Goal: Task Accomplishment & Management: Manage account settings

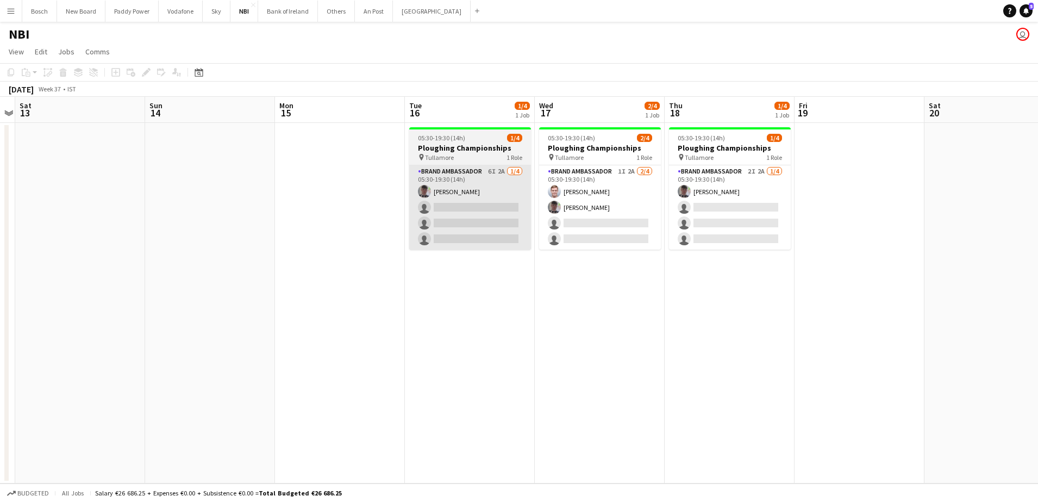
scroll to position [0, 375]
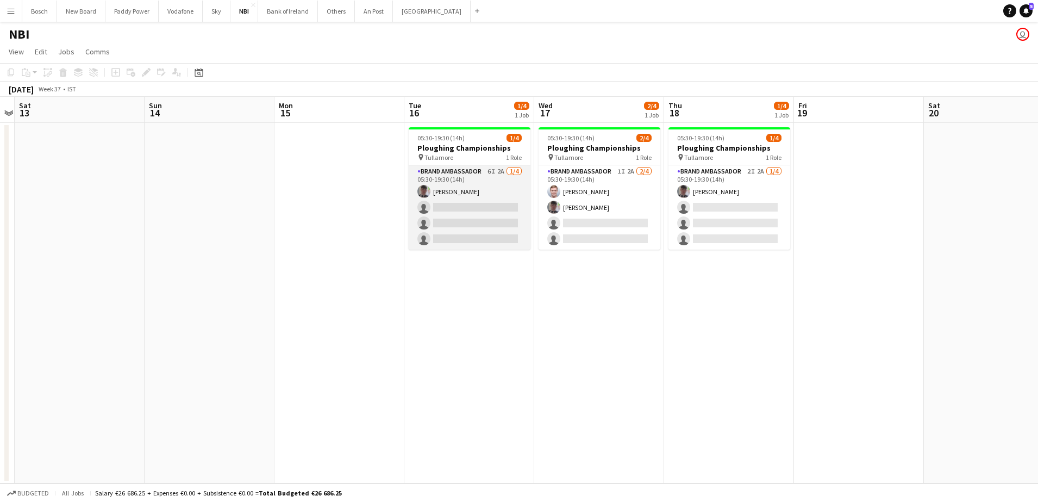
click at [475, 193] on app-card-role "Brand Ambassador 6I 2A [DATE] 05:30-19:30 (14h) [PERSON_NAME] single-neutral-ac…" at bounding box center [470, 207] width 122 height 84
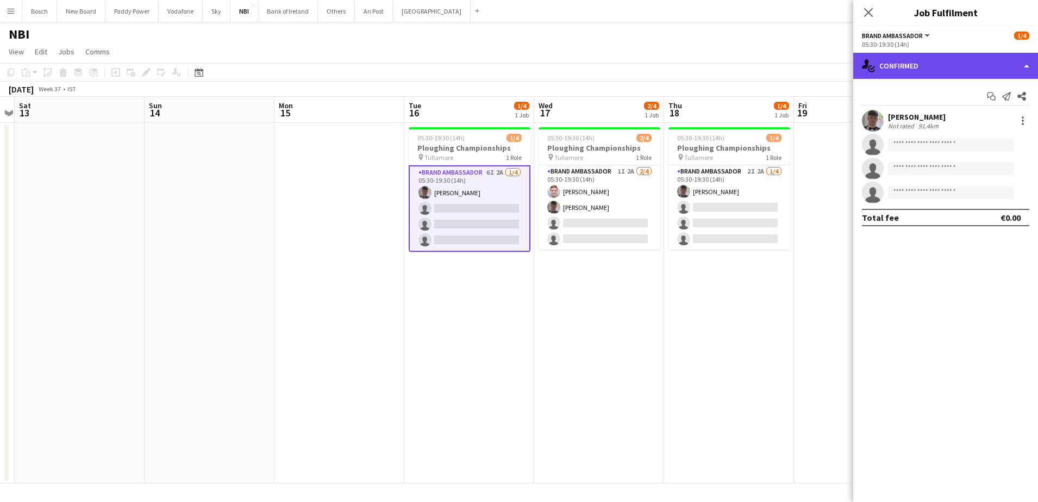
click at [943, 72] on div "single-neutral-actions-check-2 Confirmed" at bounding box center [946, 66] width 185 height 26
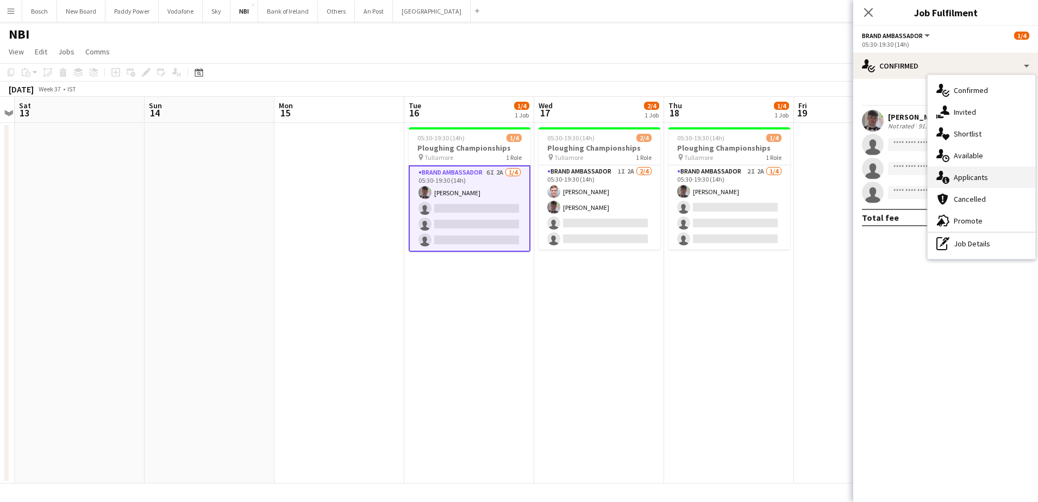
click at [975, 186] on div "single-neutral-actions-information Applicants" at bounding box center [982, 177] width 108 height 22
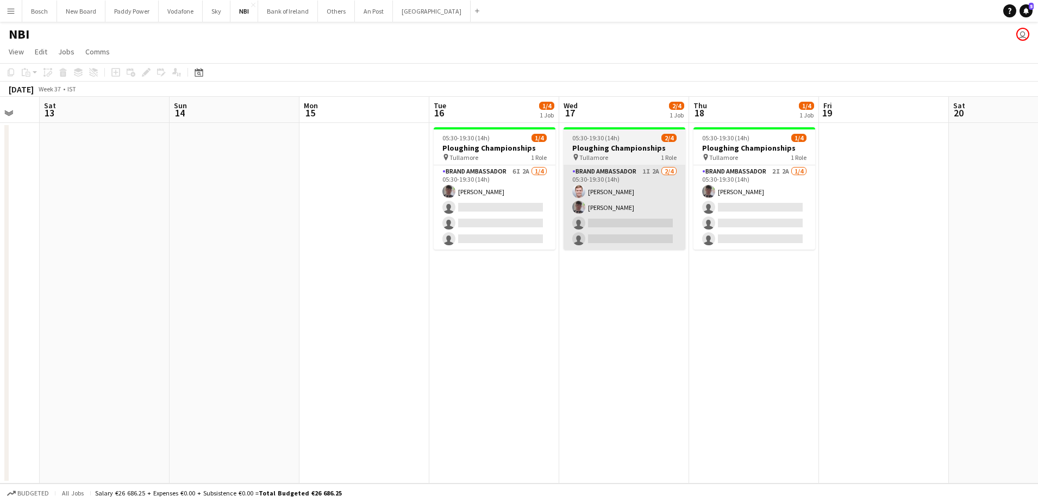
scroll to position [0, 319]
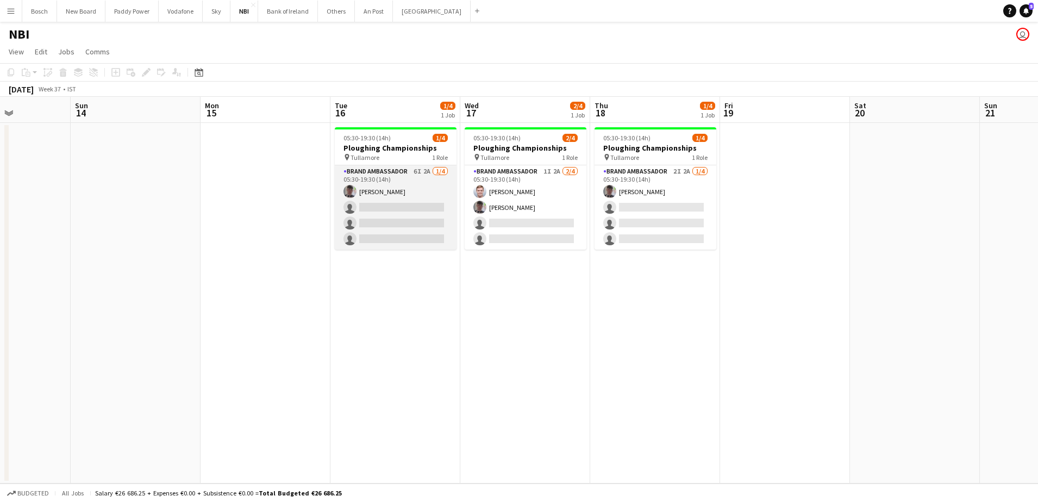
click at [381, 173] on app-card-role "Brand Ambassador 6I 2A [DATE] 05:30-19:30 (14h) [PERSON_NAME] single-neutral-ac…" at bounding box center [396, 207] width 122 height 84
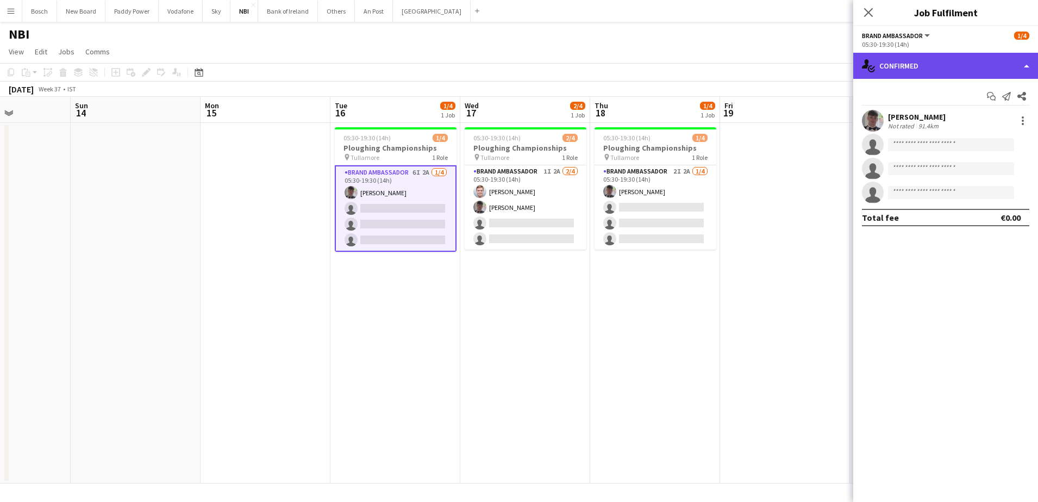
click at [914, 76] on div "single-neutral-actions-check-2 Confirmed" at bounding box center [946, 66] width 185 height 26
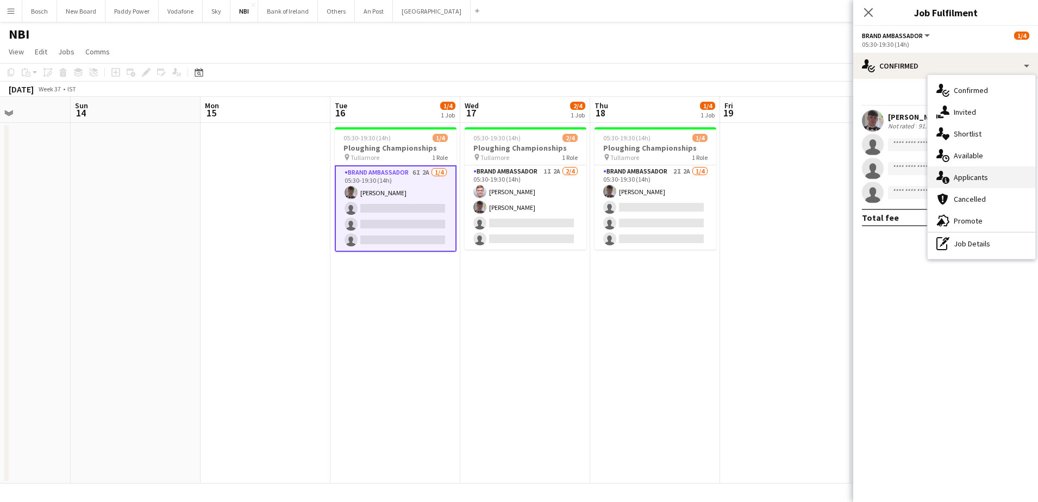
click at [952, 173] on div "single-neutral-actions-information Applicants" at bounding box center [982, 177] width 108 height 22
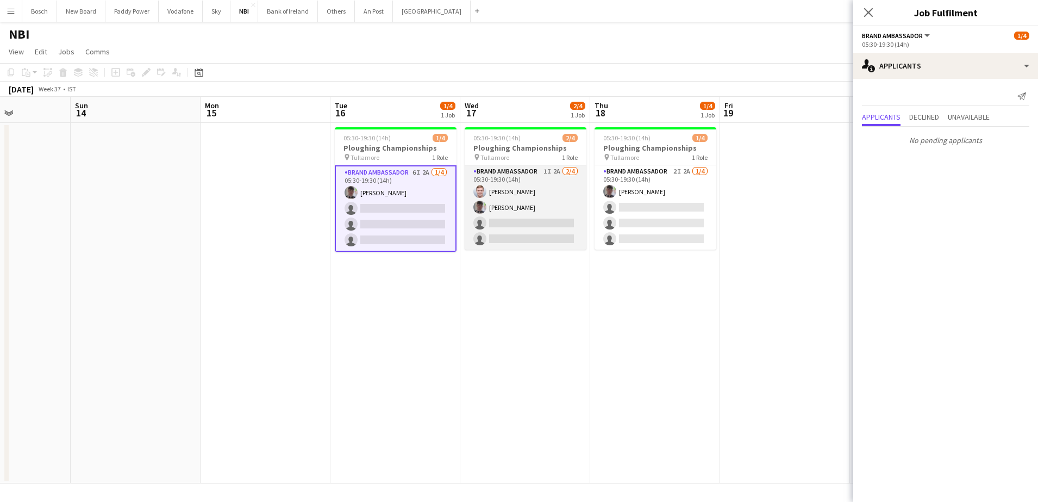
click at [574, 217] on app-card-role "Brand Ambassador 1I 2A [DATE] 05:30-19:30 (14h) [PERSON_NAME] [PERSON_NAME] sin…" at bounding box center [526, 207] width 122 height 84
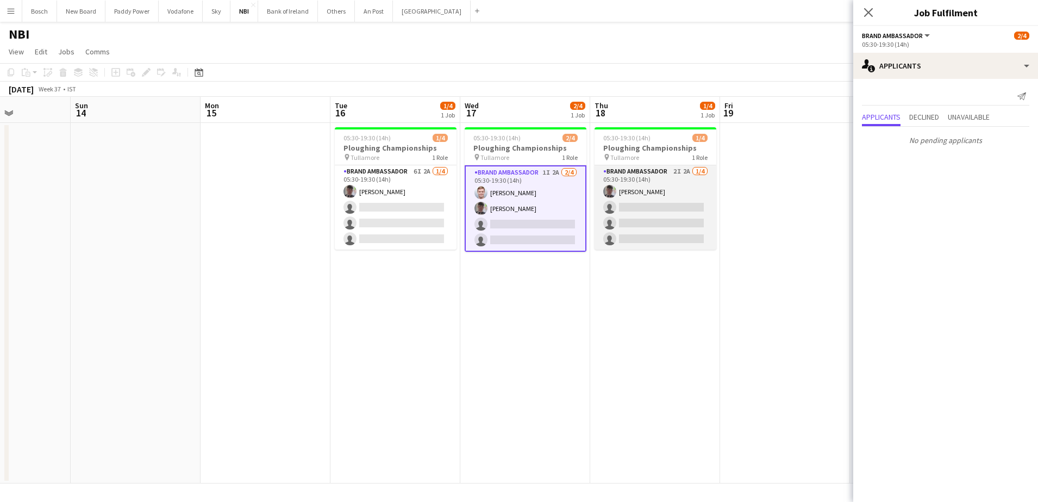
click at [618, 218] on app-card-role "Brand Ambassador 2I 2A [DATE] 05:30-19:30 (14h) [PERSON_NAME] single-neutral-ac…" at bounding box center [656, 207] width 122 height 84
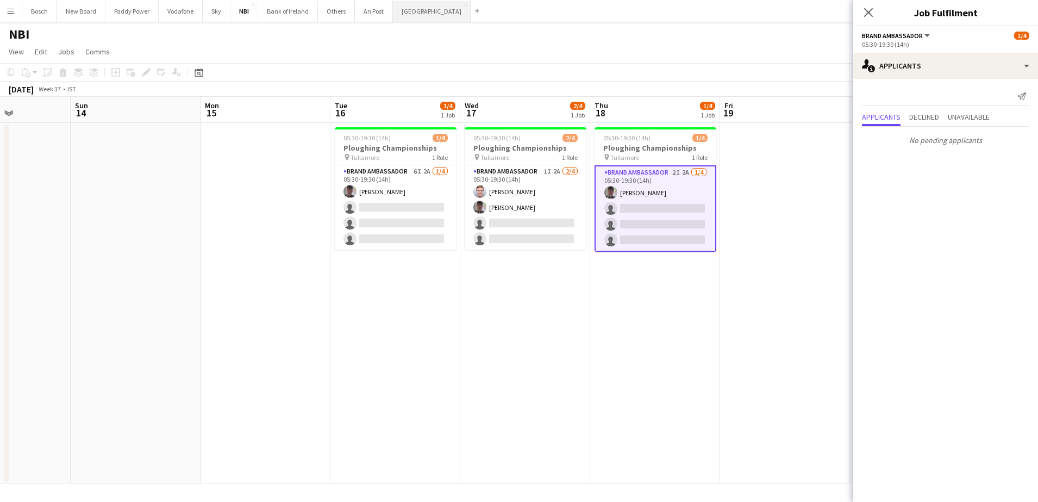
click at [402, 18] on button "Manor Farm Close" at bounding box center [432, 11] width 78 height 21
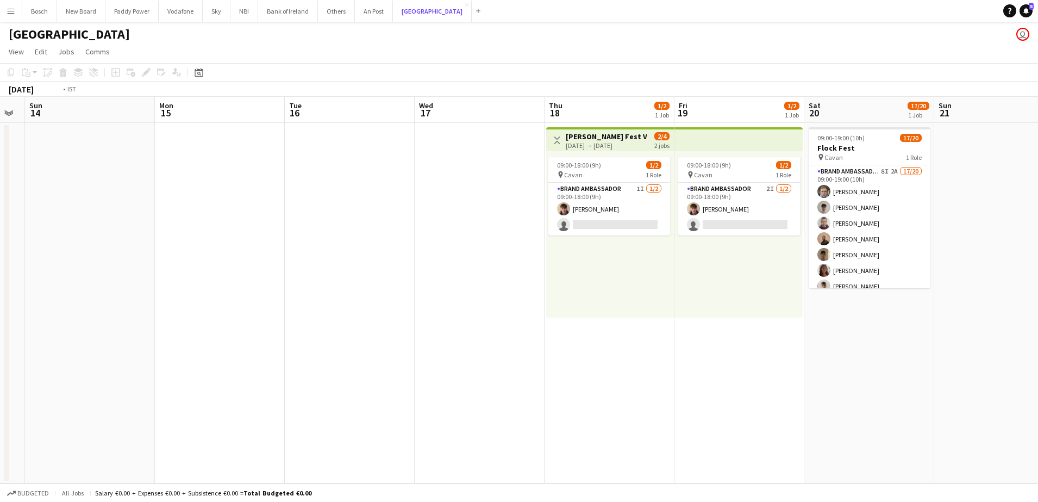
scroll to position [0, 330]
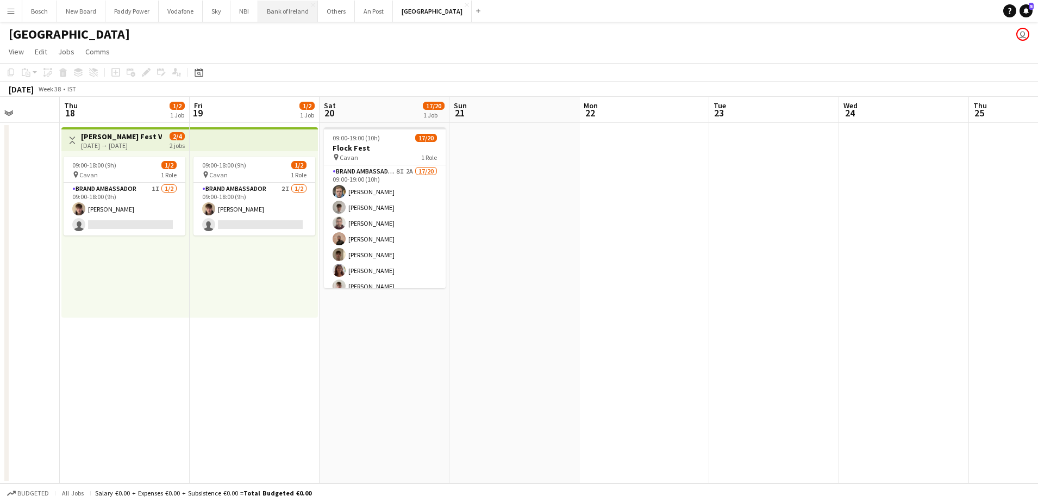
click at [313, 10] on button "Bank of Ireland Close" at bounding box center [288, 11] width 60 height 21
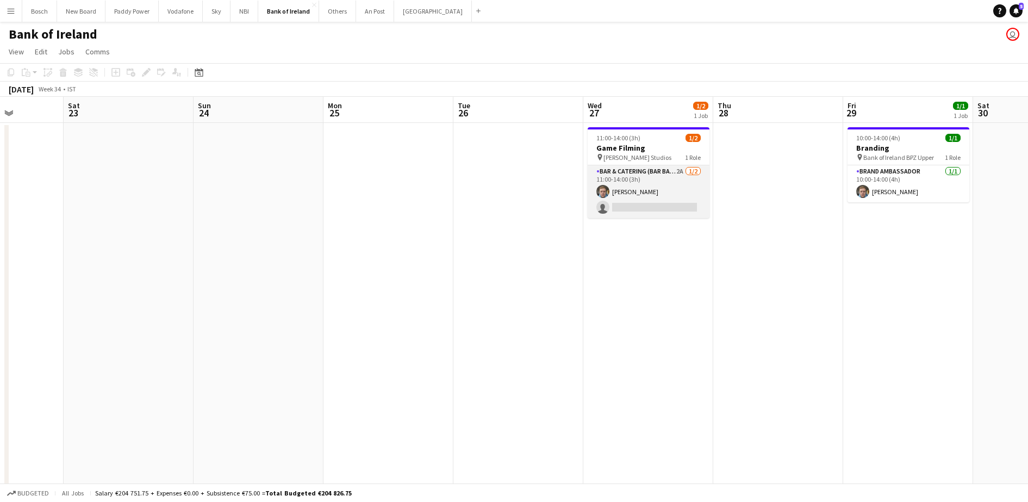
click at [646, 196] on app-card-role "Bar & Catering (Bar Back) 2A 1/2 11:00-14:00 (3h) Dominik Morycki single-neutra…" at bounding box center [649, 191] width 122 height 53
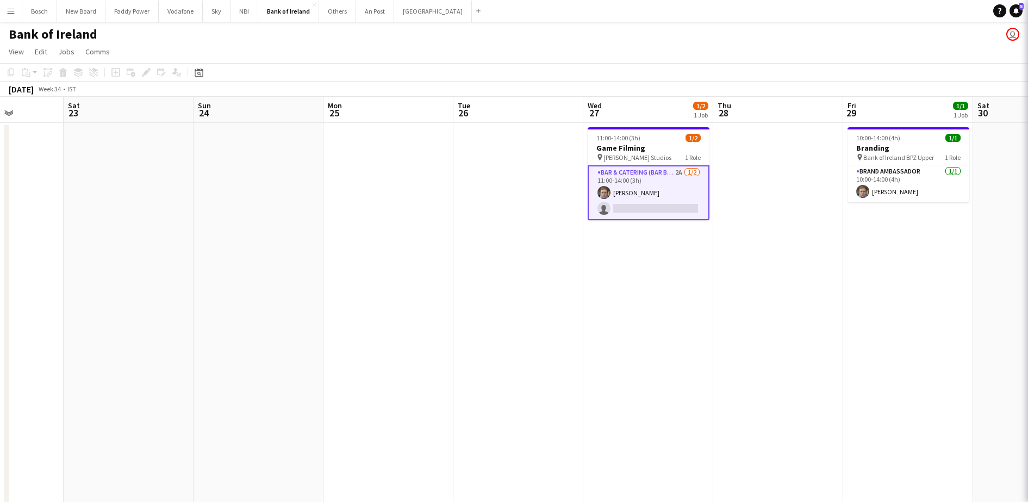
scroll to position [0, 326]
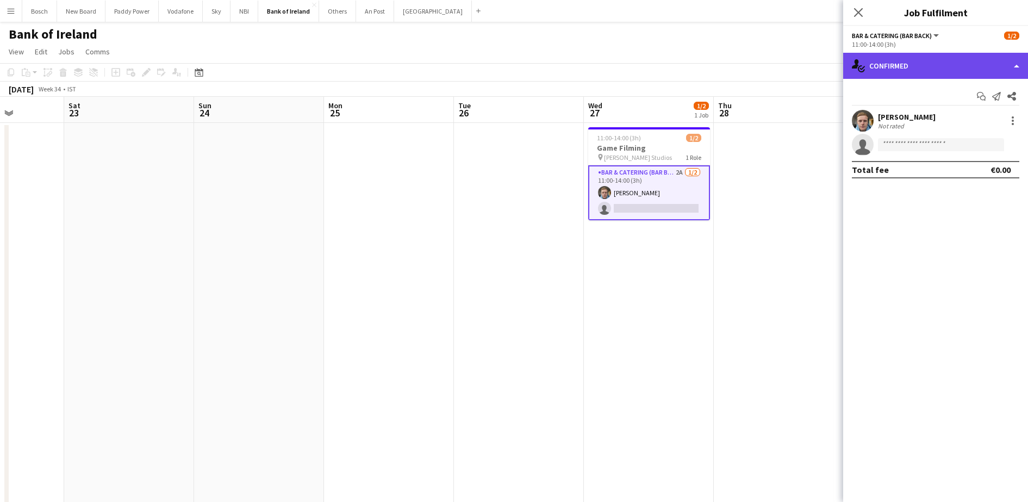
click at [968, 62] on div "single-neutral-actions-check-2 Confirmed" at bounding box center [935, 66] width 185 height 26
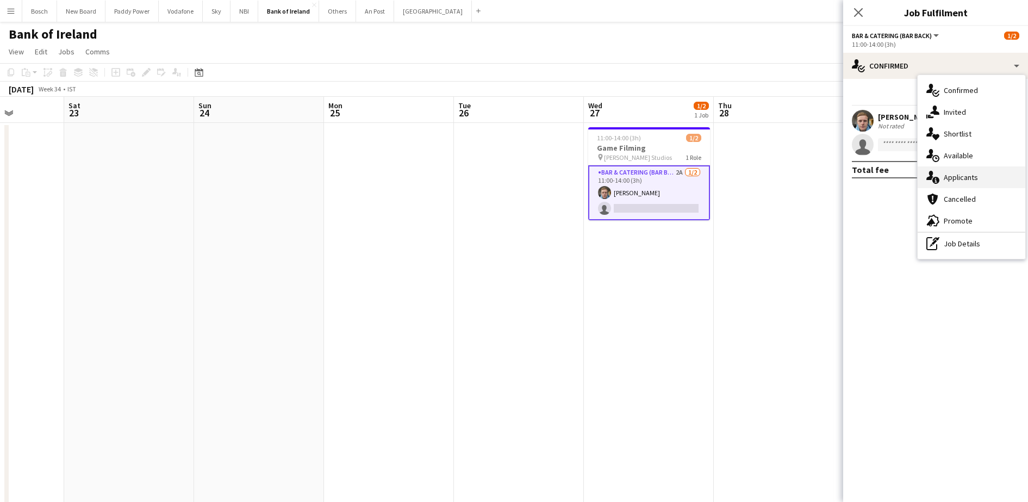
click at [985, 175] on div "single-neutral-actions-information Applicants" at bounding box center [972, 177] width 108 height 22
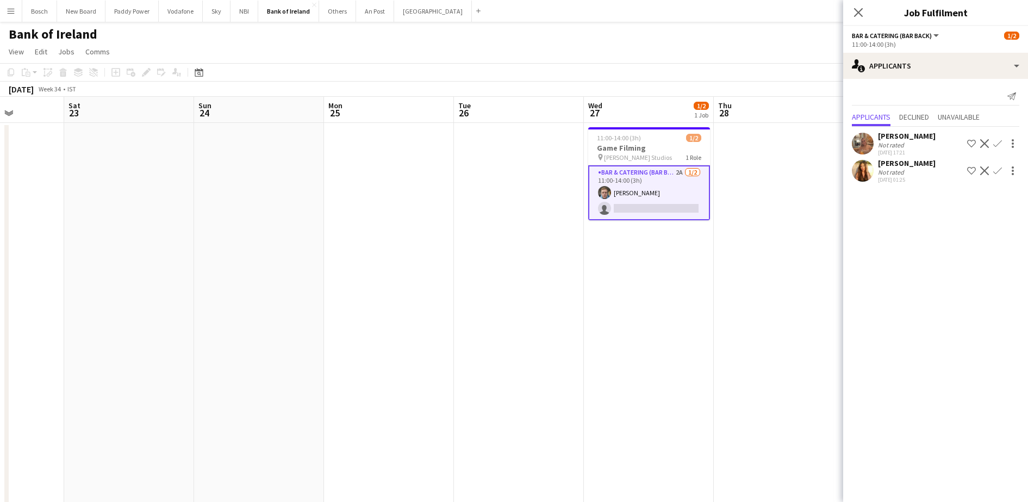
scroll to position [0, 270]
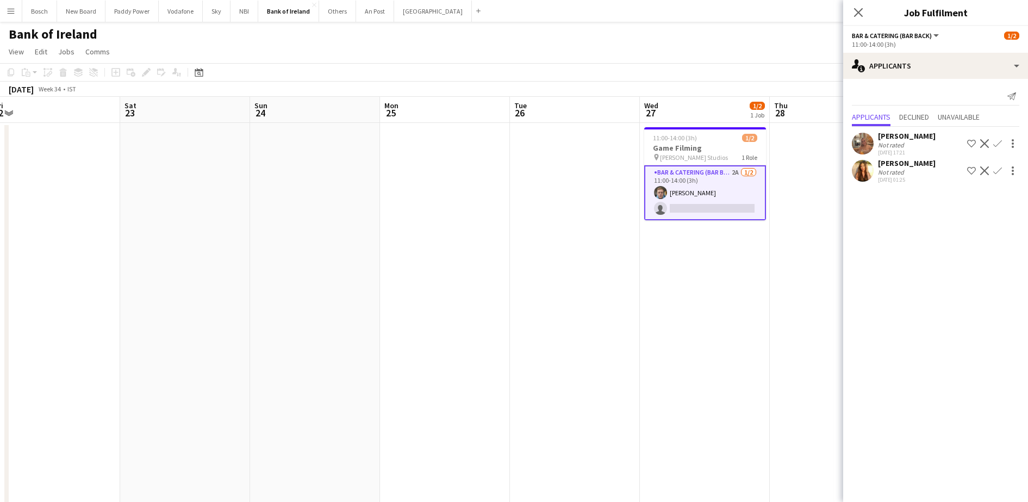
click at [999, 141] on app-icon "Confirm" at bounding box center [997, 143] width 9 height 9
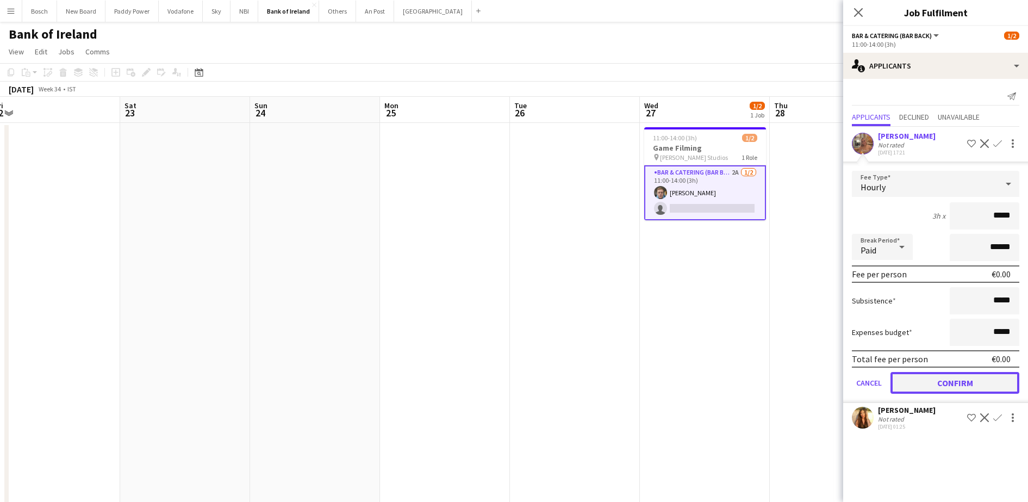
click at [949, 376] on button "Confirm" at bounding box center [955, 383] width 129 height 22
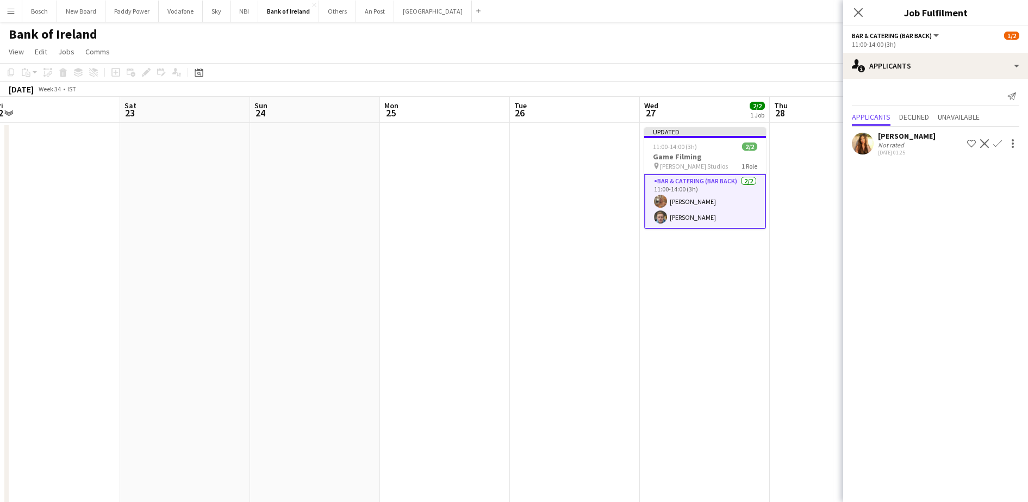
click at [767, 64] on app-toolbar "Copy Paste Paste Ctrl+V Paste with crew Ctrl+Shift+V Paste linked Job Delete Gr…" at bounding box center [514, 72] width 1028 height 18
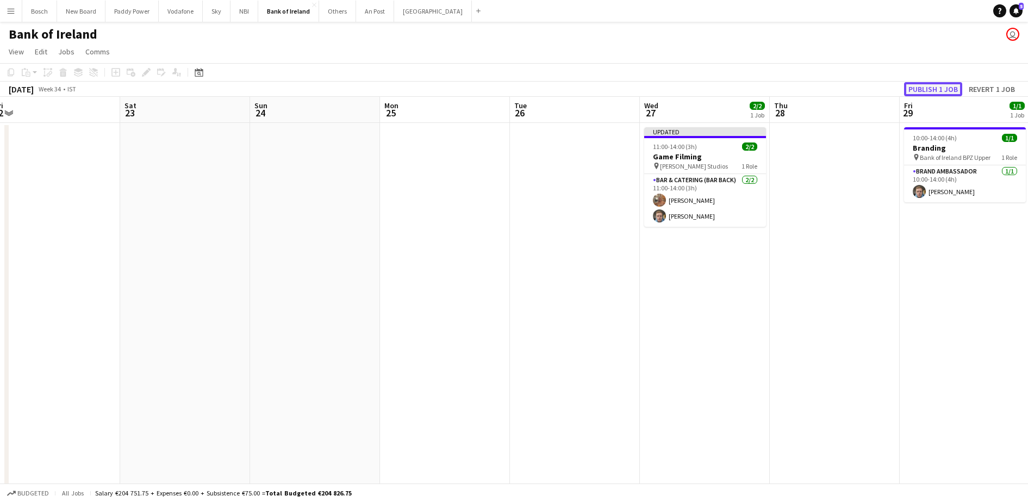
click at [934, 83] on button "Publish 1 job" at bounding box center [933, 89] width 58 height 14
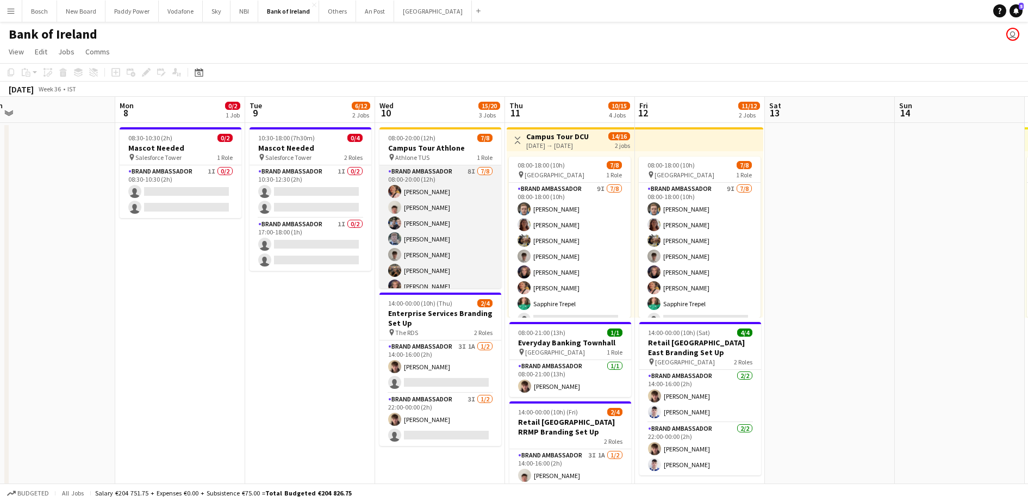
scroll to position [0, 319]
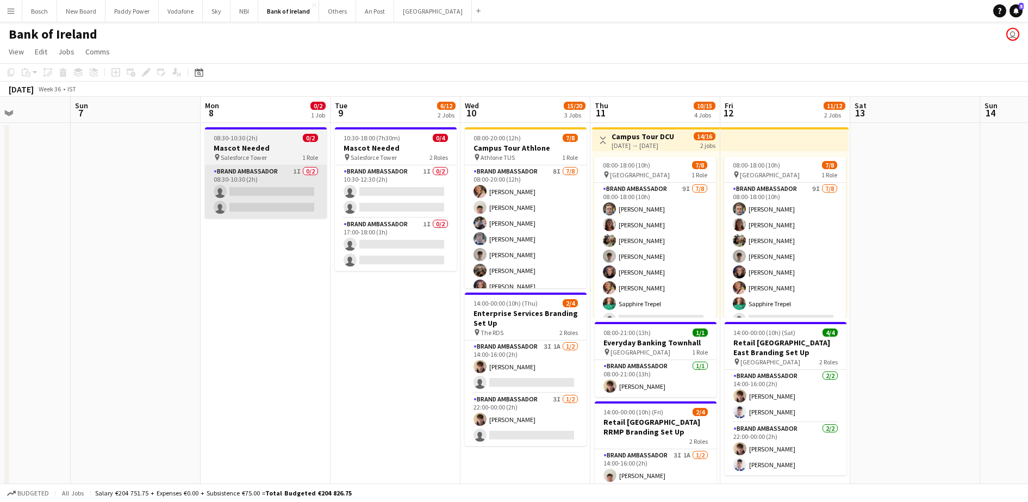
click at [315, 165] on app-card-role "Brand Ambassador 1I 0/2 08:30-10:30 (2h) single-neutral-actions single-neutral-…" at bounding box center [266, 191] width 122 height 53
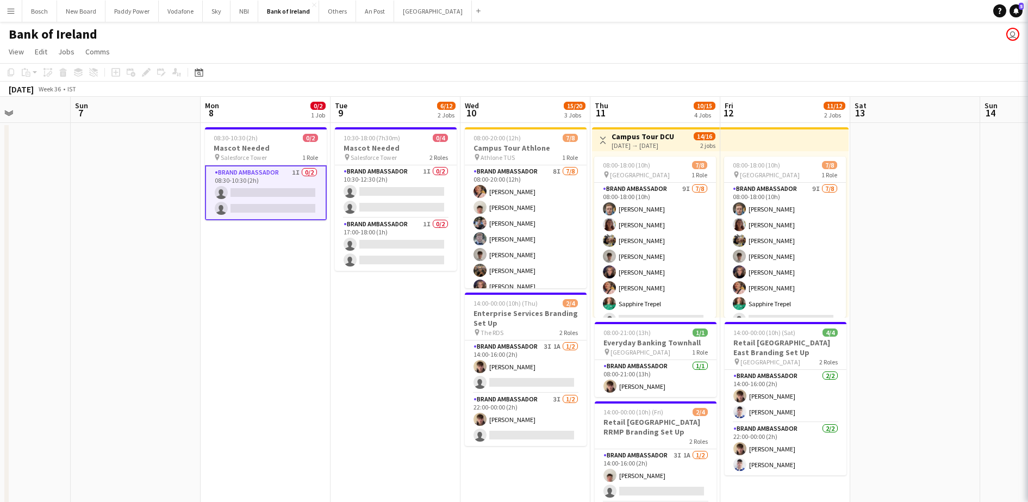
scroll to position [0, 318]
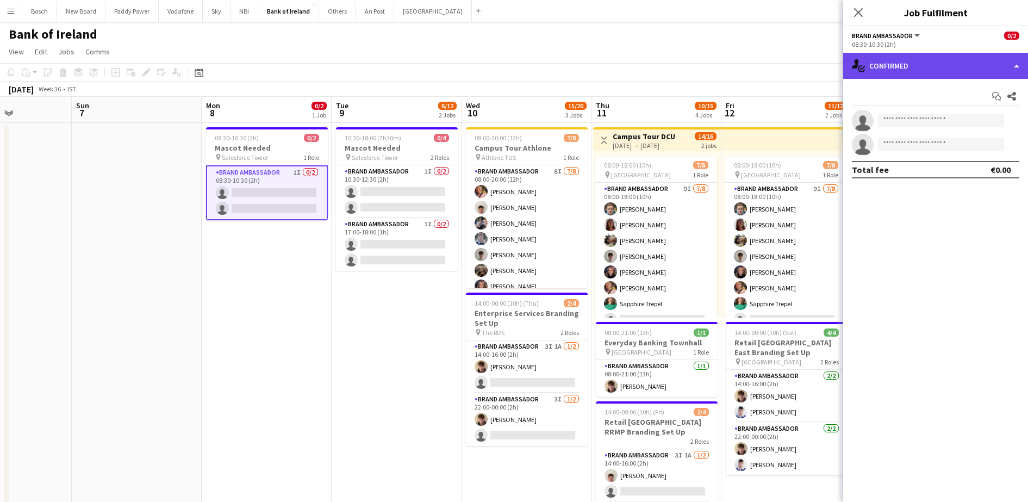
click at [919, 66] on div "single-neutral-actions-check-2 Confirmed" at bounding box center [935, 66] width 185 height 26
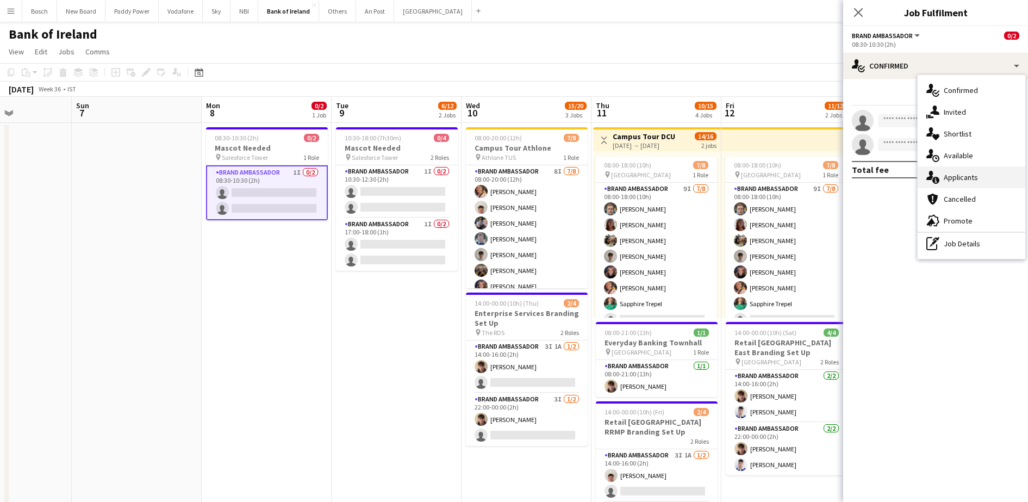
click at [987, 170] on div "single-neutral-actions-information Applicants" at bounding box center [972, 177] width 108 height 22
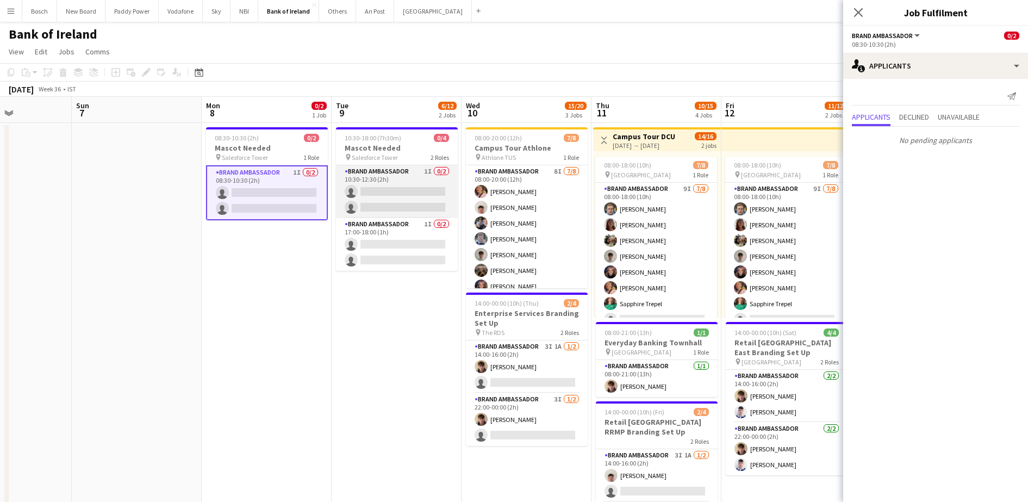
click at [391, 204] on app-card-role "Brand Ambassador 1I 0/2 10:30-12:30 (2h) single-neutral-actions single-neutral-…" at bounding box center [397, 191] width 122 height 53
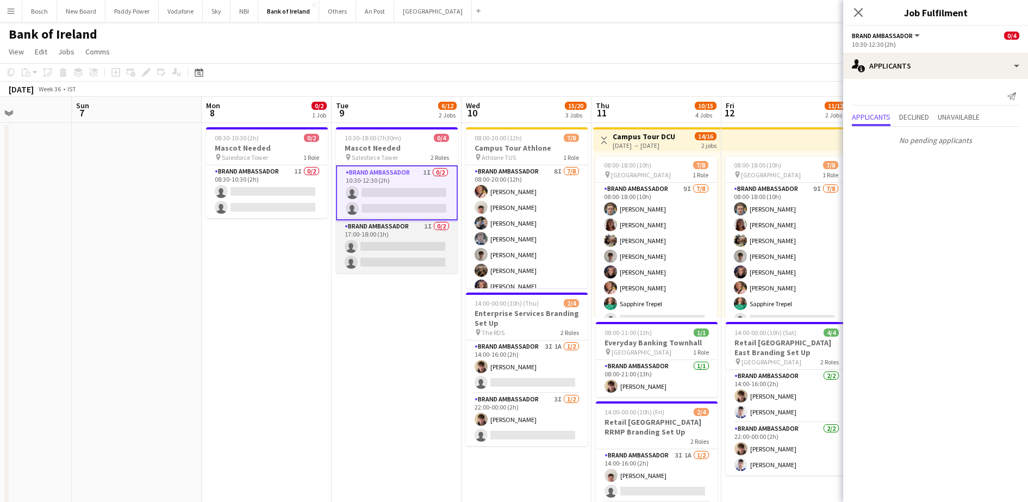
click at [392, 240] on app-card-role "Brand Ambassador 1I 0/2 17:00-18:00 (1h) single-neutral-actions single-neutral-…" at bounding box center [397, 246] width 122 height 53
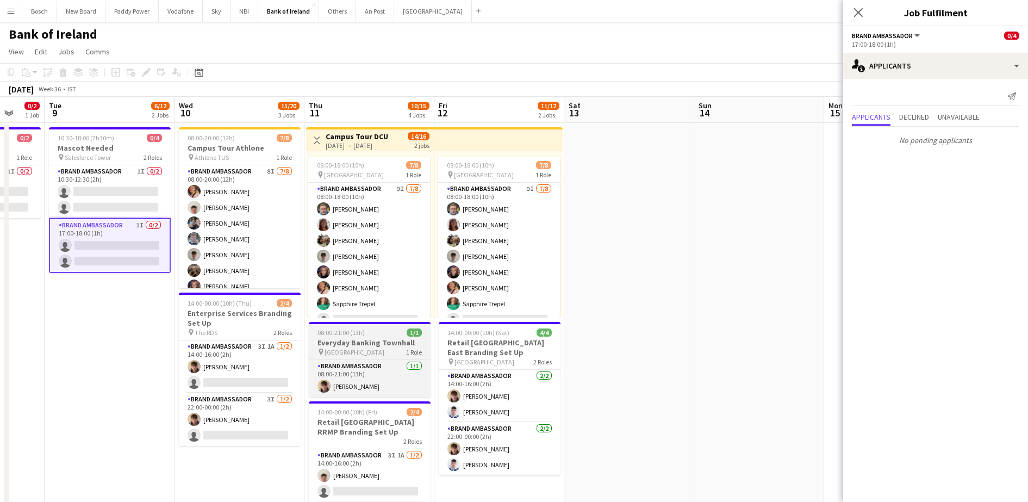
scroll to position [0, 366]
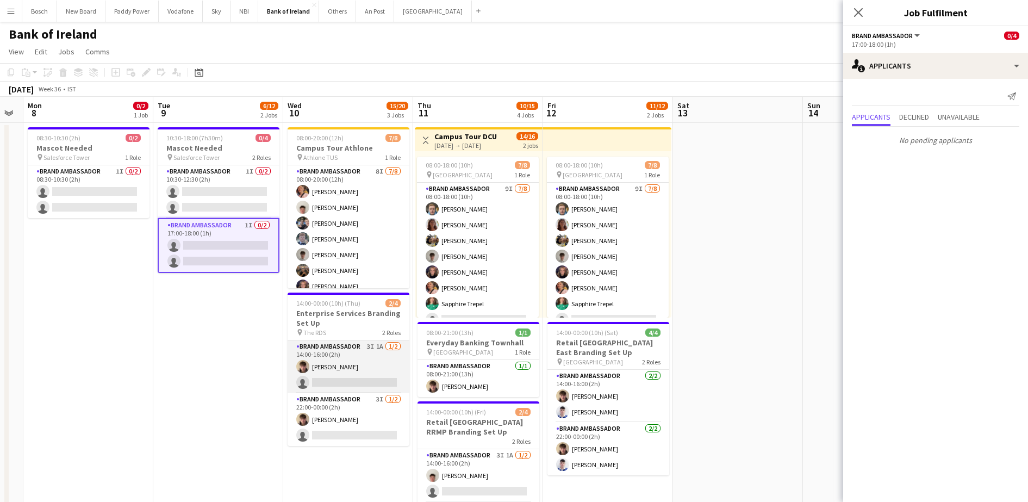
click at [325, 390] on app-card-role "Brand Ambassador 3I 1A 1/2 14:00-16:00 (2h) David Woods single-neutral-actions" at bounding box center [349, 366] width 122 height 53
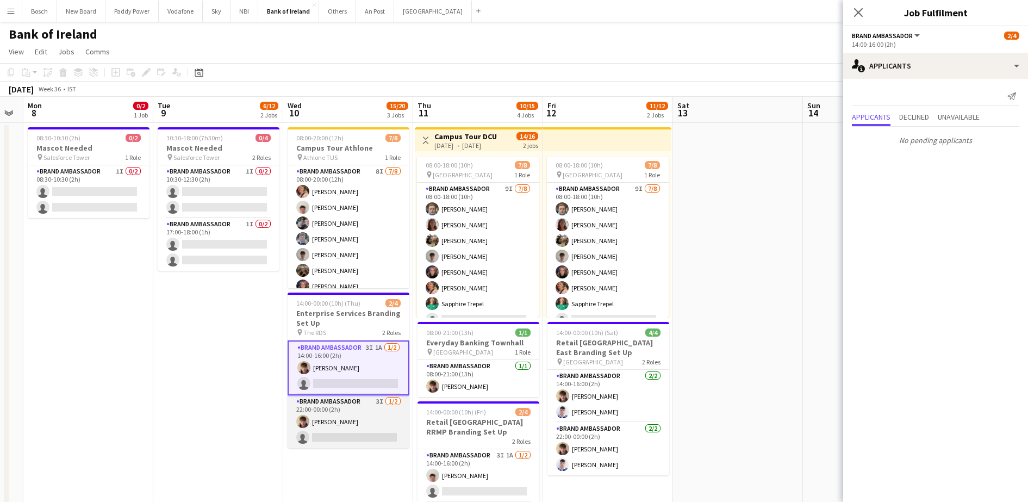
click at [335, 422] on app-card-role "Brand Ambassador 3I 1/2 22:00-00:00 (2h) David Woods single-neutral-actions" at bounding box center [349, 421] width 122 height 53
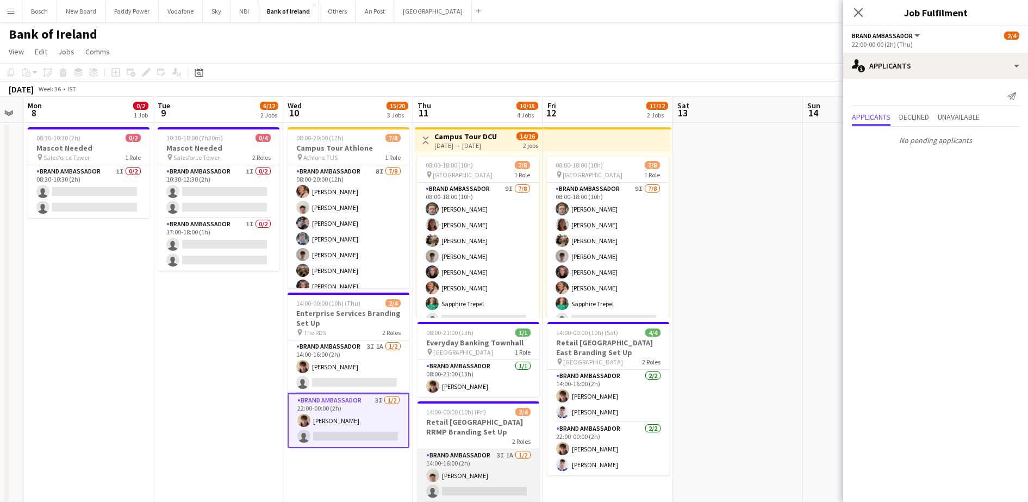
click at [492, 469] on app-card-role "Brand Ambassador 3I 1A 1/2 14:00-16:00 (2h) Robert Harvey single-neutral-actions" at bounding box center [479, 475] width 122 height 53
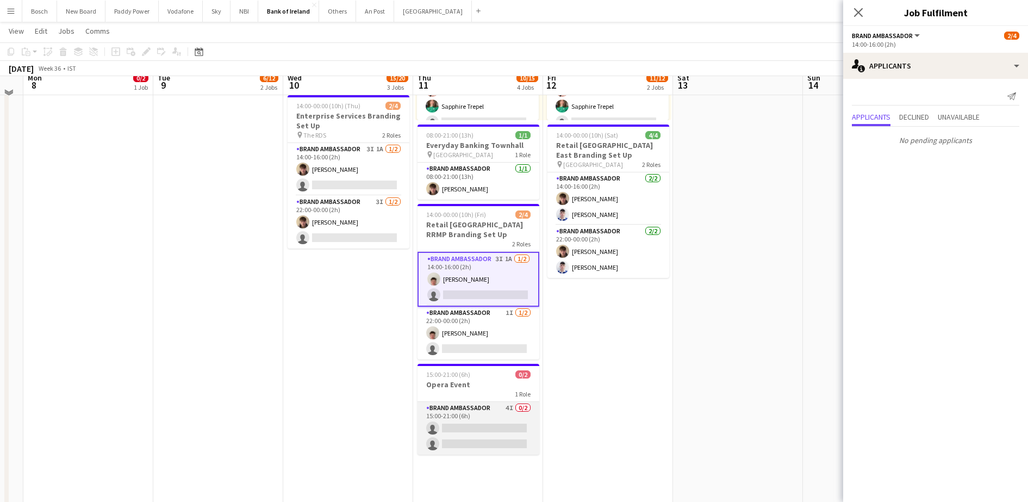
scroll to position [204, 0]
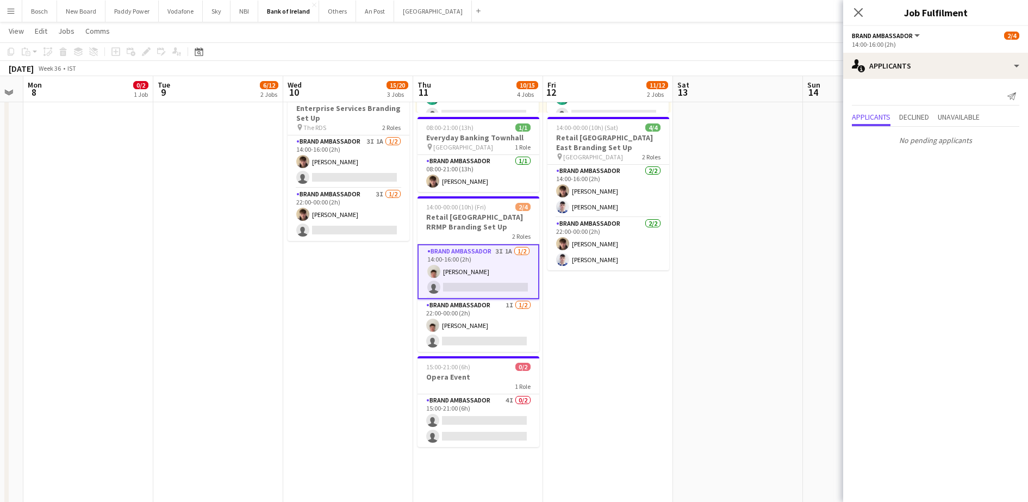
click at [478, 394] on app-card-role "Brand Ambassador 4I 0/2 15:00-21:00 (6h) single-neutral-actions single-neutral-…" at bounding box center [479, 420] width 122 height 53
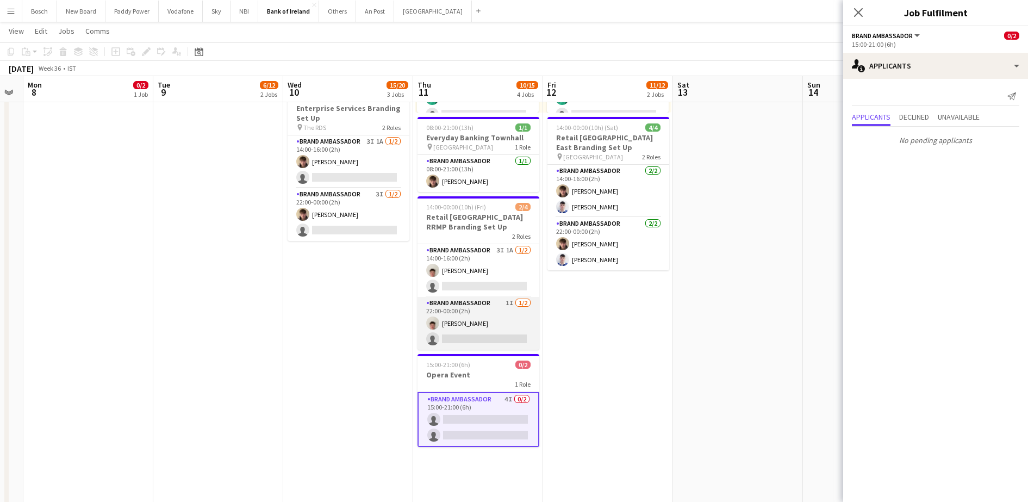
click at [485, 315] on app-card-role "Brand Ambassador 1I 1/2 22:00-00:00 (2h) Robert Harvey single-neutral-actions" at bounding box center [479, 323] width 122 height 53
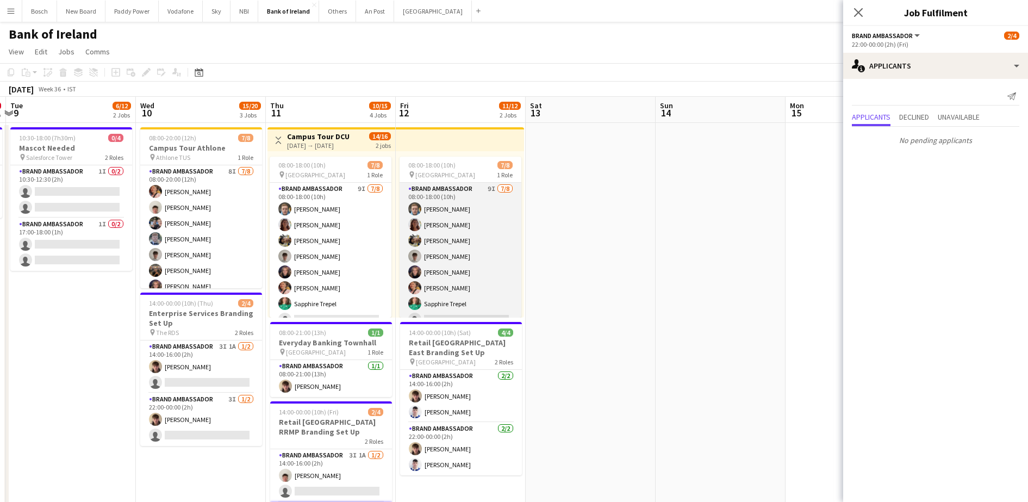
scroll to position [0, 383]
click at [478, 284] on app-card-role "Brand Ambassador 9I [DATE] 08:00-18:00 (10h) [PERSON_NAME] [PERSON_NAME] [PERSO…" at bounding box center [461, 256] width 122 height 147
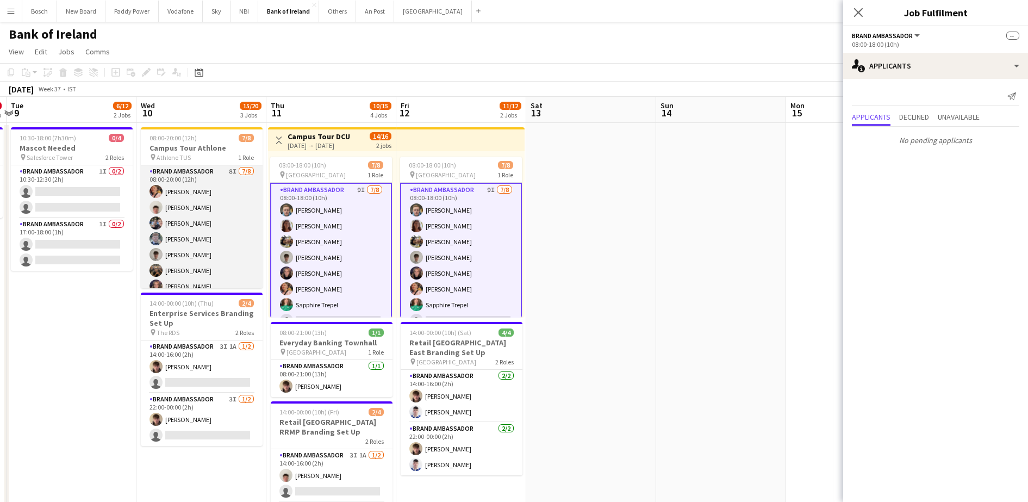
click at [233, 197] on app-card-role "Brand Ambassador 8I [DATE] 08:00-20:00 (12h) [PERSON_NAME] [PERSON_NAME] [PERSO…" at bounding box center [202, 238] width 122 height 147
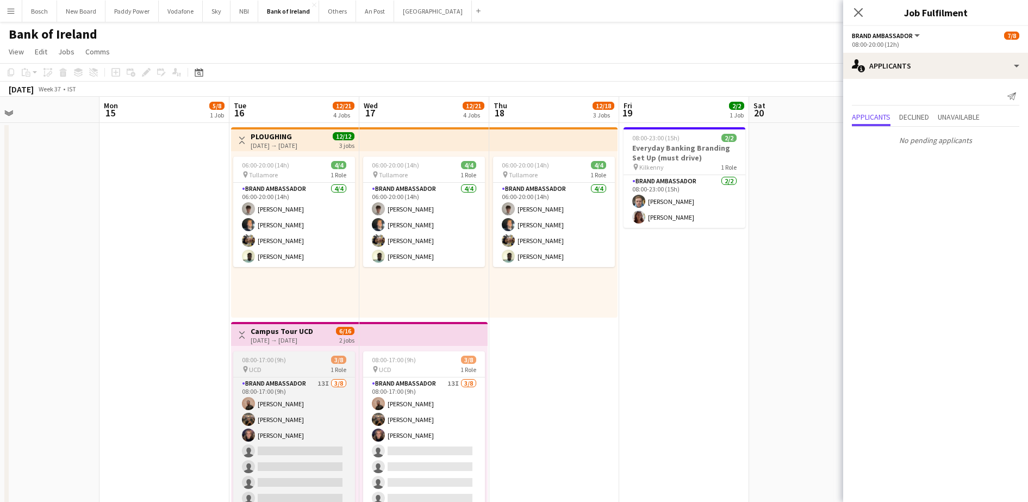
scroll to position [0, 366]
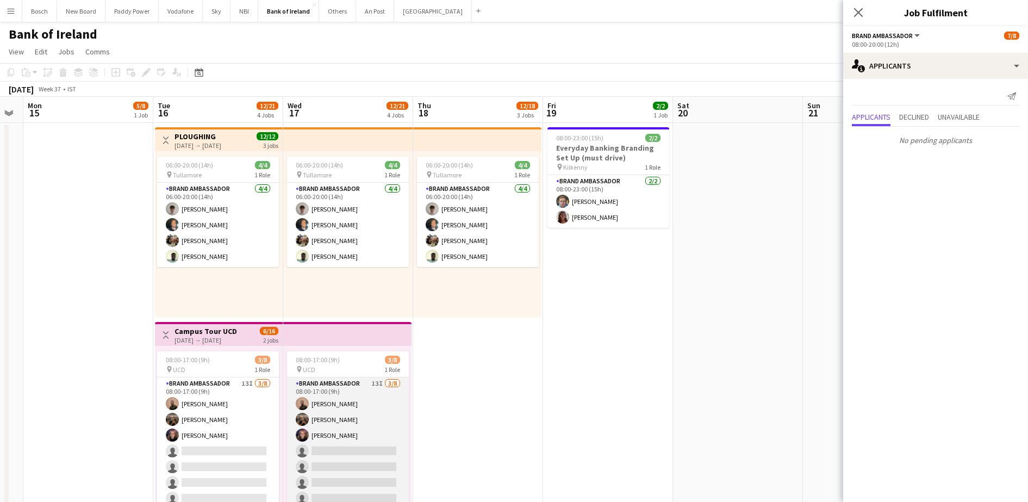
click at [345, 435] on app-card-role "Brand Ambassador 13I 3/8 08:00-17:00 (9h) Andrew Ajetunmobi Matheus Cramolich J…" at bounding box center [348, 450] width 122 height 147
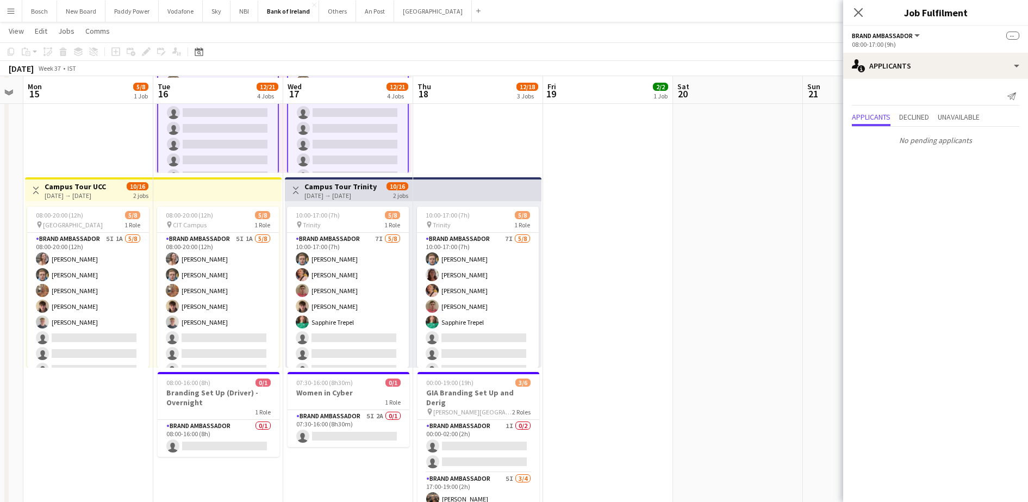
scroll to position [340, 0]
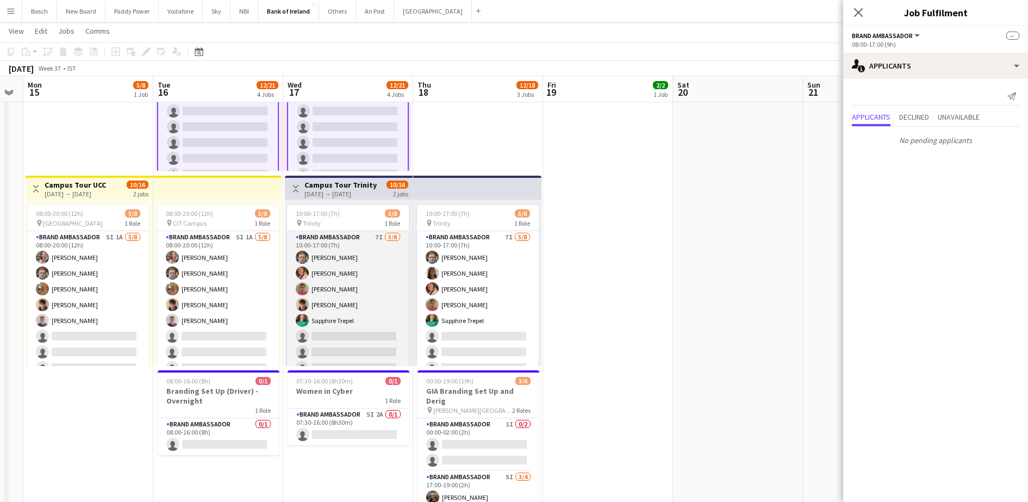
click at [327, 335] on app-card-role "Brand Ambassador 7I 5/8 10:00-17:00 (7h) Dominik Morycki Mark O’Shea Zach Baird…" at bounding box center [348, 304] width 122 height 147
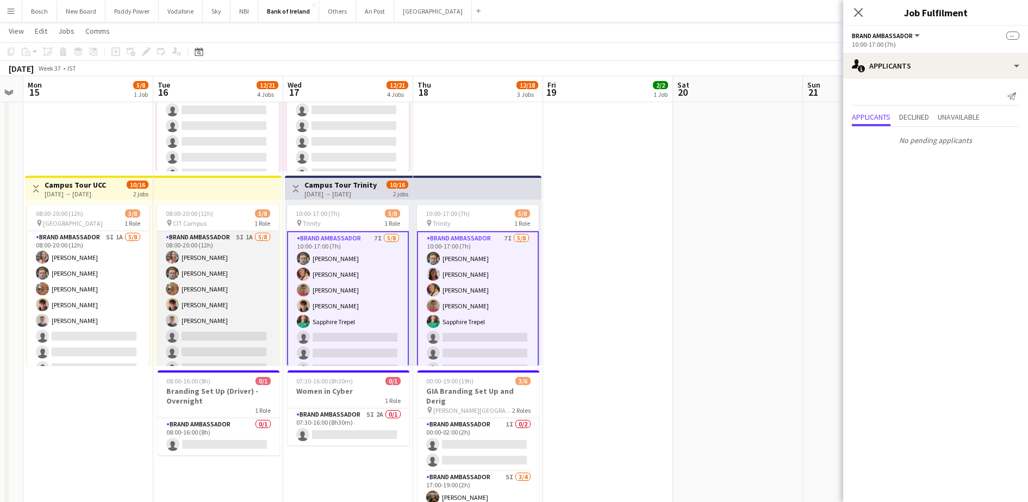
click at [226, 322] on app-card-role "Brand Ambassador 5I 1A 5/8 08:00-20:00 (12h) Clodagh O’ Callaghan Dominik Moryc…" at bounding box center [218, 304] width 122 height 147
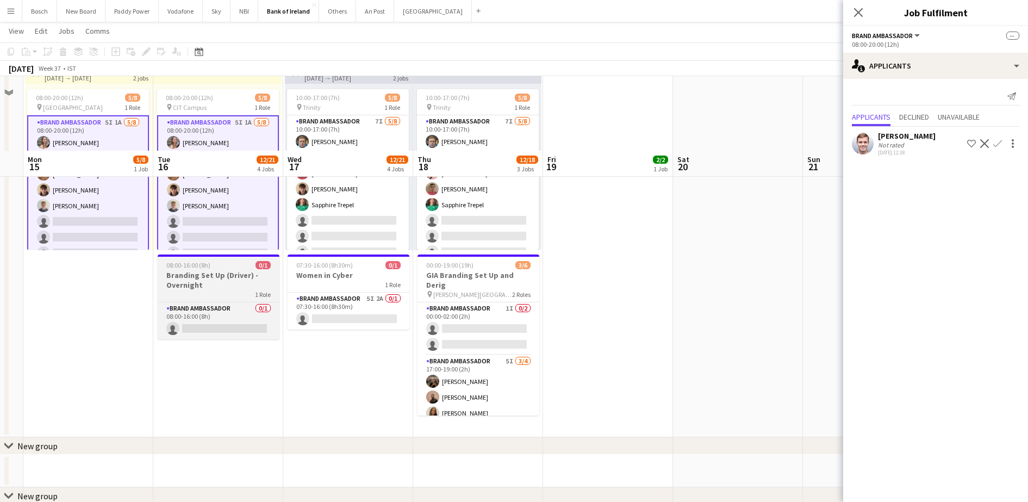
scroll to position [544, 0]
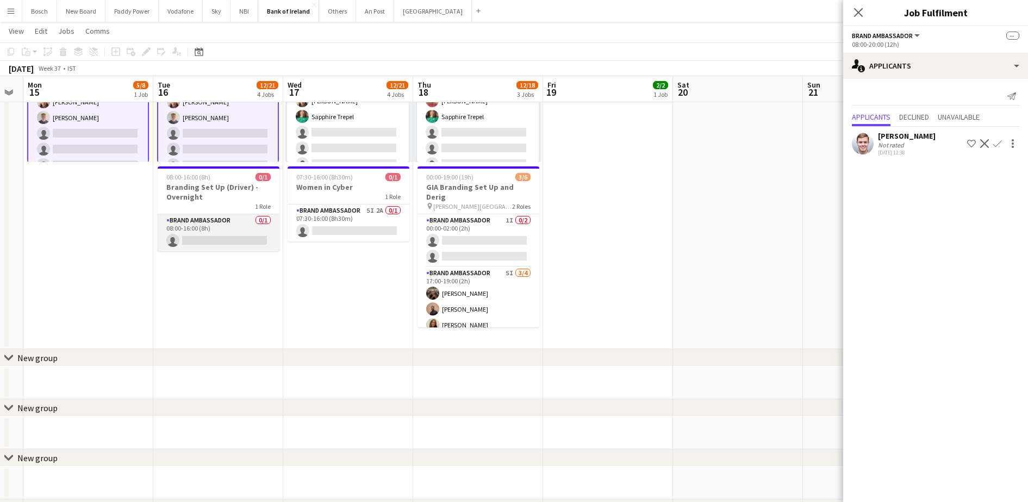
click at [216, 246] on app-card-role "Brand Ambassador 0/1 08:00-16:00 (8h) single-neutral-actions" at bounding box center [219, 232] width 122 height 37
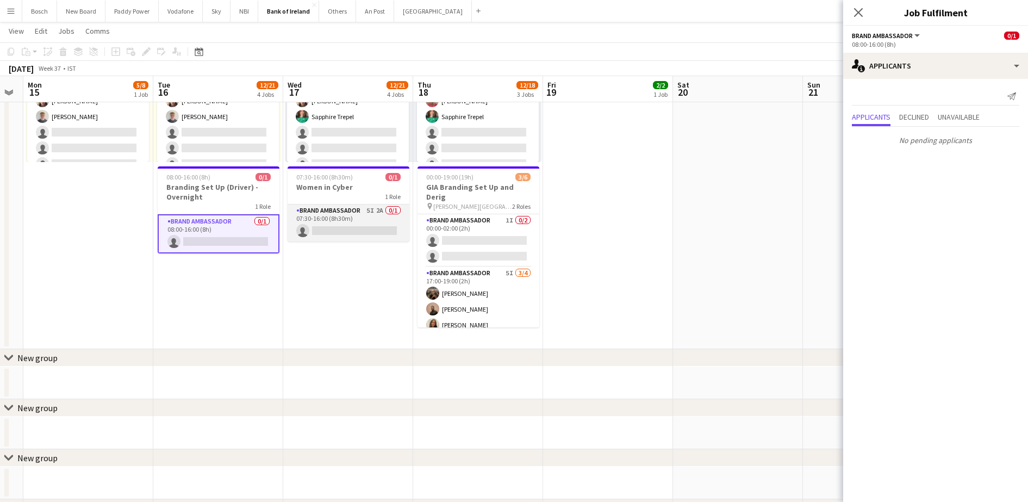
click at [319, 224] on app-card-role "Brand Ambassador 5I 2A 0/1 07:30-16:00 (8h30m) single-neutral-actions" at bounding box center [349, 222] width 122 height 37
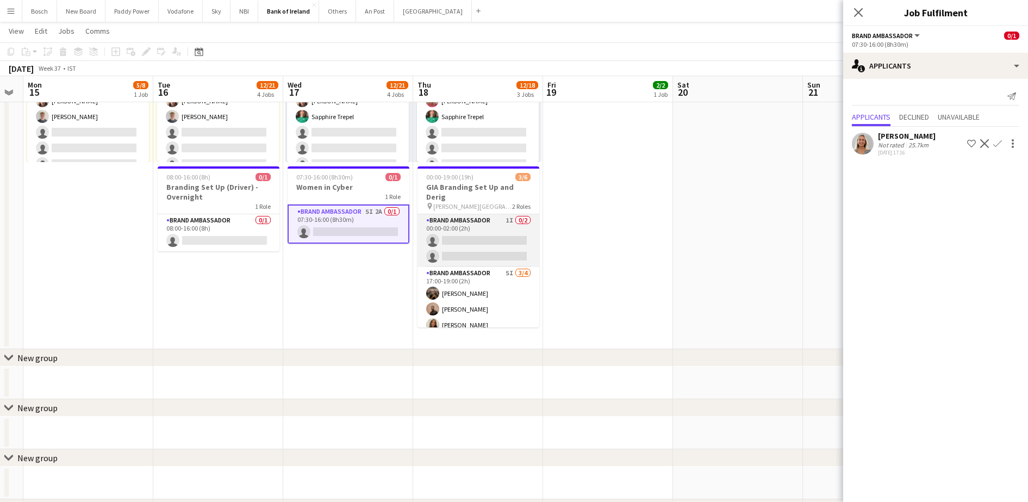
click at [454, 219] on app-card-role "Brand Ambassador 1I 0/2 00:00-02:00 (2h) single-neutral-actions single-neutral-…" at bounding box center [479, 240] width 122 height 53
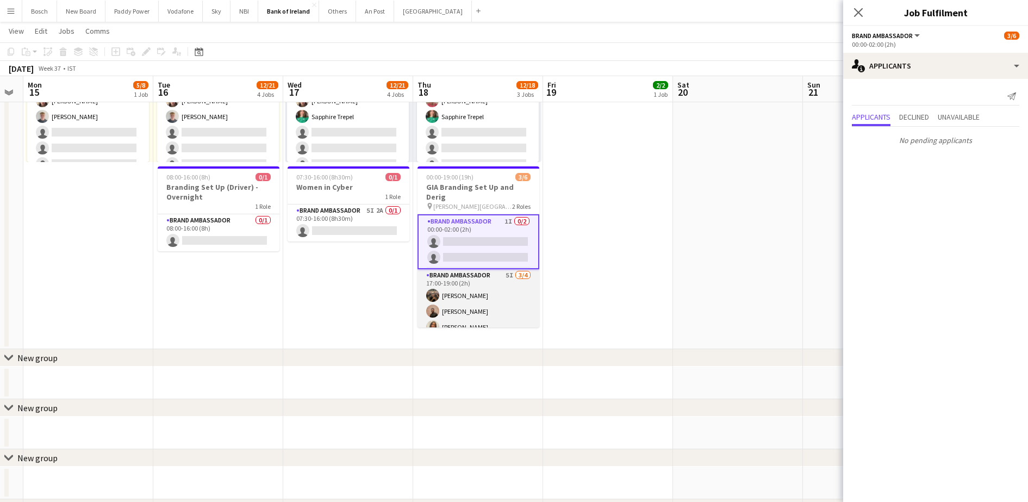
click at [487, 271] on app-card-role "Brand Ambassador 5I 3/4 17:00-19:00 (2h) Matheus Cramolich Andrew Ajetunmobi La…" at bounding box center [479, 311] width 122 height 84
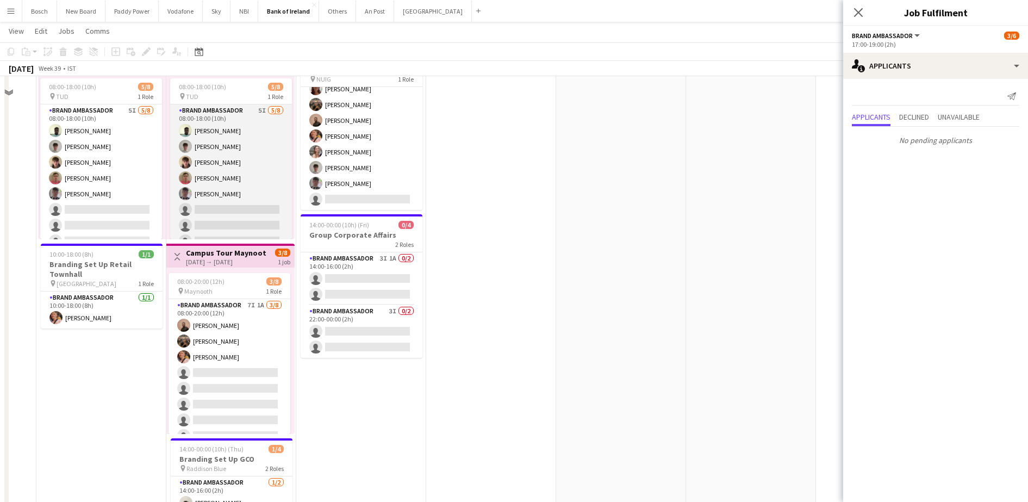
scroll to position [204, 0]
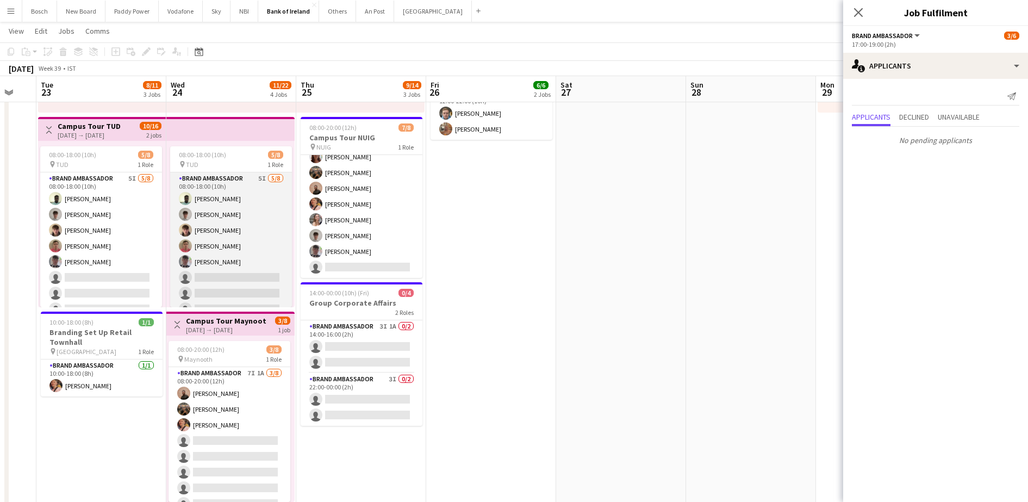
click at [208, 269] on app-card-role "Brand Ambassador 5I 5/8 08:00-18:00 (10h) Daniel Muya Jakub Kula David Woods Za…" at bounding box center [231, 245] width 122 height 147
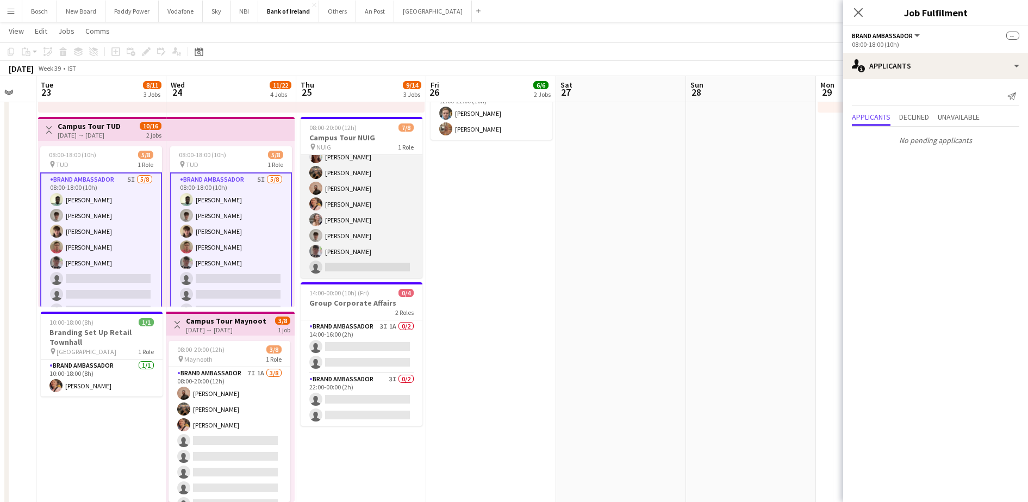
click at [371, 234] on app-card-role "Brand Ambassador 5I 7/8 08:00-20:00 (12h) Amelia Morycka Matheus Cramolich Andr…" at bounding box center [362, 203] width 122 height 147
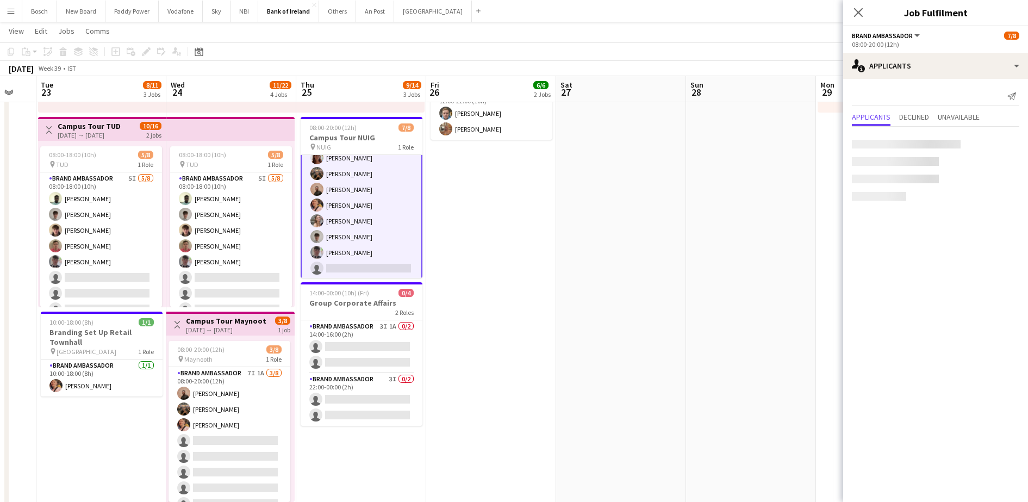
scroll to position [26, 0]
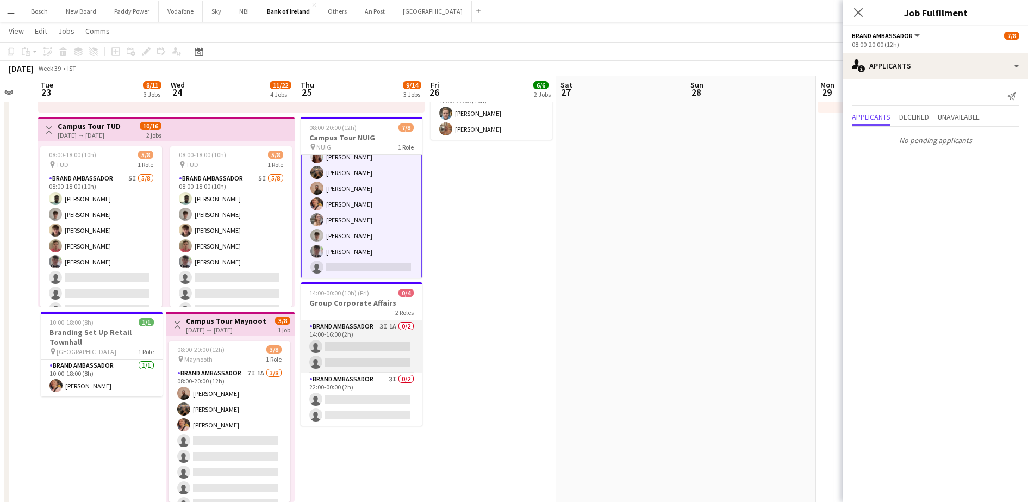
click at [376, 346] on app-card-role "Brand Ambassador 3I 1A 0/2 14:00-16:00 (2h) single-neutral-actions single-neutr…" at bounding box center [362, 346] width 122 height 53
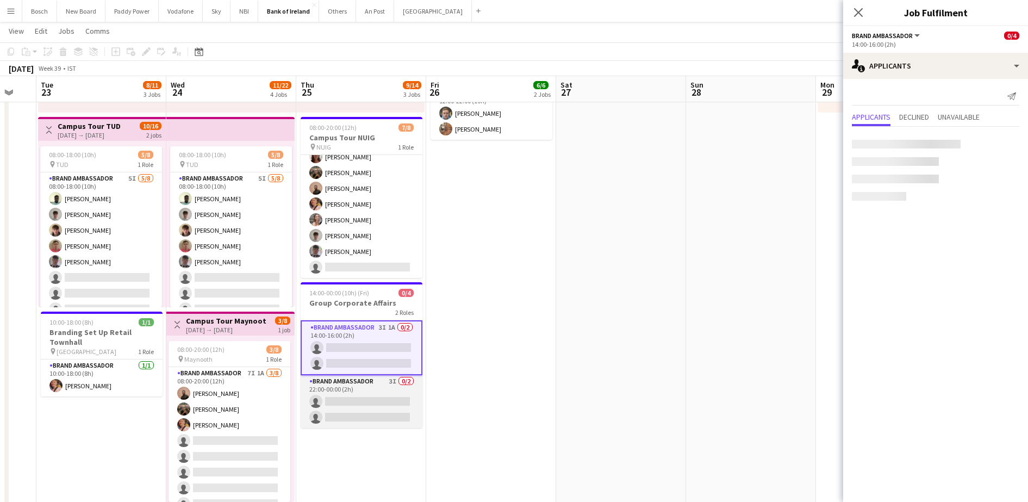
scroll to position [24, 0]
click at [364, 403] on app-card-role "Brand Ambassador 3I 0/2 22:00-00:00 (2h) single-neutral-actions single-neutral-…" at bounding box center [362, 401] width 122 height 53
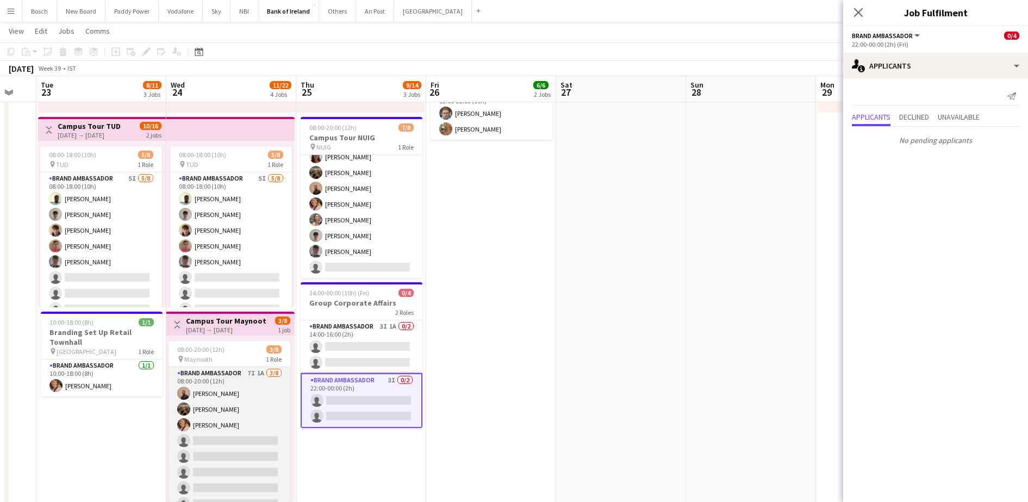
click at [245, 419] on app-card-role "Brand Ambassador 7I 1A 3/8 08:00-20:00 (12h) Andrew Ajetunmobi Matheus Cramolic…" at bounding box center [230, 440] width 122 height 147
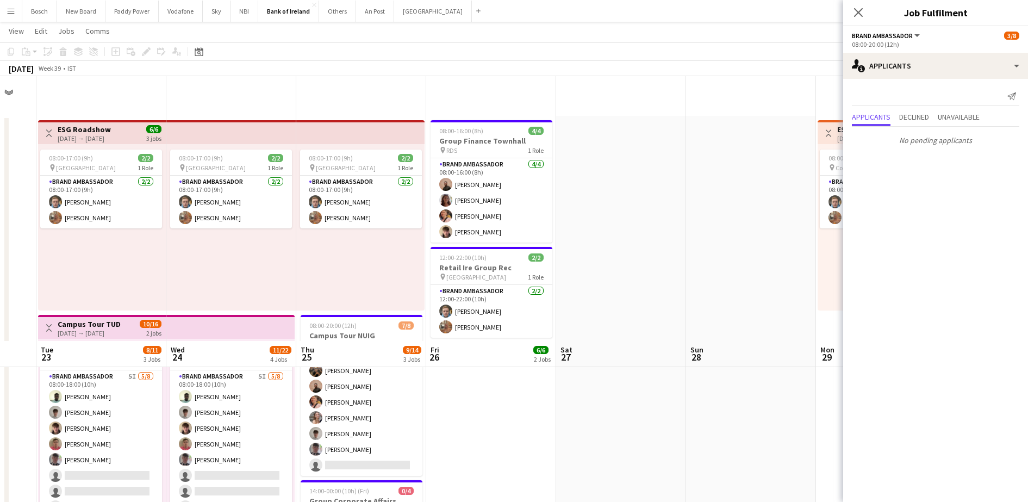
scroll to position [0, 0]
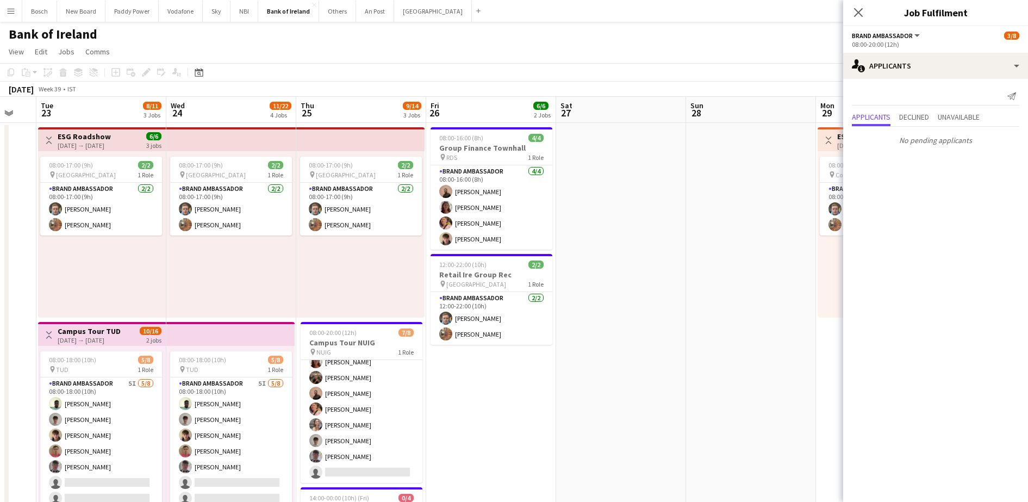
click at [664, 297] on app-date-cell at bounding box center [621, 508] width 130 height 771
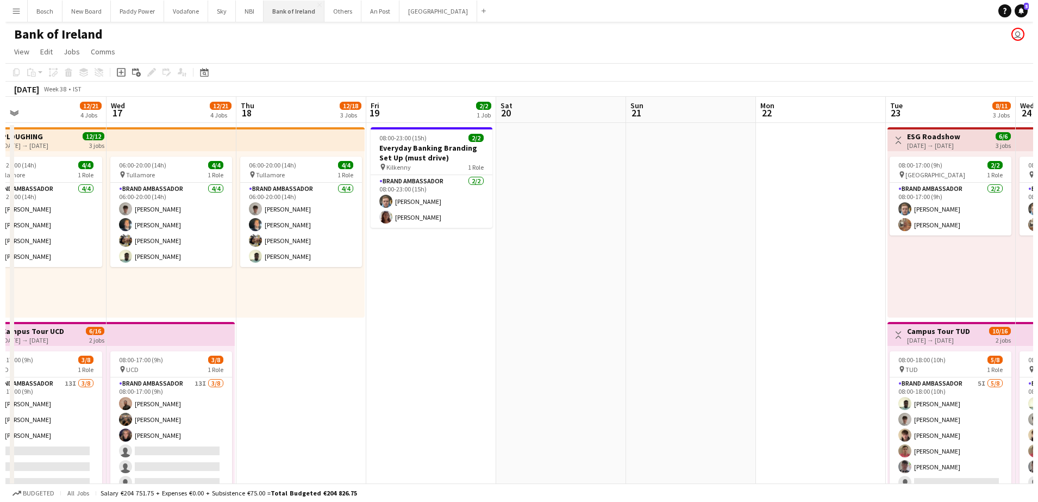
scroll to position [0, 274]
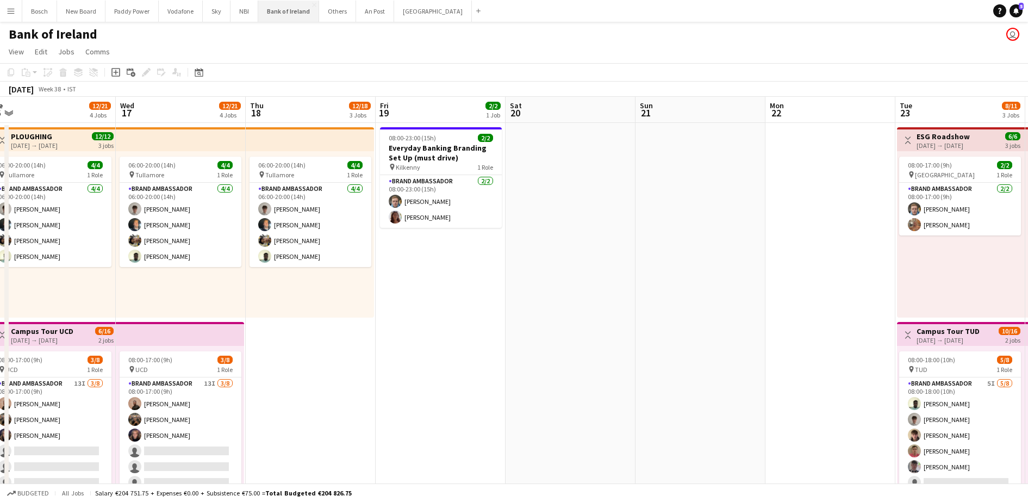
click at [283, 13] on button "Bank of Ireland Close" at bounding box center [288, 11] width 61 height 21
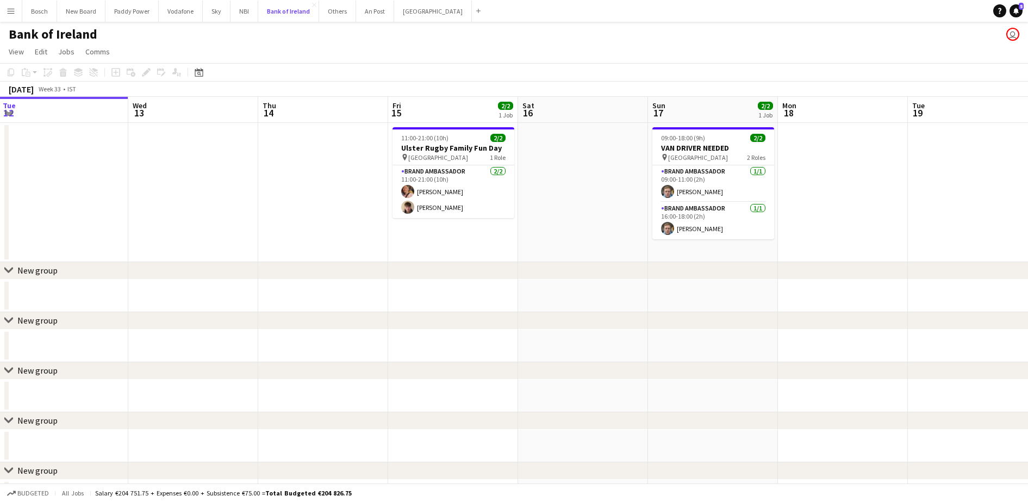
scroll to position [0, 390]
click at [475, 240] on app-date-cell "11:00-21:00 (10h) 2/2 Ulster Rugby Family Fun Day pin Belfast 1 Role Brand Amba…" at bounding box center [454, 192] width 130 height 139
click at [112, 71] on icon at bounding box center [115, 72] width 9 height 9
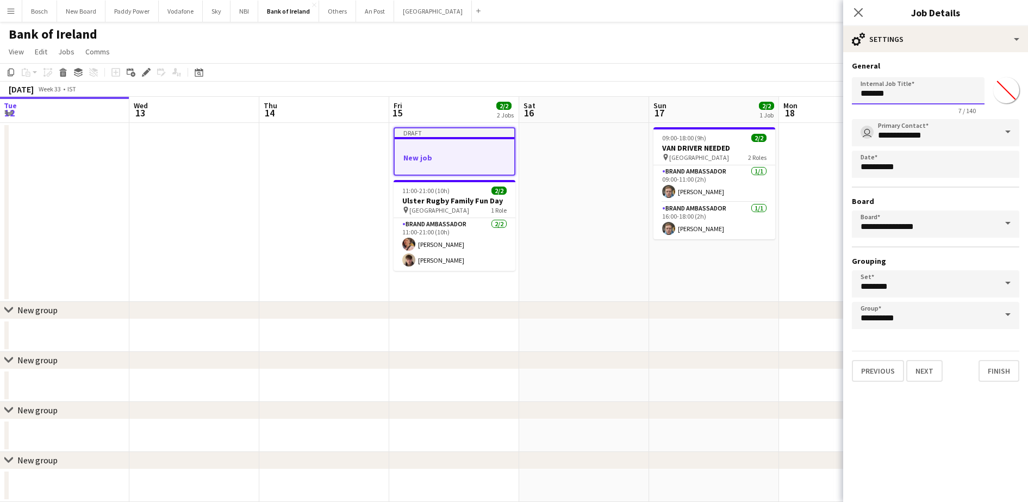
click at [871, 85] on input "*******" at bounding box center [918, 90] width 133 height 27
type input "*"
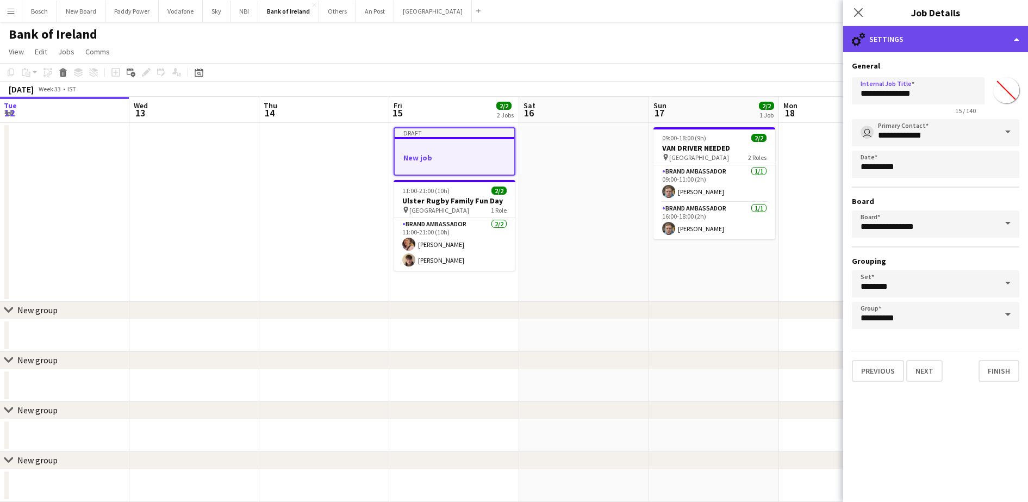
click at [886, 30] on div "cog-double-3 Settings" at bounding box center [935, 39] width 185 height 26
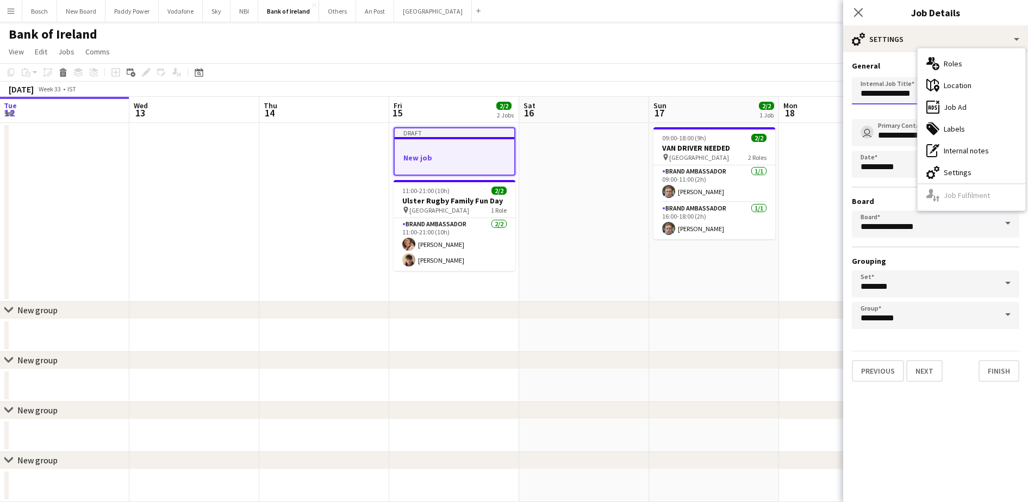
click at [894, 82] on input "**********" at bounding box center [918, 90] width 133 height 27
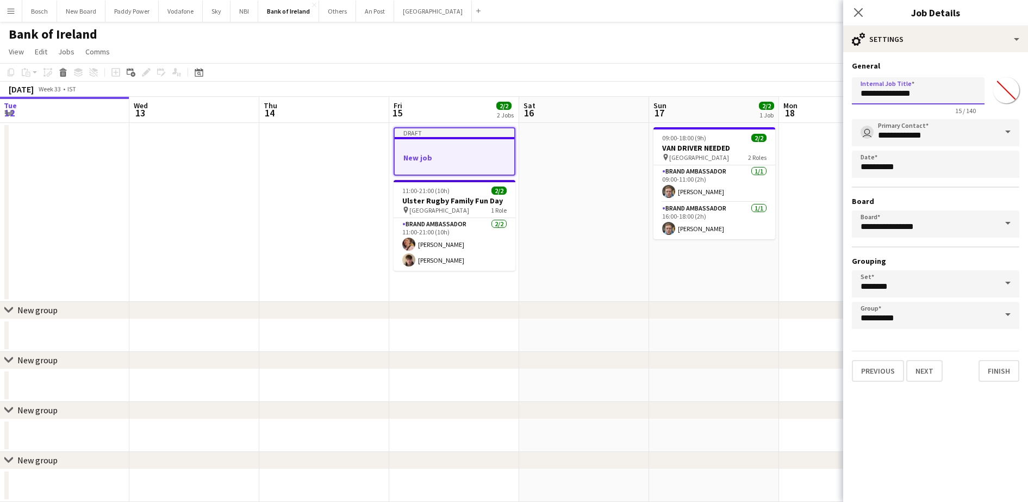
click at [923, 91] on input "**********" at bounding box center [918, 90] width 133 height 27
type input "**********"
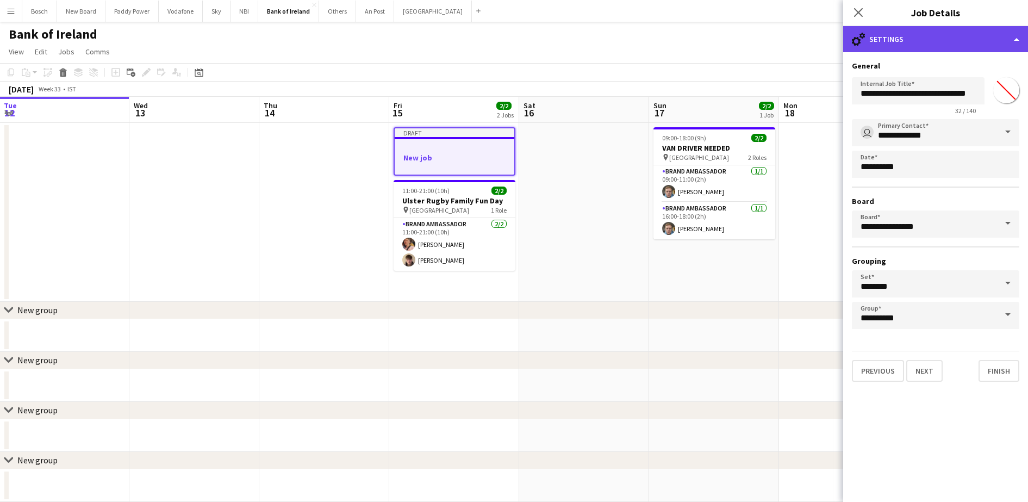
scroll to position [0, 0]
click at [930, 28] on div "cog-double-3 Settings" at bounding box center [935, 39] width 185 height 26
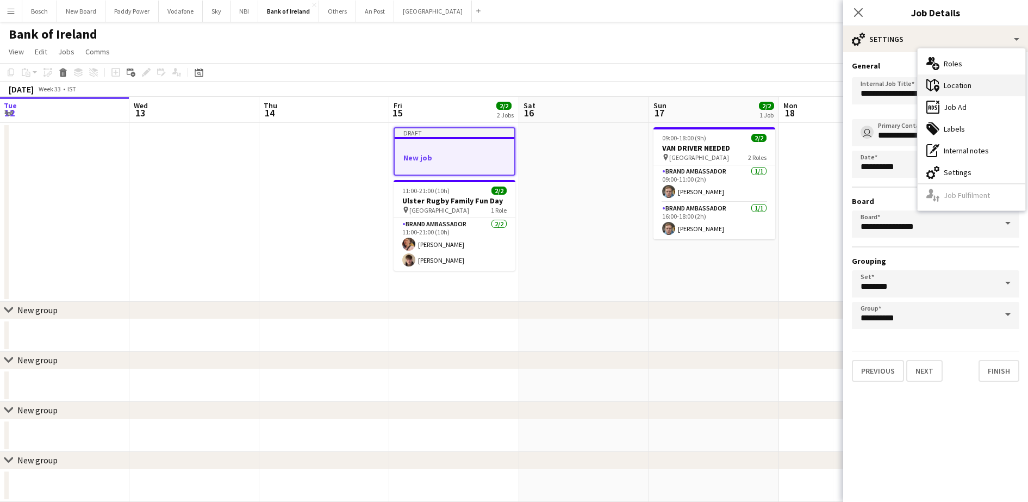
click at [974, 86] on div "maps-pin-1 Location" at bounding box center [972, 85] width 108 height 22
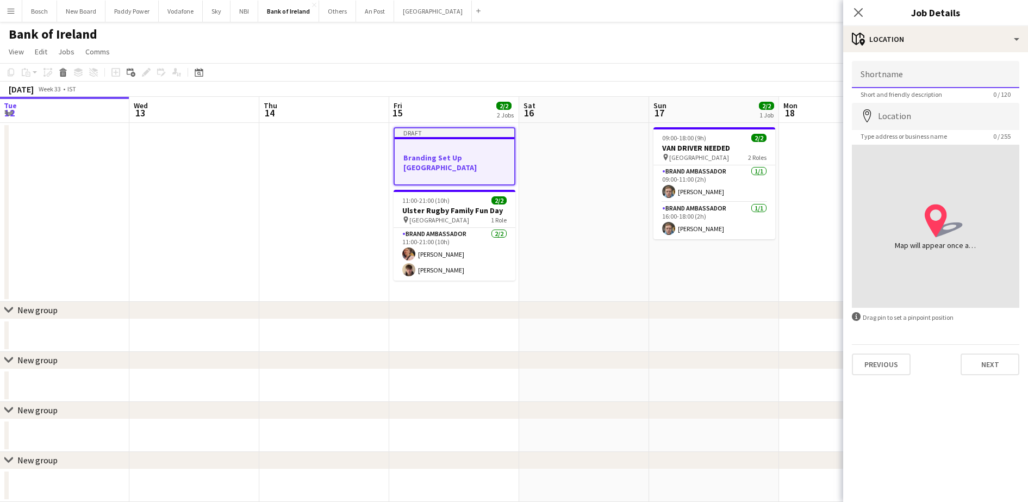
click at [952, 74] on input "Shortname" at bounding box center [935, 74] width 167 height 27
type input "**********"
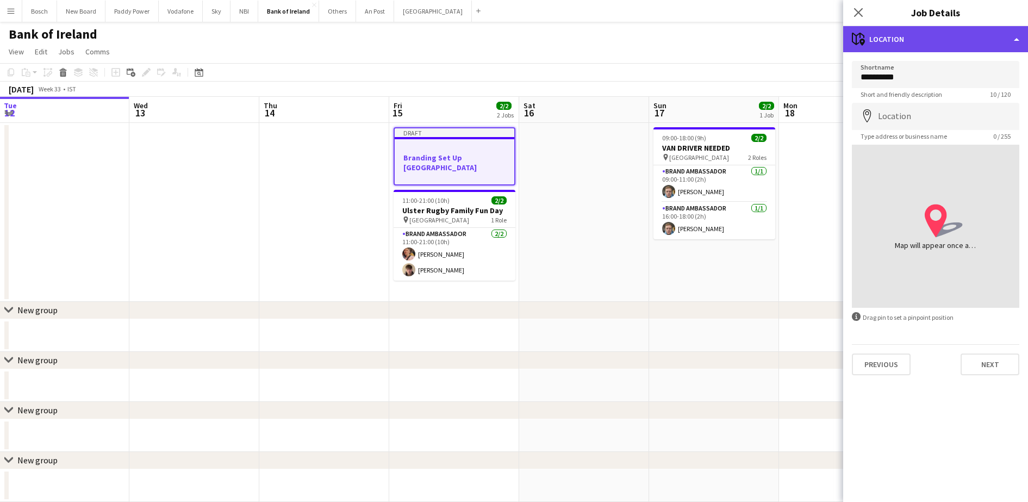
click at [917, 41] on div "maps-pin-1 Location" at bounding box center [935, 39] width 185 height 26
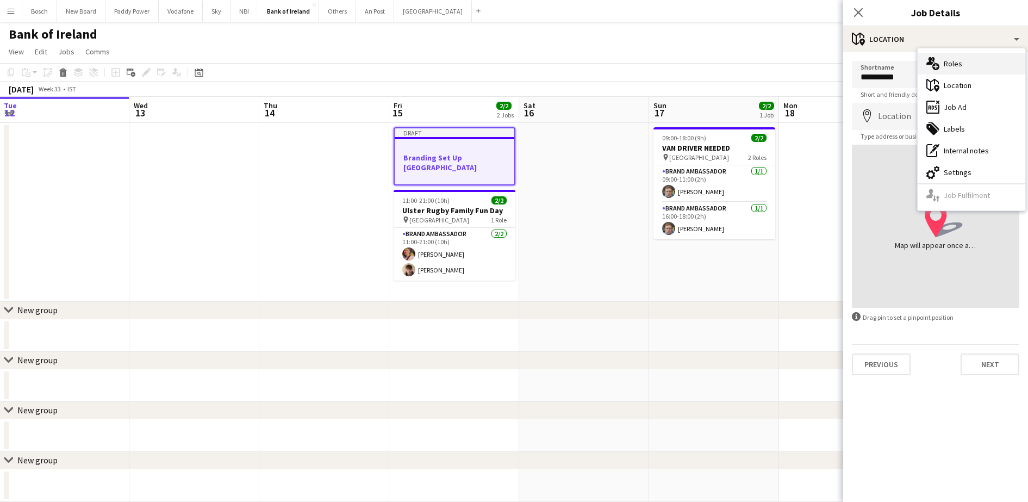
click at [957, 59] on div "multiple-users-add Roles" at bounding box center [972, 64] width 108 height 22
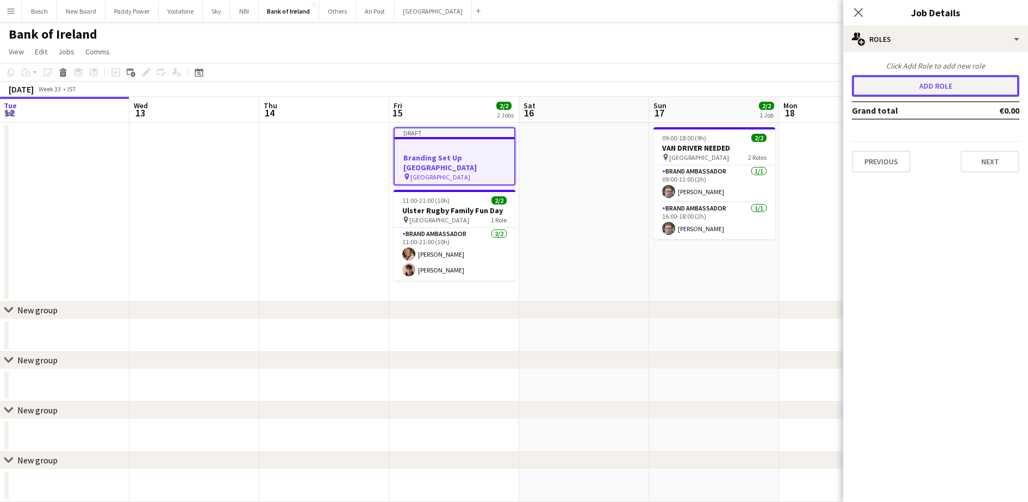
click at [916, 79] on button "Add role" at bounding box center [935, 86] width 167 height 22
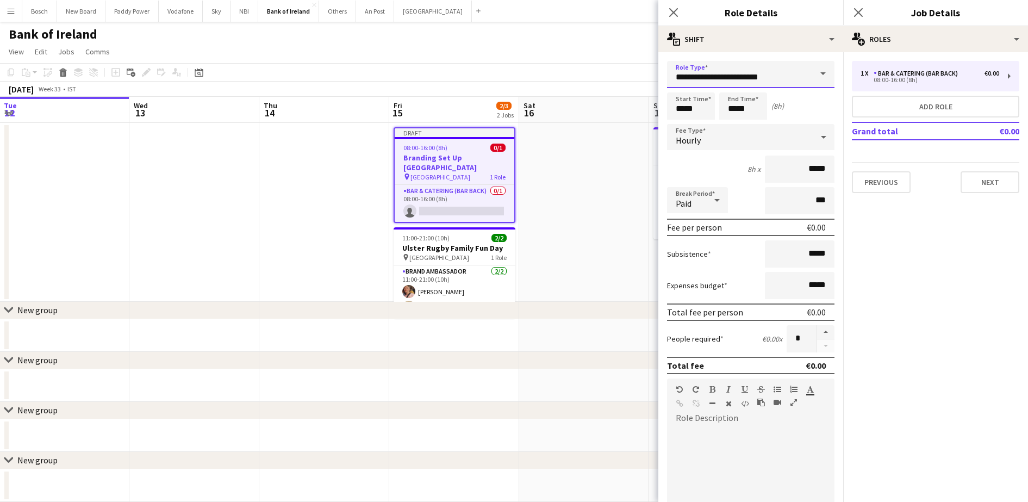
click at [768, 78] on input "**********" at bounding box center [750, 74] width 167 height 27
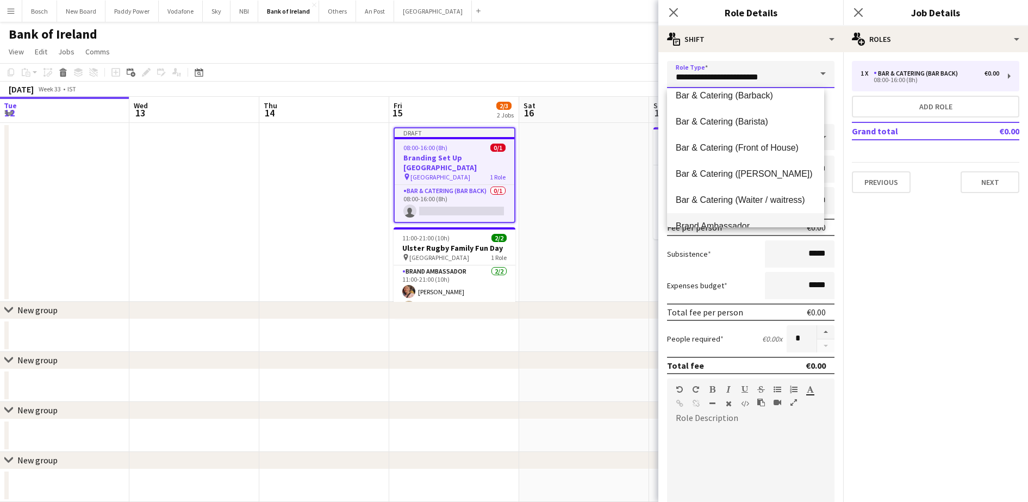
scroll to position [136, 0]
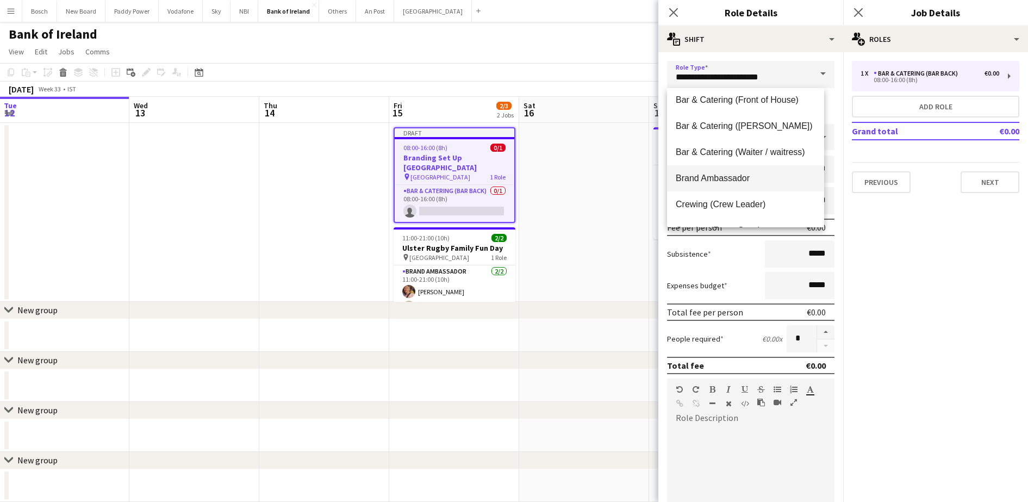
click at [756, 177] on span "Brand Ambassador" at bounding box center [746, 178] width 140 height 10
type input "**********"
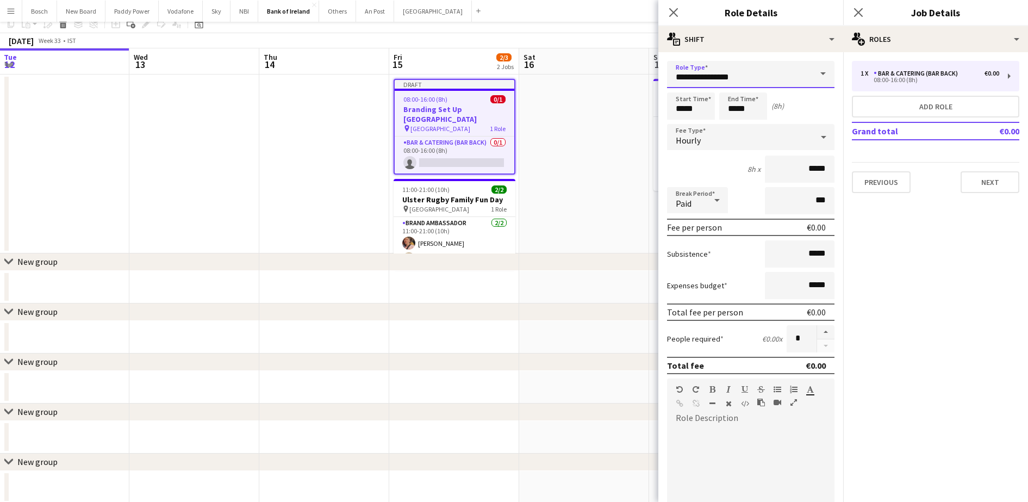
scroll to position [0, 0]
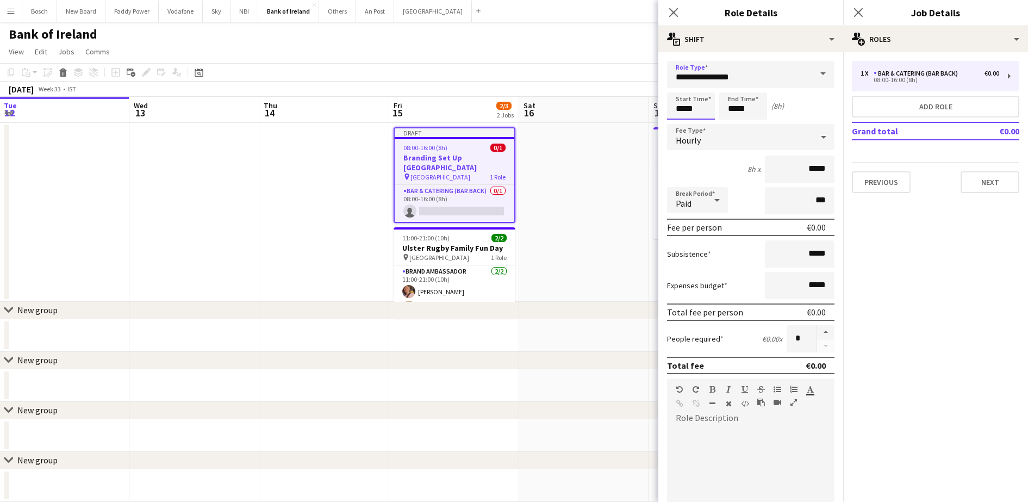
click at [705, 116] on input "*****" at bounding box center [691, 105] width 48 height 27
type input "*****"
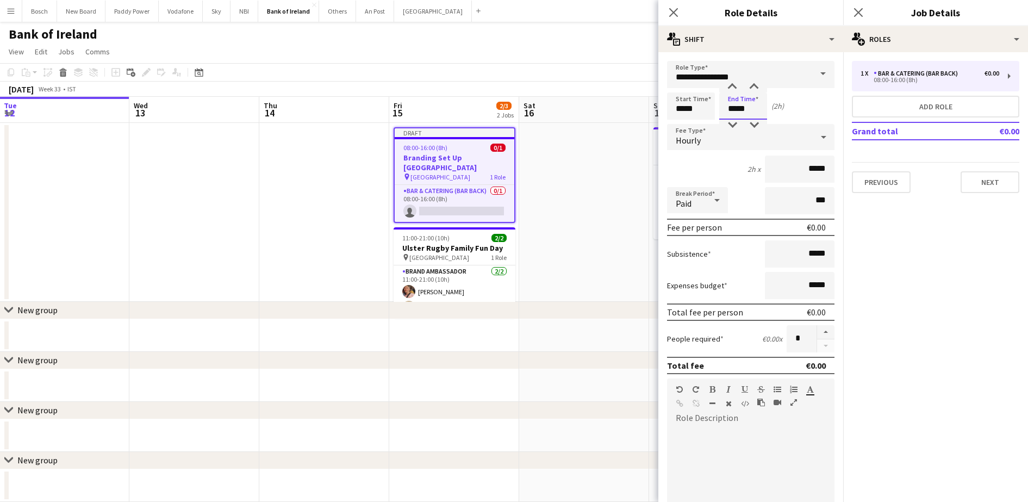
click at [759, 106] on input "*****" at bounding box center [743, 105] width 48 height 27
type input "*****"
click at [1004, 194] on div "1 x Bar & Catering (Bar Back) €0.00 08:00-16:00 (8h) Add role Grand total €0.00…" at bounding box center [935, 127] width 185 height 150
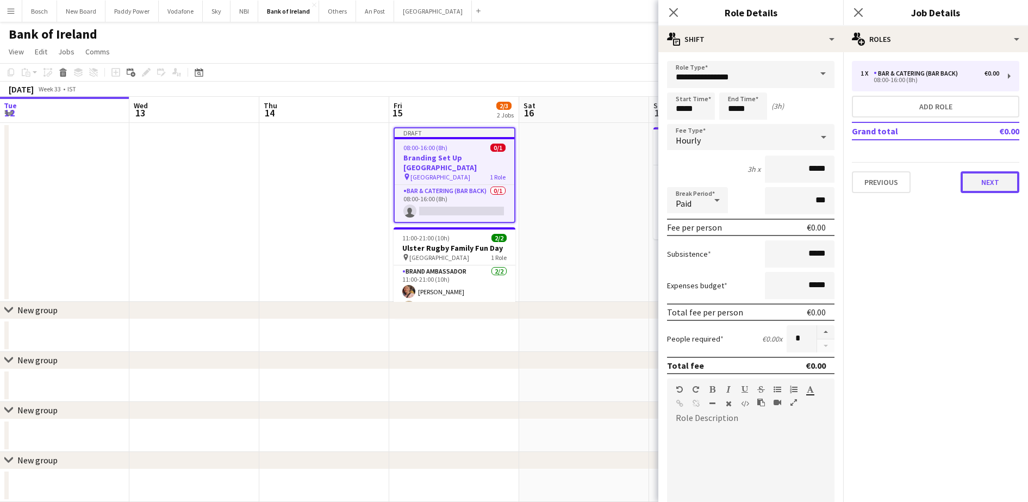
click at [991, 189] on button "Next" at bounding box center [990, 182] width 59 height 22
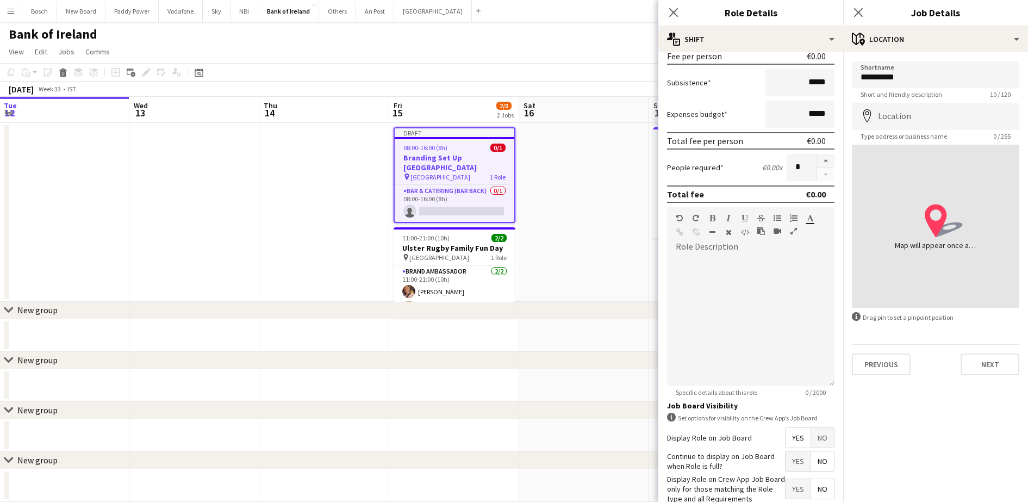
scroll to position [235, 0]
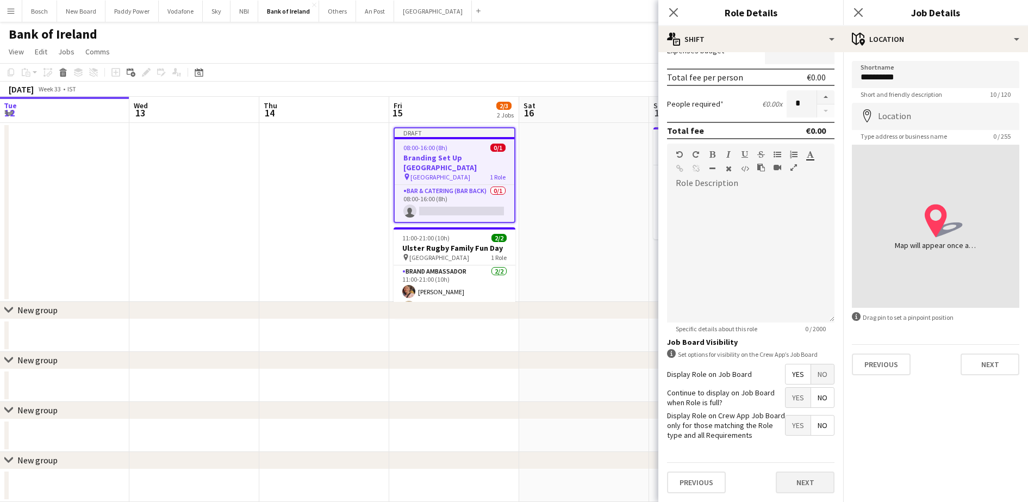
click at [790, 474] on div "Previous Next" at bounding box center [750, 482] width 167 height 40
click at [790, 474] on button "Next" at bounding box center [805, 482] width 59 height 22
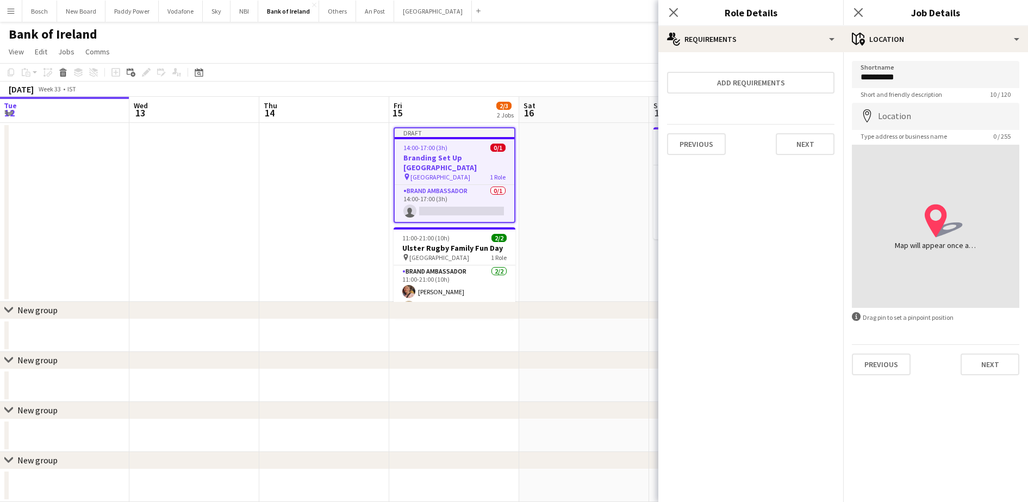
scroll to position [0, 0]
click at [1009, 361] on button "Next" at bounding box center [990, 364] width 59 height 22
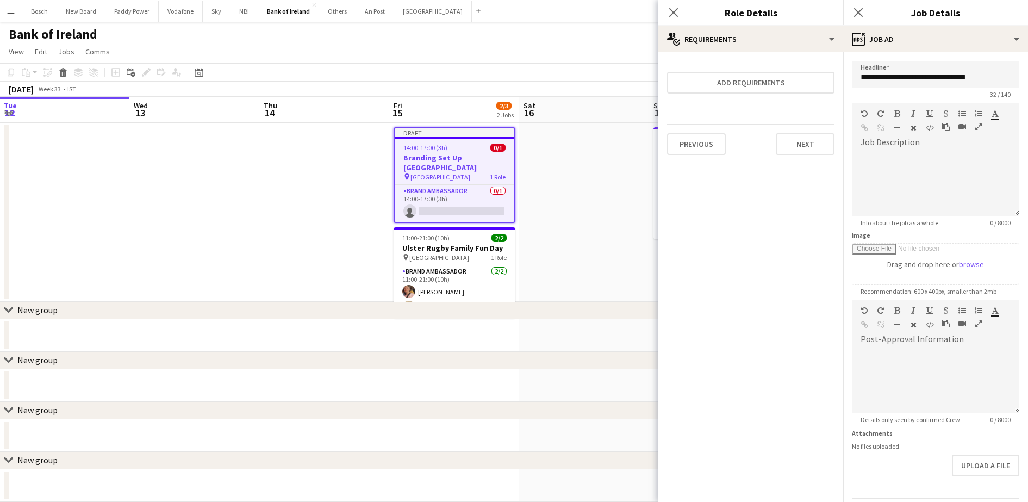
click at [587, 52] on app-page-menu "View Day view expanded Day view collapsed Month view Date picker Jump to [DATE]…" at bounding box center [514, 52] width 1028 height 21
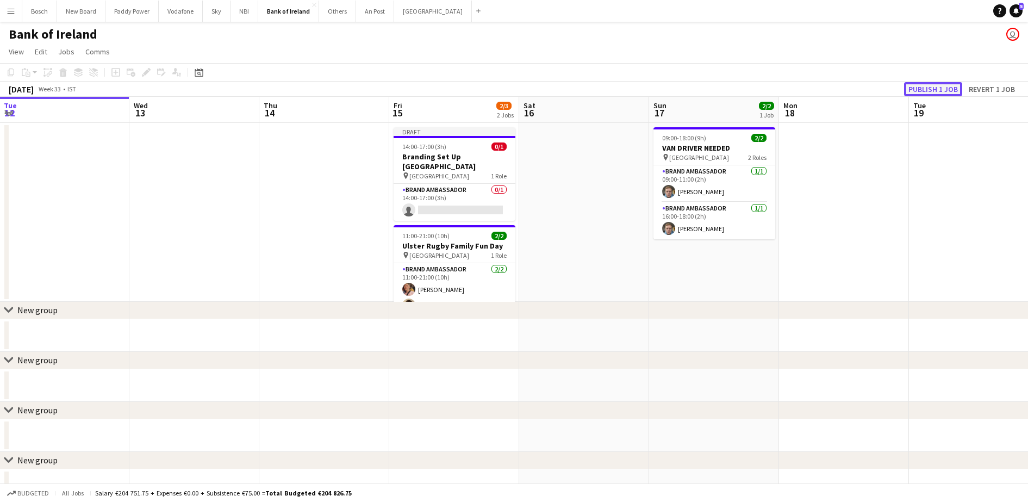
click at [947, 85] on button "Publish 1 job" at bounding box center [933, 89] width 58 height 14
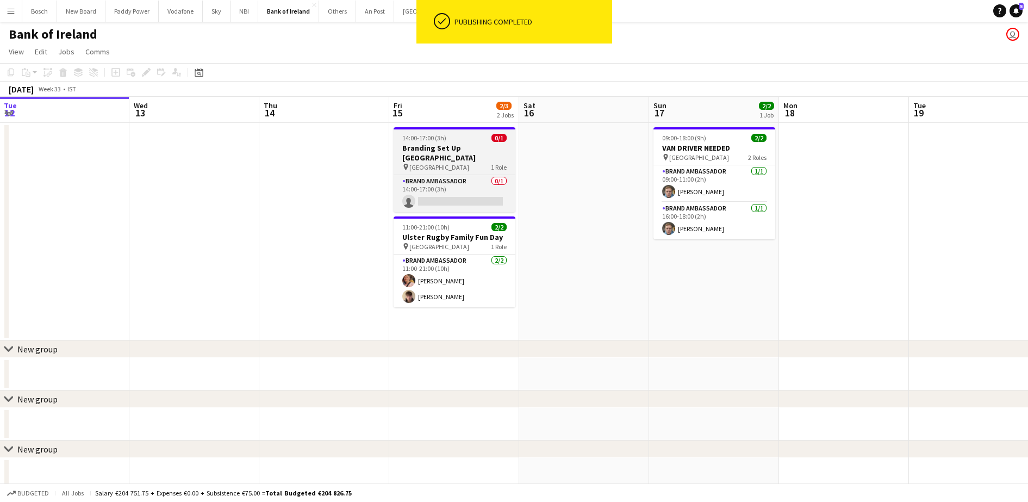
click at [474, 149] on h3 "Branding Set Up [GEOGRAPHIC_DATA]" at bounding box center [455, 153] width 122 height 20
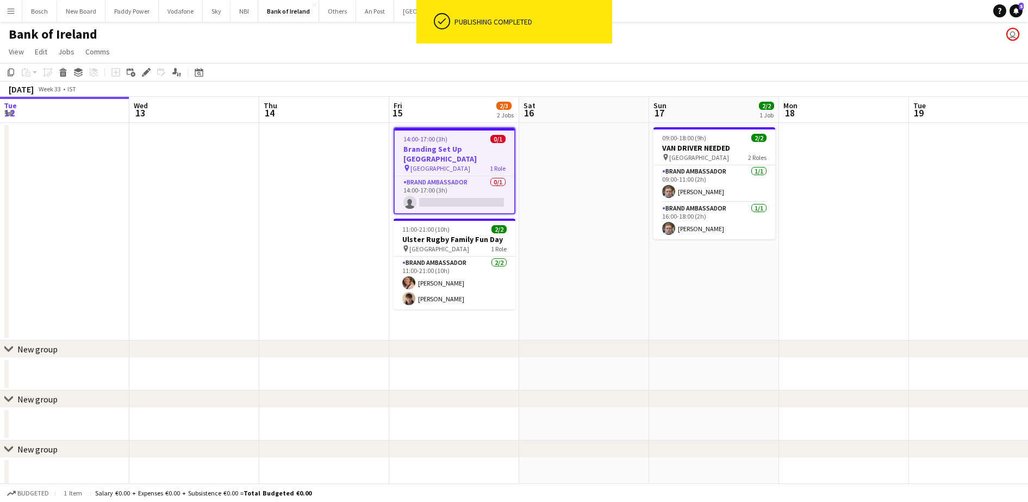
drag, startPoint x: 474, startPoint y: 149, endPoint x: 475, endPoint y: 78, distance: 70.7
click at [475, 78] on app-toolbar "Copy Paste Paste Ctrl+V Paste with crew Ctrl+Shift+V Paste linked Job Delete Gr…" at bounding box center [514, 72] width 1028 height 18
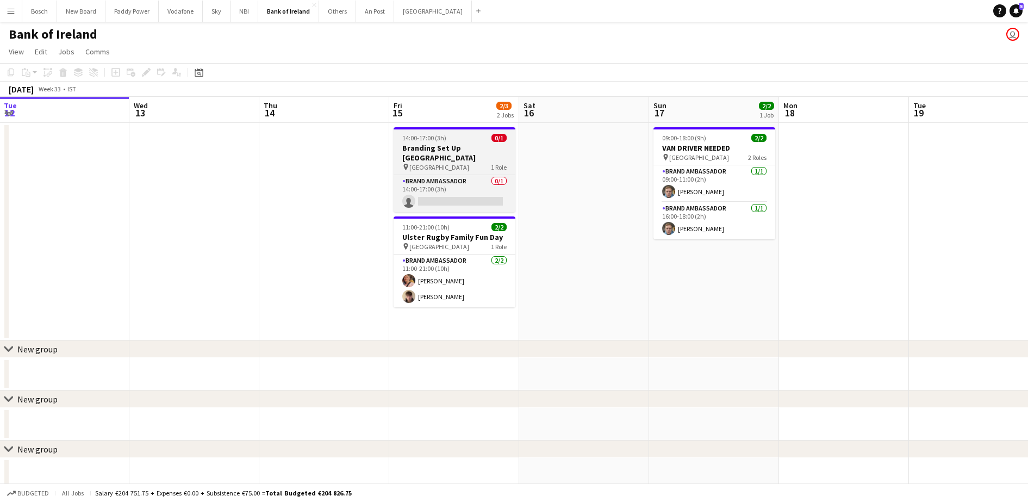
click at [453, 149] on h3 "Branding Set Up [GEOGRAPHIC_DATA]" at bounding box center [455, 153] width 122 height 20
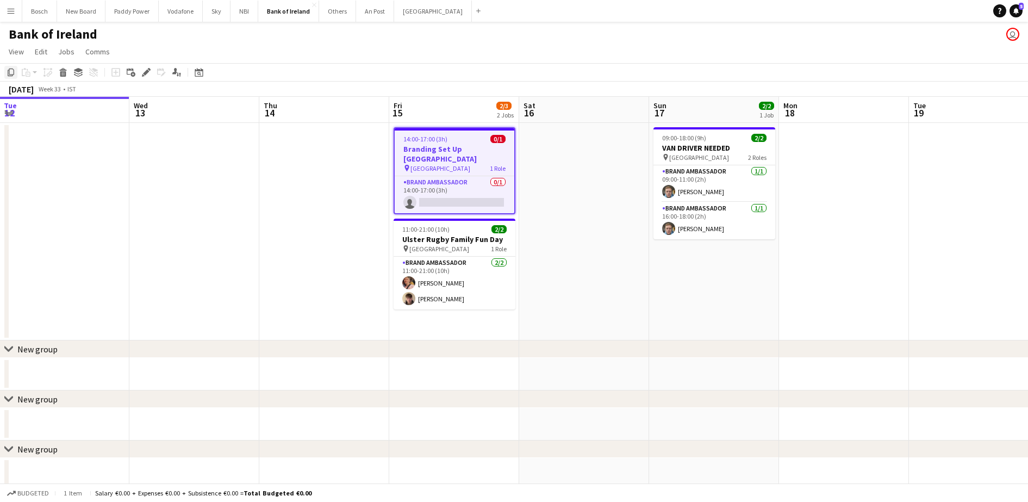
click at [9, 74] on icon at bounding box center [11, 73] width 7 height 8
click at [792, 144] on app-date-cell at bounding box center [844, 231] width 130 height 217
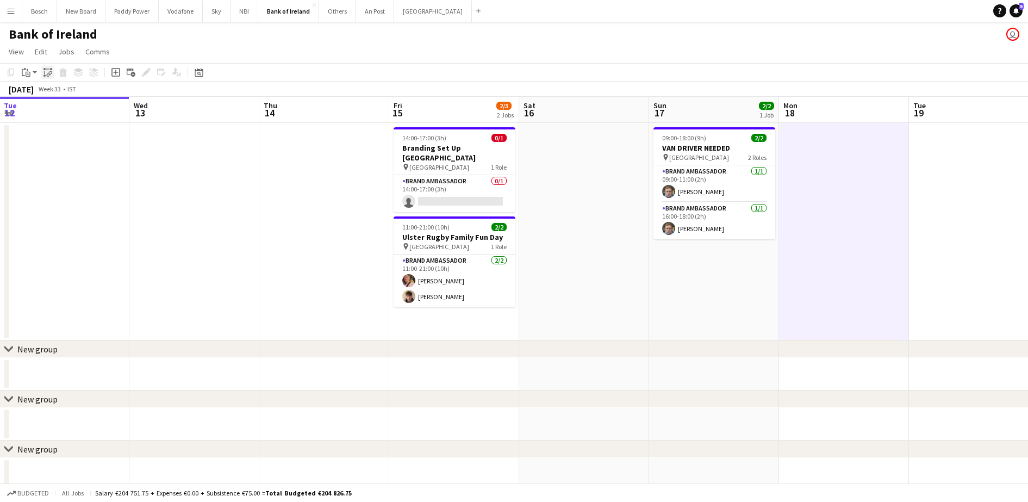
click at [51, 70] on icon at bounding box center [51, 69] width 2 height 2
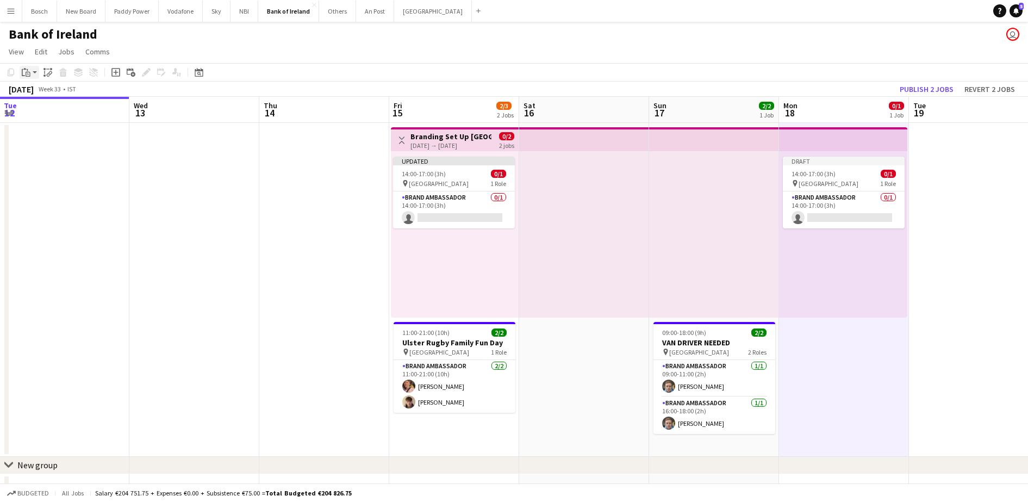
click at [30, 70] on icon "Paste" at bounding box center [26, 72] width 9 height 9
click at [656, 201] on div at bounding box center [714, 234] width 130 height 166
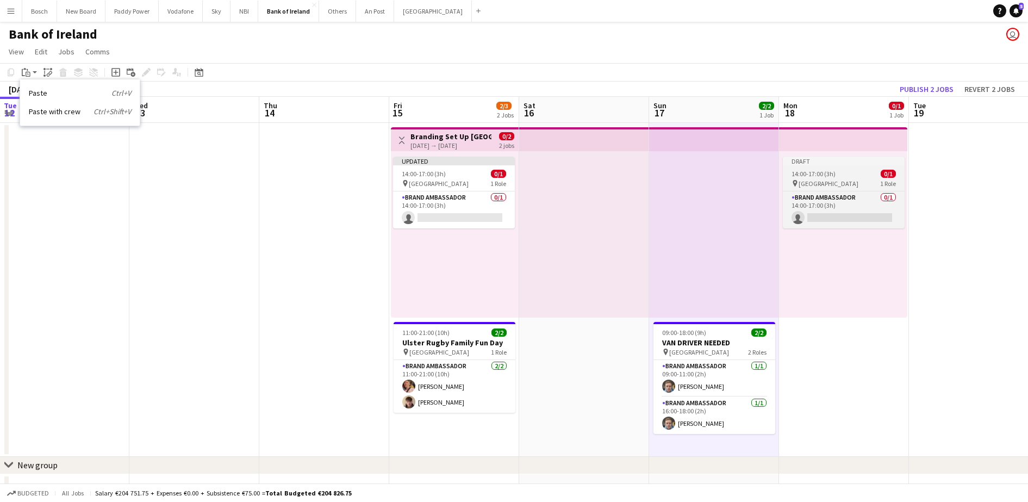
click at [859, 176] on div "14:00-17:00 (3h) 0/1" at bounding box center [844, 174] width 122 height 8
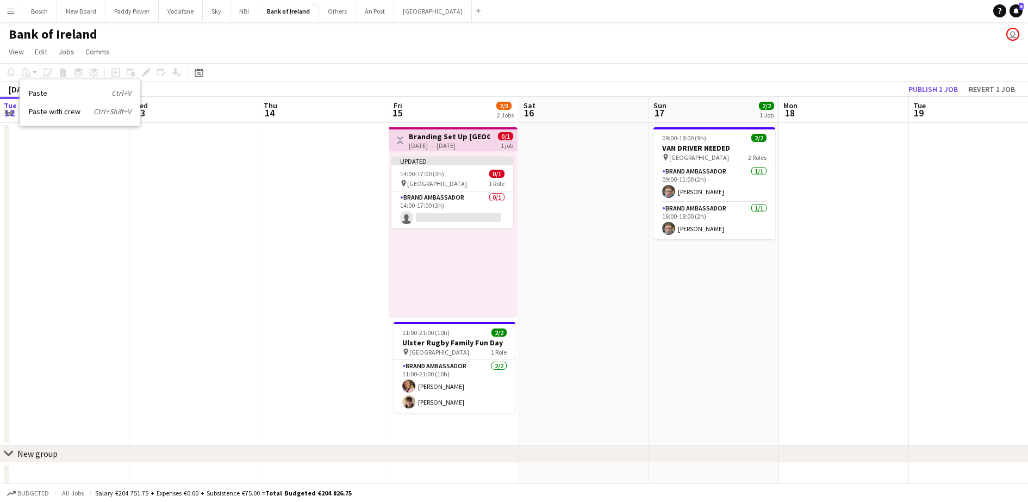
click at [847, 171] on app-date-cell at bounding box center [844, 284] width 130 height 322
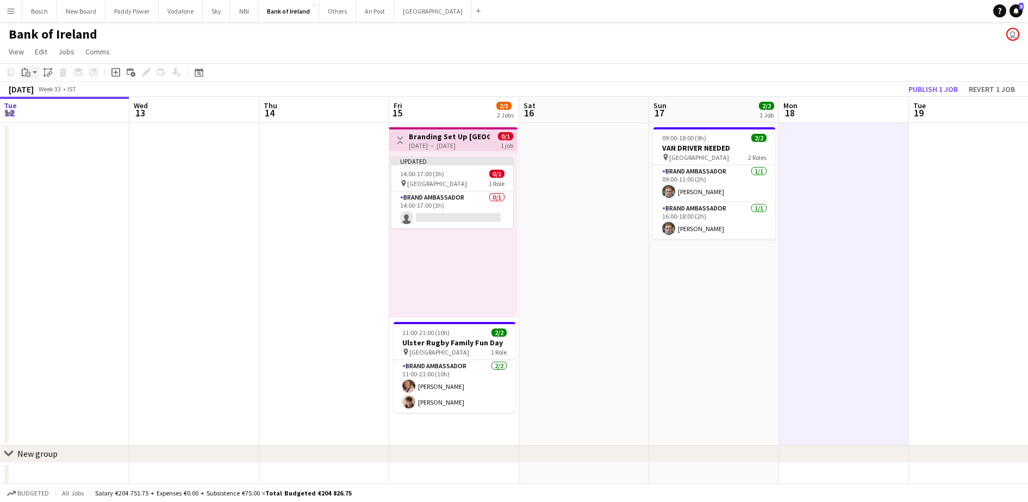
click at [21, 72] on div "Paste" at bounding box center [26, 72] width 13 height 13
click at [39, 91] on link "Paste Ctrl+V" at bounding box center [80, 93] width 102 height 10
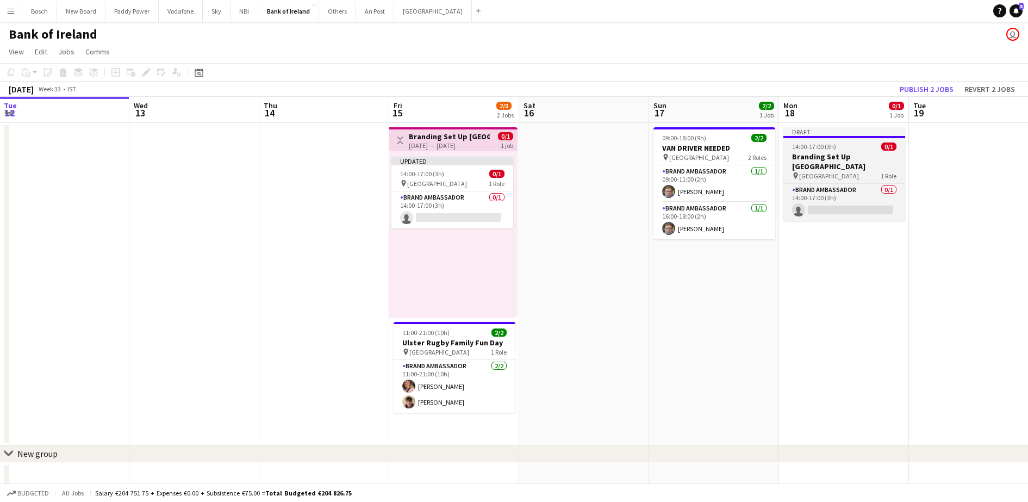
click at [863, 152] on h3 "Branding Set Up [GEOGRAPHIC_DATA]" at bounding box center [844, 162] width 122 height 20
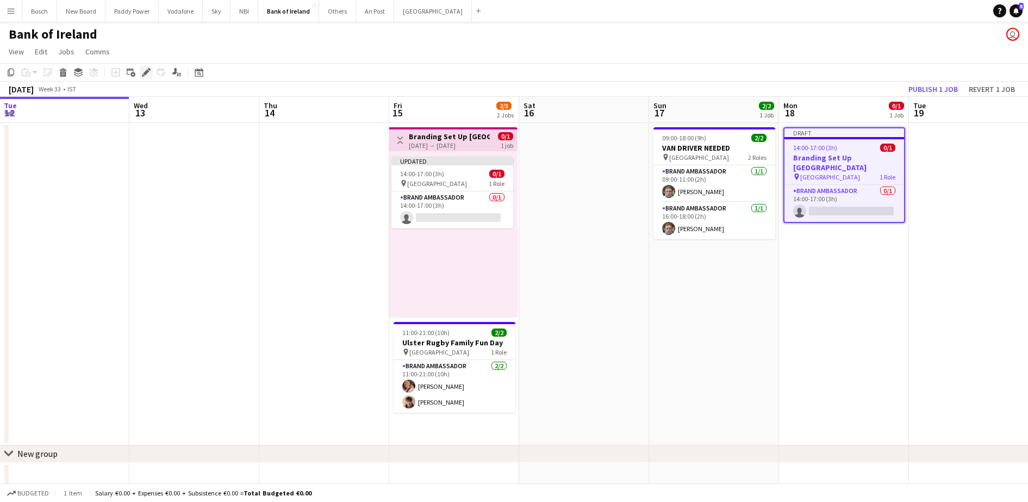
click at [151, 72] on div "Edit" at bounding box center [146, 72] width 13 height 13
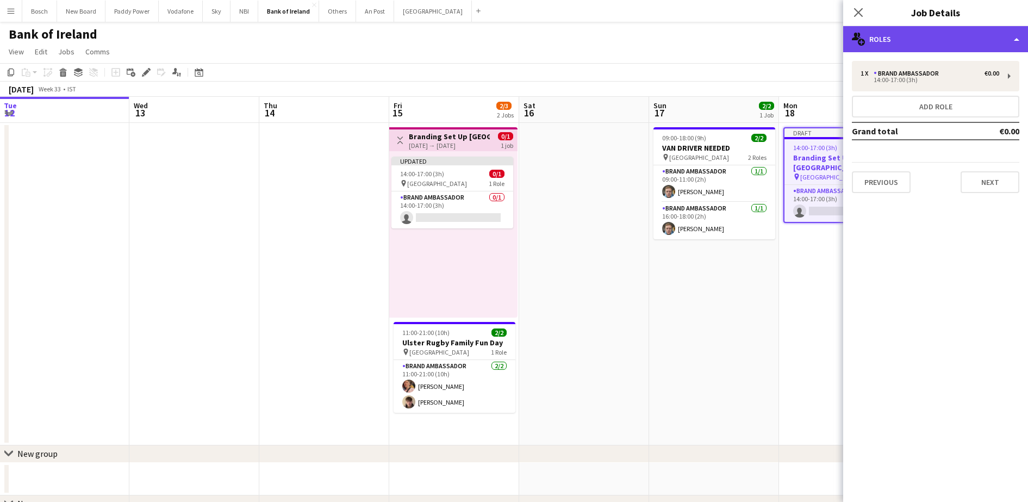
click at [960, 45] on div "multiple-users-add Roles" at bounding box center [935, 39] width 185 height 26
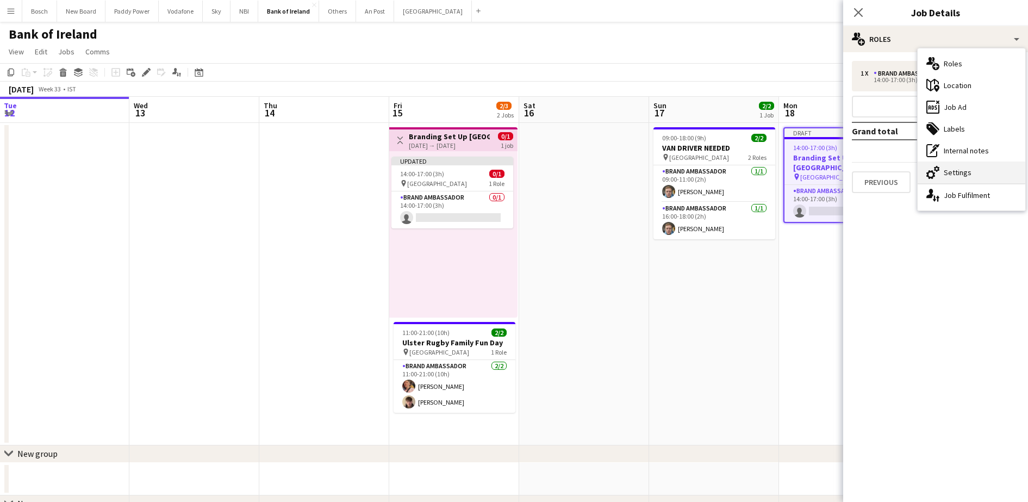
click at [994, 166] on div "cog-double-3 Settings" at bounding box center [972, 172] width 108 height 22
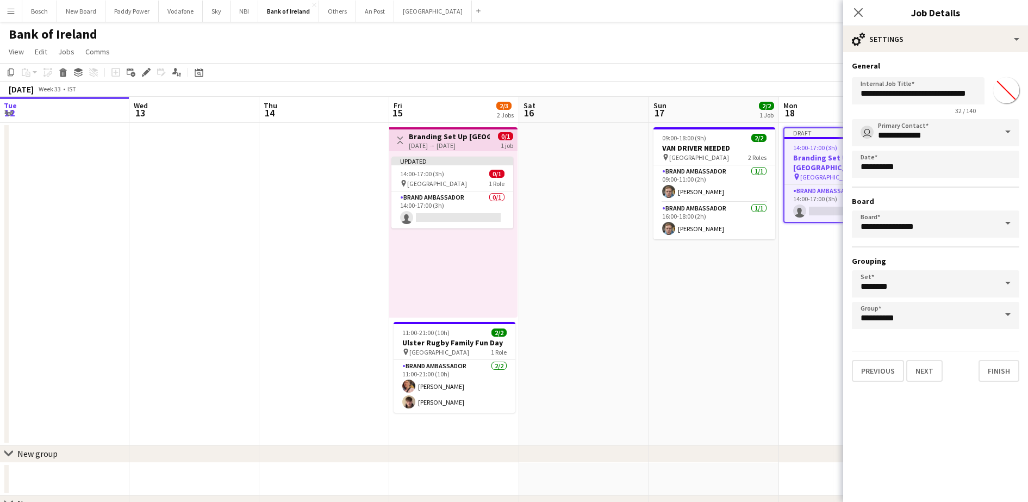
drag, startPoint x: 898, startPoint y: 66, endPoint x: 905, endPoint y: 76, distance: 11.8
click at [899, 67] on h3 "General" at bounding box center [935, 66] width 167 height 10
click at [926, 92] on input "**********" at bounding box center [918, 90] width 133 height 27
click at [914, 94] on input "**********" at bounding box center [918, 90] width 133 height 27
type input "**********"
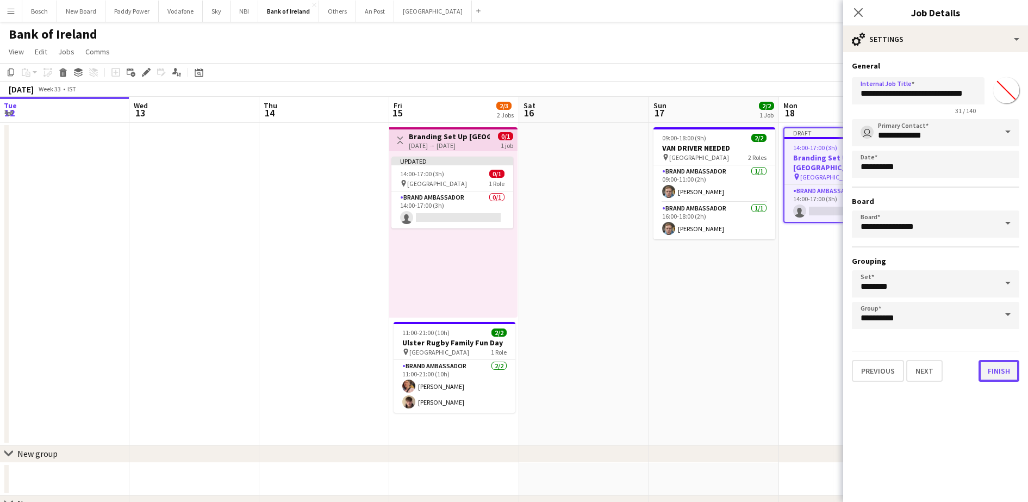
click at [1005, 368] on button "Finish" at bounding box center [999, 371] width 41 height 22
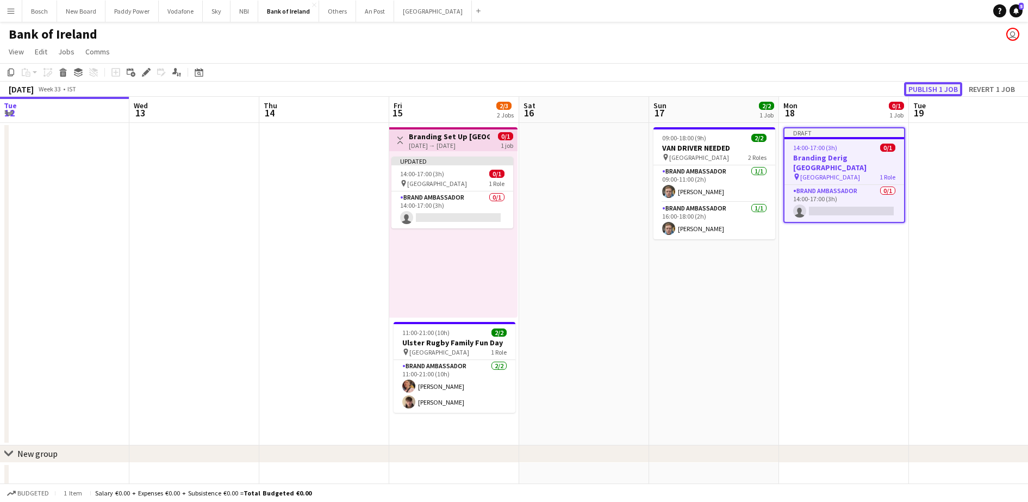
click at [922, 85] on button "Publish 1 job" at bounding box center [933, 89] width 58 height 14
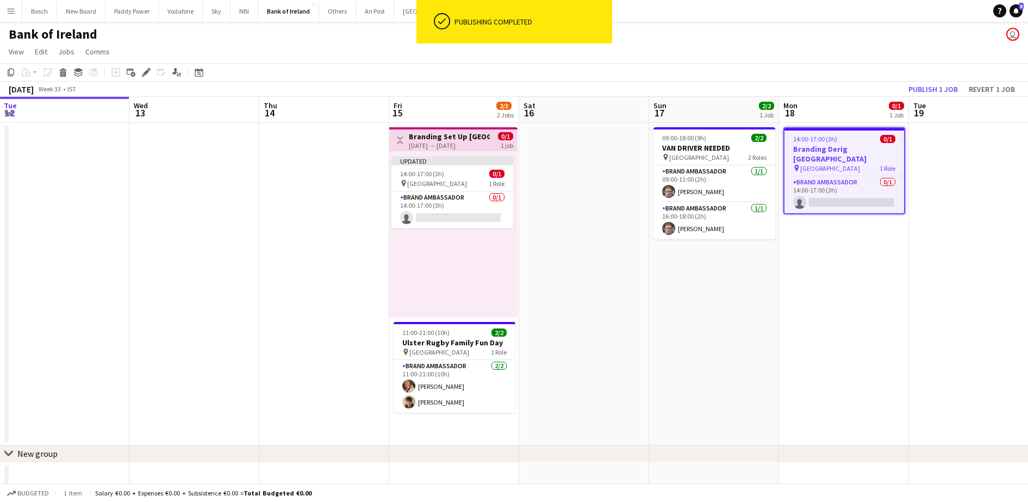
click at [445, 146] on div "15-08-2025 → 15-08-2025" at bounding box center [449, 145] width 81 height 8
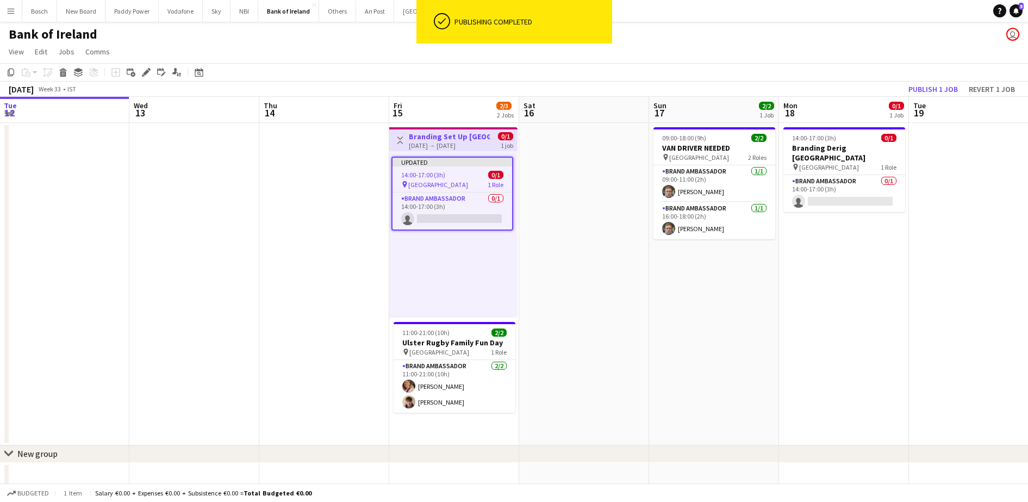
click at [450, 139] on h3 "Branding Set Up [GEOGRAPHIC_DATA]" at bounding box center [449, 137] width 81 height 10
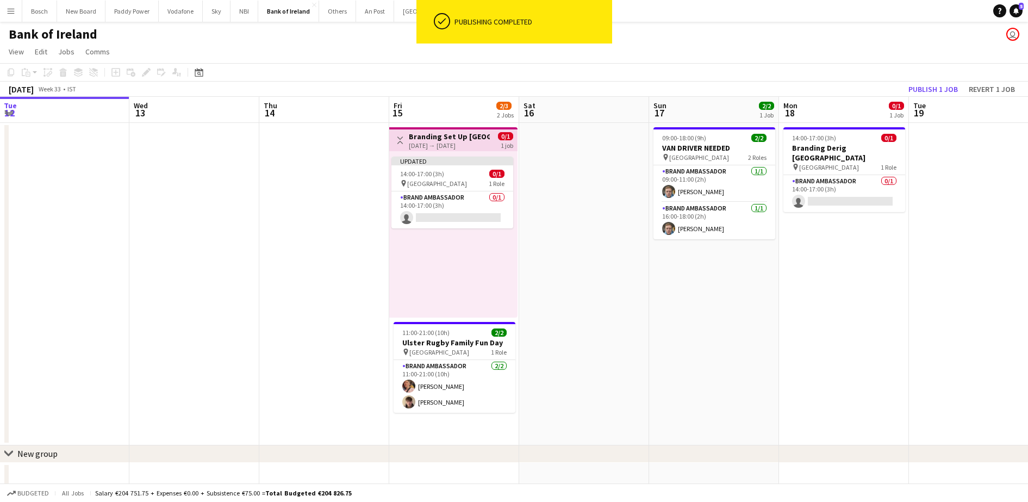
click at [451, 134] on h3 "Branding Set Up [GEOGRAPHIC_DATA]" at bounding box center [449, 137] width 81 height 10
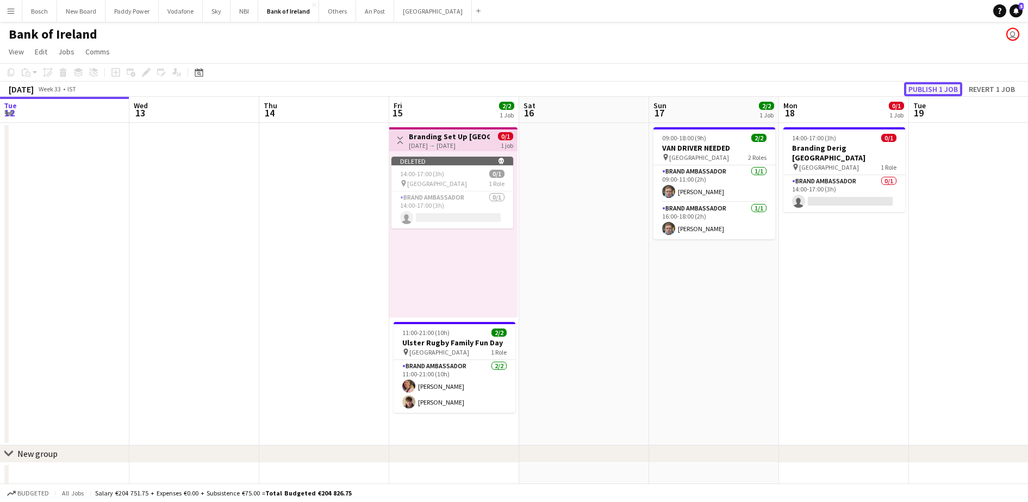
click at [939, 84] on button "Publish 1 job" at bounding box center [933, 89] width 58 height 14
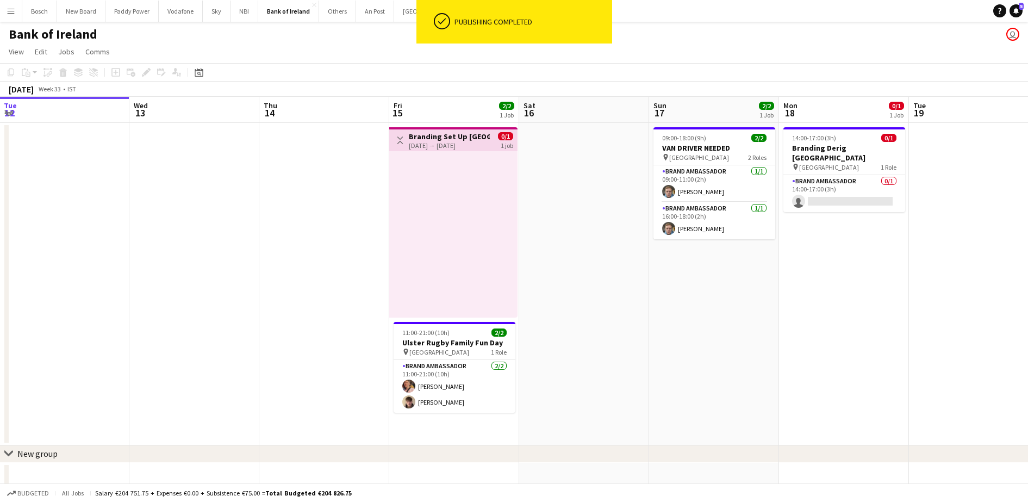
drag, startPoint x: 435, startPoint y: 165, endPoint x: 559, endPoint y: 122, distance: 131.7
click at [561, 122] on app-board-header-date "Sat 16" at bounding box center [584, 110] width 130 height 26
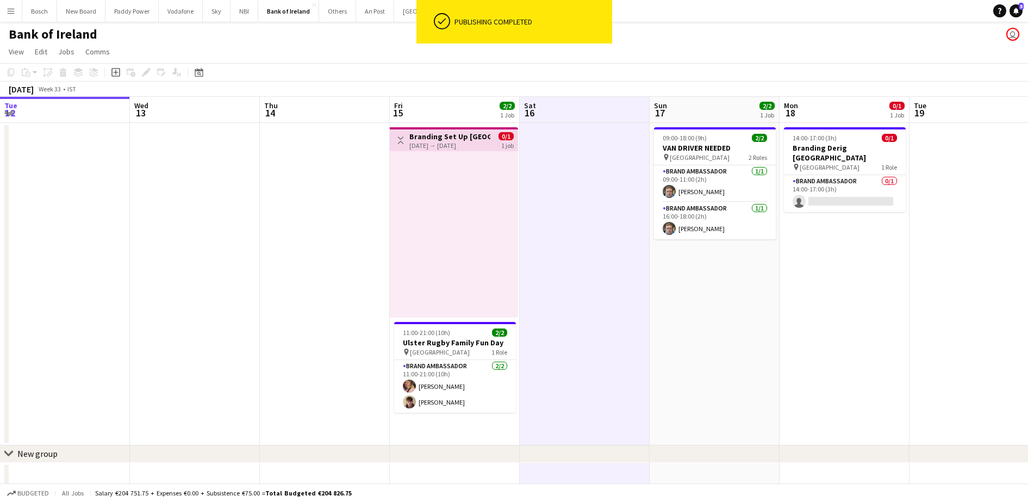
click at [432, 140] on h3 "Branding Set Up [GEOGRAPHIC_DATA]" at bounding box center [449, 137] width 81 height 10
click at [471, 237] on div at bounding box center [454, 234] width 128 height 166
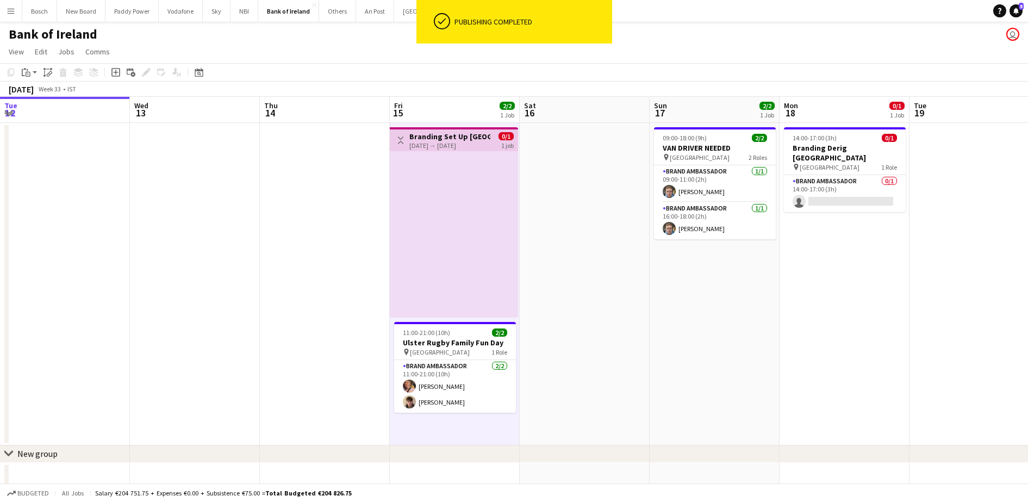
click at [463, 277] on div at bounding box center [454, 234] width 128 height 166
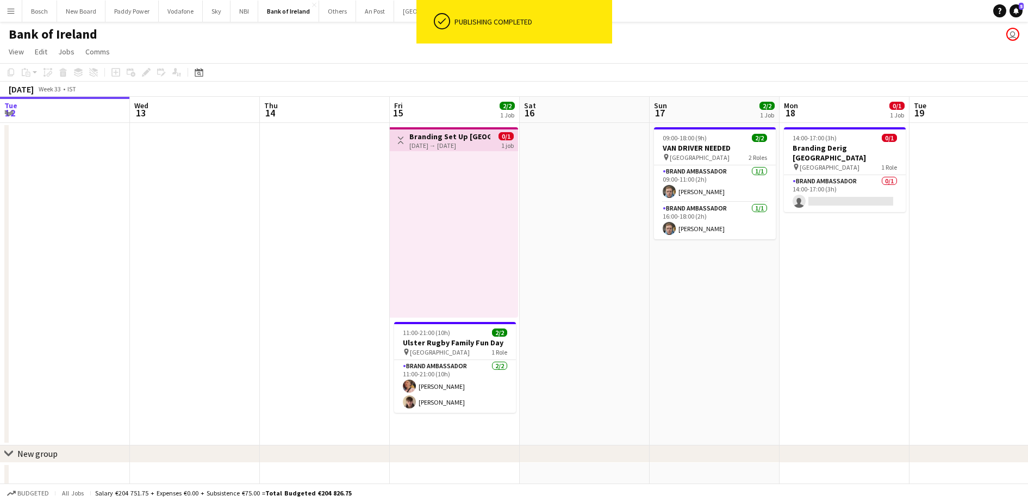
click at [463, 142] on div "15-08-2025 → 15-08-2025" at bounding box center [449, 145] width 81 height 8
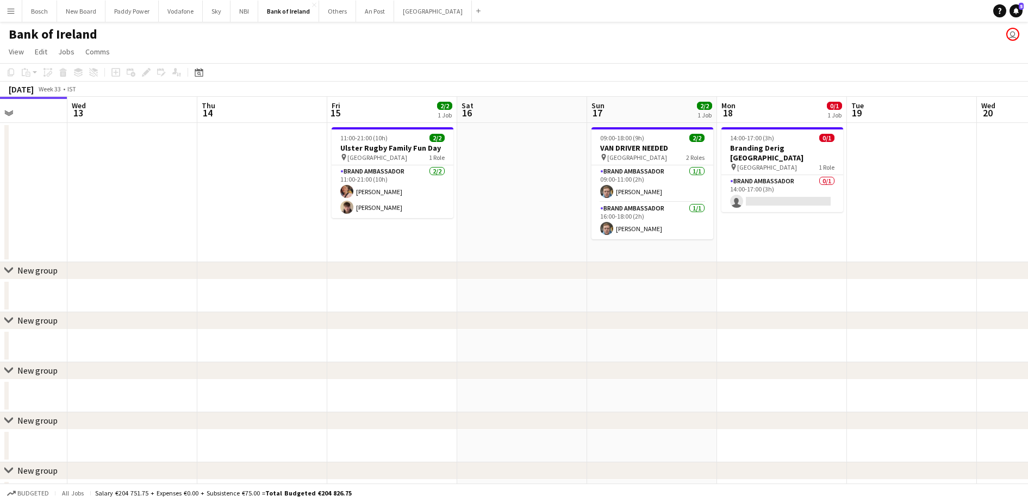
scroll to position [0, 345]
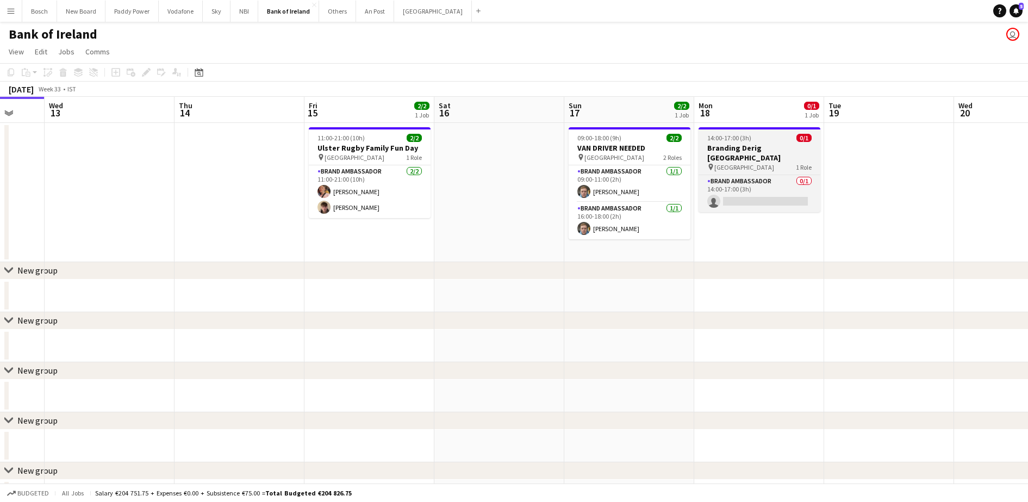
click at [725, 153] on h3 "Branding Derig [GEOGRAPHIC_DATA]" at bounding box center [760, 153] width 122 height 20
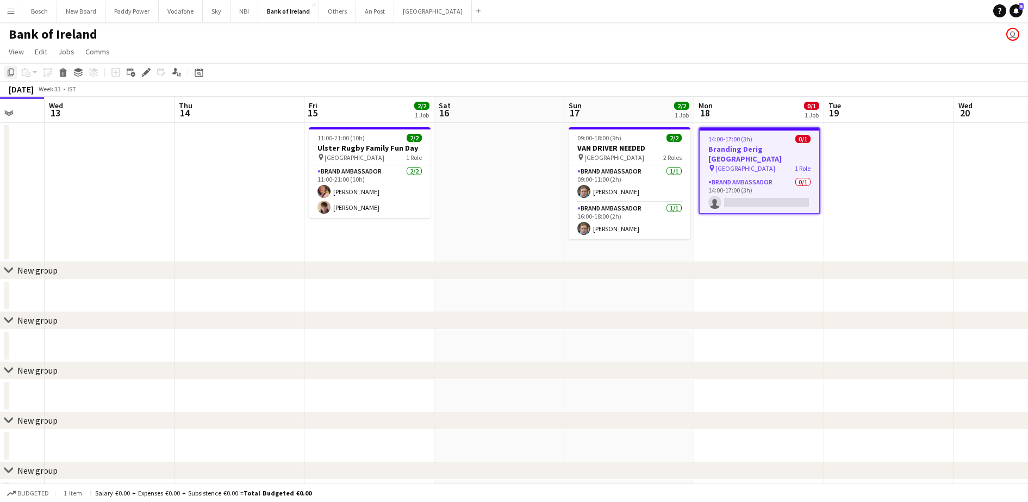
click at [9, 71] on icon at bounding box center [11, 73] width 7 height 8
click at [345, 233] on app-date-cell "11:00-21:00 (10h) 2/2 Ulster Rugby Family Fun Day pin Belfast 1 Role Brand Amba…" at bounding box center [369, 192] width 130 height 139
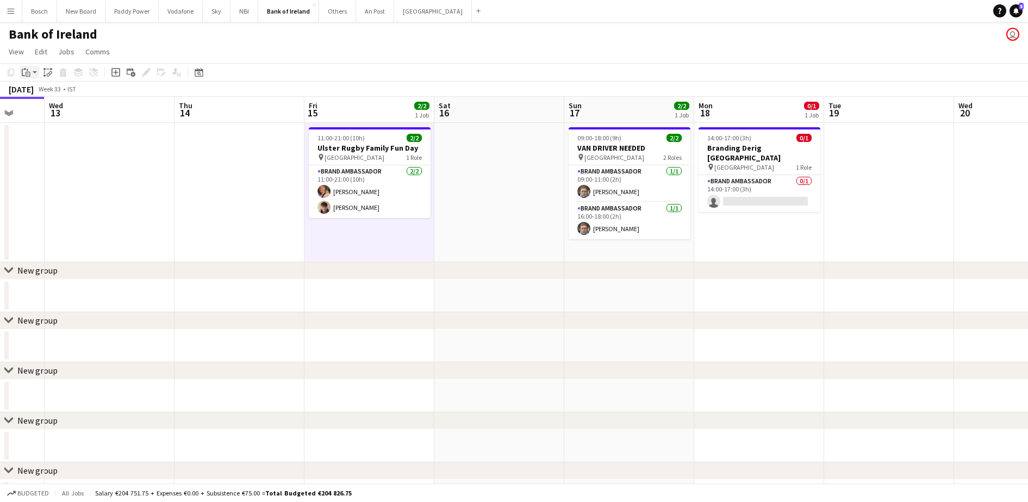
click at [24, 73] on icon "Paste" at bounding box center [26, 72] width 9 height 9
click at [63, 86] on div "Paste Ctrl+V Paste with crew Ctrl+Shift+V" at bounding box center [80, 102] width 121 height 47
click at [64, 90] on link "Paste Ctrl+V" at bounding box center [80, 93] width 102 height 10
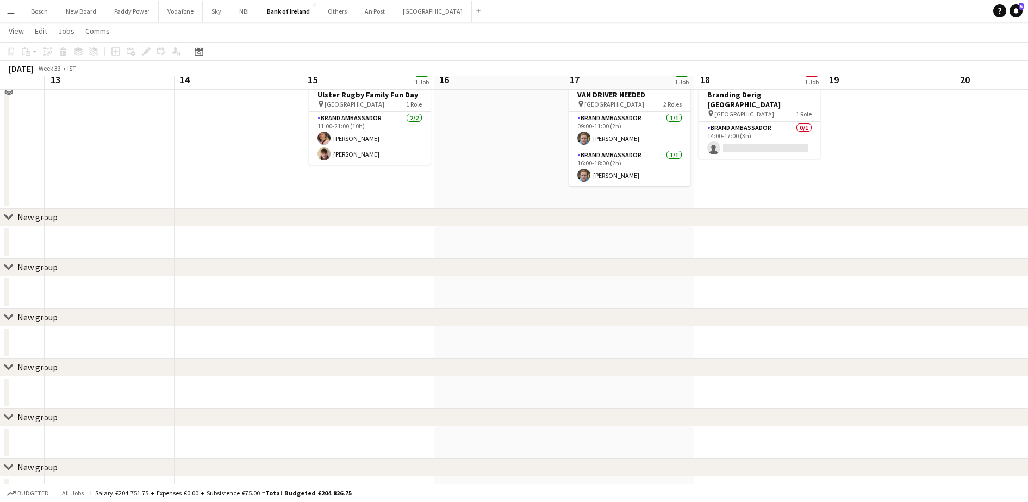
scroll to position [0, 0]
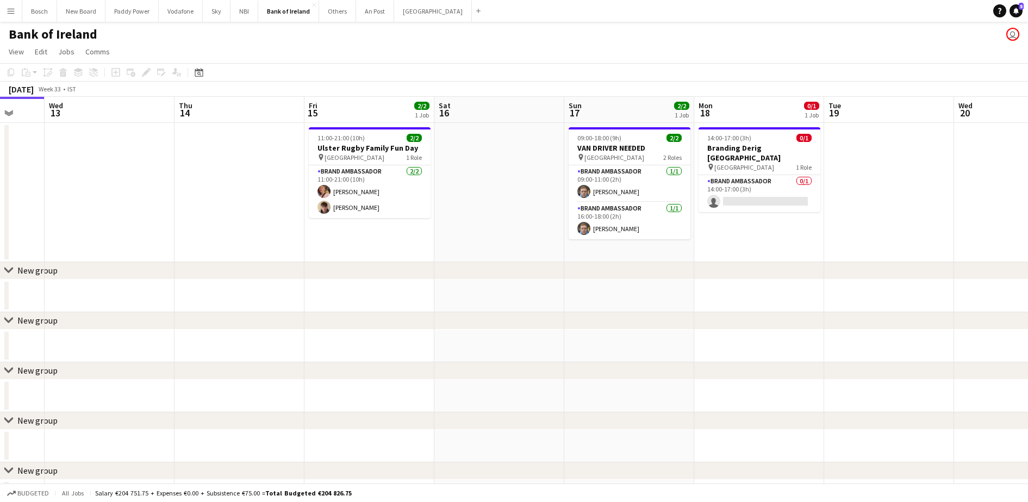
click at [357, 234] on app-date-cell "11:00-21:00 (10h) 2/2 Ulster Rugby Family Fun Day pin Belfast 1 Role Brand Amba…" at bounding box center [369, 192] width 130 height 139
click at [18, 74] on div "Copy Paste Paste Ctrl+V Paste with crew Ctrl+Shift+V Paste linked Job Delete Gr…" at bounding box center [52, 72] width 96 height 13
click at [330, 240] on app-date-cell "11:00-21:00 (10h) 2/2 Ulster Rugby Family Fun Day pin Belfast 1 Role Brand Amba…" at bounding box center [369, 192] width 130 height 139
click at [22, 71] on icon at bounding box center [23, 72] width 3 height 7
click at [49, 90] on link "Paste Ctrl+V" at bounding box center [80, 93] width 102 height 10
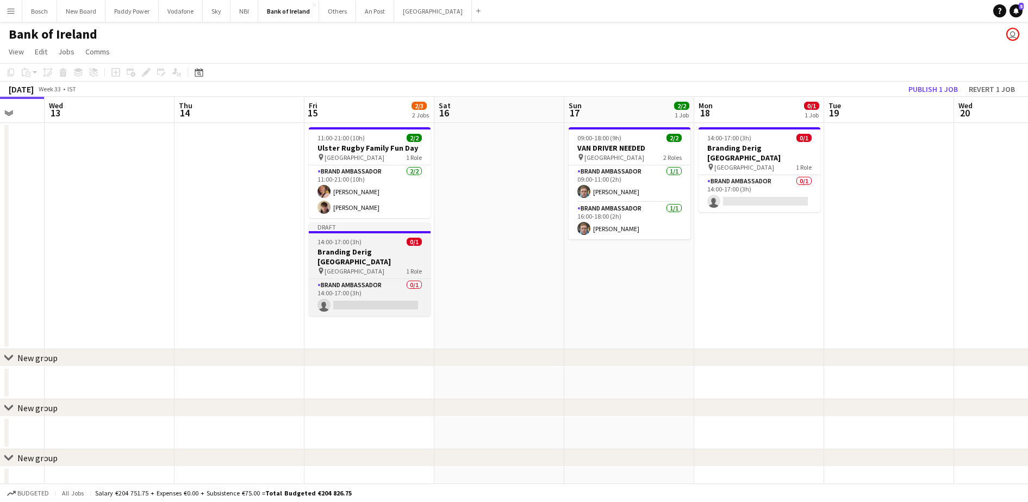
click at [375, 263] on h3 "Branding Derig [GEOGRAPHIC_DATA]" at bounding box center [370, 257] width 122 height 20
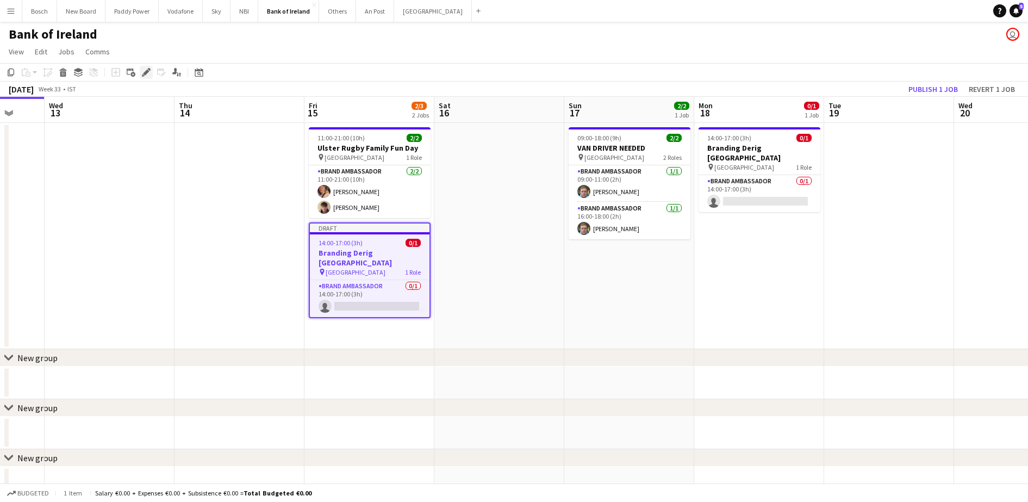
click at [144, 70] on icon "Edit" at bounding box center [146, 72] width 9 height 9
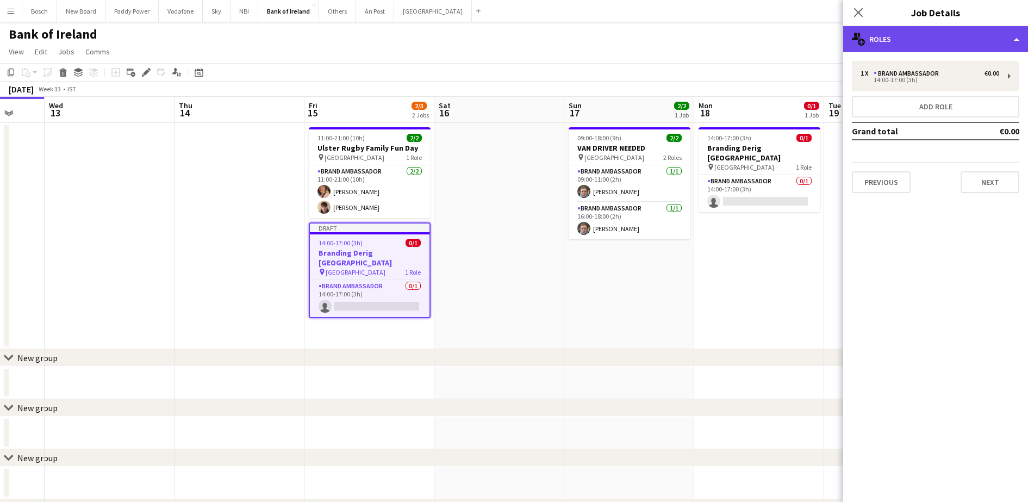
click at [916, 43] on div "multiple-users-add Roles" at bounding box center [935, 39] width 185 height 26
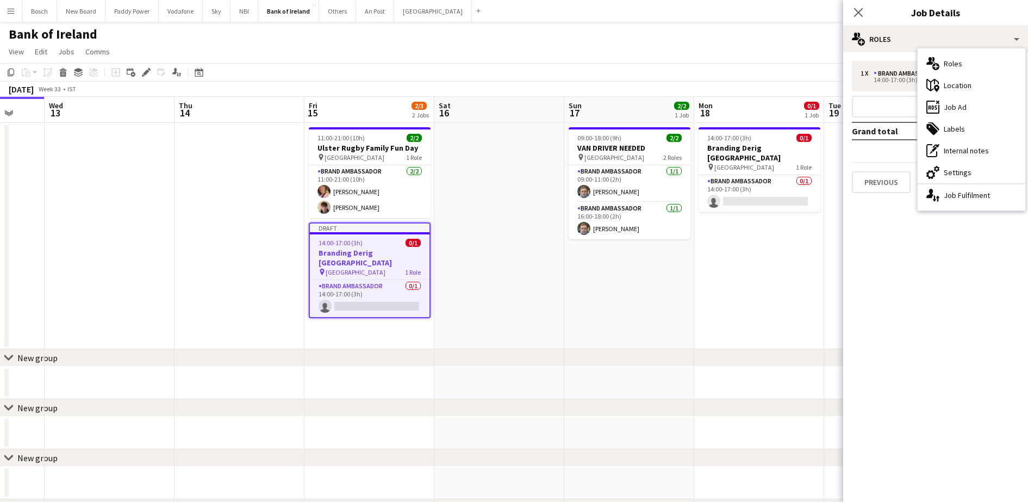
click at [950, 175] on div "cog-double-3 Settings" at bounding box center [972, 172] width 108 height 22
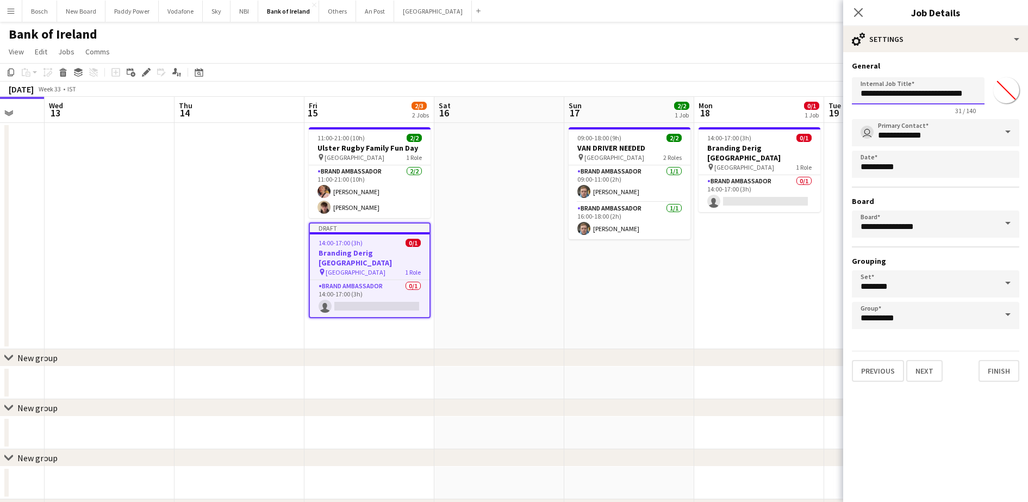
click at [901, 94] on input "**********" at bounding box center [918, 90] width 133 height 27
type input "**********"
click at [996, 374] on button "Finish" at bounding box center [999, 371] width 41 height 22
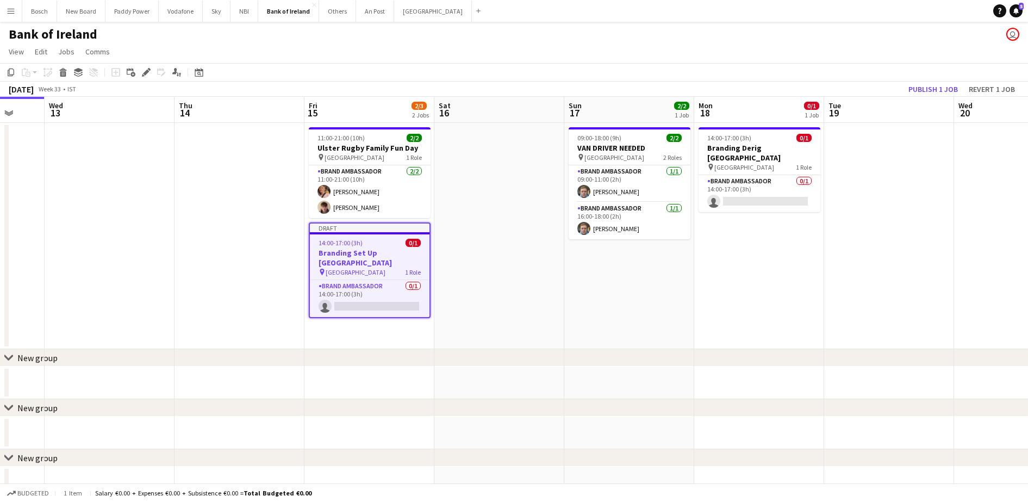
click at [824, 45] on app-page-menu "View Day view expanded Day view collapsed Month view Date picker Jump to [DATE]…" at bounding box center [514, 52] width 1028 height 21
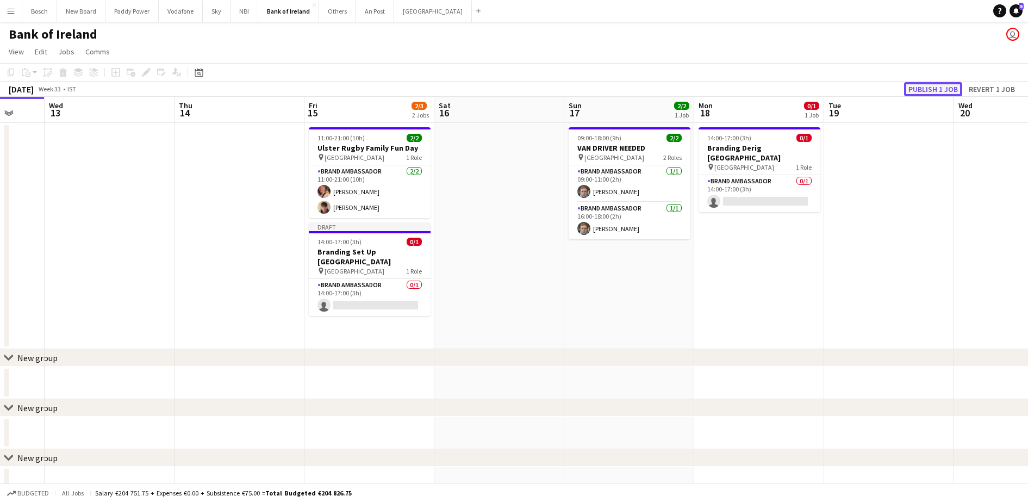
click at [930, 88] on button "Publish 1 job" at bounding box center [933, 89] width 58 height 14
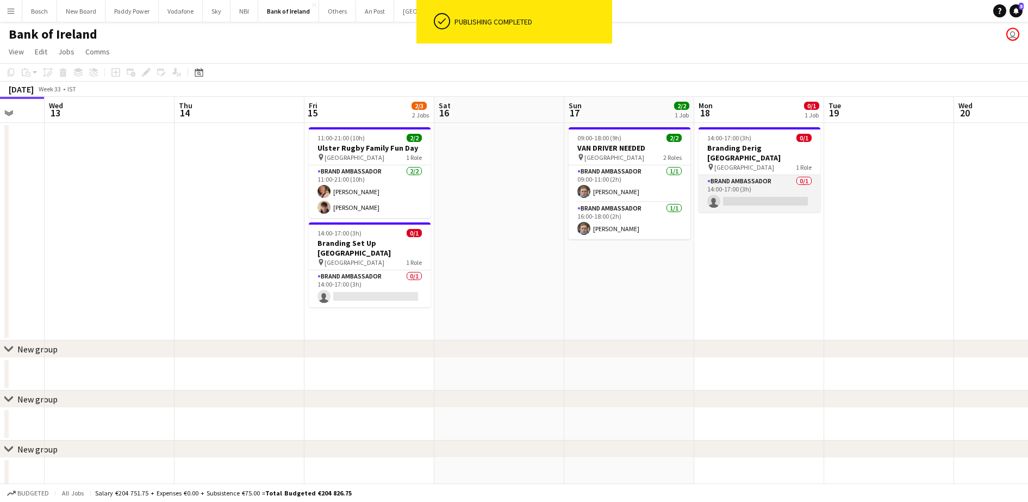
click at [774, 182] on app-card-role "Brand Ambassador 0/1 14:00-17:00 (3h) single-neutral-actions" at bounding box center [760, 193] width 122 height 37
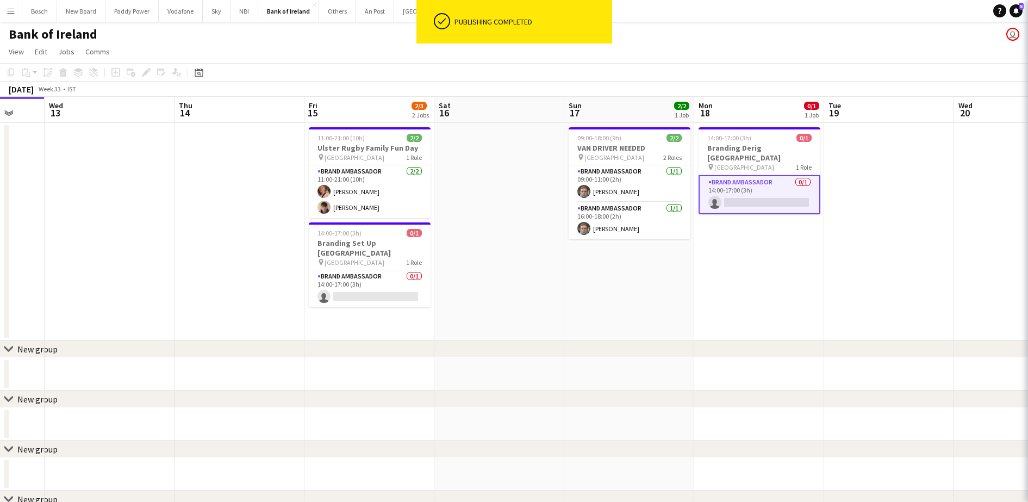
click at [744, 125] on app-date-cell "14:00-17:00 (3h) 0/1 Branding Derig Croke Park Oasis pin Croke Park 1 Role Bran…" at bounding box center [759, 231] width 130 height 217
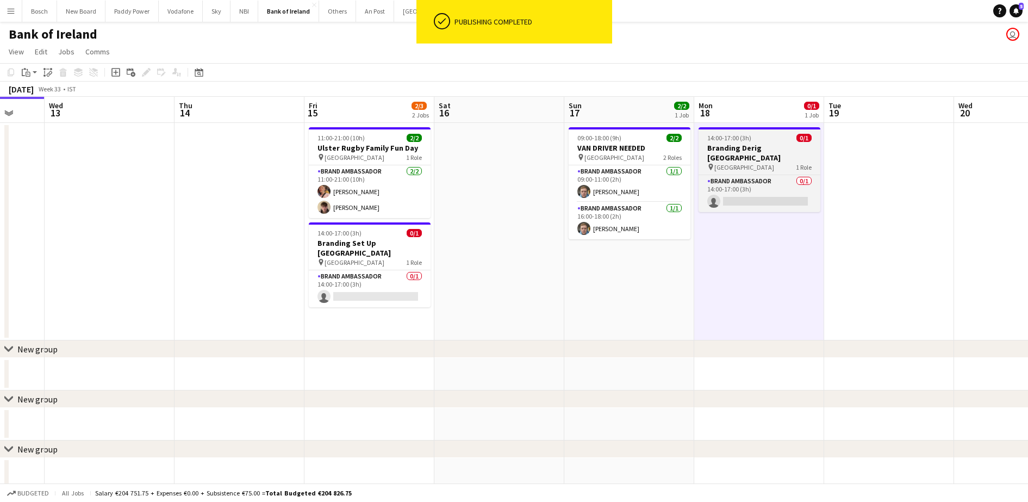
click at [742, 145] on h3 "Branding Derig [GEOGRAPHIC_DATA]" at bounding box center [760, 153] width 122 height 20
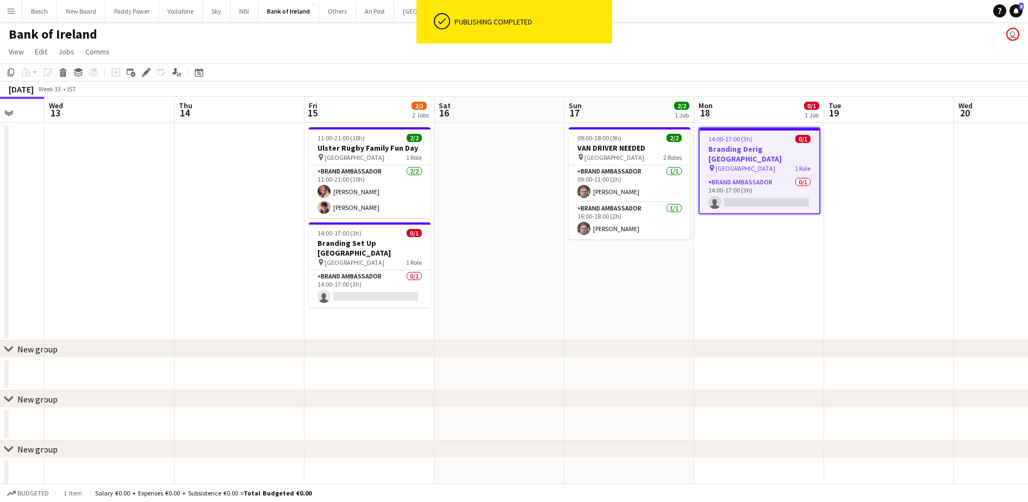
drag, startPoint x: 144, startPoint y: 80, endPoint x: 149, endPoint y: 73, distance: 9.0
click at [147, 76] on app-toolbar "Copy Paste Paste Ctrl+V Paste with crew Ctrl+Shift+V Paste linked Job Delete Gr…" at bounding box center [514, 72] width 1028 height 18
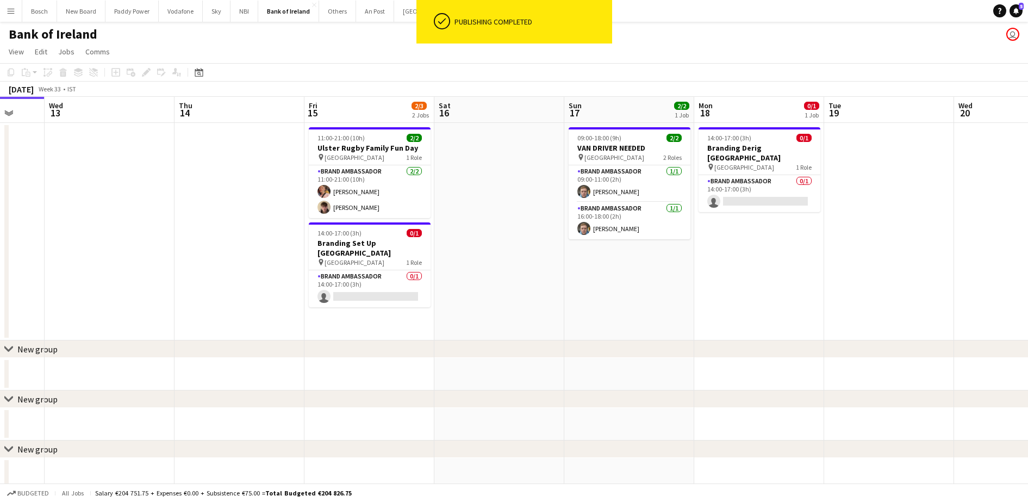
click at [149, 73] on div "Add job Add linked Job Edit Edit linked Job Applicants" at bounding box center [141, 72] width 83 height 13
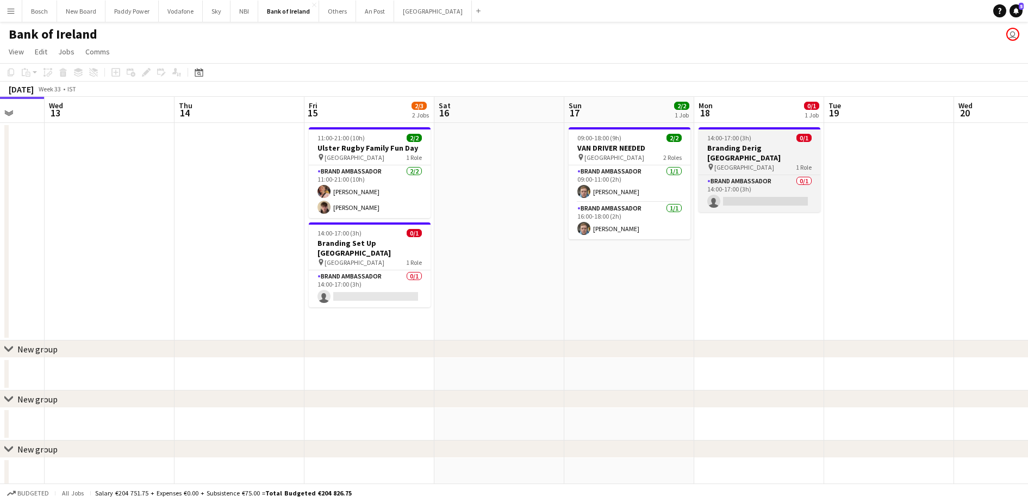
click at [746, 153] on h3 "Branding Derig [GEOGRAPHIC_DATA]" at bounding box center [760, 153] width 122 height 20
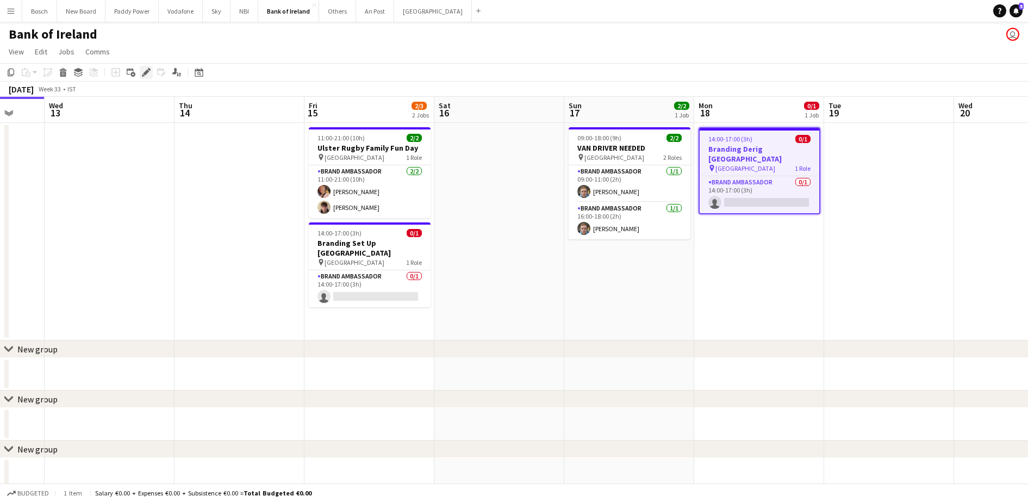
click at [147, 74] on icon "Edit" at bounding box center [146, 72] width 9 height 9
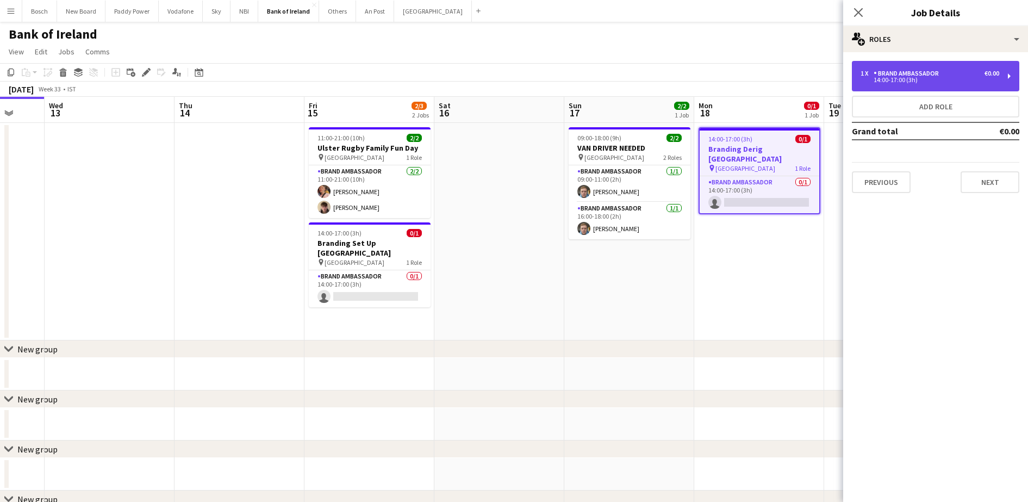
click at [958, 72] on div "1 x Brand Ambassador €0.00" at bounding box center [930, 74] width 139 height 8
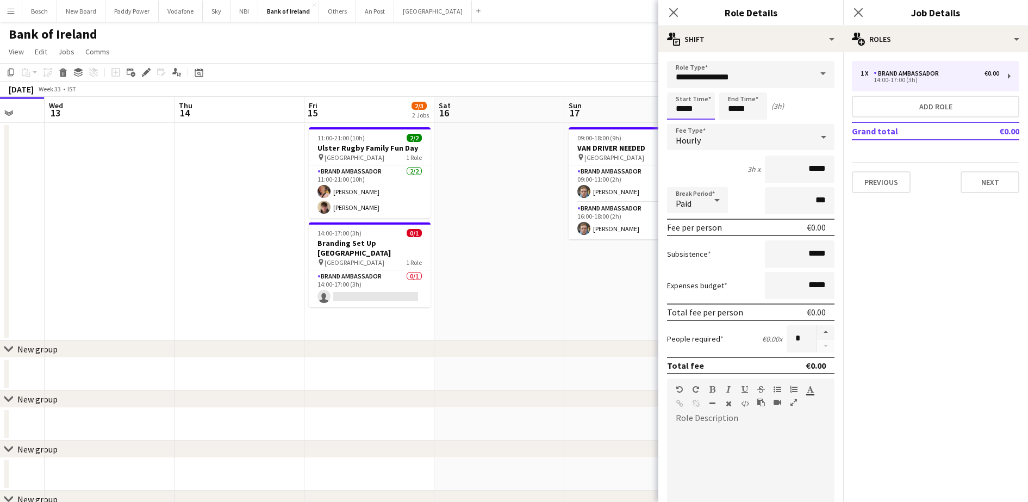
click at [694, 112] on input "*****" at bounding box center [691, 105] width 48 height 27
type input "*****"
click at [746, 110] on input "*****" at bounding box center [743, 105] width 48 height 27
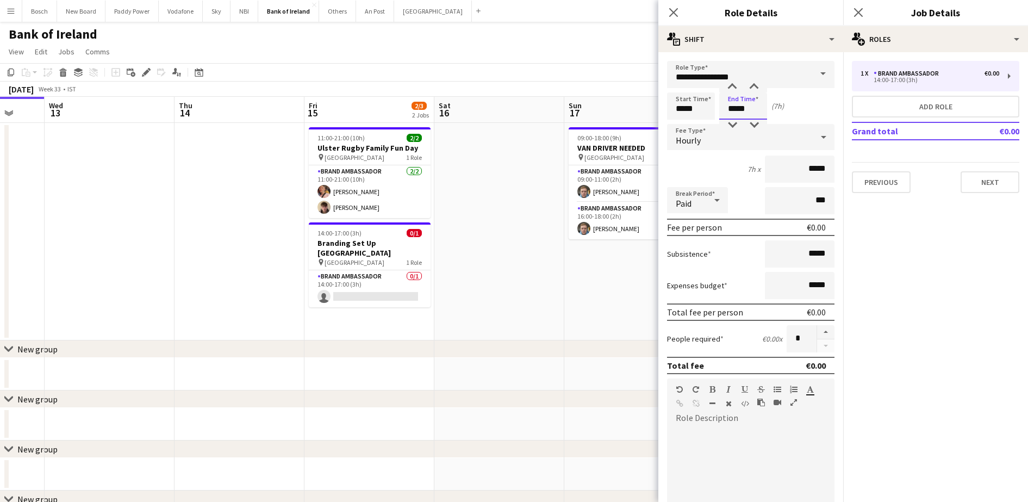
click at [746, 110] on input "*****" at bounding box center [743, 105] width 48 height 27
click at [741, 104] on input "*****" at bounding box center [743, 105] width 48 height 27
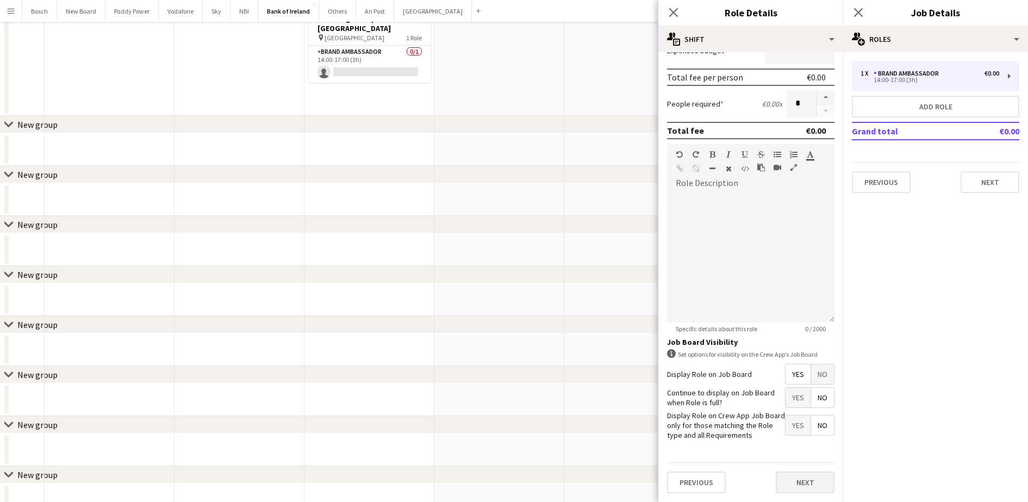
scroll to position [272, 0]
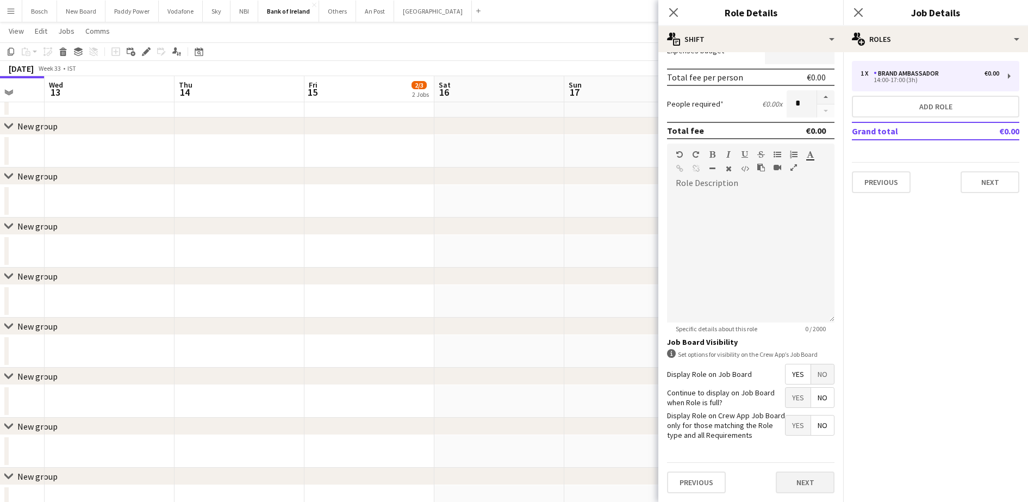
type input "*****"
click at [806, 471] on button "Next" at bounding box center [805, 482] width 59 height 22
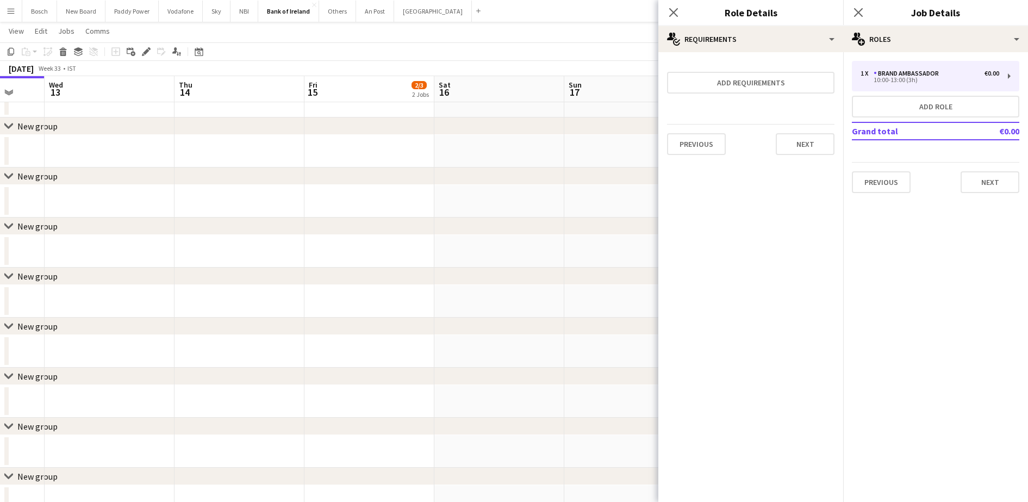
scroll to position [0, 0]
click at [558, 129] on div "chevron-right New group" at bounding box center [514, 125] width 1028 height 17
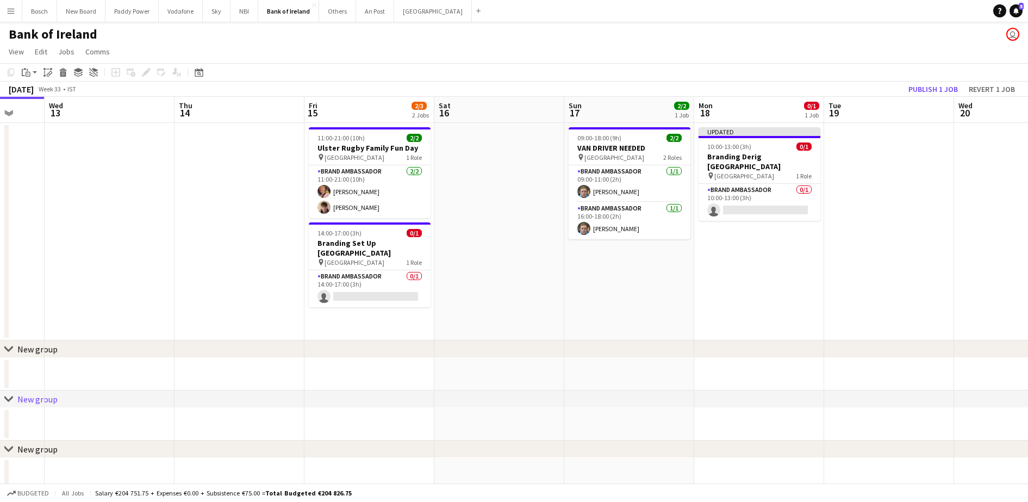
click at [915, 80] on app-toolbar "Copy Paste Paste Ctrl+V Paste with crew Ctrl+Shift+V Paste linked Job Delete Gr…" at bounding box center [514, 72] width 1028 height 18
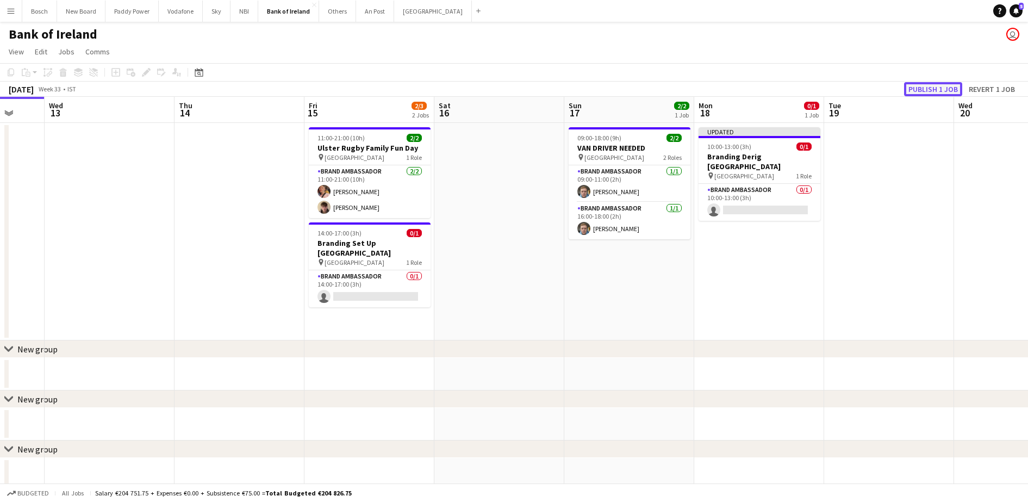
click at [925, 84] on button "Publish 1 job" at bounding box center [933, 89] width 58 height 14
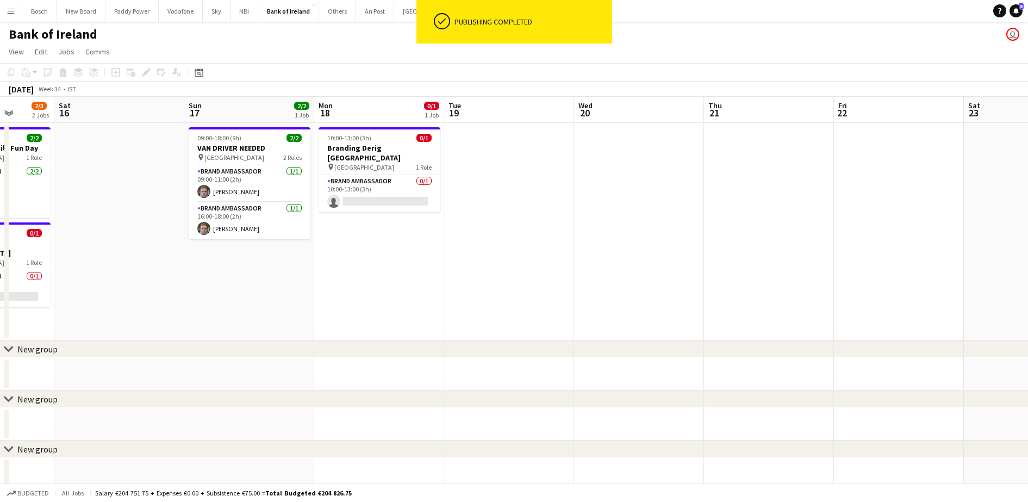
scroll to position [0, 306]
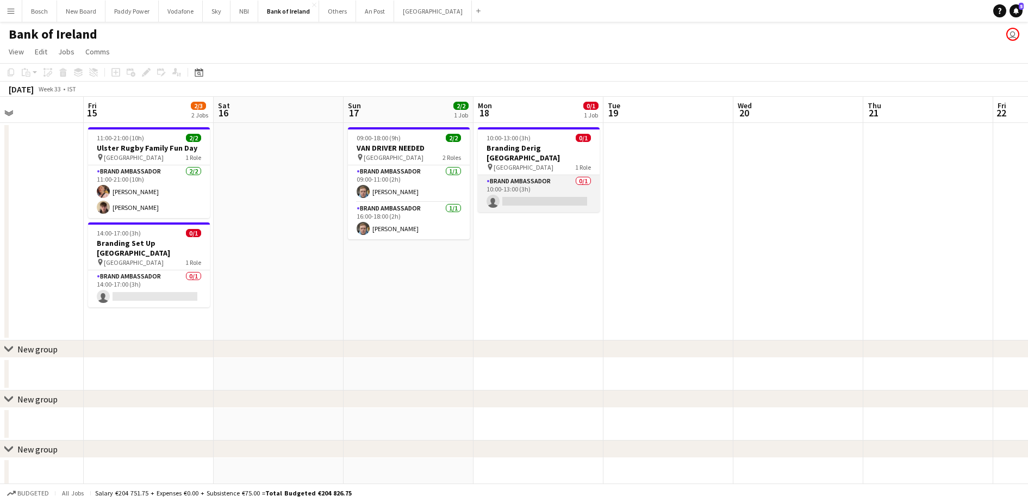
click at [525, 188] on app-card-role "Brand Ambassador 0/1 10:00-13:00 (3h) single-neutral-actions" at bounding box center [539, 193] width 122 height 37
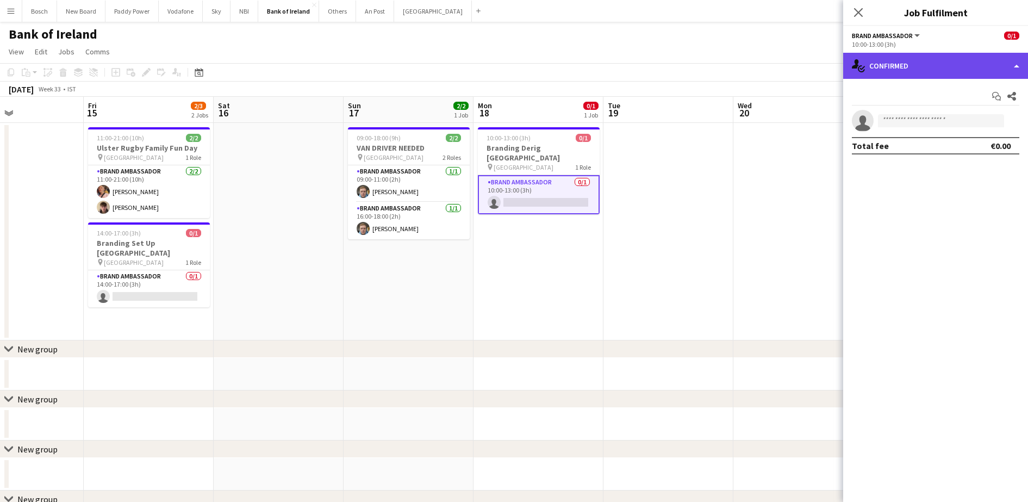
click at [898, 68] on div "single-neutral-actions-check-2 Confirmed" at bounding box center [935, 66] width 185 height 26
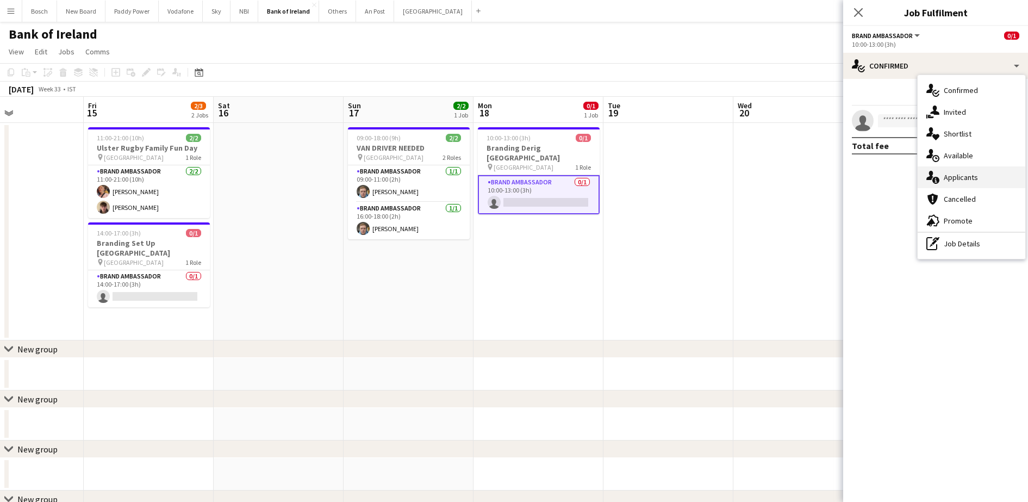
click at [969, 180] on div "single-neutral-actions-information Applicants" at bounding box center [972, 177] width 108 height 22
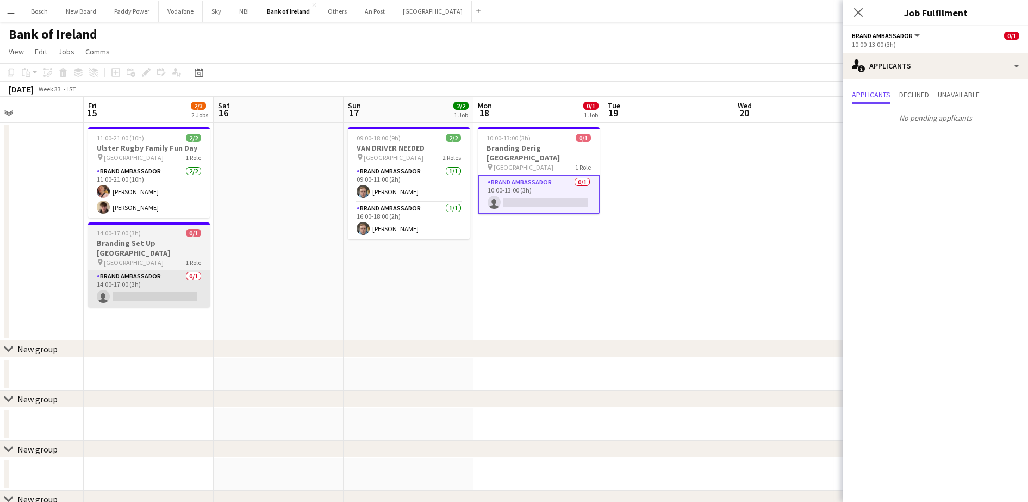
click at [153, 280] on app-card-role "Brand Ambassador 0/1 14:00-17:00 (3h) single-neutral-actions" at bounding box center [149, 288] width 122 height 37
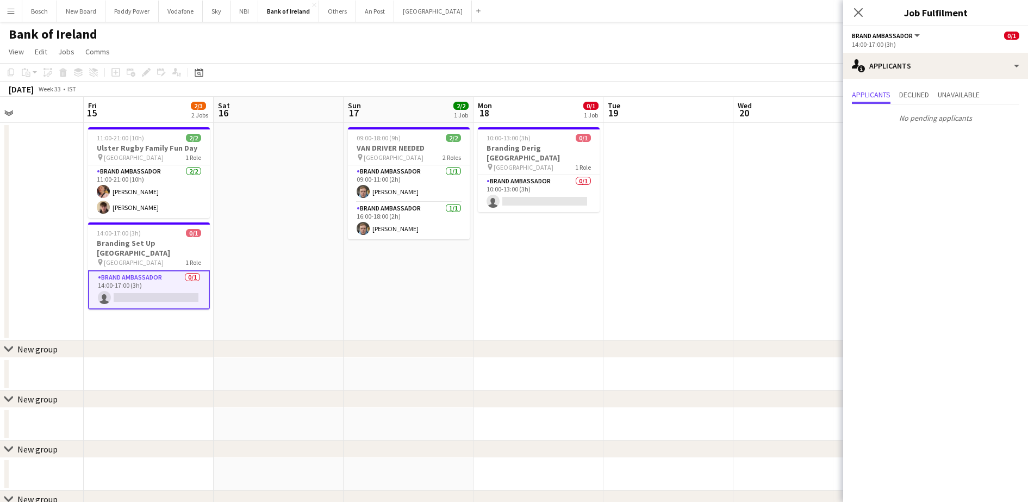
click at [675, 61] on app-page-menu "View Day view expanded Day view collapsed Month view Date picker Jump to [DATE]…" at bounding box center [514, 52] width 1028 height 21
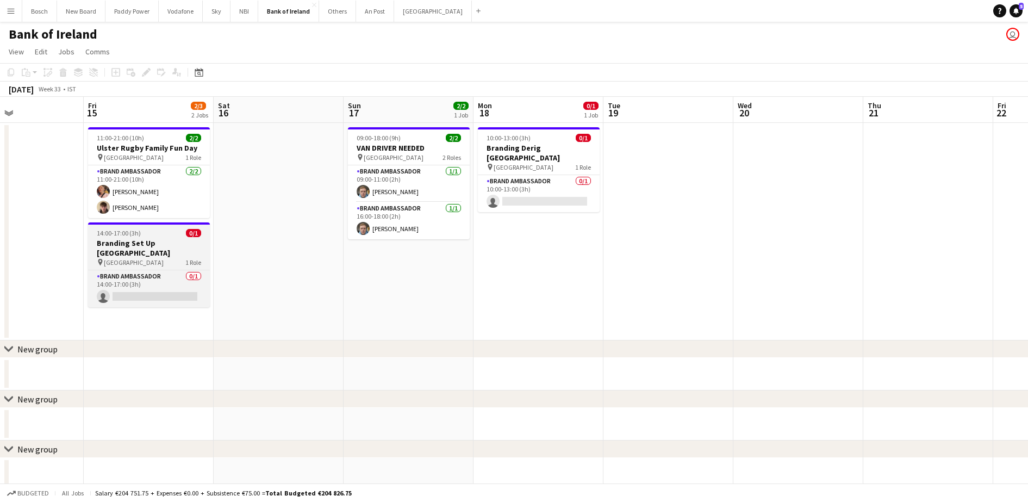
click at [192, 269] on app-job-card "14:00-17:00 (3h) 0/1 Branding Set Up Croke Park Oasis pin Croke Park 1 Role Bra…" at bounding box center [149, 264] width 122 height 85
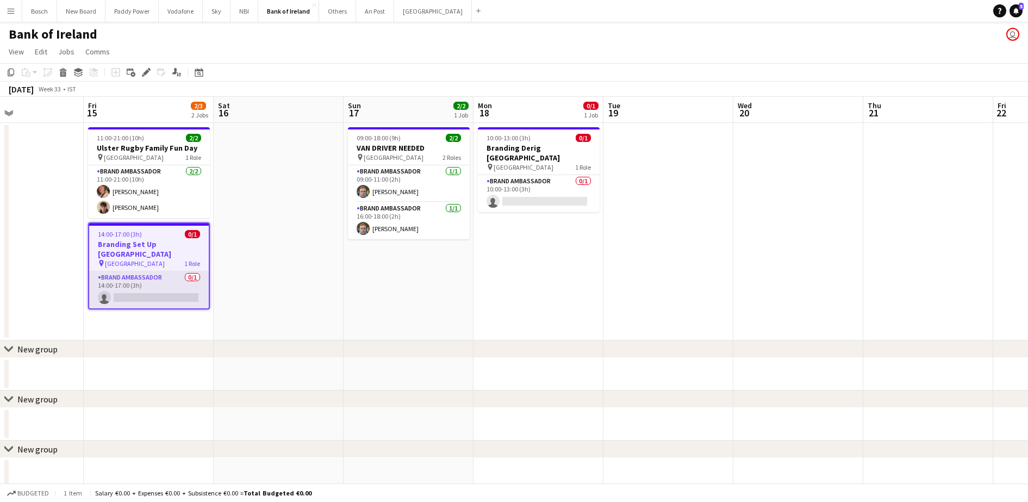
click at [208, 297] on app-card-role "Brand Ambassador 0/1 14:00-17:00 (3h) single-neutral-actions" at bounding box center [149, 289] width 120 height 37
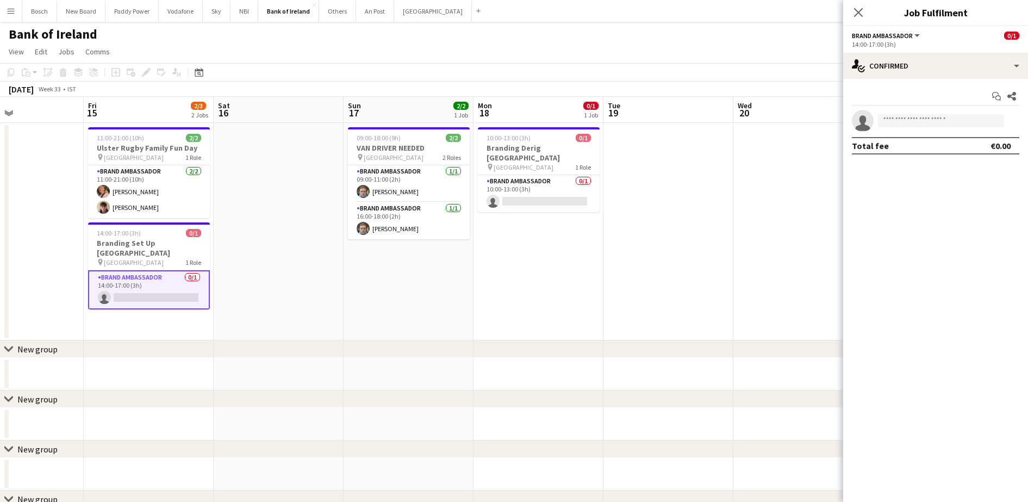
click at [179, 295] on app-card-role "Brand Ambassador 0/1 14:00-17:00 (3h) single-neutral-actions" at bounding box center [149, 289] width 122 height 39
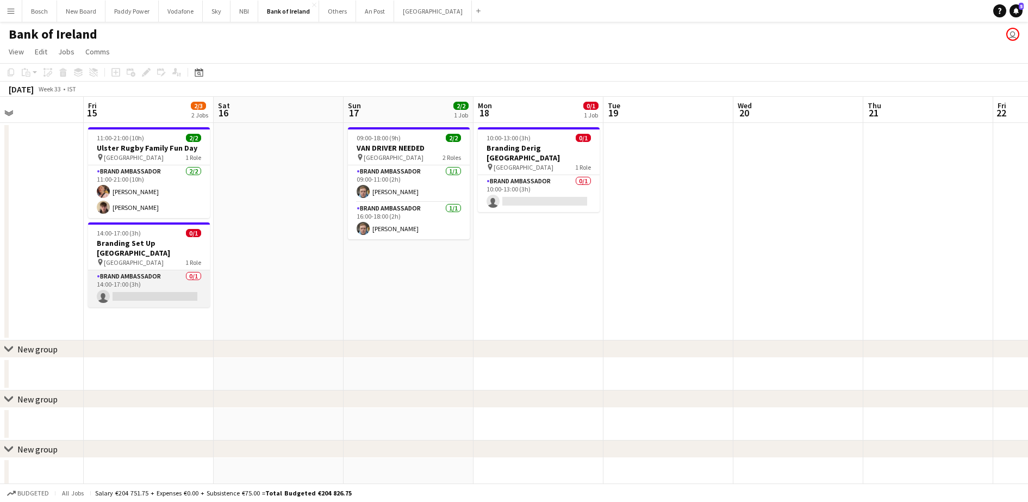
click at [139, 283] on app-card-role "Brand Ambassador 0/1 14:00-17:00 (3h) single-neutral-actions" at bounding box center [149, 288] width 122 height 37
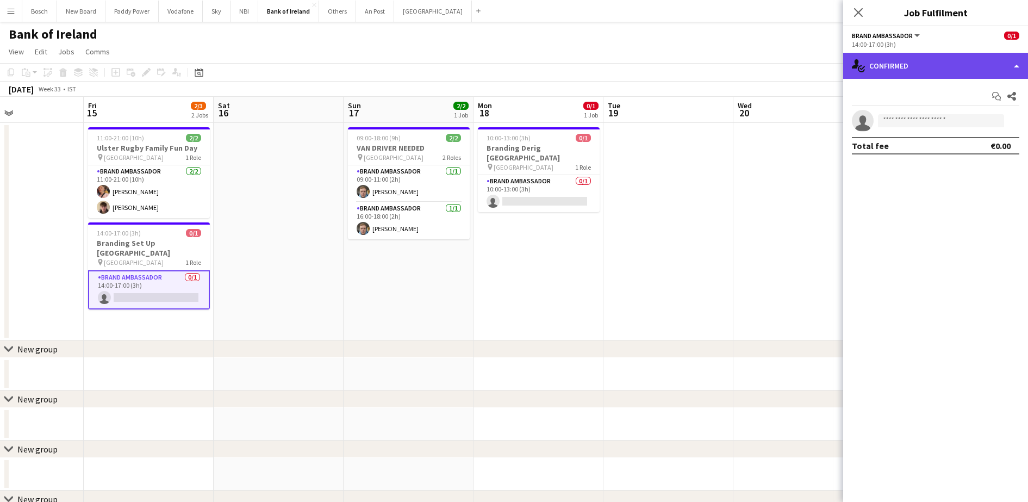
click at [898, 54] on div "single-neutral-actions-check-2 Confirmed" at bounding box center [935, 66] width 185 height 26
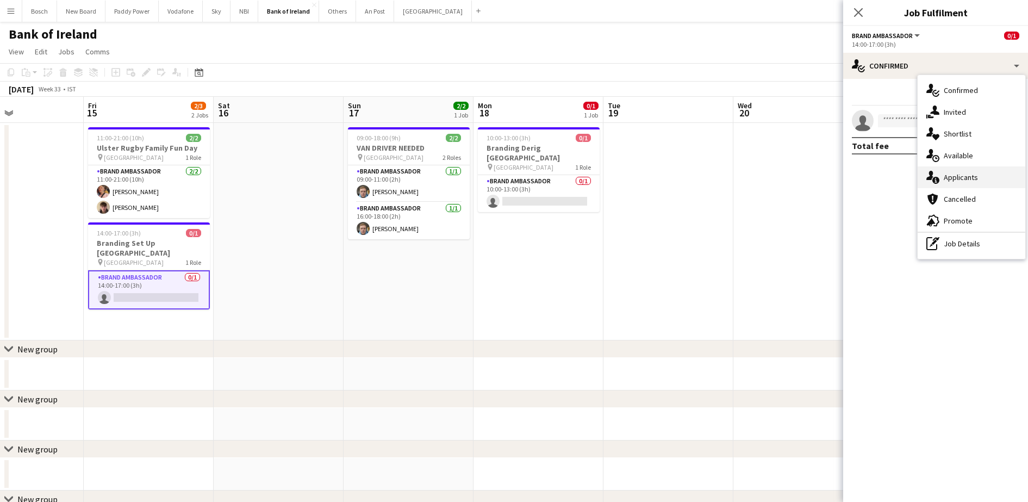
click at [980, 179] on div "single-neutral-actions-information Applicants" at bounding box center [972, 177] width 108 height 22
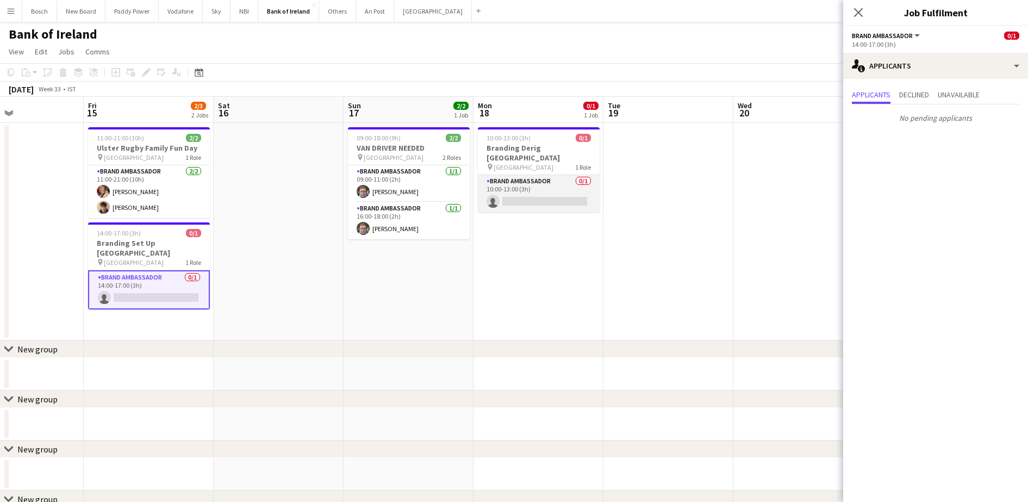
click at [551, 197] on app-card-role "Brand Ambassador 0/1 10:00-13:00 (3h) single-neutral-actions" at bounding box center [539, 193] width 122 height 37
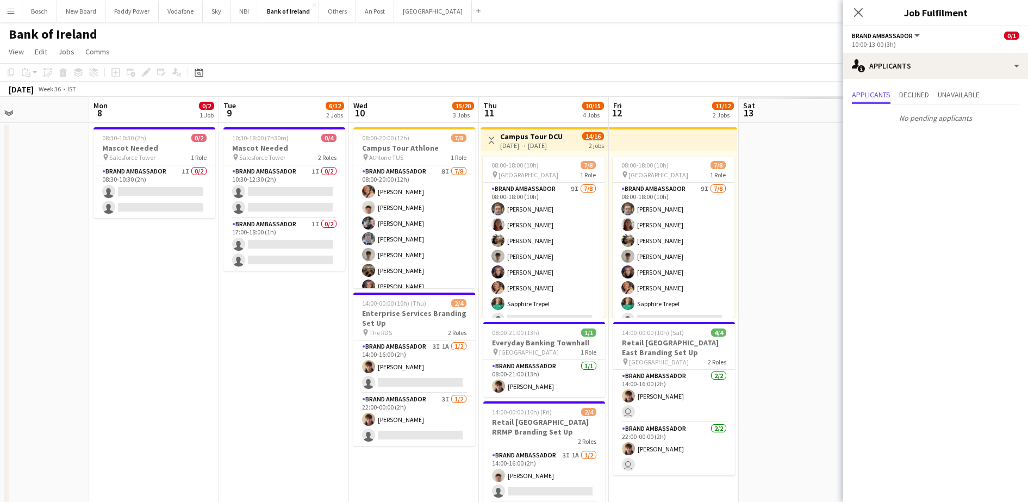
scroll to position [0, 363]
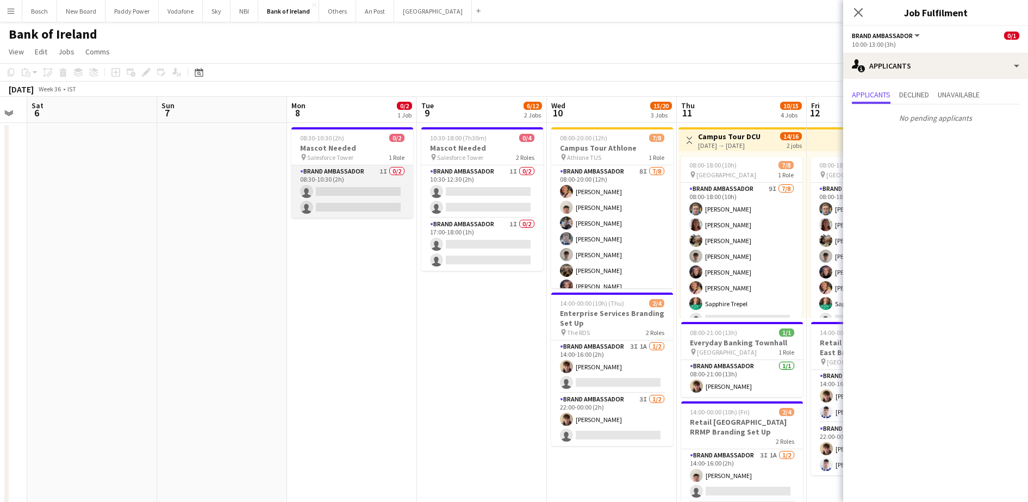
click at [343, 204] on app-card-role "Brand Ambassador 1I 0/2 08:30-10:30 (2h) single-neutral-actions single-neutral-…" at bounding box center [352, 191] width 122 height 53
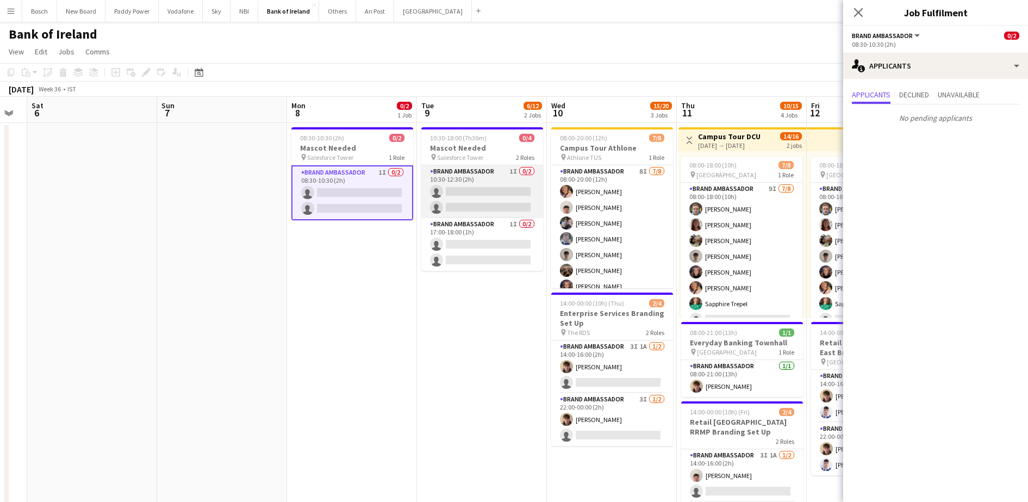
click at [497, 197] on app-card-role "Brand Ambassador 1I 0/2 10:30-12:30 (2h) single-neutral-actions single-neutral-…" at bounding box center [482, 191] width 122 height 53
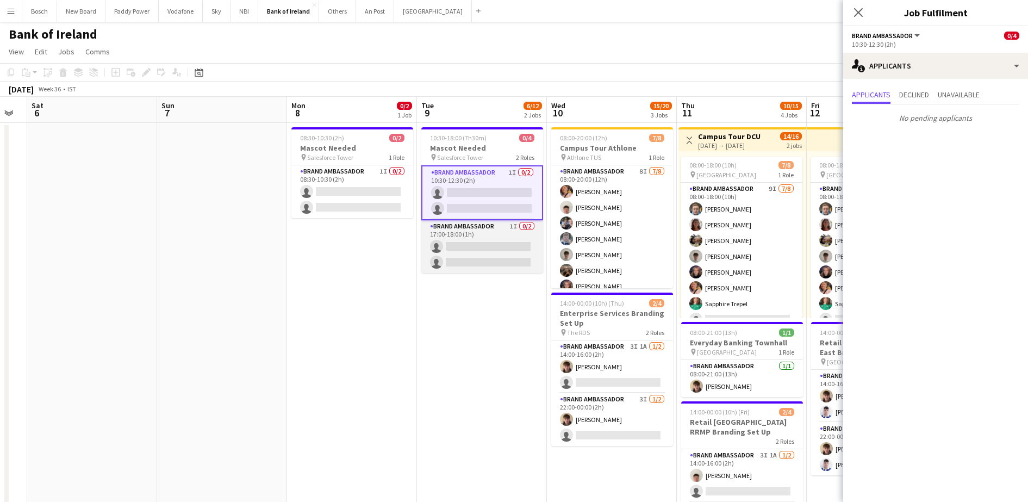
click at [494, 248] on app-card-role "Brand Ambassador 1I 0/2 17:00-18:00 (1h) single-neutral-actions single-neutral-…" at bounding box center [482, 246] width 122 height 53
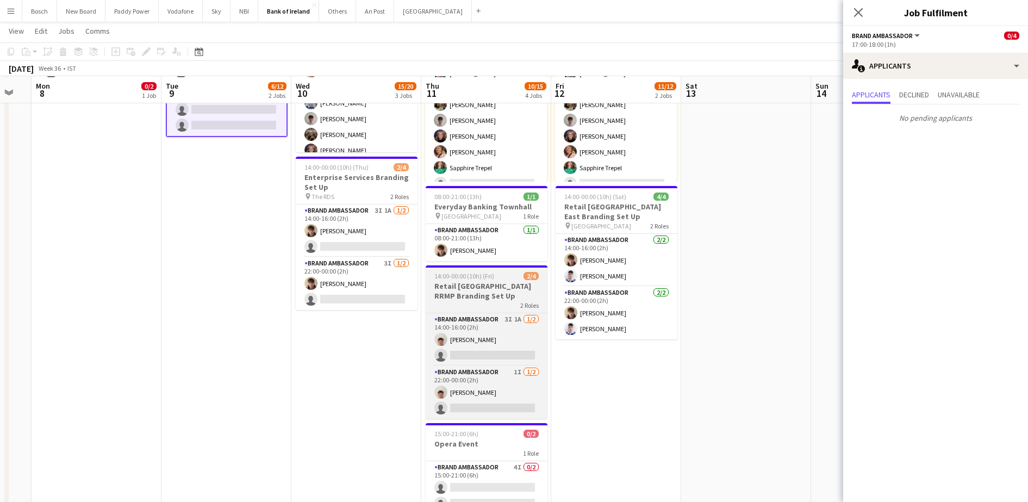
scroll to position [136, 0]
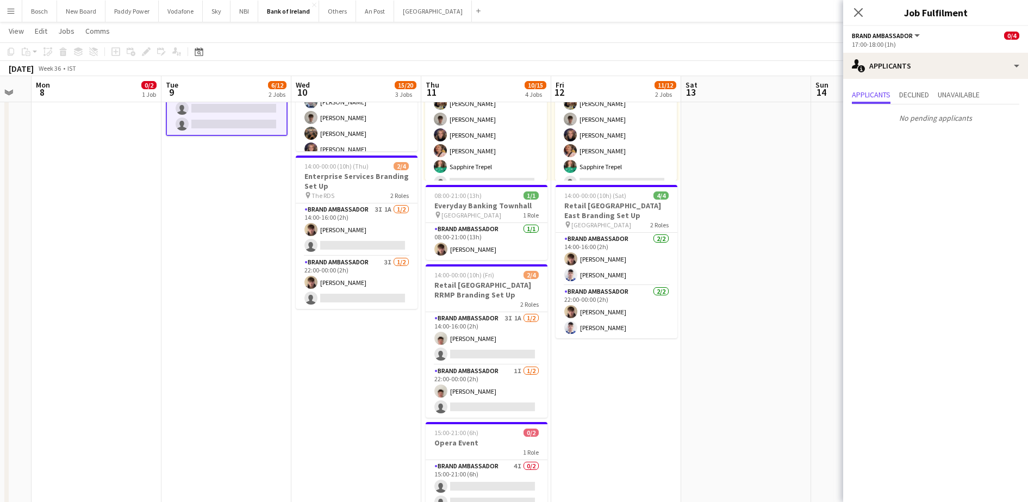
click at [15, 13] on button "Menu" at bounding box center [11, 11] width 22 height 22
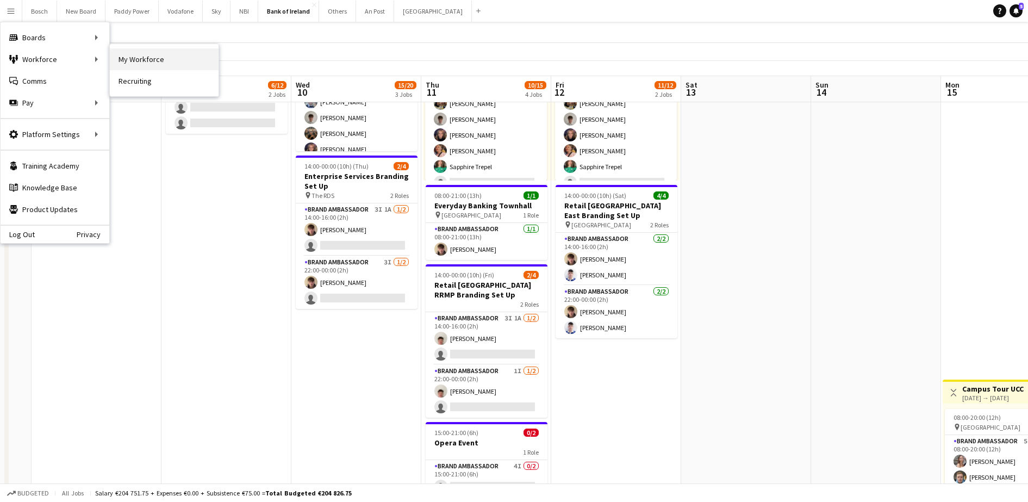
click at [142, 56] on link "My Workforce" at bounding box center [164, 59] width 109 height 22
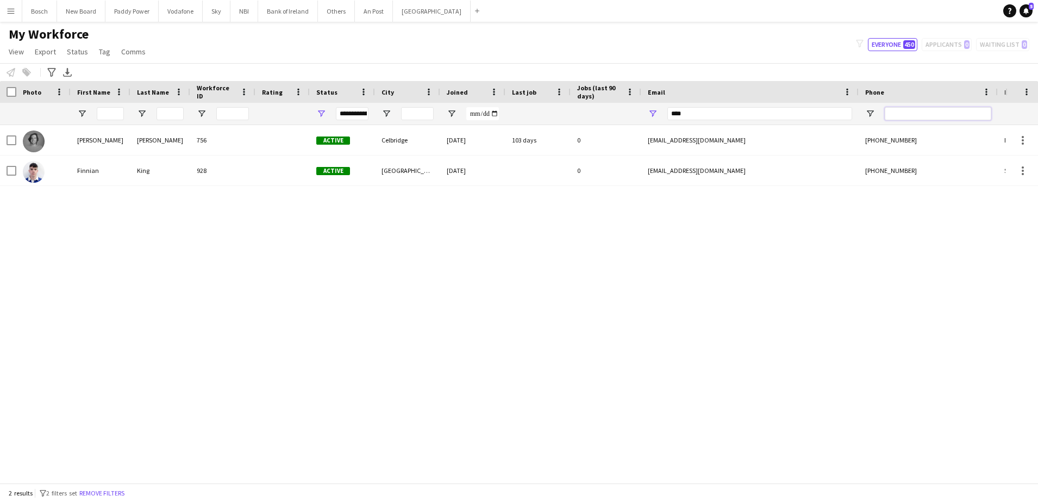
click at [905, 110] on input "Phone Filter Input" at bounding box center [938, 113] width 107 height 13
type input "******"
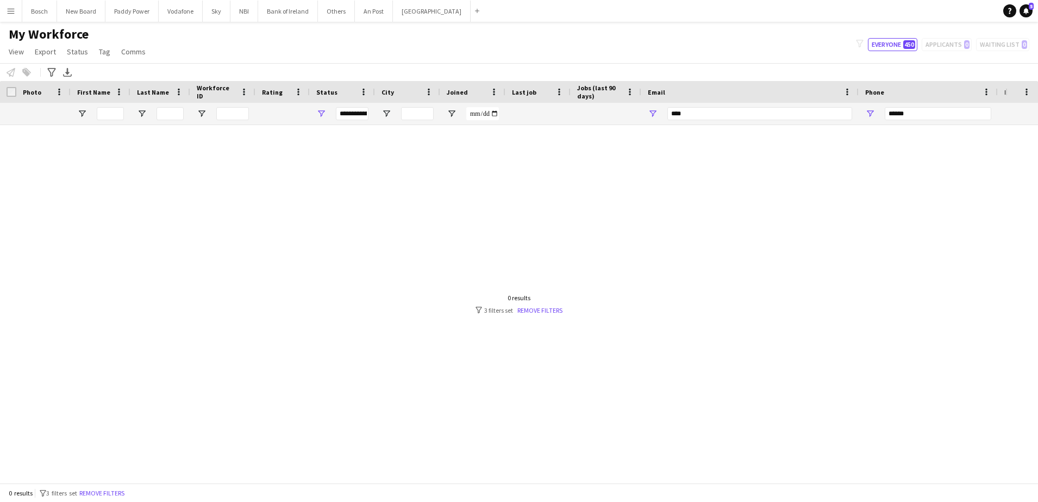
click at [784, 106] on div "****" at bounding box center [760, 114] width 185 height 22
click at [783, 106] on div "****" at bounding box center [760, 114] width 185 height 22
click at [777, 115] on input "****" at bounding box center [760, 113] width 185 height 13
click at [925, 109] on input "******" at bounding box center [938, 113] width 107 height 13
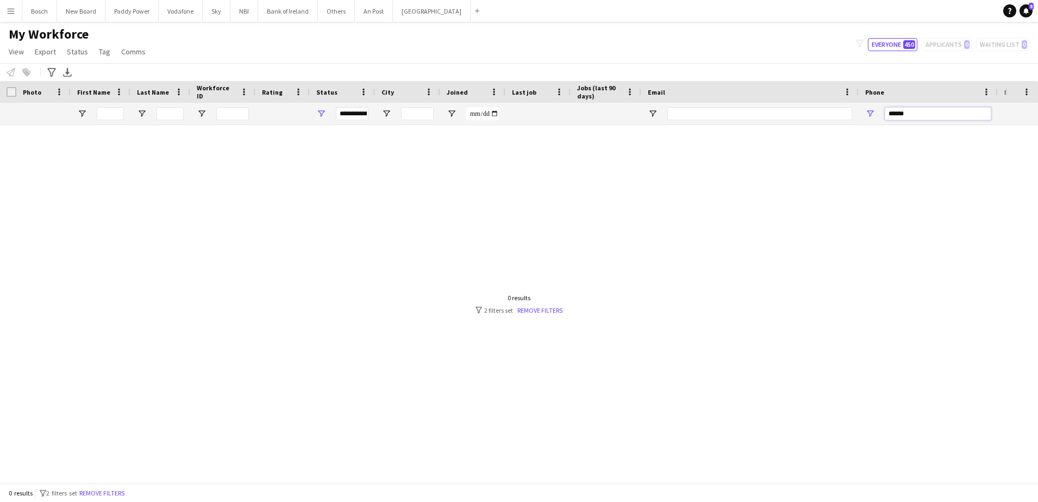
click at [925, 109] on input "******" at bounding box center [938, 113] width 107 height 13
type input "*"
click at [769, 116] on input "Email Filter Input" at bounding box center [760, 113] width 185 height 13
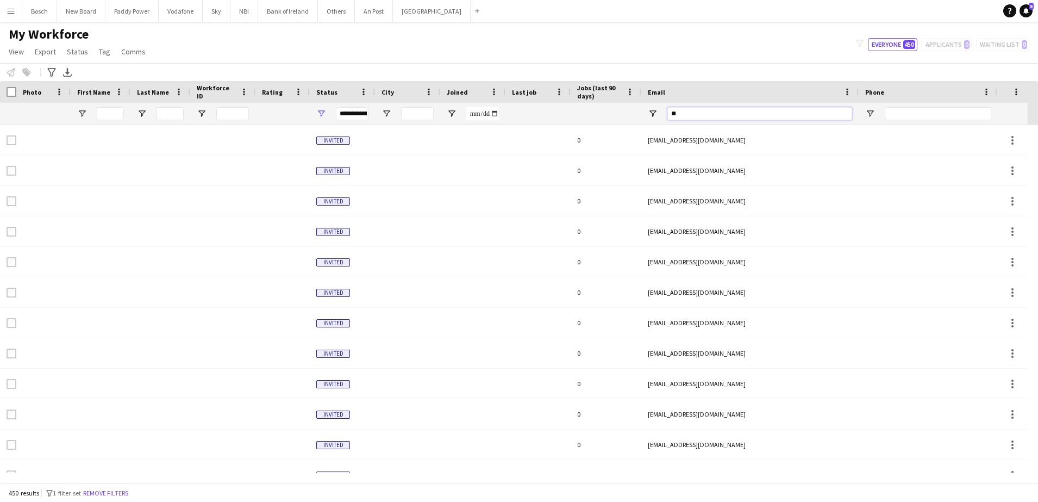
type input "*"
type input "******"
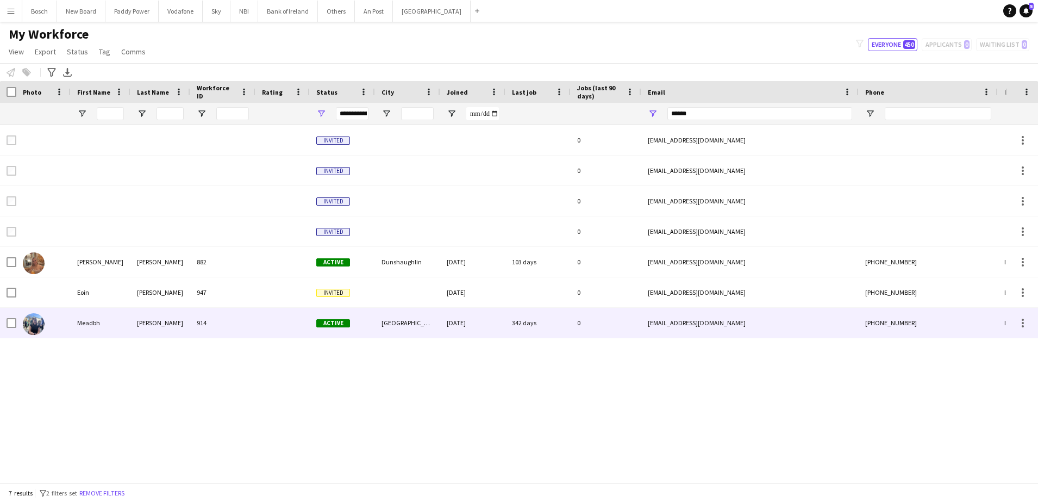
click at [680, 331] on div "meadbhogorman2001@gmail.com" at bounding box center [750, 323] width 217 height 30
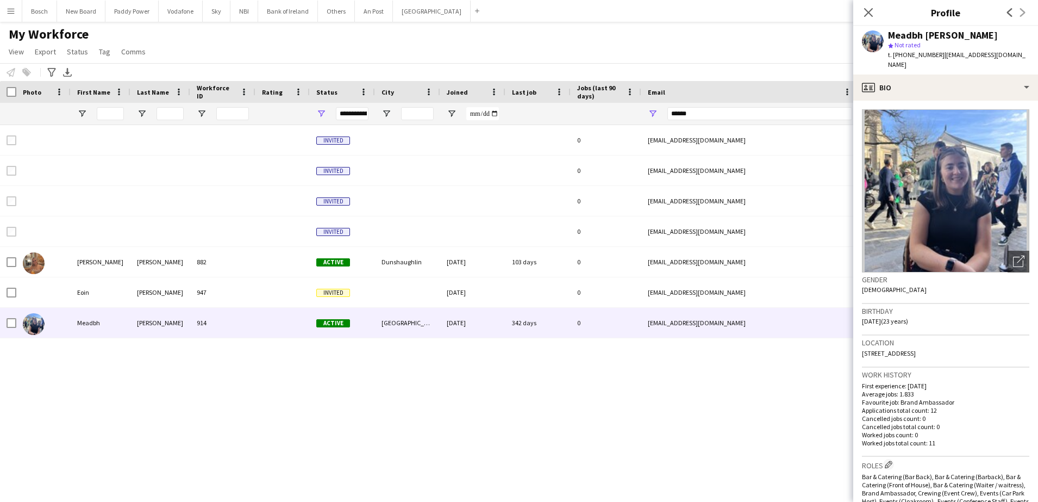
click at [955, 217] on img at bounding box center [945, 190] width 167 height 163
click at [792, 64] on div "Notify workforce Add to tag Select at least one crew to tag him or her. Advance…" at bounding box center [519, 72] width 1038 height 18
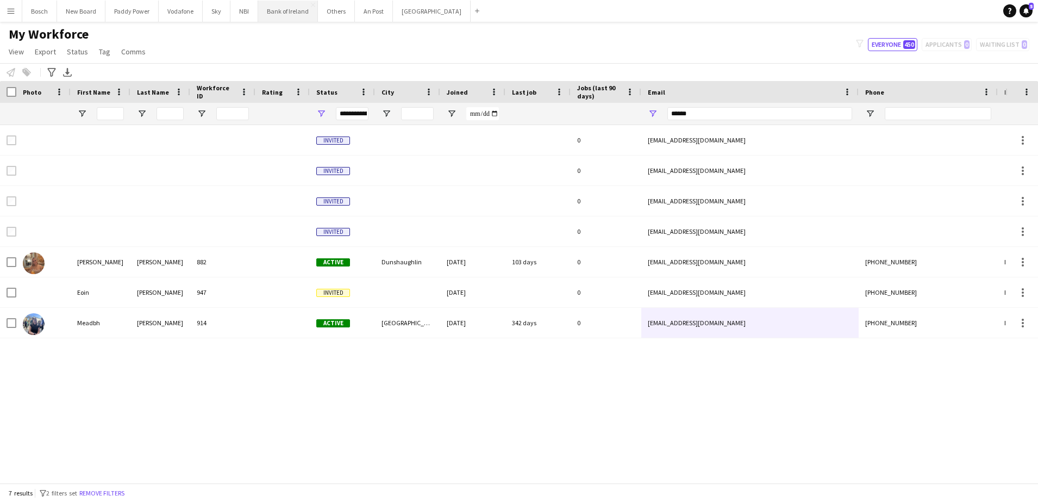
click at [285, 10] on button "Bank of Ireland Close" at bounding box center [288, 11] width 60 height 21
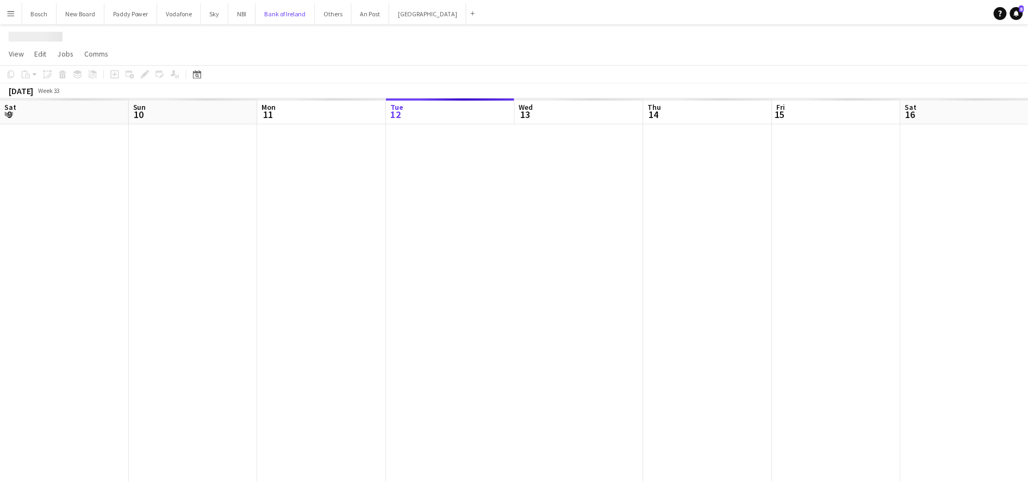
scroll to position [0, 260]
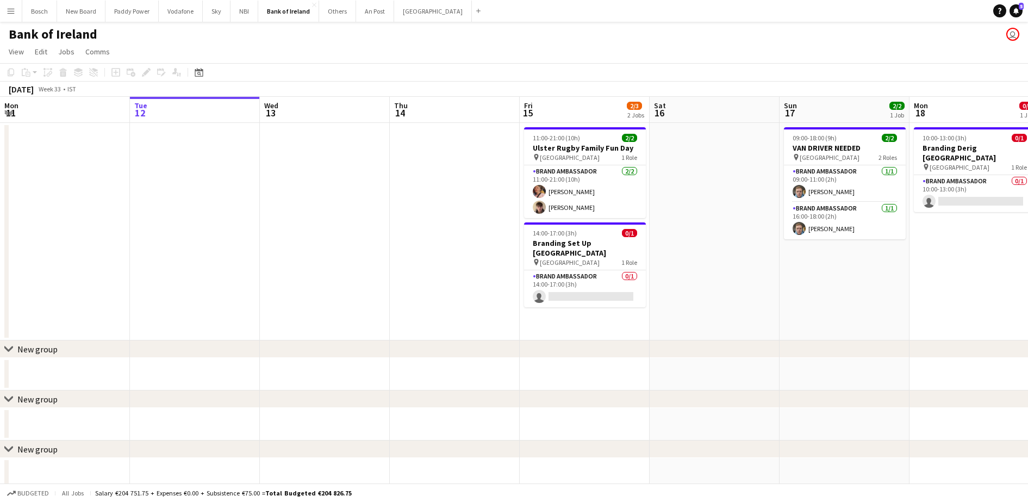
click at [518, 264] on app-date-cell at bounding box center [455, 231] width 130 height 217
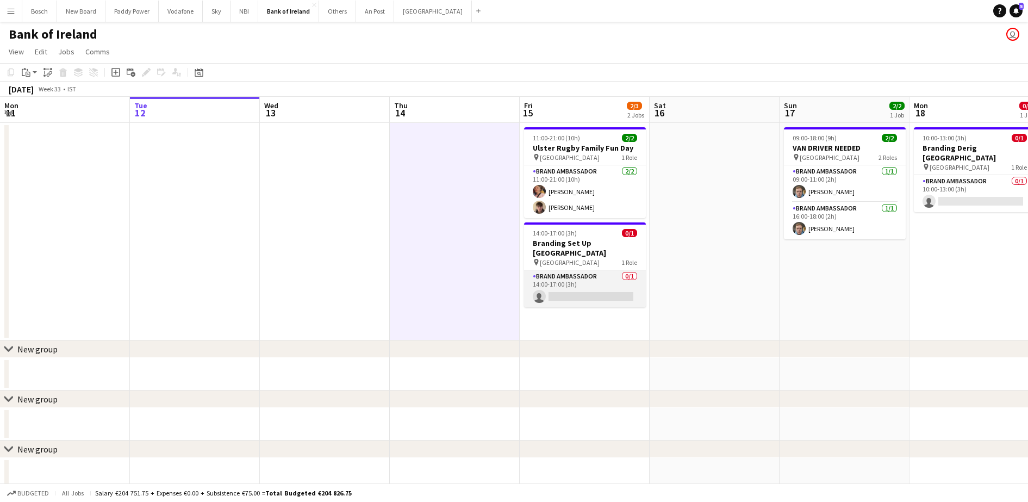
click at [583, 294] on app-card-role "Brand Ambassador 0/1 14:00-17:00 (3h) single-neutral-actions" at bounding box center [585, 288] width 122 height 37
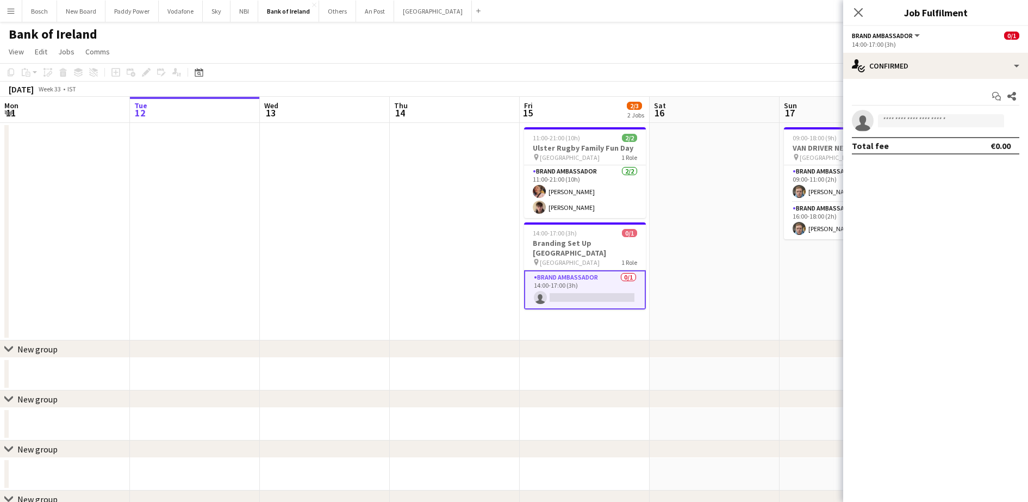
click at [901, 82] on div "Start chat Share single-neutral-actions Total fee €0.00" at bounding box center [935, 121] width 185 height 84
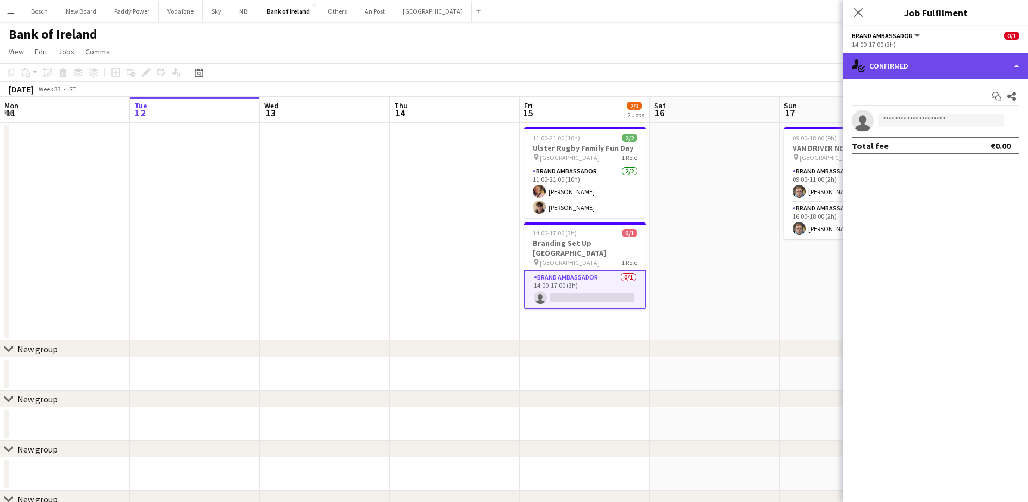
click at [923, 61] on div "single-neutral-actions-check-2 Confirmed" at bounding box center [935, 66] width 185 height 26
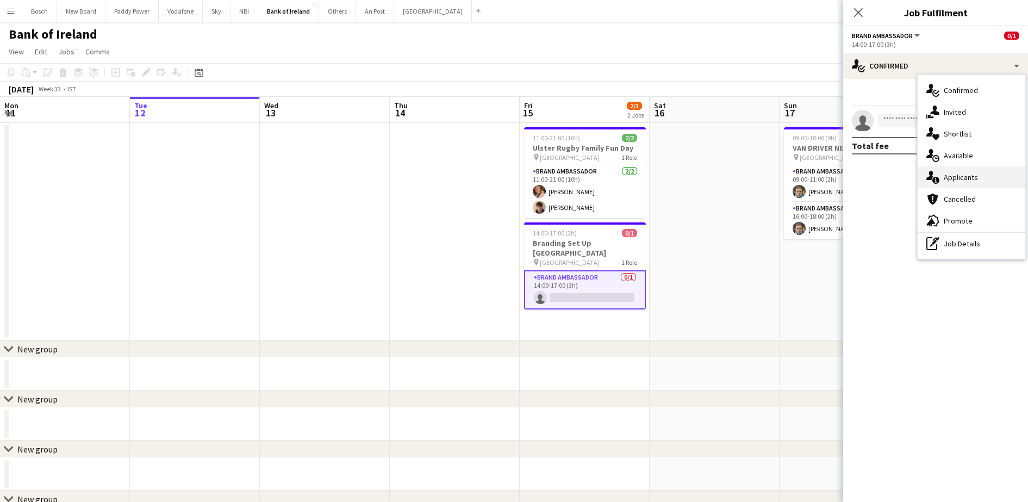
click at [979, 170] on div "single-neutral-actions-information Applicants" at bounding box center [972, 177] width 108 height 22
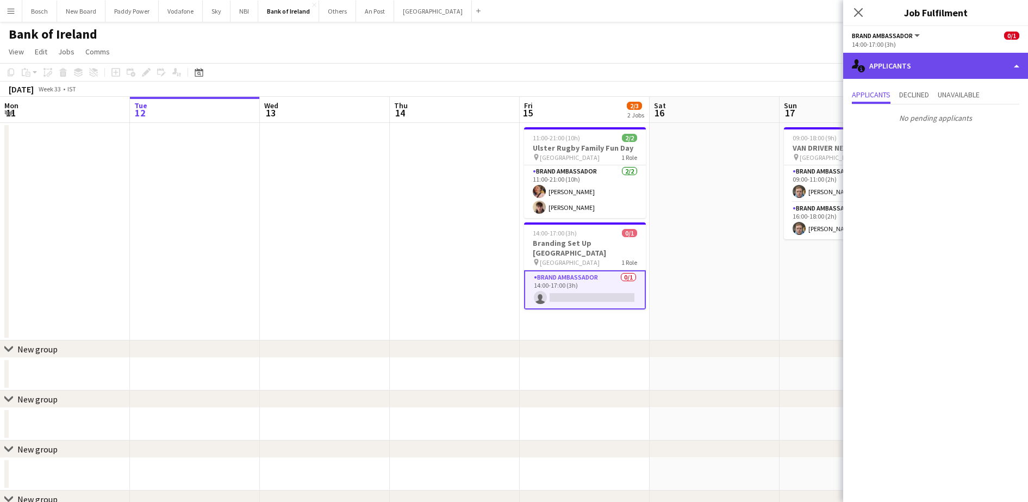
click at [917, 67] on div "single-neutral-actions-information Applicants" at bounding box center [935, 66] width 185 height 26
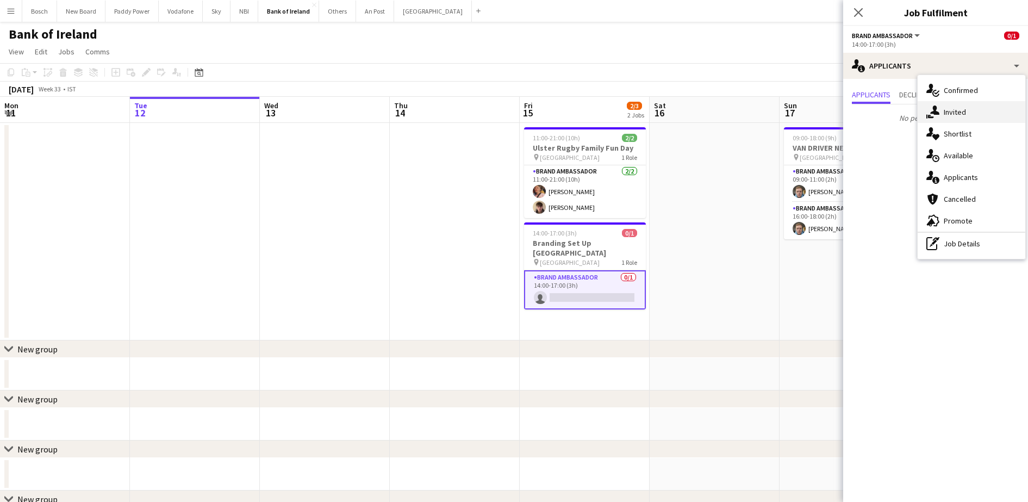
click at [945, 117] on div "single-neutral-actions-share-1 Invited" at bounding box center [972, 112] width 108 height 22
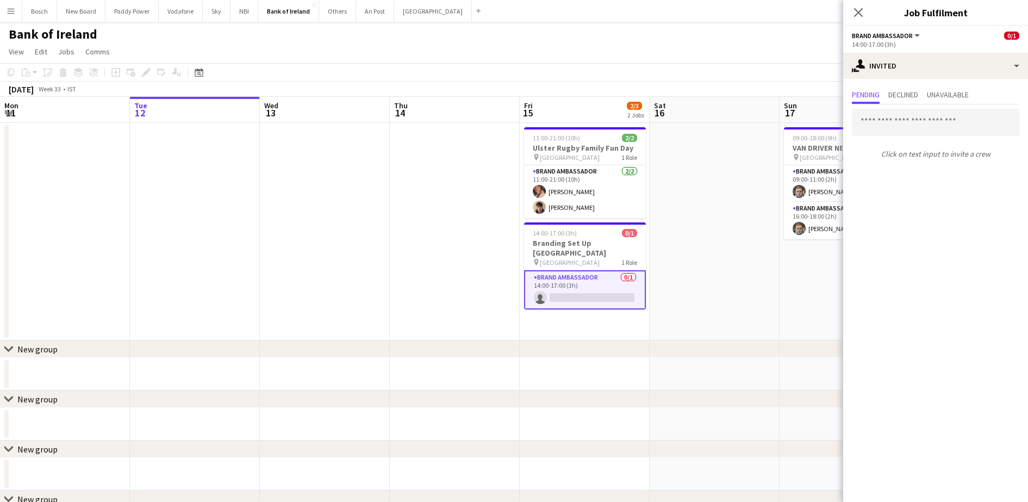
click at [903, 127] on input "text" at bounding box center [935, 122] width 167 height 27
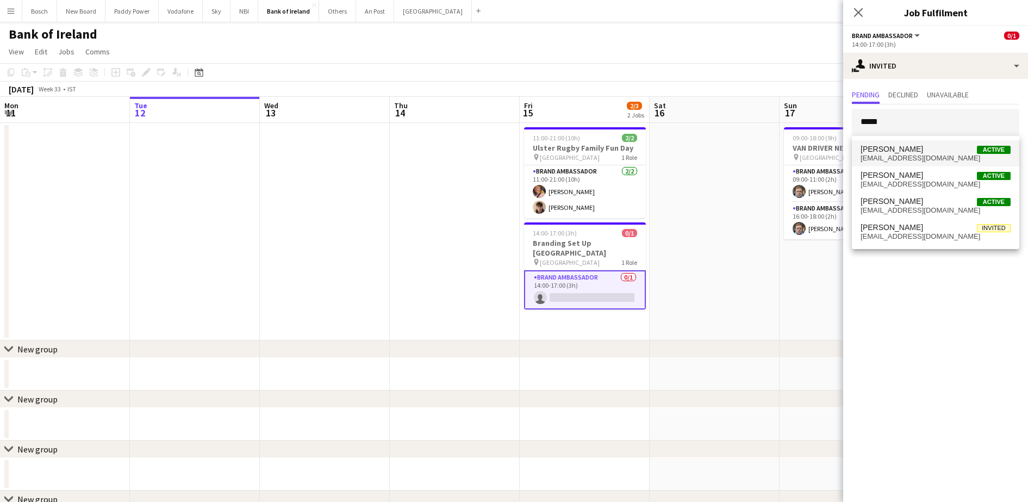
type input "*****"
click at [914, 162] on mat-option "Shane McCarthy Active mccarthyshane876@gmail.com" at bounding box center [935, 153] width 167 height 26
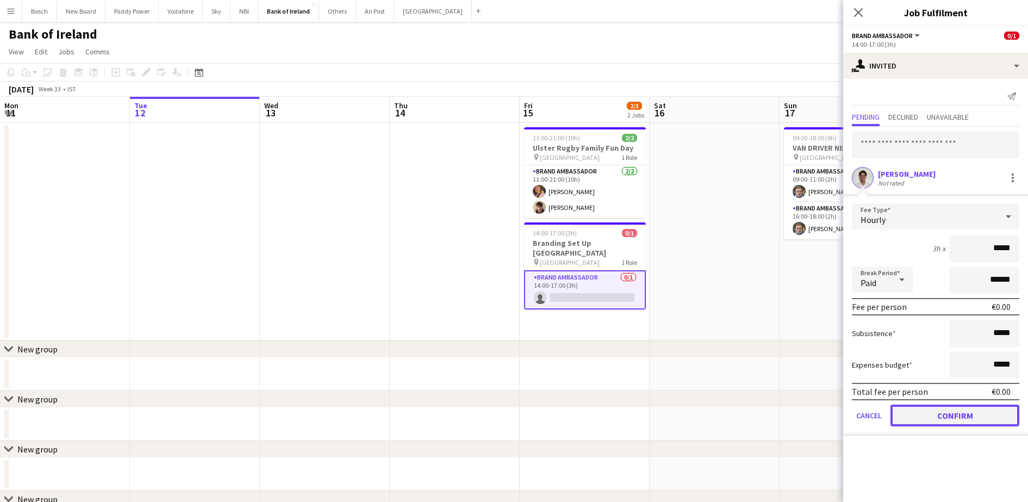
click at [970, 418] on button "Confirm" at bounding box center [955, 415] width 129 height 22
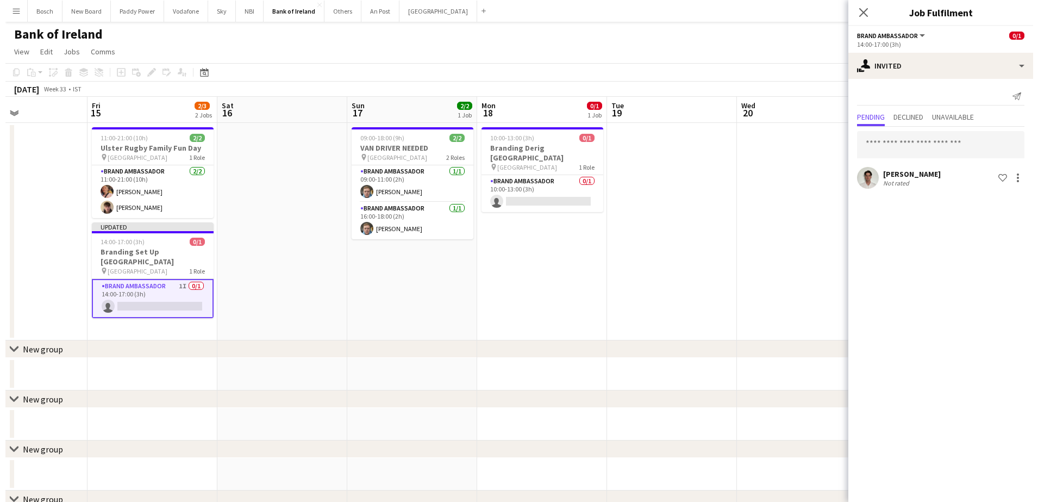
scroll to position [0, 440]
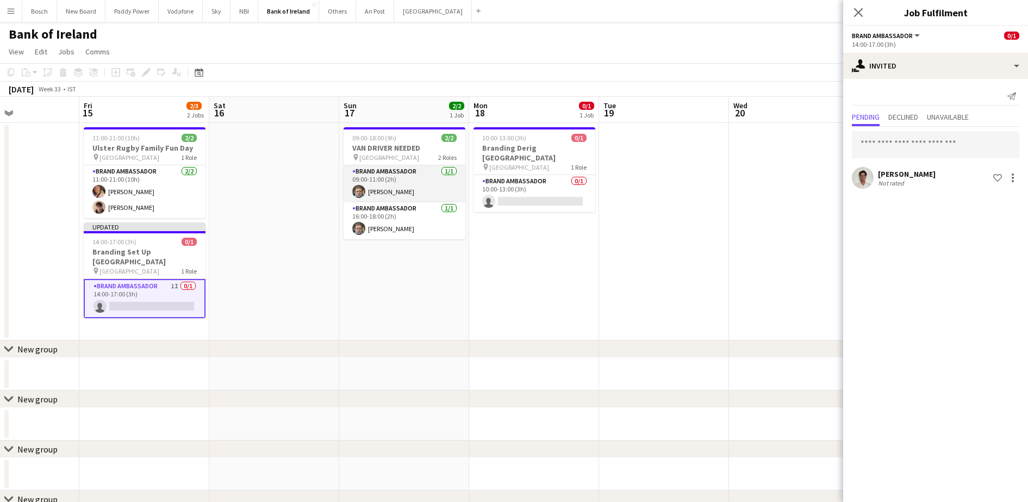
click at [443, 177] on app-card-role "Brand Ambassador 1/1 09:00-11:00 (2h) Dominik Morycki" at bounding box center [405, 183] width 122 height 37
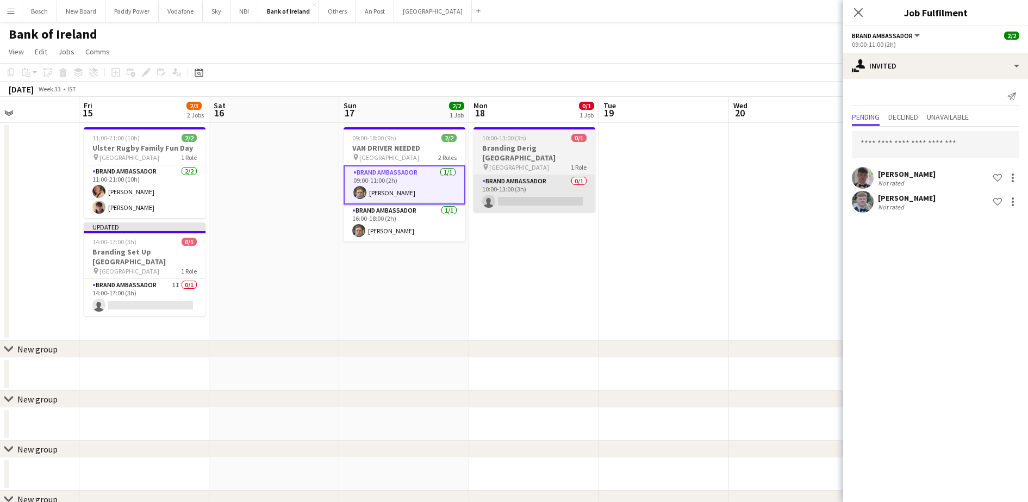
click at [520, 185] on app-card-role "Brand Ambassador 0/1 10:00-13:00 (3h) single-neutral-actions" at bounding box center [535, 193] width 122 height 37
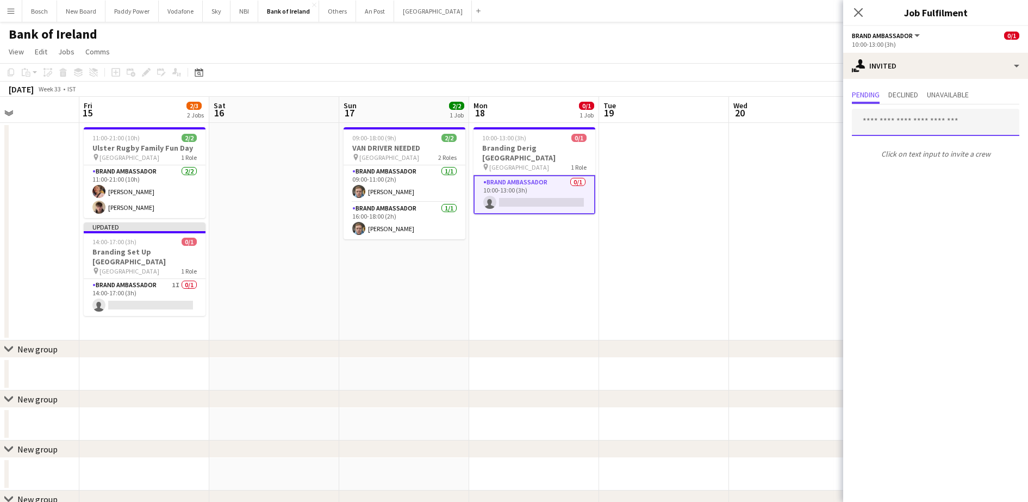
click at [925, 128] on input "text" at bounding box center [935, 122] width 167 height 27
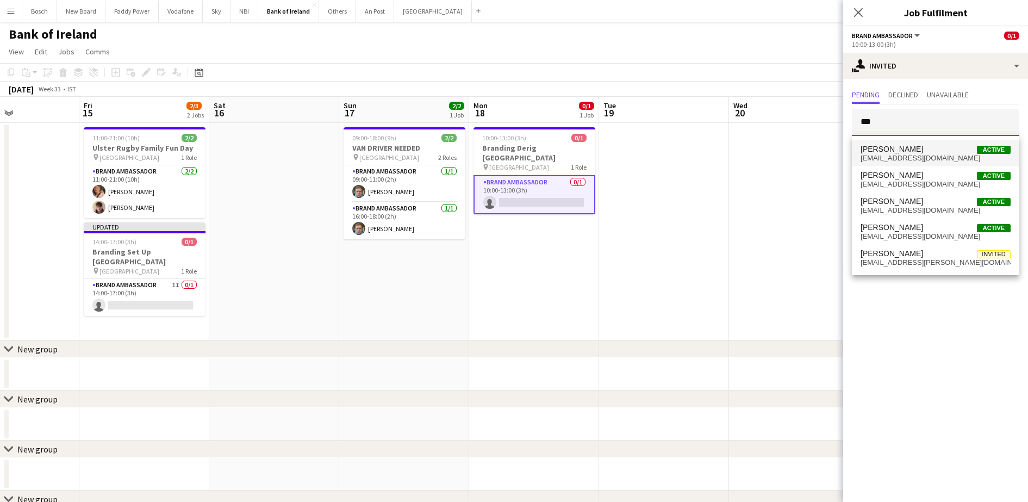
type input "***"
click at [922, 147] on span "Shane McCarthy Active" at bounding box center [936, 149] width 150 height 9
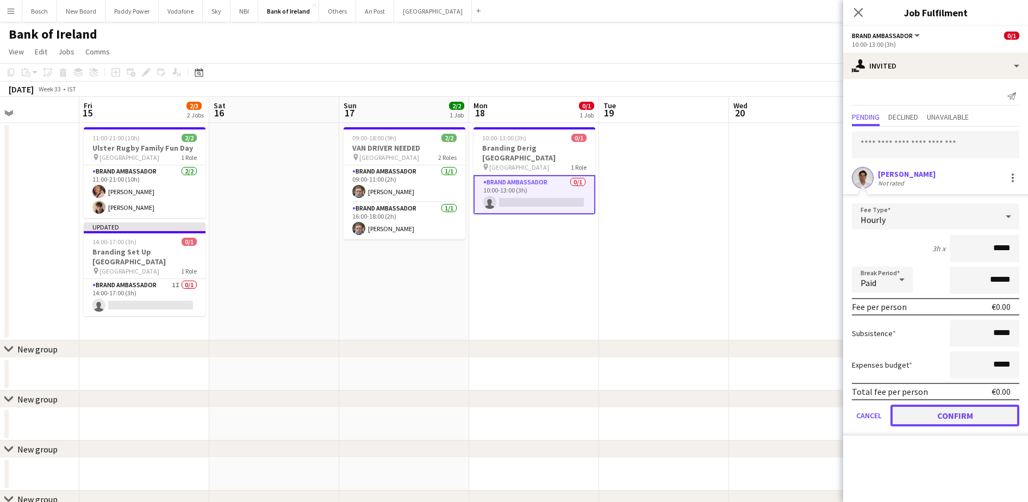
click at [948, 420] on button "Confirm" at bounding box center [955, 415] width 129 height 22
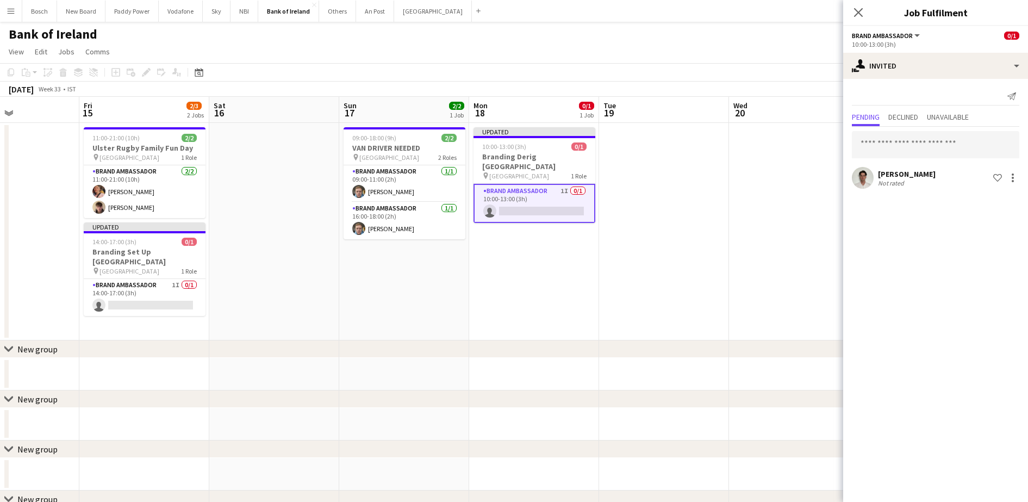
click at [782, 82] on div "August 2025 Week 33 • IST Publish 1 job Revert 1 job" at bounding box center [514, 89] width 1028 height 15
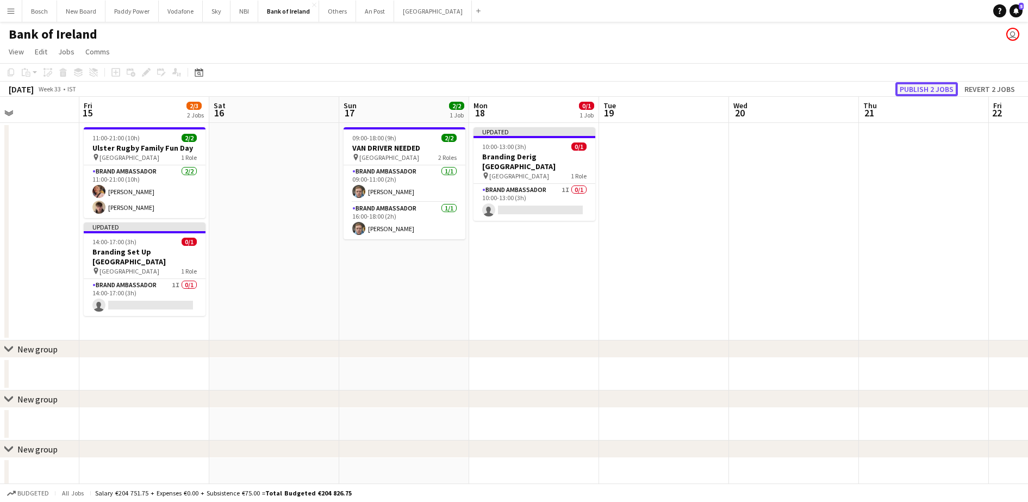
click at [945, 92] on button "Publish 2 jobs" at bounding box center [926, 89] width 63 height 14
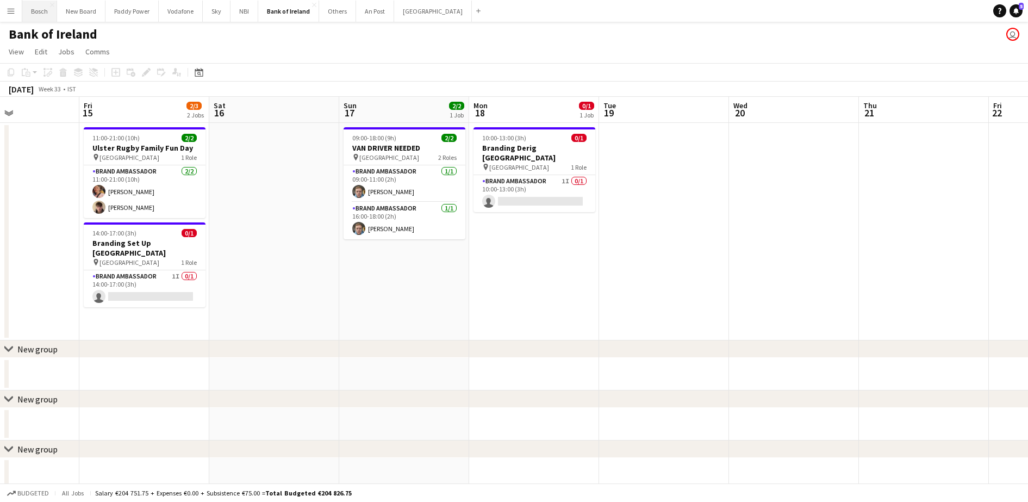
click at [28, 15] on button "Bosch Close" at bounding box center [39, 11] width 35 height 21
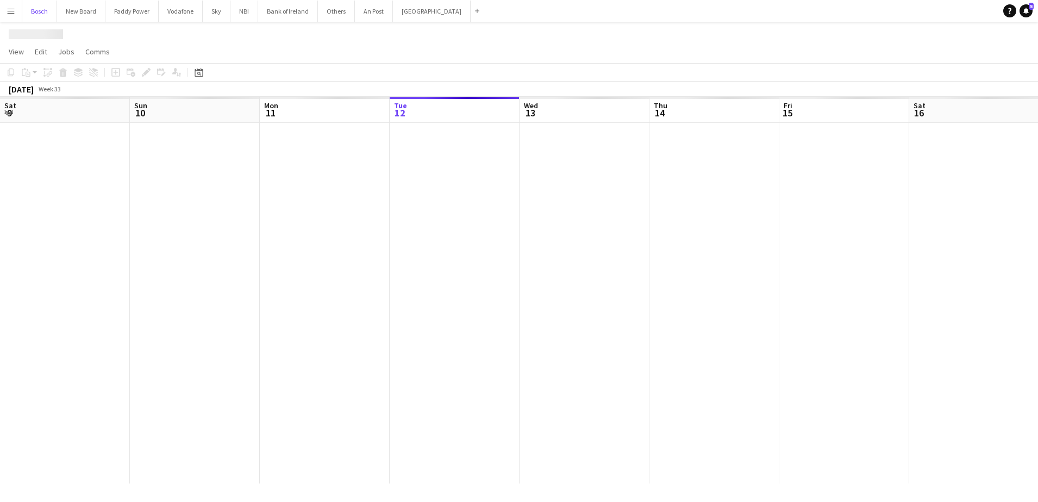
scroll to position [0, 260]
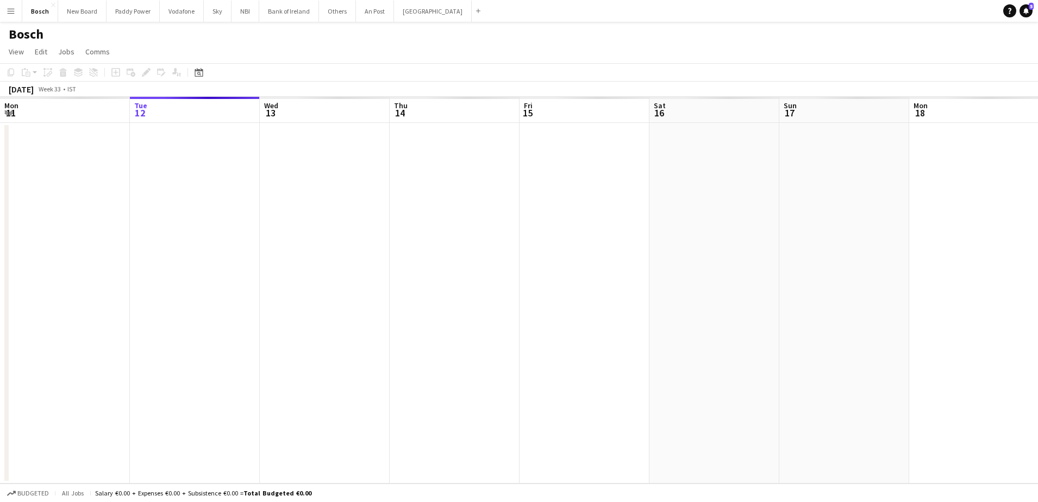
click at [19, 14] on button "Menu" at bounding box center [11, 11] width 22 height 22
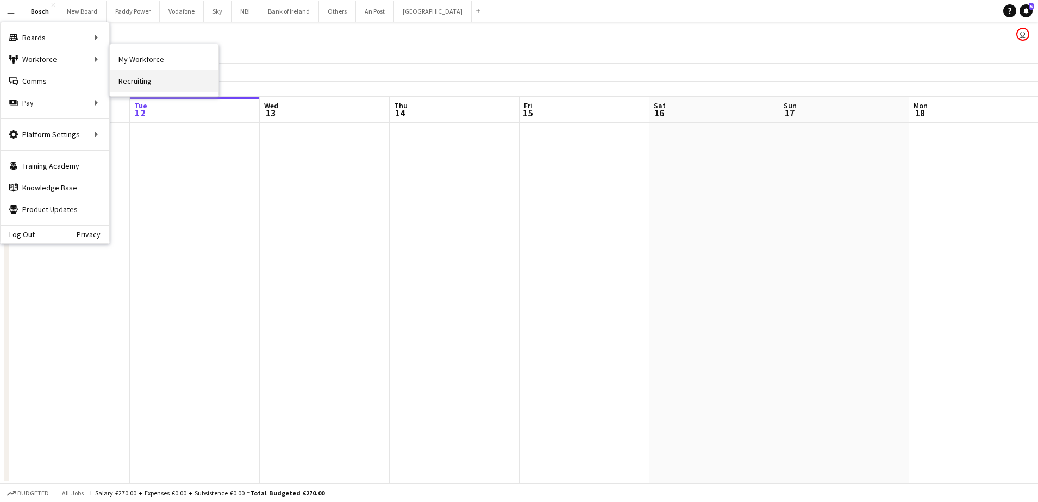
click at [145, 77] on link "Recruiting" at bounding box center [164, 81] width 109 height 22
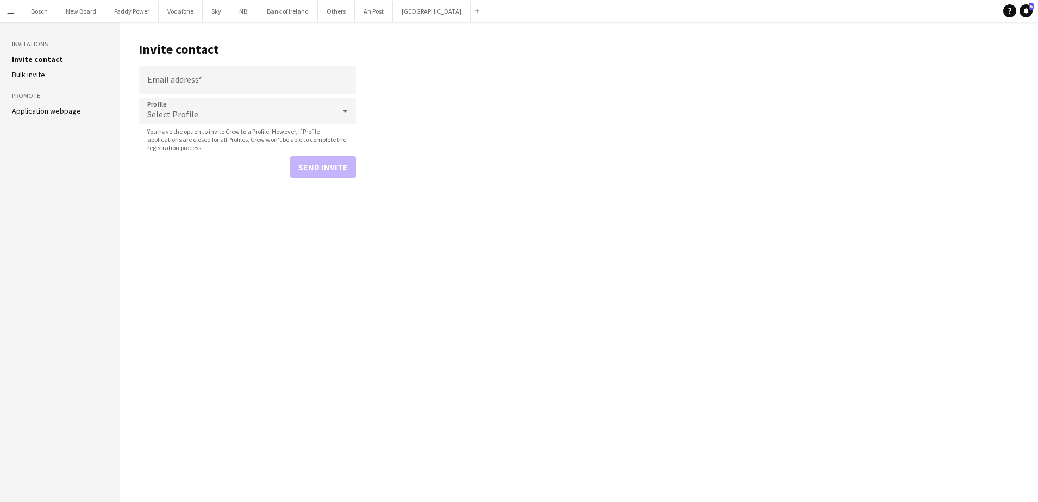
click at [8, 10] on app-icon "Menu" at bounding box center [11, 11] width 9 height 9
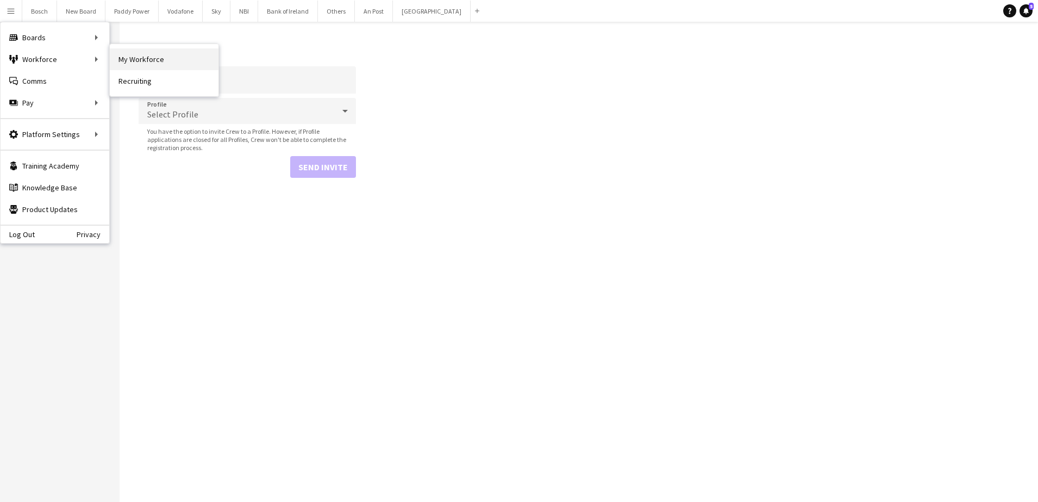
click at [139, 52] on link "My Workforce" at bounding box center [164, 59] width 109 height 22
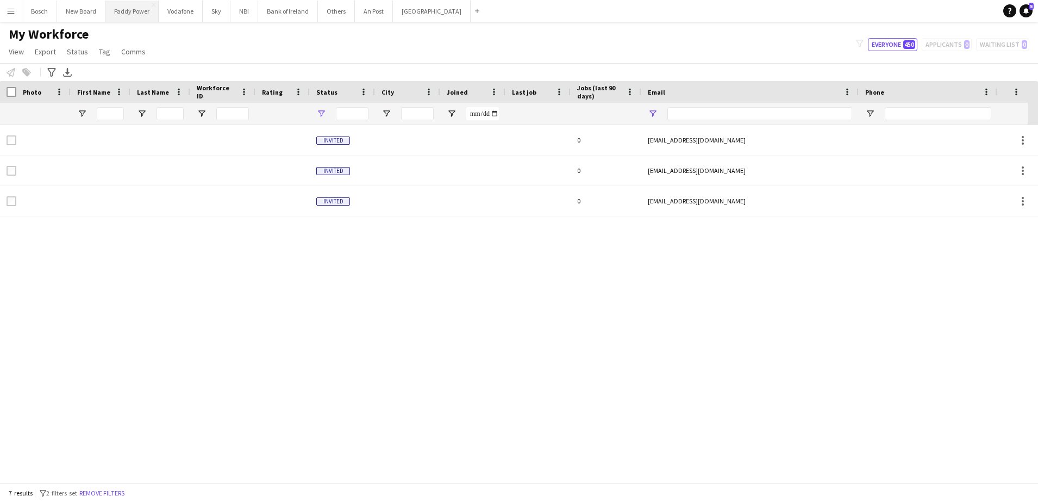
type input "**********"
type input "******"
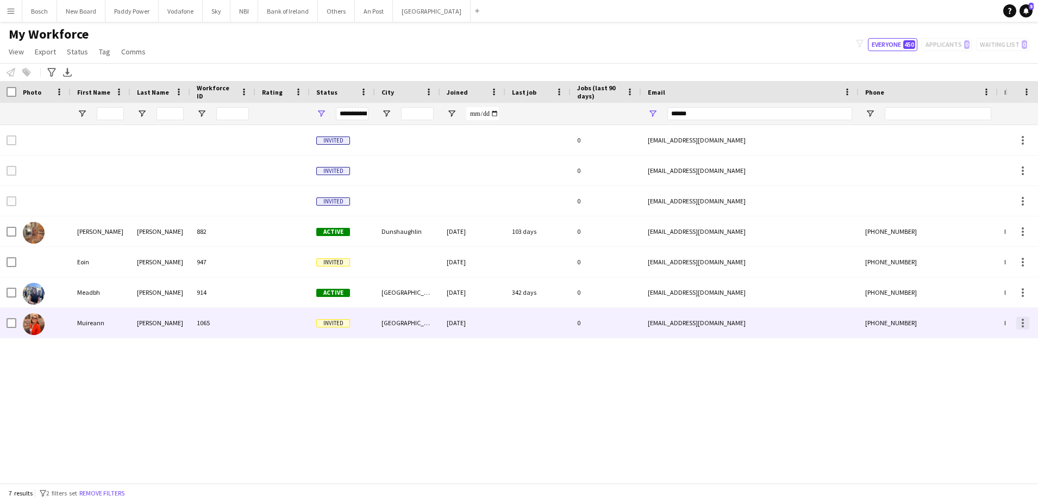
click at [1019, 322] on div at bounding box center [1023, 322] width 13 height 13
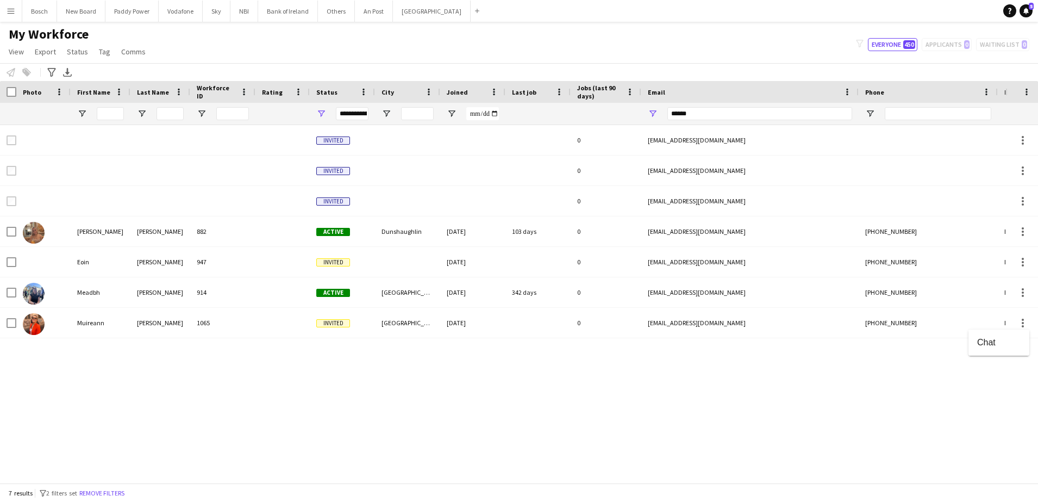
click at [677, 399] on div at bounding box center [519, 251] width 1038 height 502
click at [242, 10] on button "NBI Close" at bounding box center [245, 11] width 28 height 21
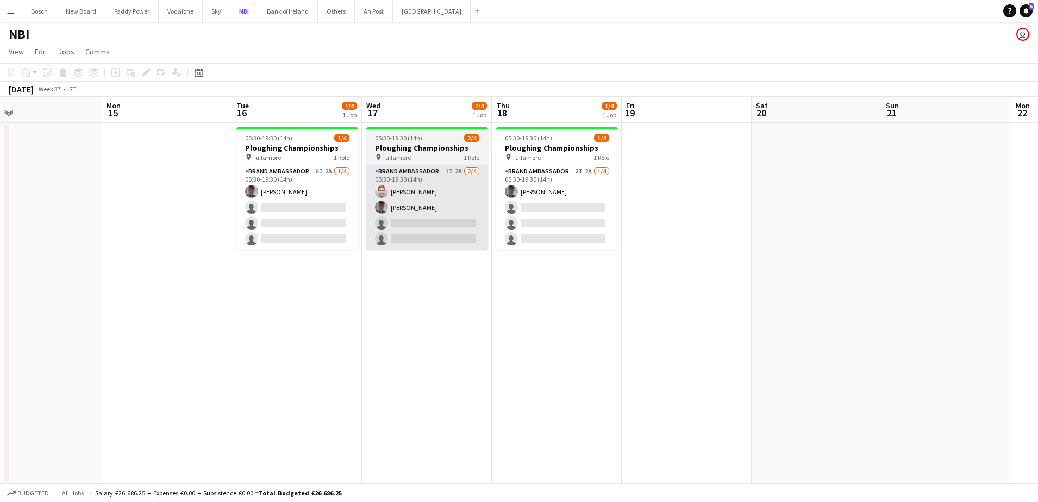
scroll to position [0, 288]
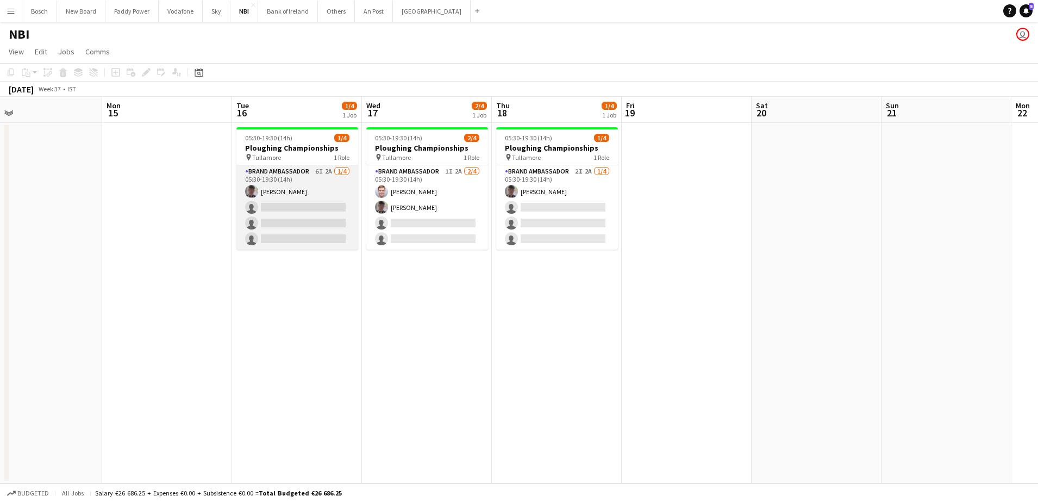
click at [346, 197] on app-card-role "Brand Ambassador 6I 2A [DATE] 05:30-19:30 (14h) [PERSON_NAME] single-neutral-ac…" at bounding box center [297, 207] width 122 height 84
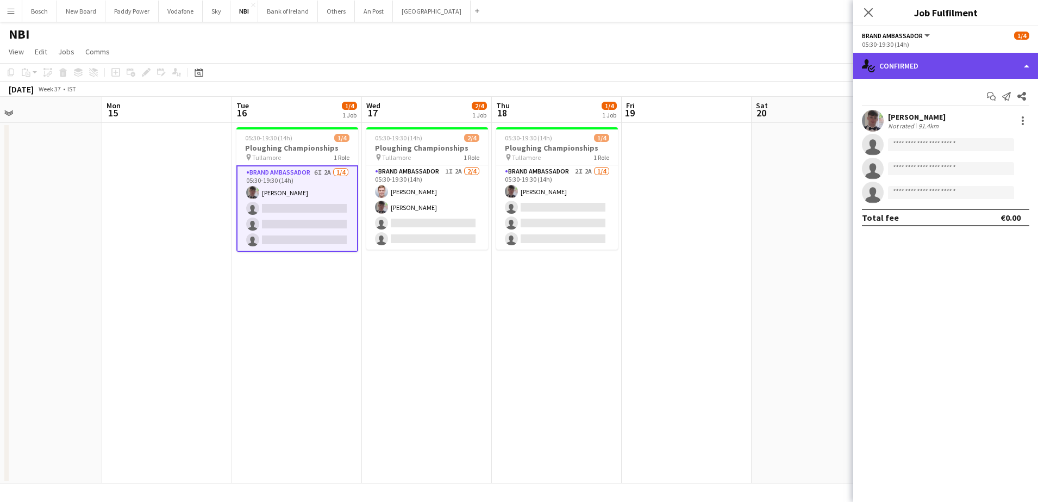
click at [923, 62] on div "single-neutral-actions-check-2 Confirmed" at bounding box center [946, 66] width 185 height 26
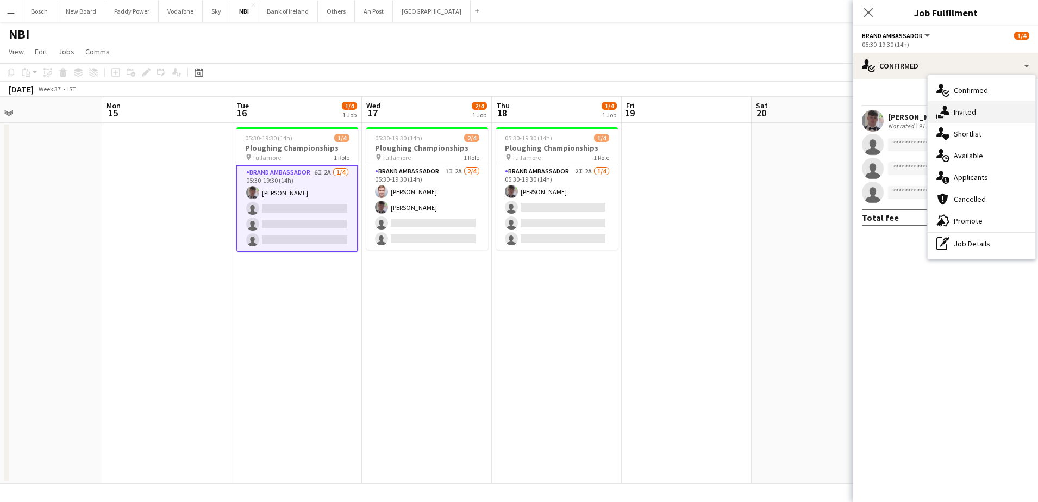
click at [971, 116] on div "single-neutral-actions-share-1 Invited" at bounding box center [982, 112] width 108 height 22
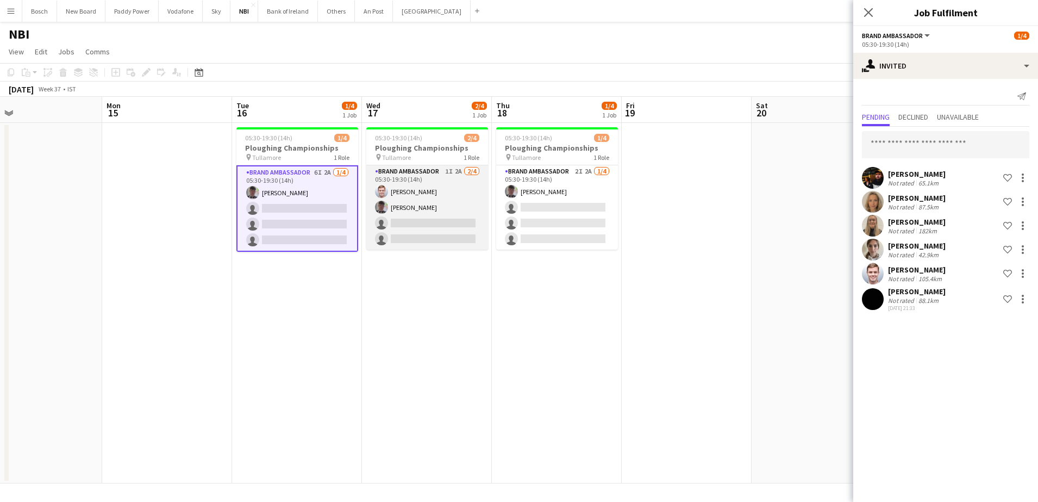
click at [431, 217] on app-card-role "Brand Ambassador 1I 2A [DATE] 05:30-19:30 (14h) [PERSON_NAME] [PERSON_NAME] sin…" at bounding box center [427, 207] width 122 height 84
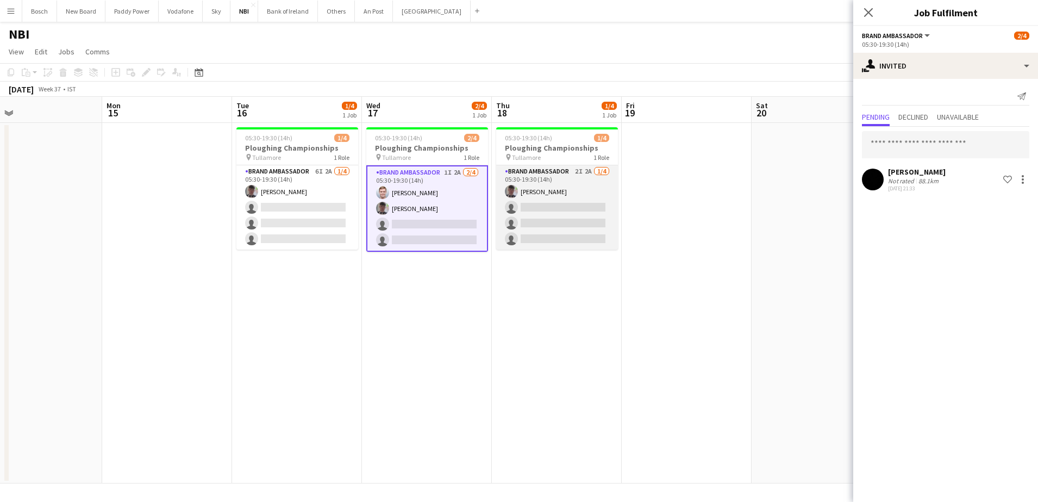
scroll to position [0, 287]
click at [526, 195] on app-card-role "Brand Ambassador 2I 2A [DATE] 05:30-19:30 (14h) [PERSON_NAME] single-neutral-ac…" at bounding box center [558, 207] width 122 height 84
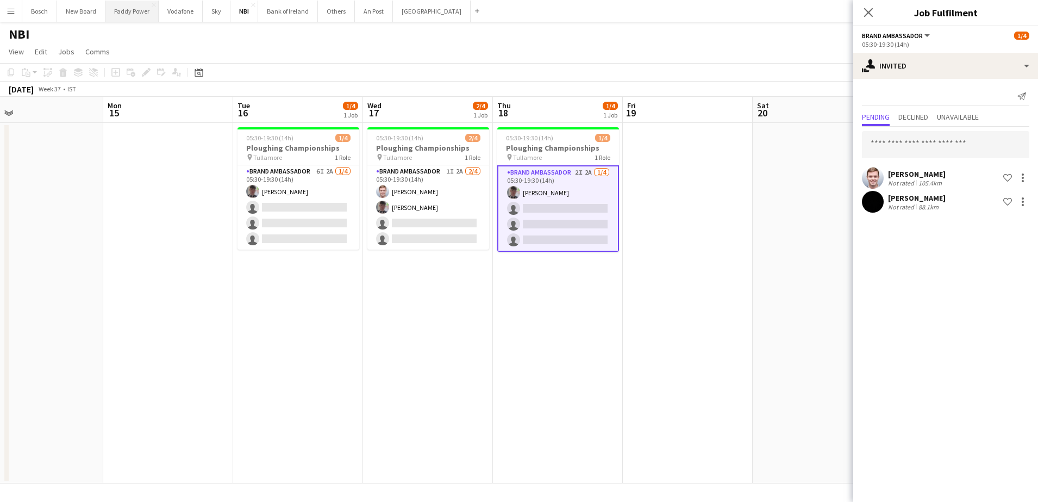
click at [134, 16] on button "Paddy Power Close" at bounding box center [131, 11] width 53 height 21
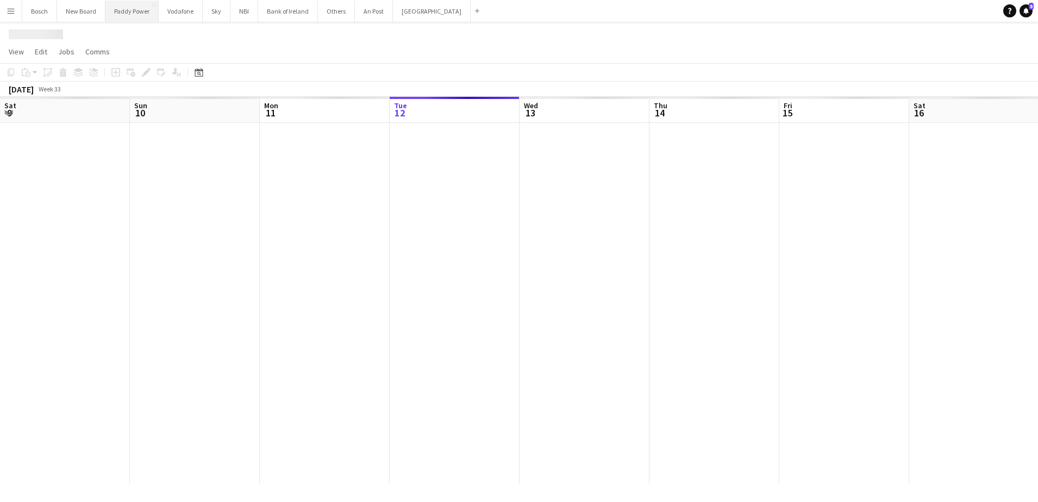
scroll to position [0, 260]
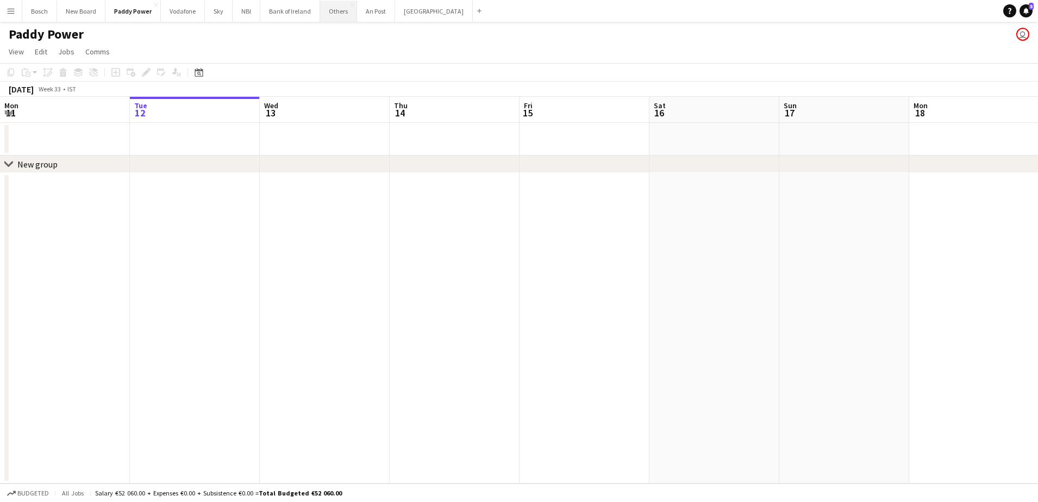
click at [334, 14] on button "Others Close" at bounding box center [338, 11] width 37 height 21
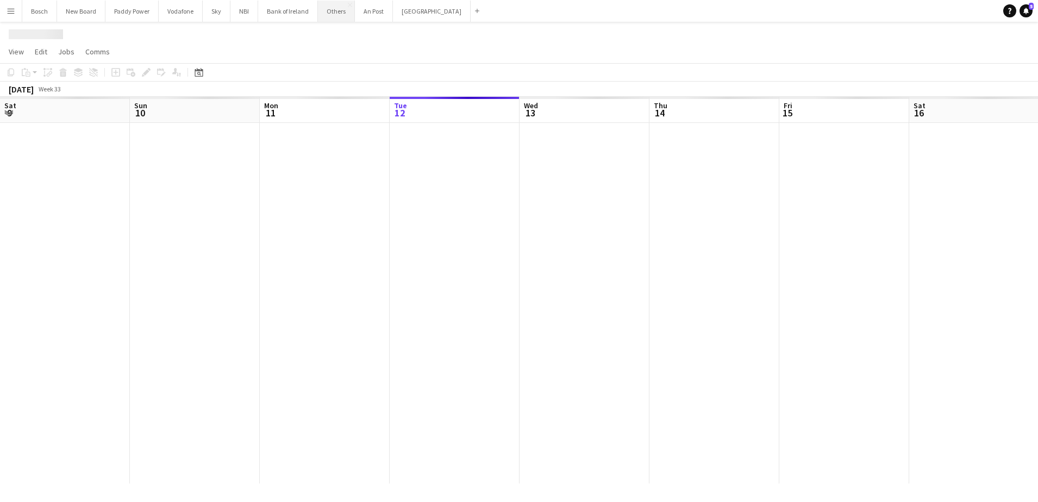
scroll to position [0, 260]
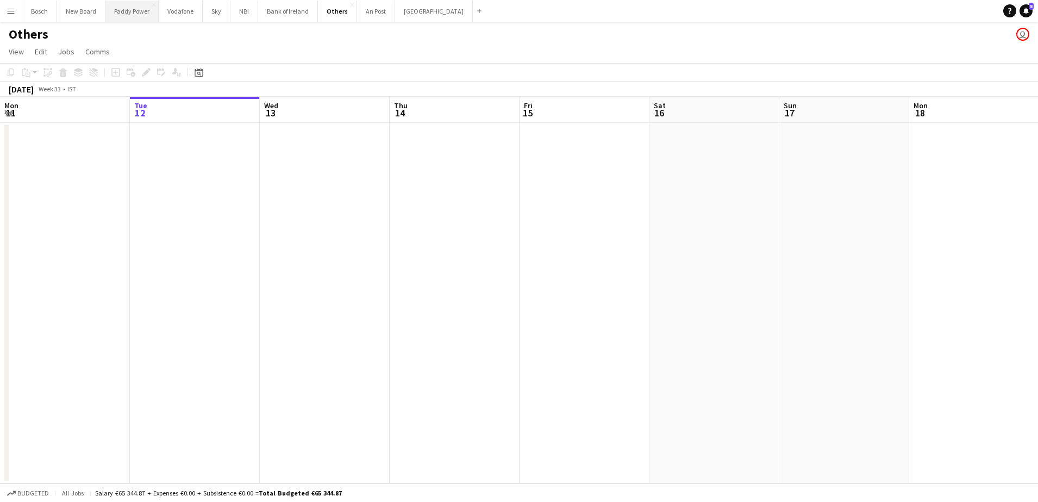
click at [129, 12] on button "Paddy Power Close" at bounding box center [131, 11] width 53 height 21
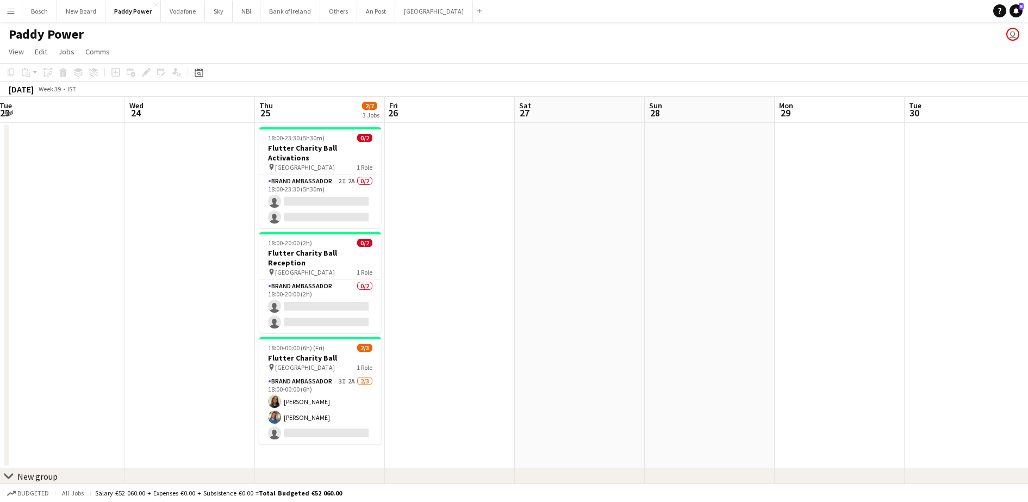
click at [356, 398] on app-card-role "Brand Ambassador 3I 2A 2/3 18:00-00:00 (6h) Lauren Bradshaw Rosha Mc Donnell si…" at bounding box center [320, 409] width 122 height 69
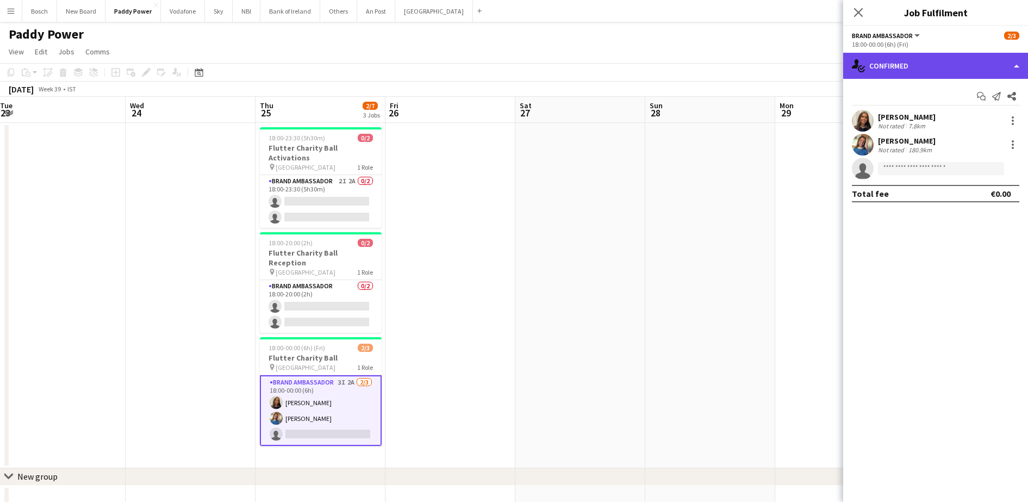
click at [916, 59] on div "single-neutral-actions-check-2 Confirmed" at bounding box center [935, 66] width 185 height 26
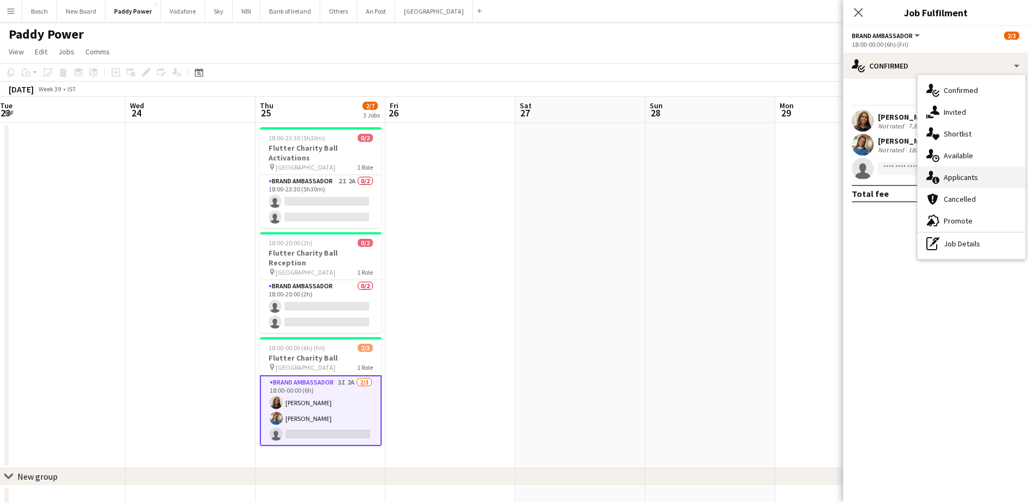
click at [946, 182] on div "single-neutral-actions-information Applicants" at bounding box center [972, 177] width 108 height 22
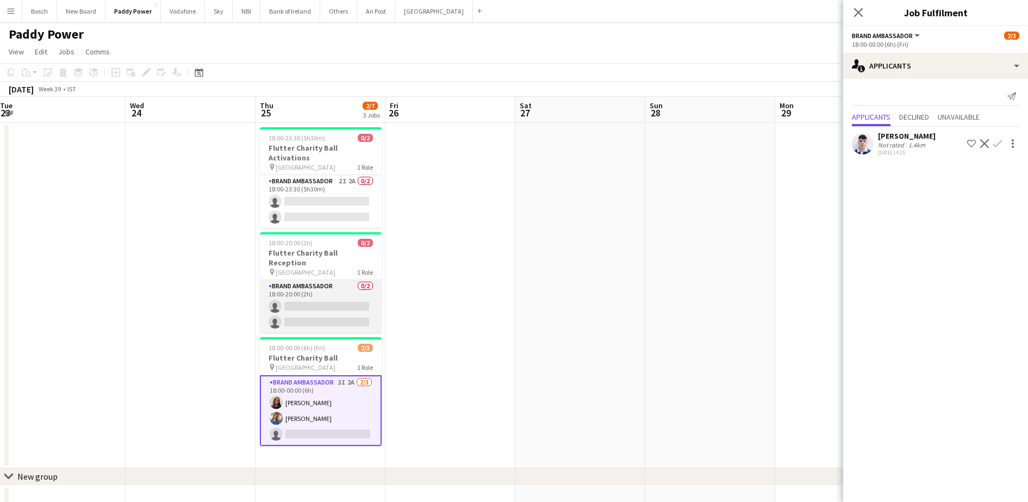
click at [343, 300] on app-card-role "Brand Ambassador 0/2 18:00-20:00 (2h) single-neutral-actions single-neutral-act…" at bounding box center [321, 306] width 122 height 53
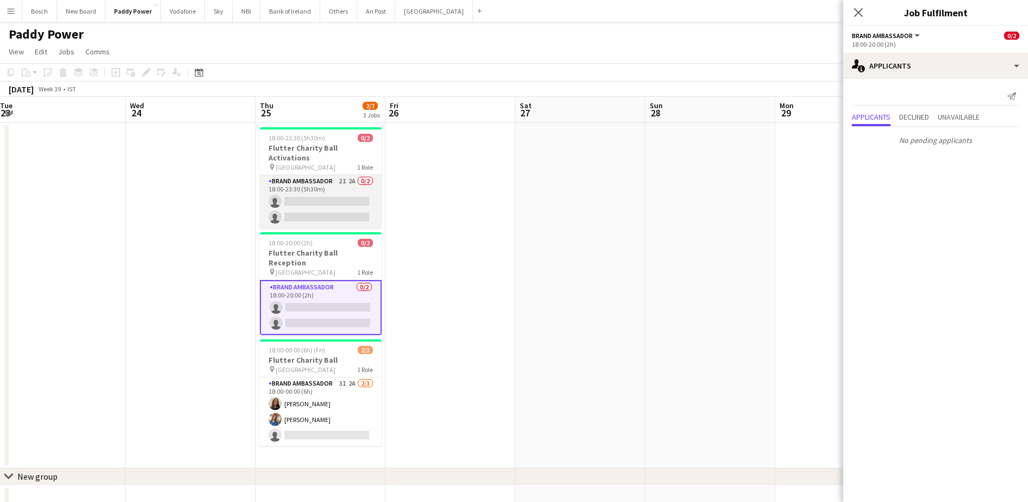
click at [316, 178] on app-card-role "Brand Ambassador 2I 2A 0/2 18:00-23:30 (5h30m) single-neutral-actions single-ne…" at bounding box center [321, 201] width 122 height 53
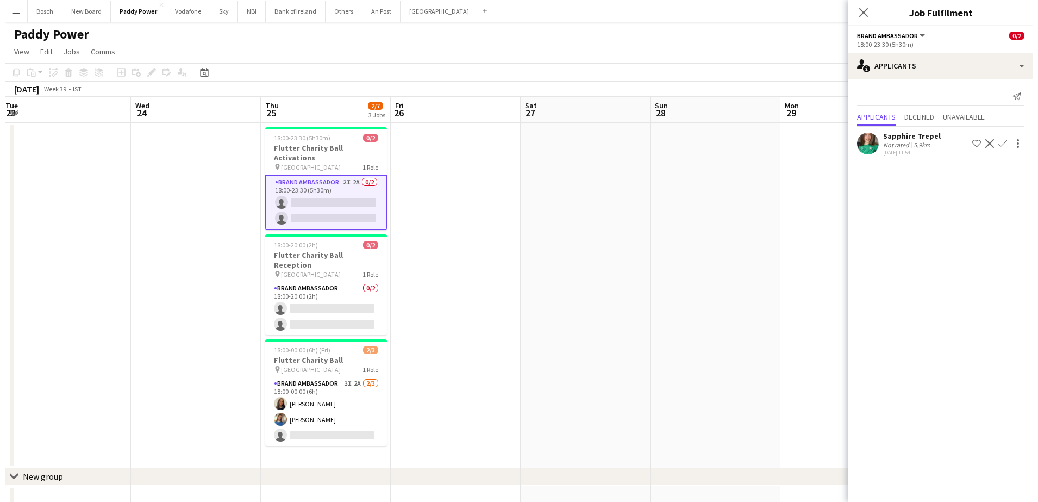
scroll to position [0, 320]
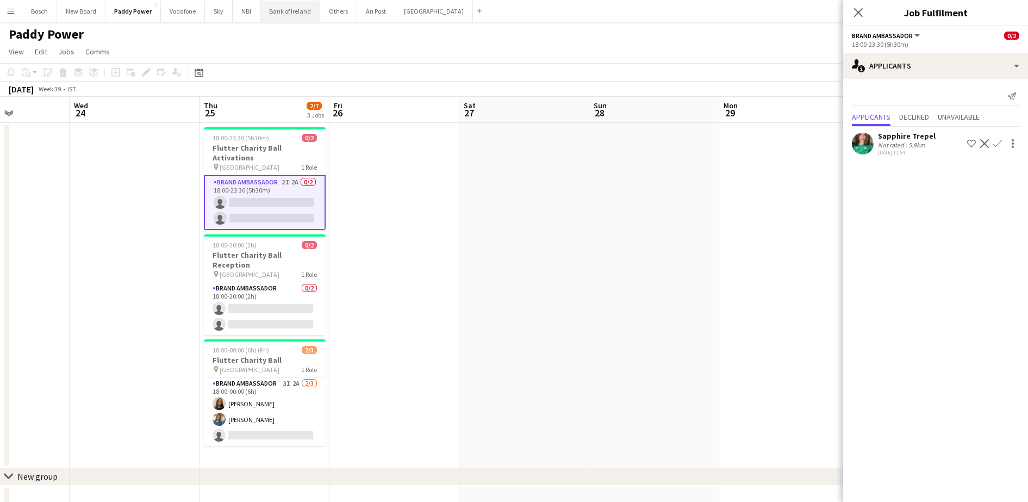
click at [299, 14] on button "Bank of Ireland Close" at bounding box center [290, 11] width 60 height 21
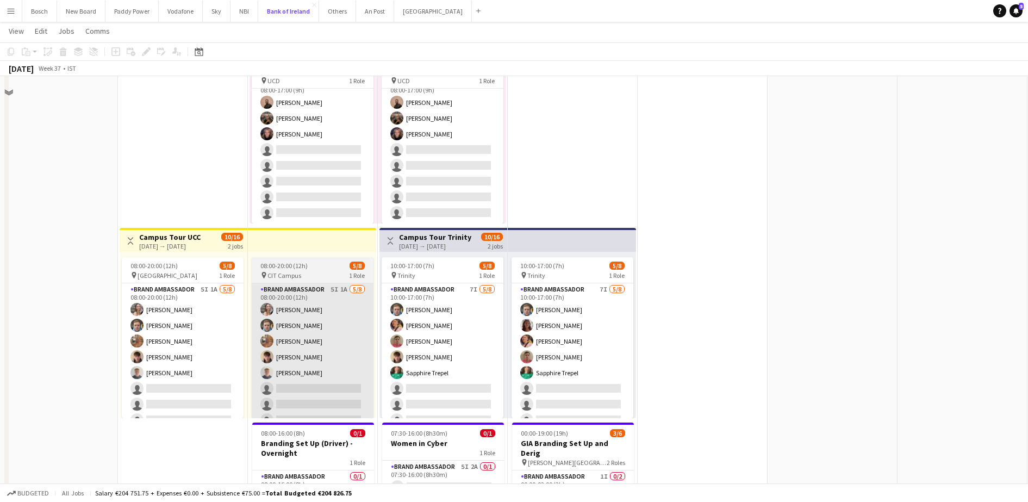
scroll to position [136, 0]
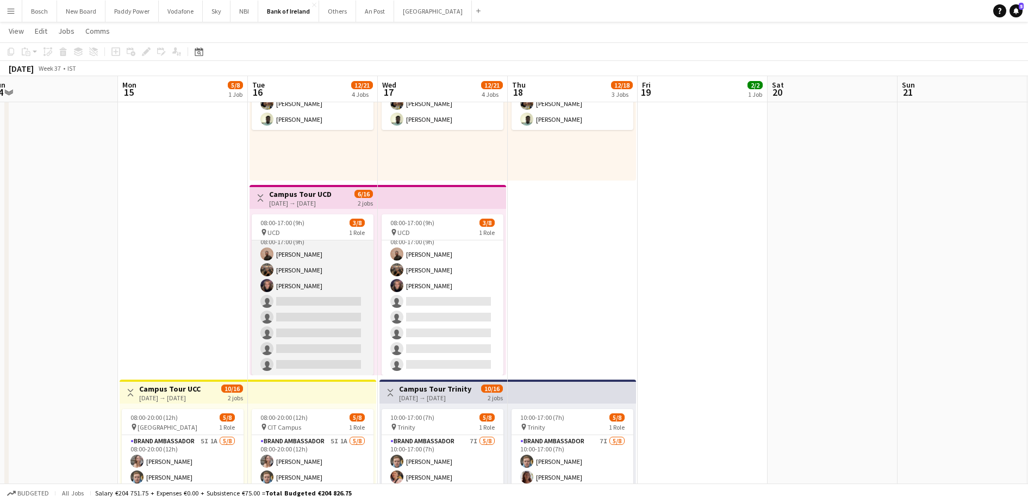
click at [323, 288] on app-card-role "Brand Ambassador 13I 3/8 08:00-17:00 (9h) Andrew Ajetunmobi Matheus Cramolich J…" at bounding box center [313, 301] width 122 height 147
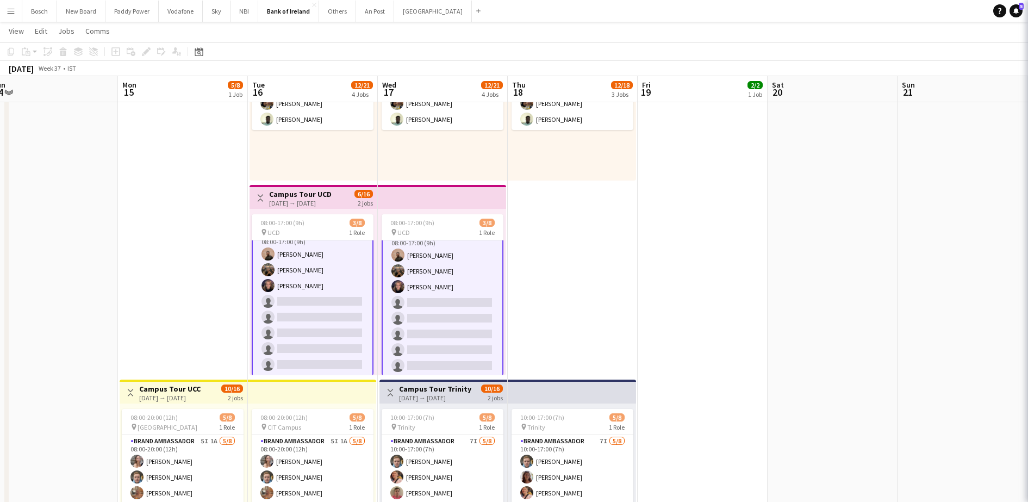
scroll to position [14, 0]
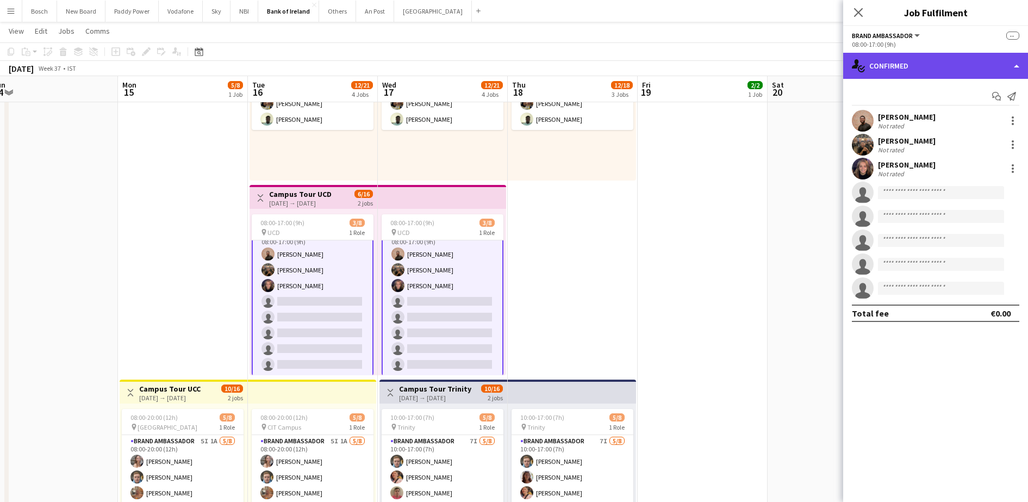
click at [886, 60] on div "single-neutral-actions-check-2 Confirmed" at bounding box center [935, 66] width 185 height 26
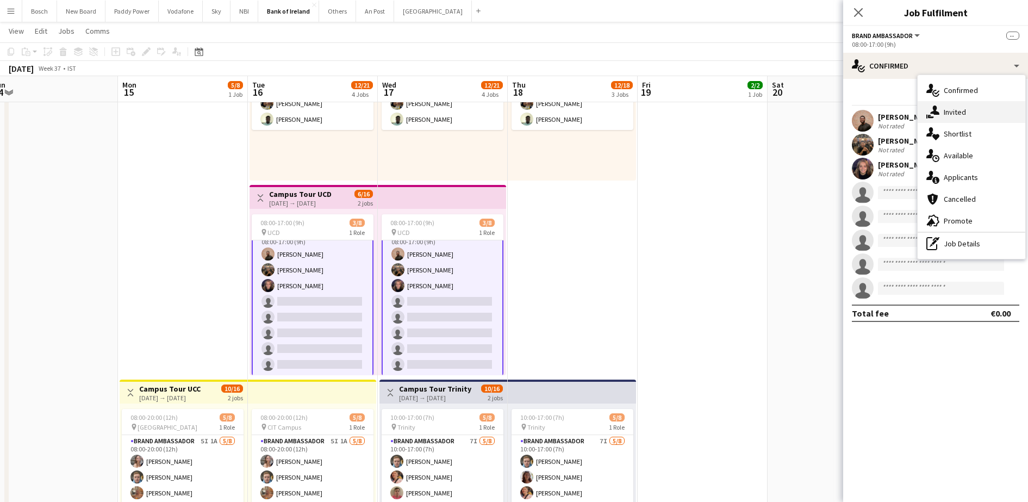
click at [982, 112] on div "single-neutral-actions-share-1 Invited" at bounding box center [972, 112] width 108 height 22
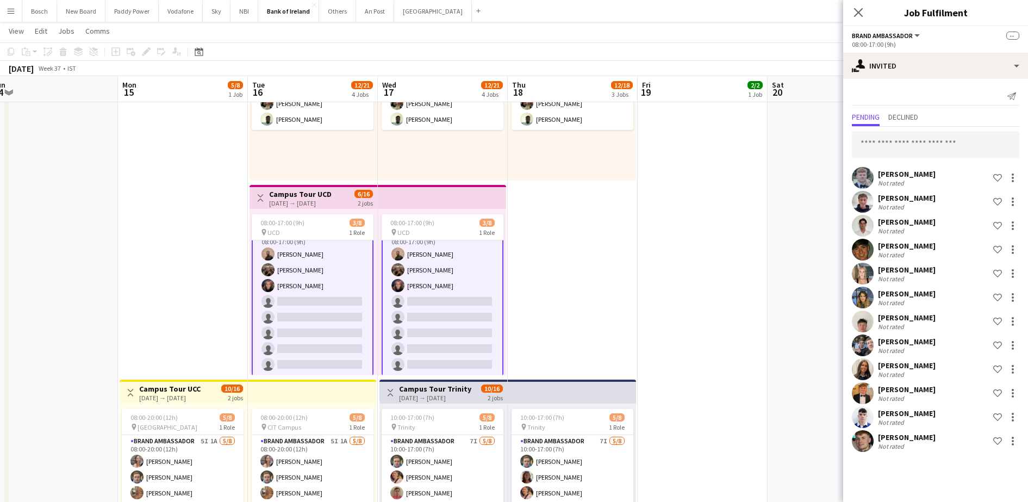
click at [929, 122] on div "Pending Declined" at bounding box center [935, 118] width 167 height 17
click at [926, 139] on input "text" at bounding box center [935, 144] width 167 height 27
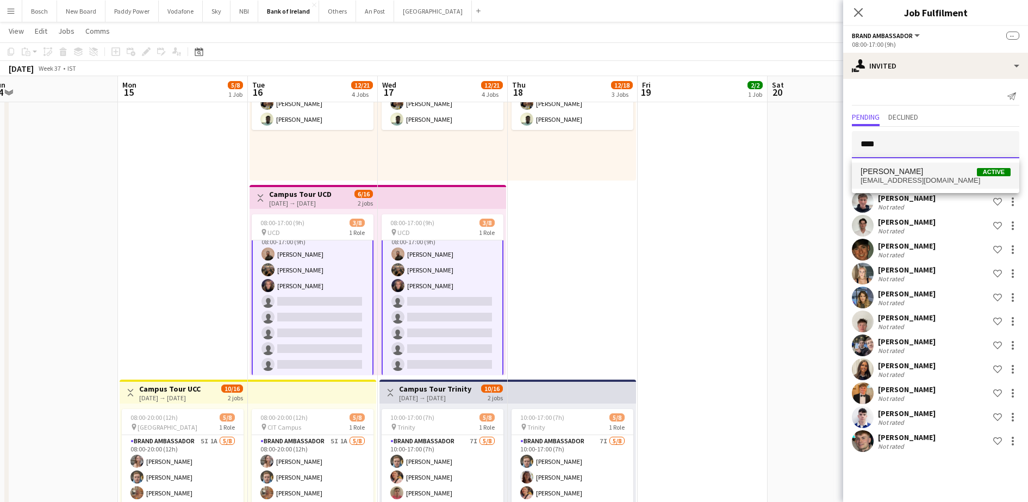
type input "****"
click at [922, 167] on span "[PERSON_NAME]" at bounding box center [892, 171] width 63 height 9
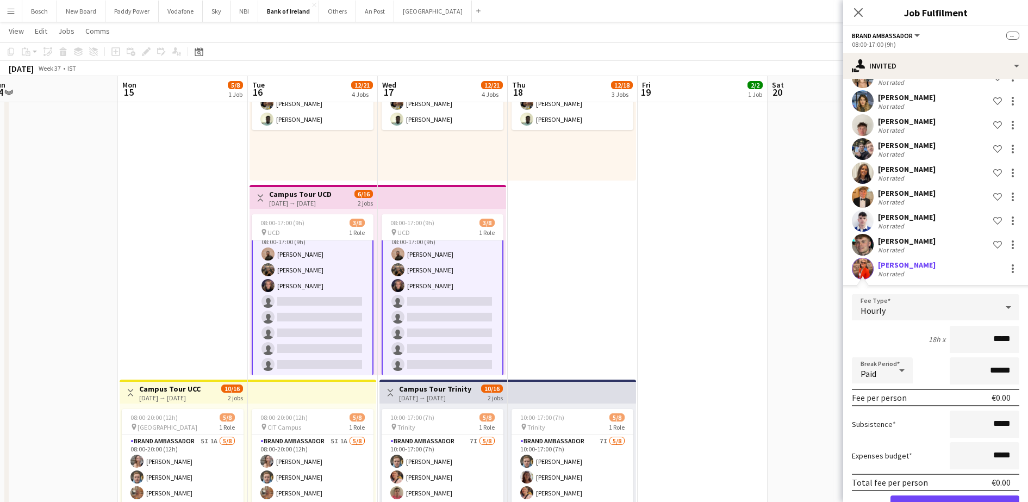
scroll to position [232, 0]
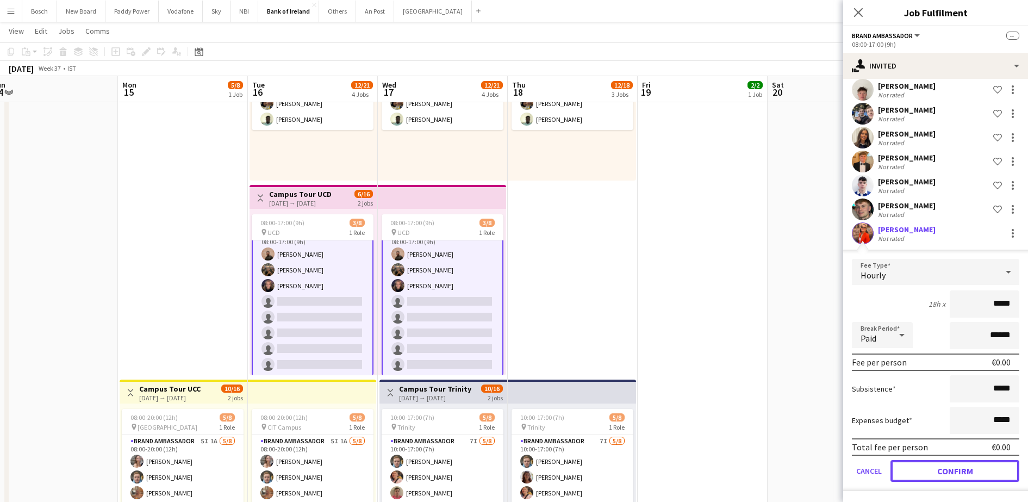
drag, startPoint x: 972, startPoint y: 462, endPoint x: 841, endPoint y: 319, distance: 194.3
click at [972, 463] on button "Confirm" at bounding box center [955, 471] width 129 height 22
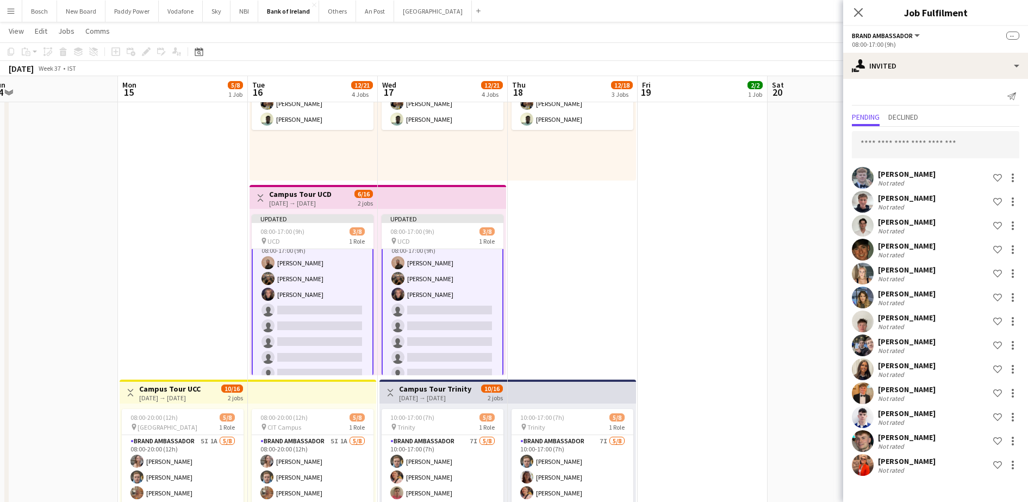
scroll to position [0, 0]
drag, startPoint x: 818, startPoint y: 51, endPoint x: 833, endPoint y: 60, distance: 17.5
click at [819, 52] on app-toolbar "Copy Paste Paste Ctrl+V Paste with crew Ctrl+Shift+V Paste linked Job Delete Gr…" at bounding box center [514, 51] width 1028 height 18
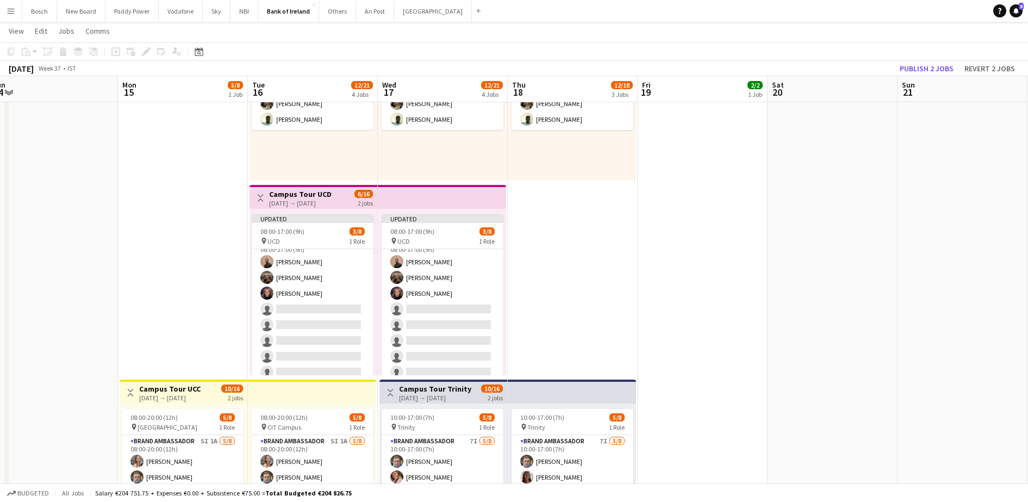
scroll to position [13, 0]
click at [918, 70] on button "Publish 2 jobs" at bounding box center [926, 68] width 63 height 14
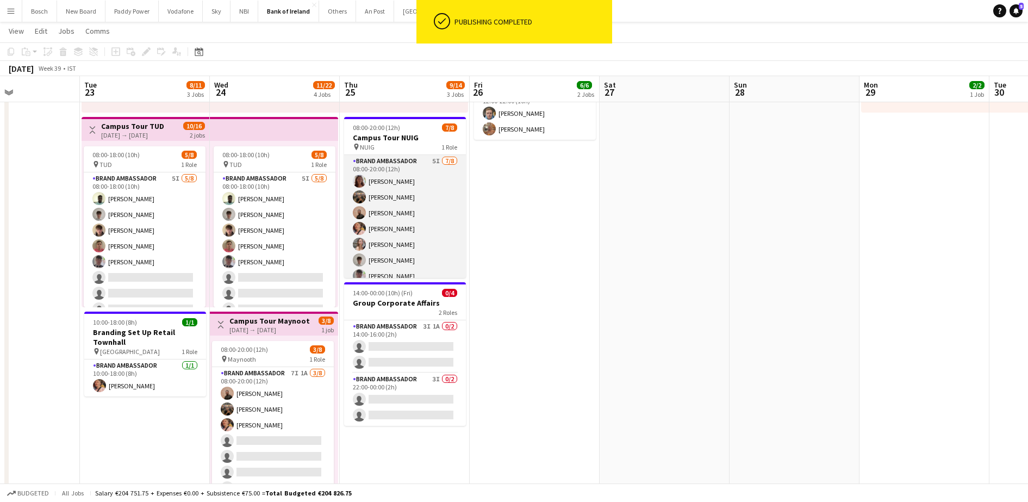
scroll to position [0, 440]
click at [440, 215] on app-card-role "Brand Ambassador 5I 7/8 08:00-20:00 (12h) Amelia Morycka Matheus Cramolich Andr…" at bounding box center [405, 228] width 122 height 147
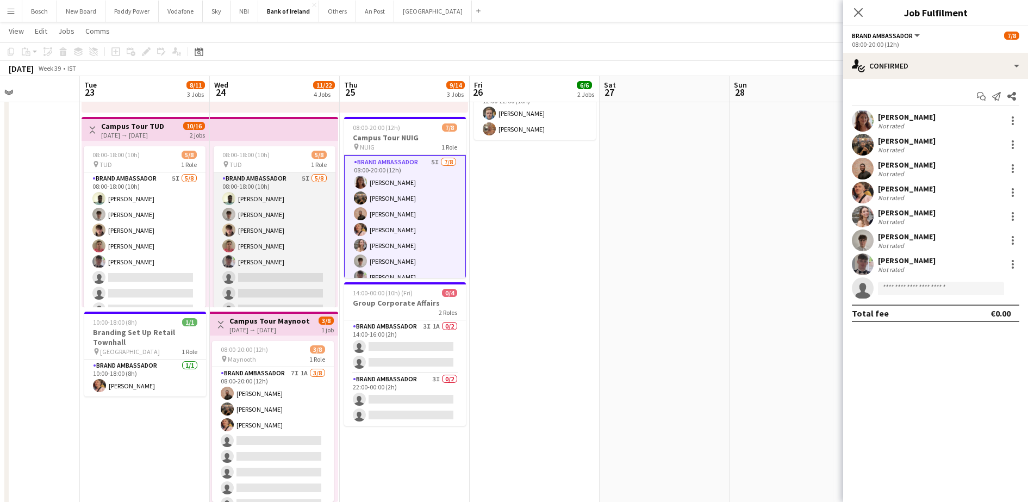
drag, startPoint x: 268, startPoint y: 249, endPoint x: 307, endPoint y: 217, distance: 50.3
click at [267, 249] on app-card-role "Brand Ambassador 5I 5/8 08:00-18:00 (10h) Daniel Muya Jakub Kula David Woods Za…" at bounding box center [275, 245] width 122 height 147
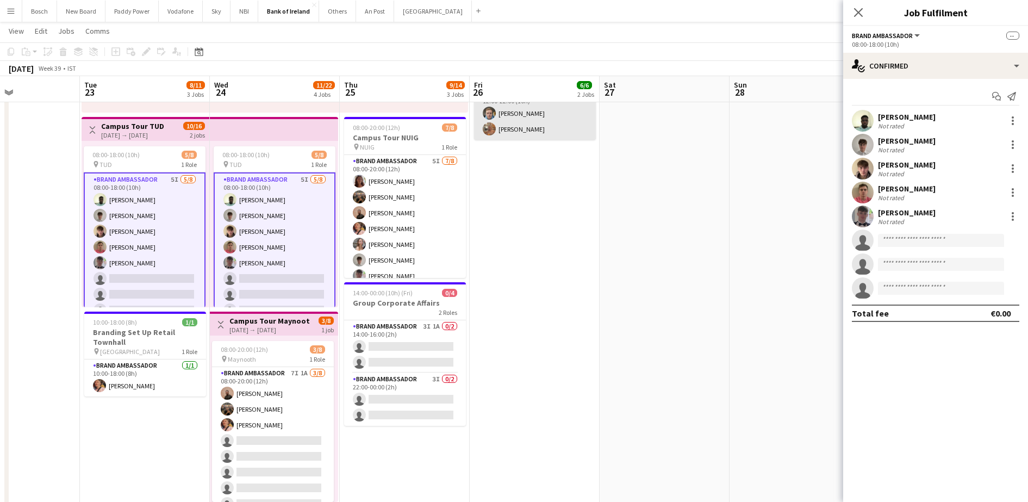
scroll to position [0, 440]
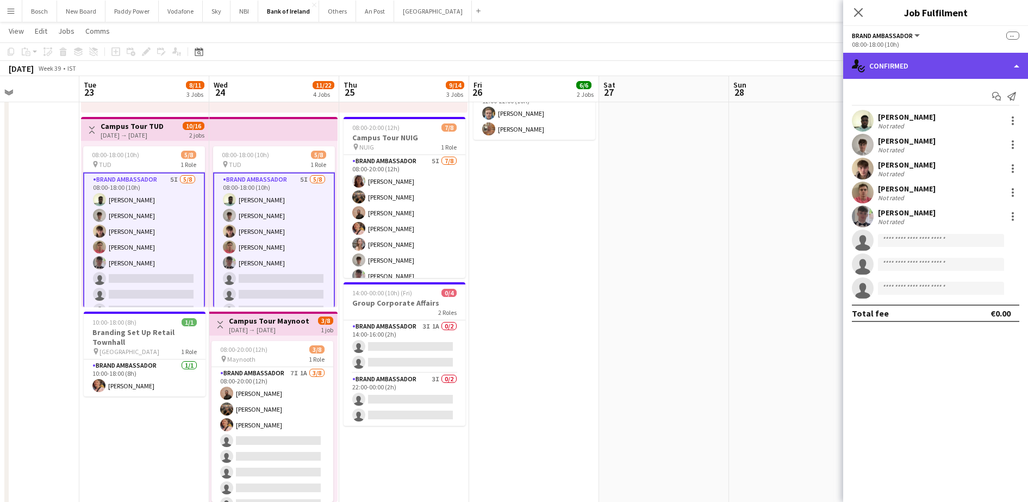
click at [954, 74] on div "single-neutral-actions-check-2 Confirmed" at bounding box center [935, 66] width 185 height 26
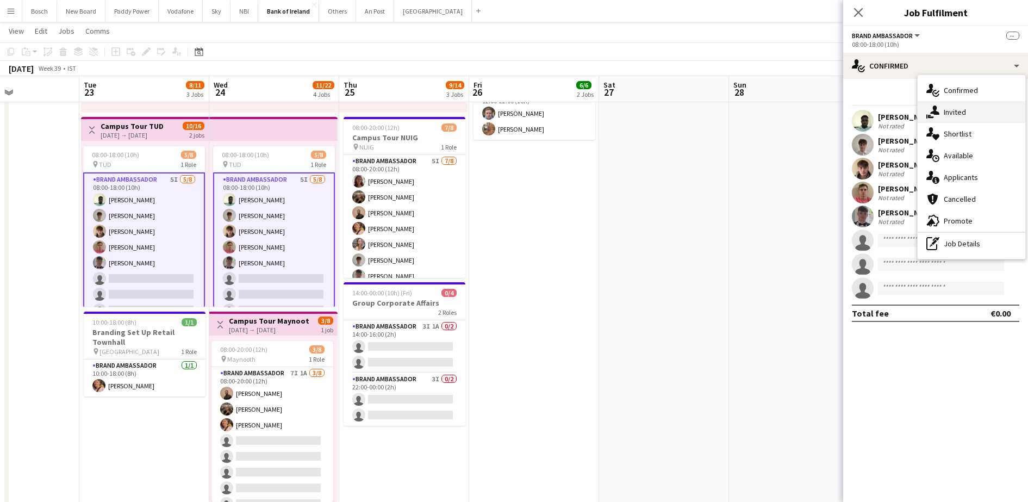
click at [967, 107] on div "single-neutral-actions-share-1 Invited" at bounding box center [972, 112] width 108 height 22
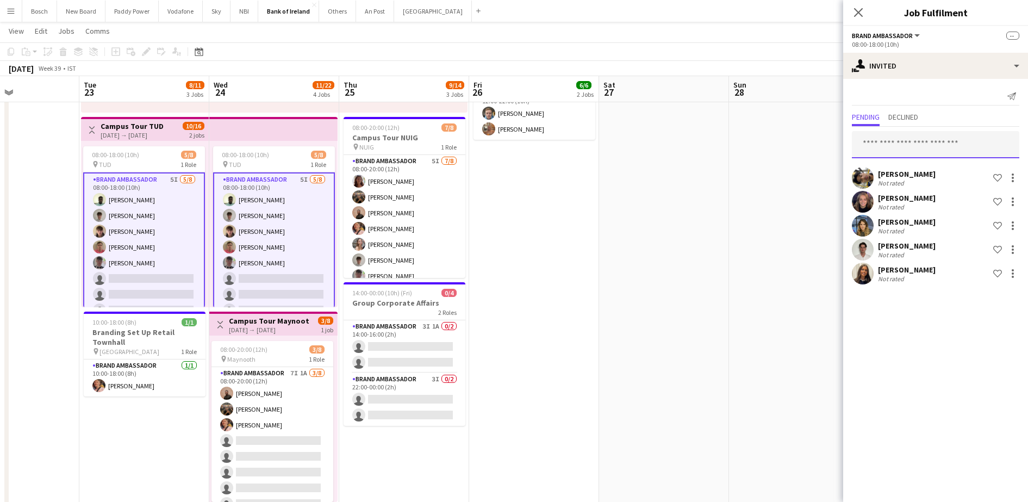
click at [946, 136] on input "text" at bounding box center [935, 144] width 167 height 27
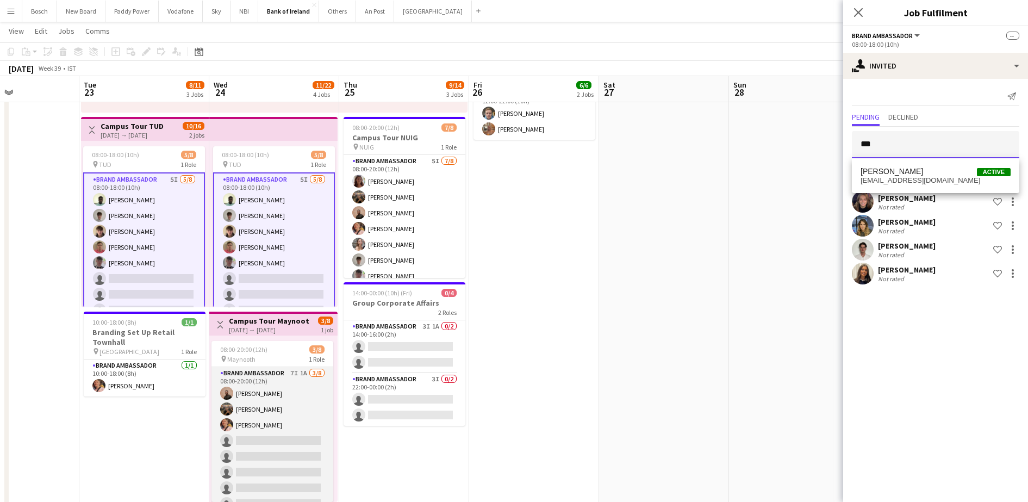
type input "***"
click at [290, 432] on app-card-role "Brand Ambassador 7I 1A 3/8 08:00-20:00 (12h) Andrew Ajetunmobi Matheus Cramolic…" at bounding box center [272, 440] width 122 height 147
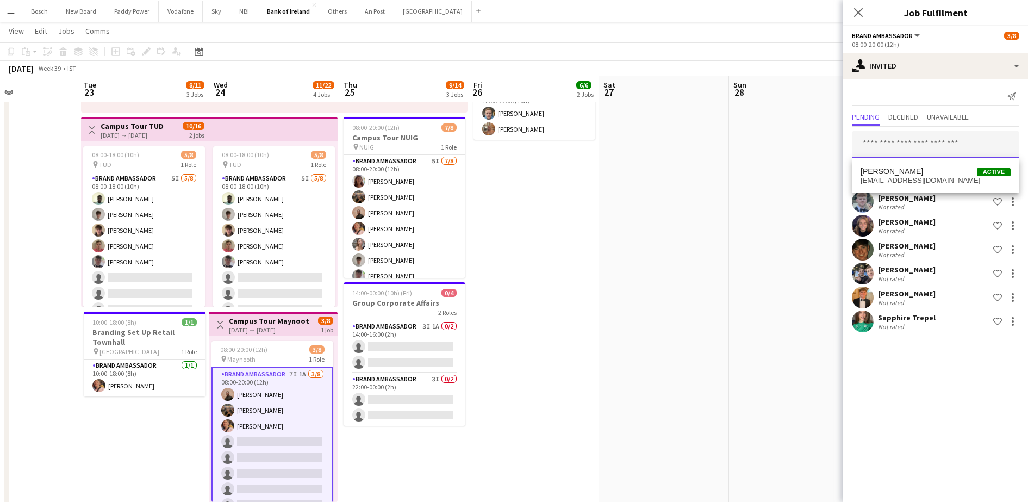
click at [947, 135] on input "text" at bounding box center [935, 144] width 167 height 27
click at [935, 172] on span "Muireann O'Gorman Active" at bounding box center [936, 171] width 150 height 9
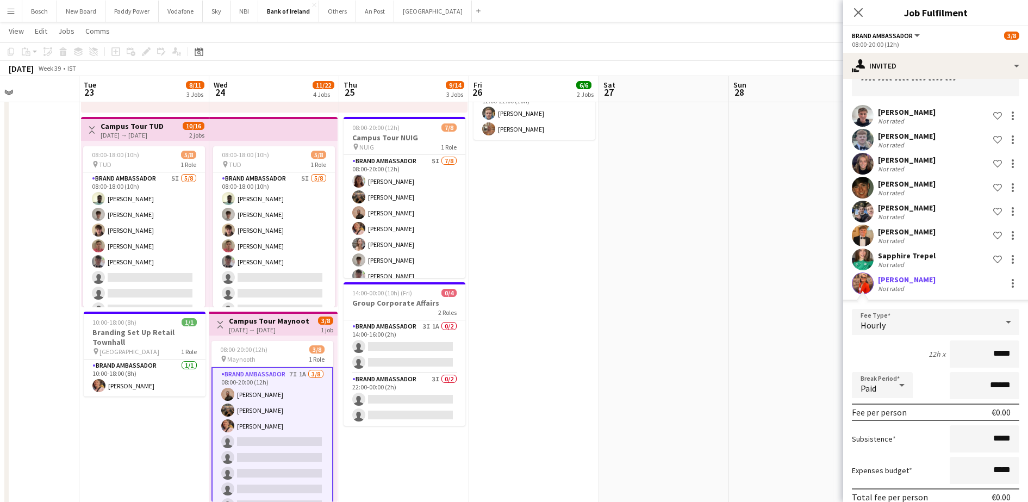
scroll to position [112, 0]
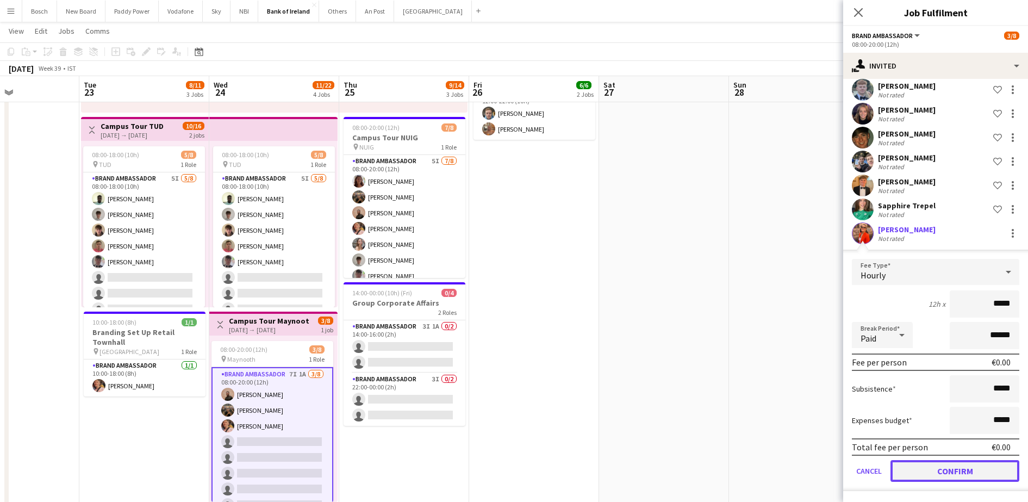
click at [977, 475] on button "Confirm" at bounding box center [955, 471] width 129 height 22
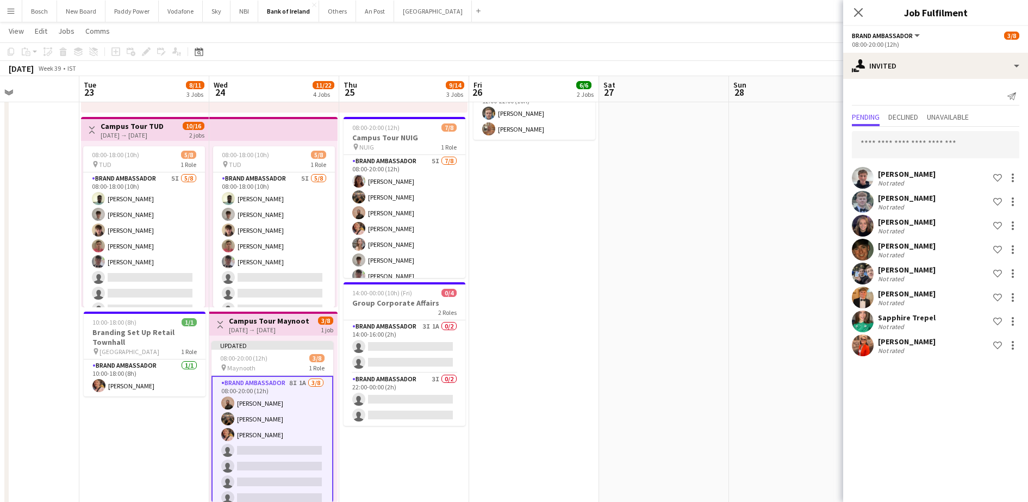
scroll to position [0, 0]
click at [832, 59] on app-toolbar "Copy Paste Paste Ctrl+V Paste with crew Ctrl+Shift+V Paste linked Job Delete Gr…" at bounding box center [514, 51] width 1028 height 18
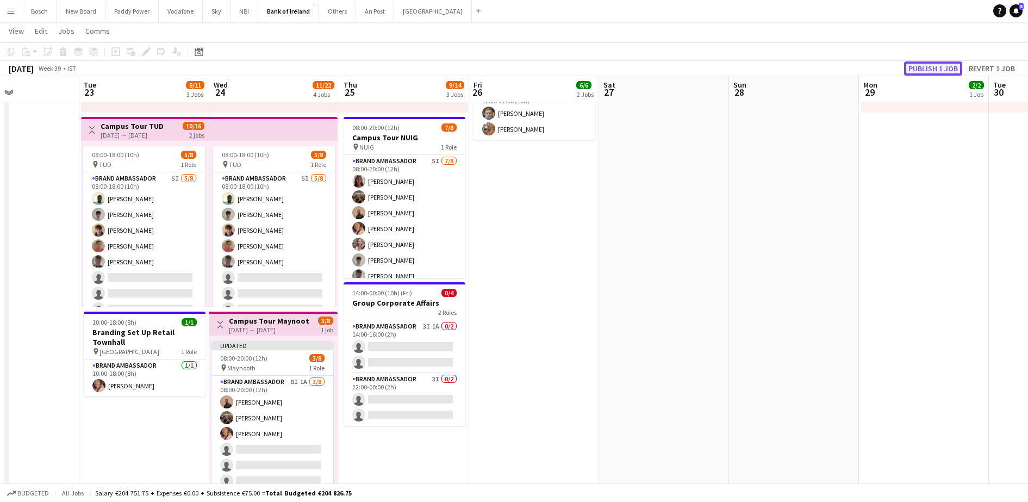
click at [926, 61] on button "Publish 1 job" at bounding box center [933, 68] width 58 height 14
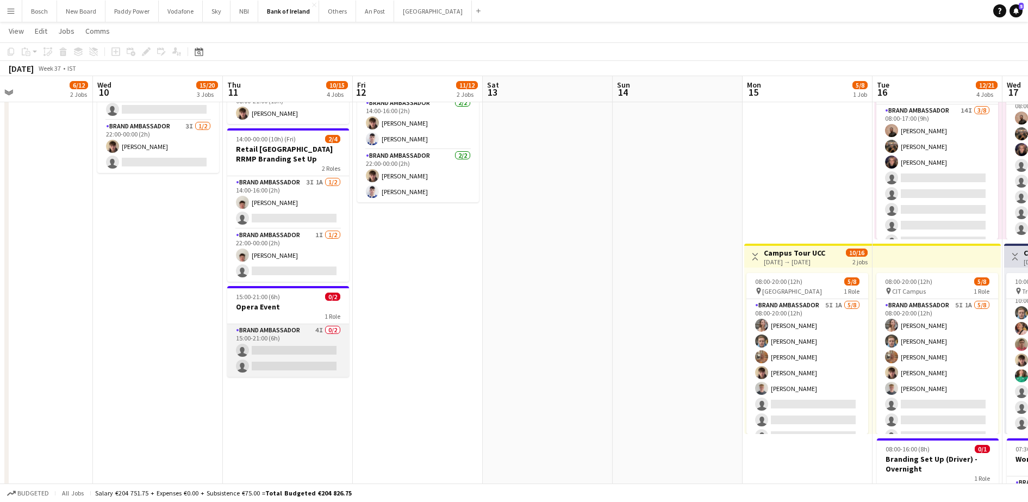
click at [258, 351] on app-card-role "Brand Ambassador 4I 0/2 15:00-21:00 (6h) single-neutral-actions single-neutral-…" at bounding box center [288, 350] width 122 height 53
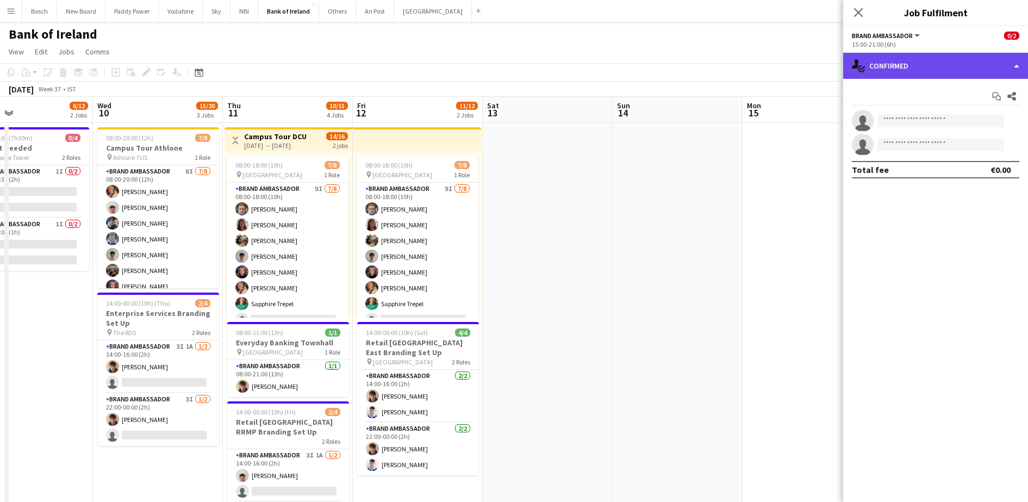
click at [932, 71] on div "single-neutral-actions-check-2 Confirmed" at bounding box center [935, 66] width 185 height 26
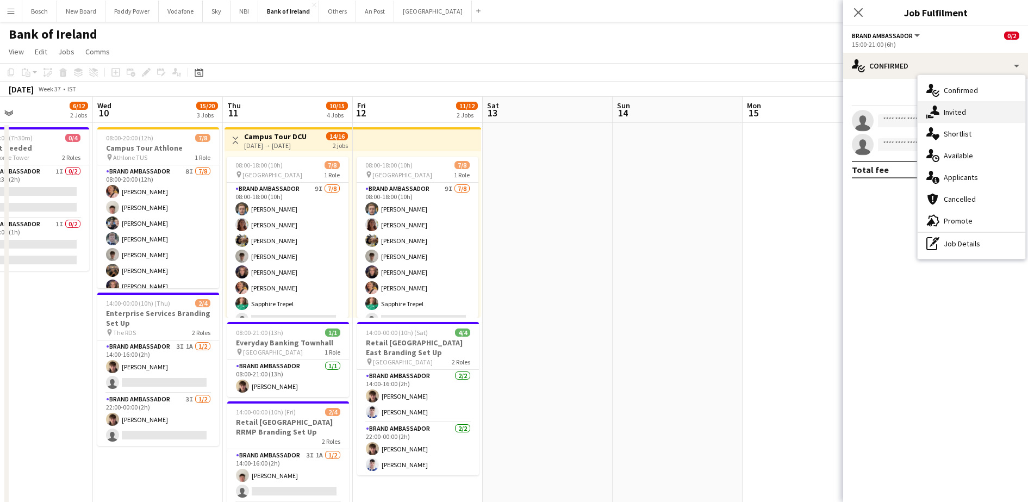
click at [978, 111] on div "single-neutral-actions-share-1 Invited" at bounding box center [972, 112] width 108 height 22
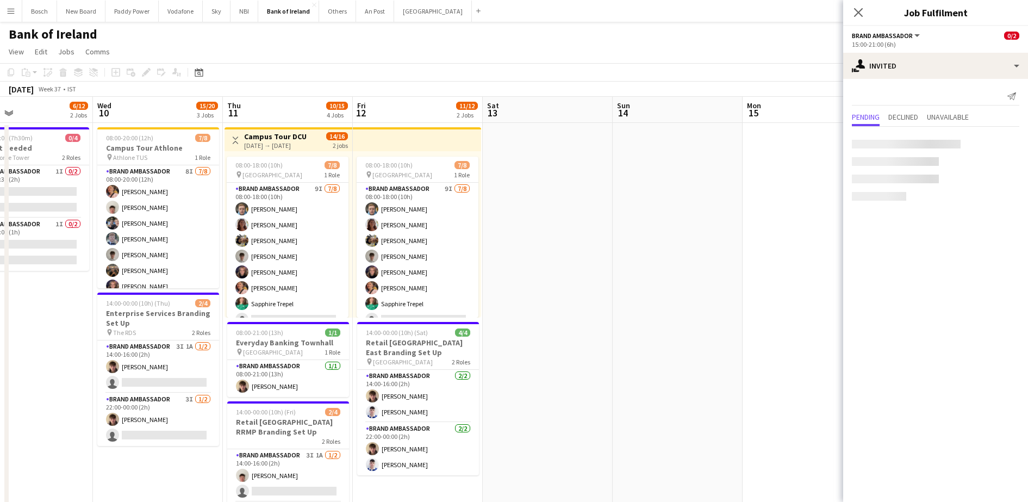
click at [948, 128] on div at bounding box center [935, 168] width 185 height 83
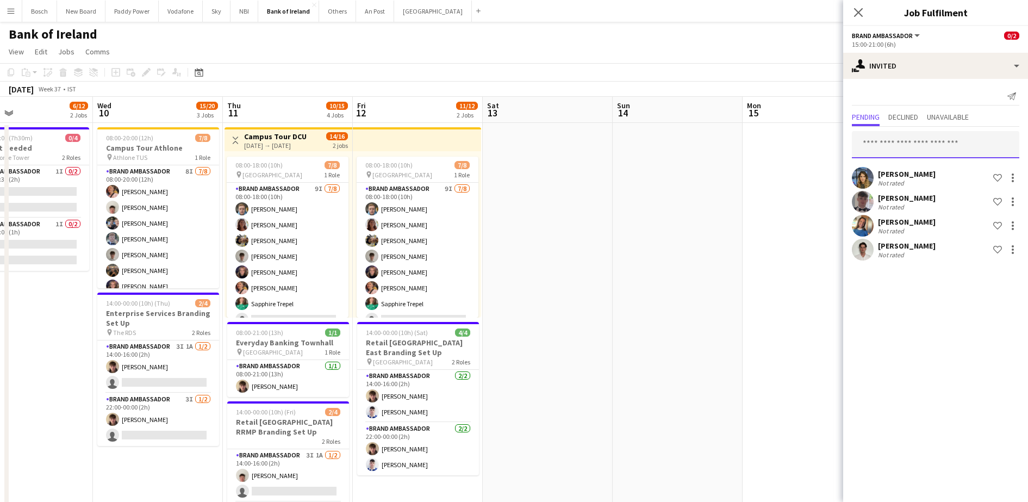
click at [935, 148] on input "text" at bounding box center [935, 144] width 167 height 27
type input "***"
click at [931, 180] on span "[EMAIL_ADDRESS][DOMAIN_NAME]" at bounding box center [936, 180] width 150 height 9
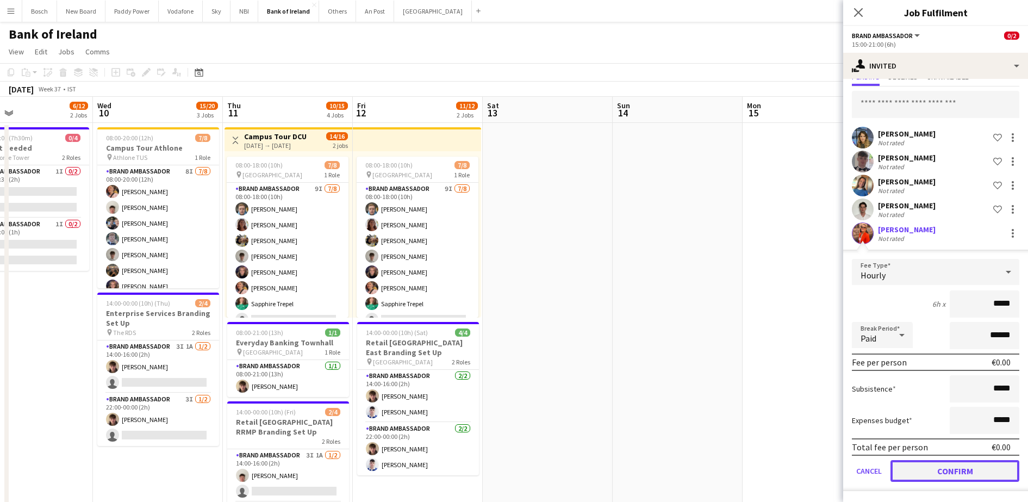
click at [962, 477] on button "Confirm" at bounding box center [955, 471] width 129 height 22
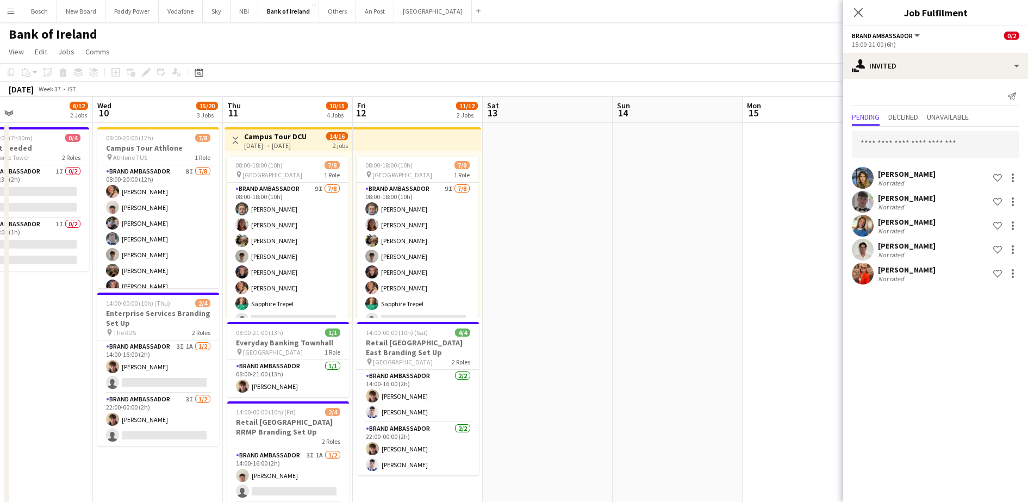
click at [793, 70] on app-toolbar "Copy Paste Paste Ctrl+V Paste with crew Ctrl+Shift+V Paste linked Job [GEOGRAPH…" at bounding box center [514, 72] width 1028 height 18
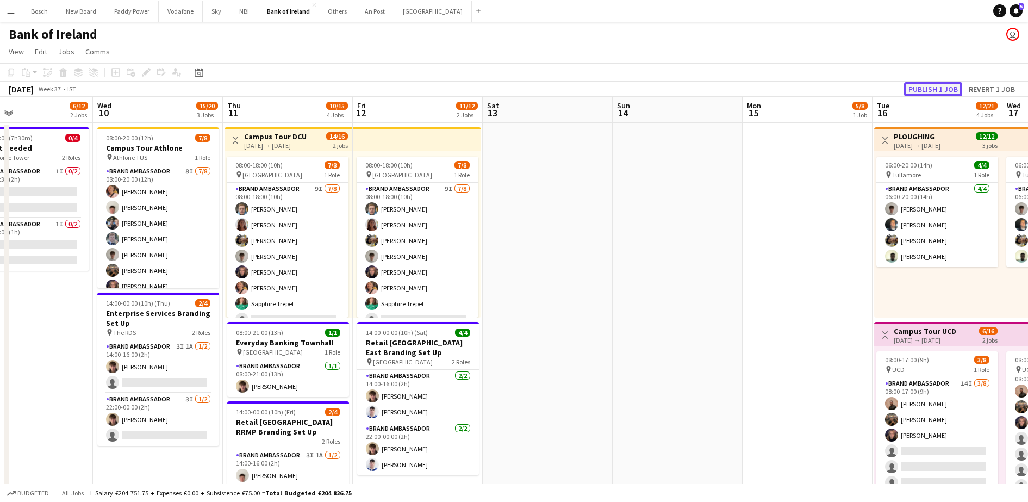
click at [918, 90] on button "Publish 1 job" at bounding box center [933, 89] width 58 height 14
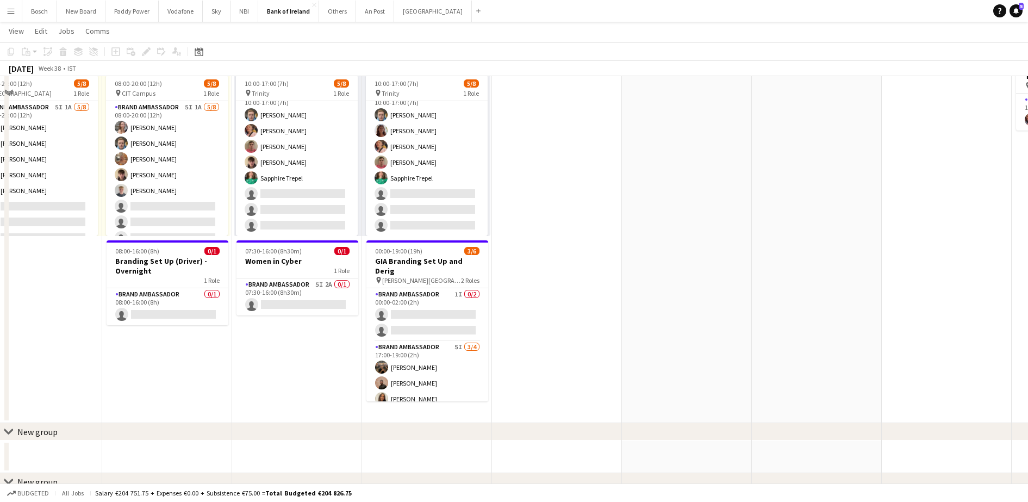
scroll to position [476, 0]
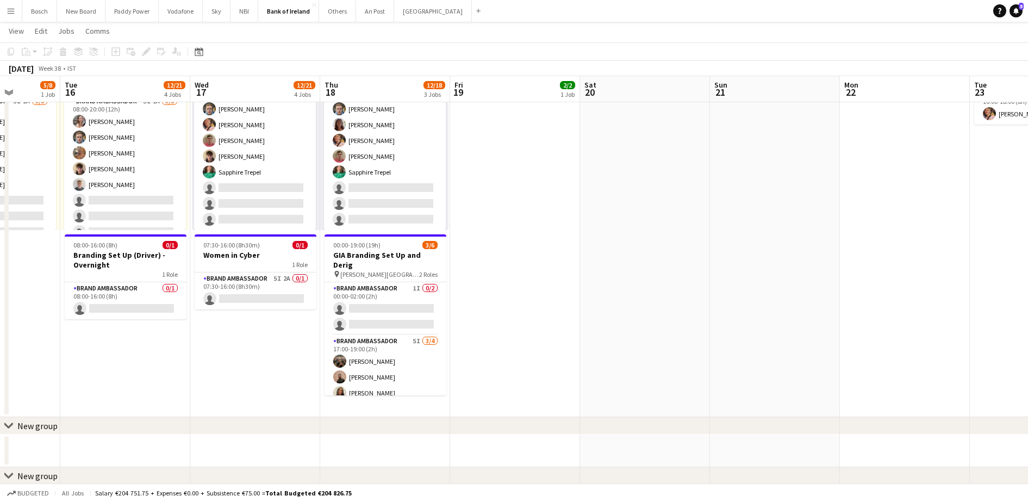
drag, startPoint x: 505, startPoint y: 295, endPoint x: 202, endPoint y: 307, distance: 302.5
click at [202, 308] on app-calendar-viewport "Sat 13 Sun 14 Mon 15 5/8 1 Job Tue 16 12/21 4 Jobs Wed 17 12/21 4 Jobs Thu 18 1…" at bounding box center [514, 450] width 1028 height 1767
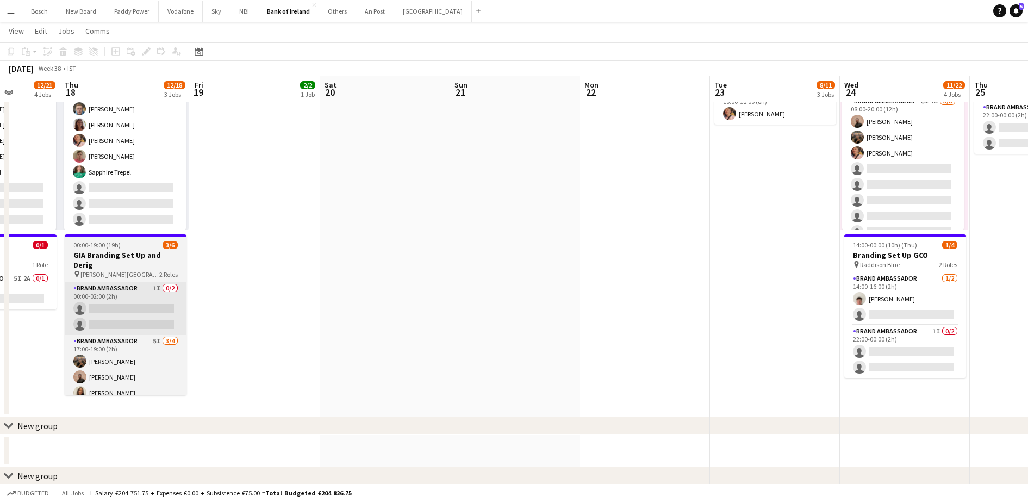
scroll to position [0, 330]
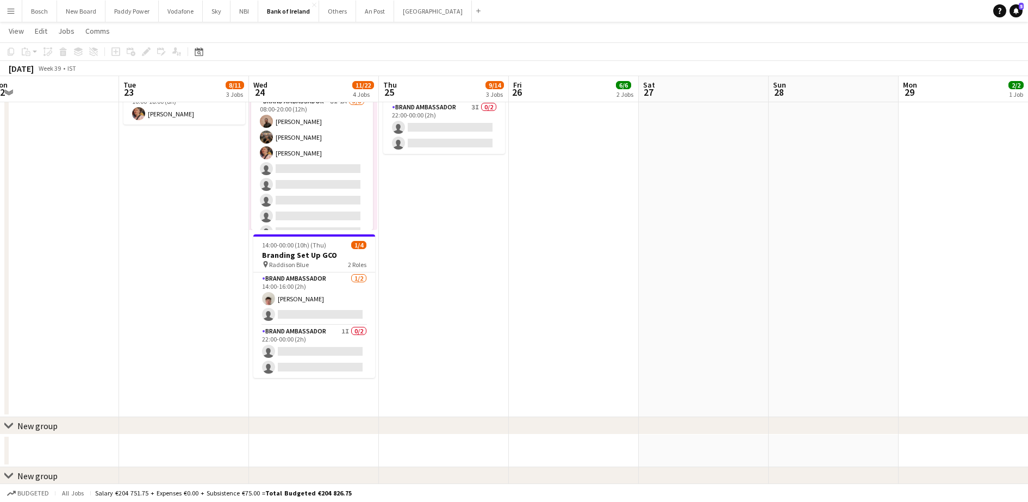
drag, startPoint x: 961, startPoint y: 319, endPoint x: 399, endPoint y: 360, distance: 563.7
click at [393, 367] on app-calendar-viewport "Fri 19 2/2 1 Job Sat 20 Sun 21 Mon 22 Tue 23 8/11 3 Jobs Wed 24 11/22 4 Jobs Th…" at bounding box center [514, 450] width 1028 height 1767
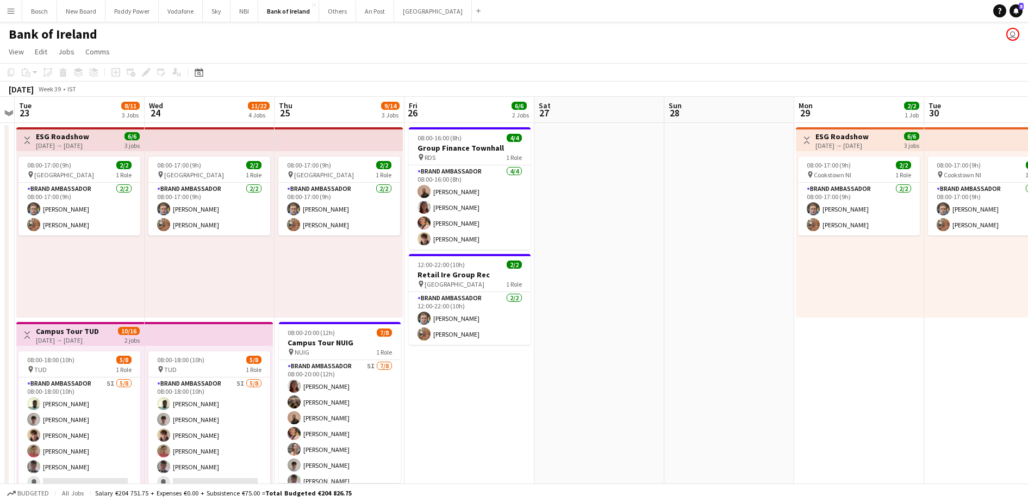
scroll to position [204, 0]
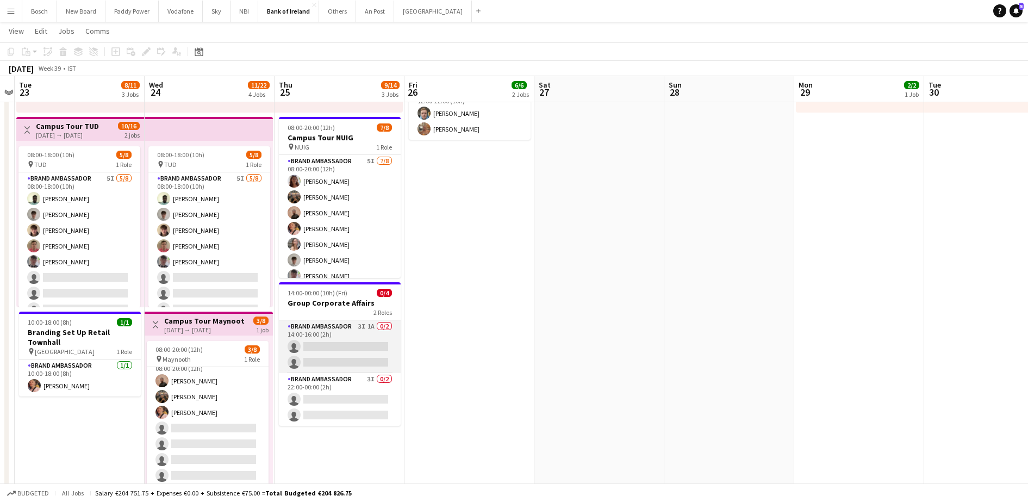
click at [313, 340] on app-card-role "Brand Ambassador 3I 1A 0/2 14:00-16:00 (2h) single-neutral-actions single-neutr…" at bounding box center [340, 346] width 122 height 53
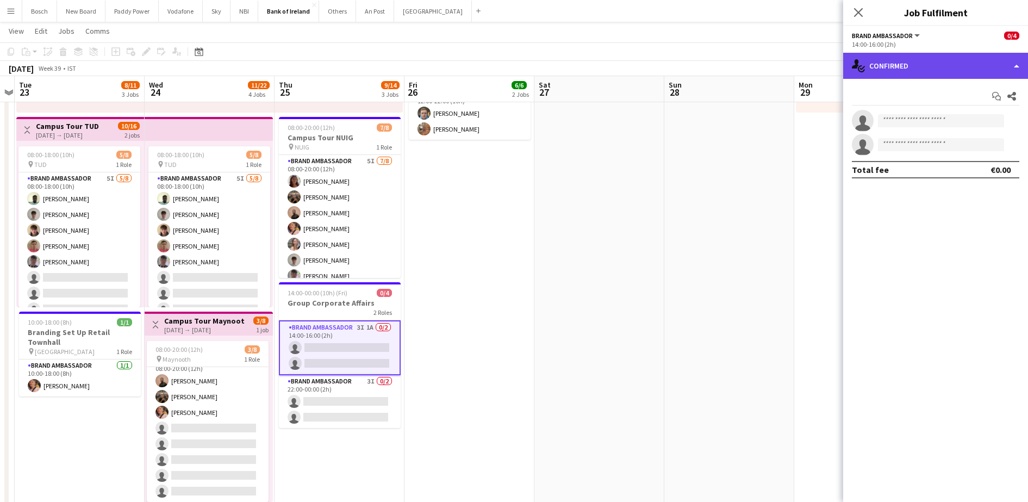
click at [929, 76] on div "single-neutral-actions-check-2 Confirmed" at bounding box center [935, 66] width 185 height 26
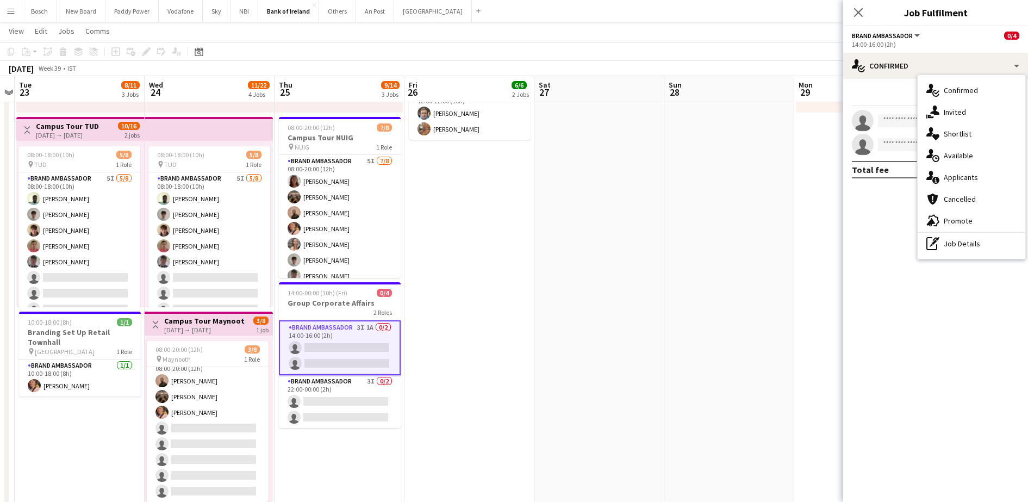
click at [958, 115] on div "single-neutral-actions-share-1 Invited" at bounding box center [972, 112] width 108 height 22
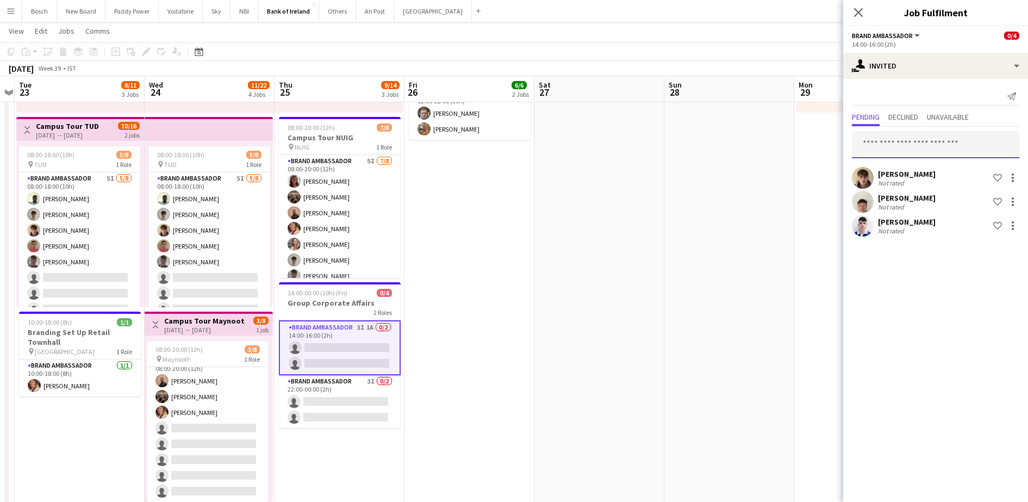
click at [942, 133] on input "text" at bounding box center [935, 144] width 167 height 27
type input "***"
click at [948, 173] on span "Muireann O'Gorman Active" at bounding box center [936, 171] width 150 height 9
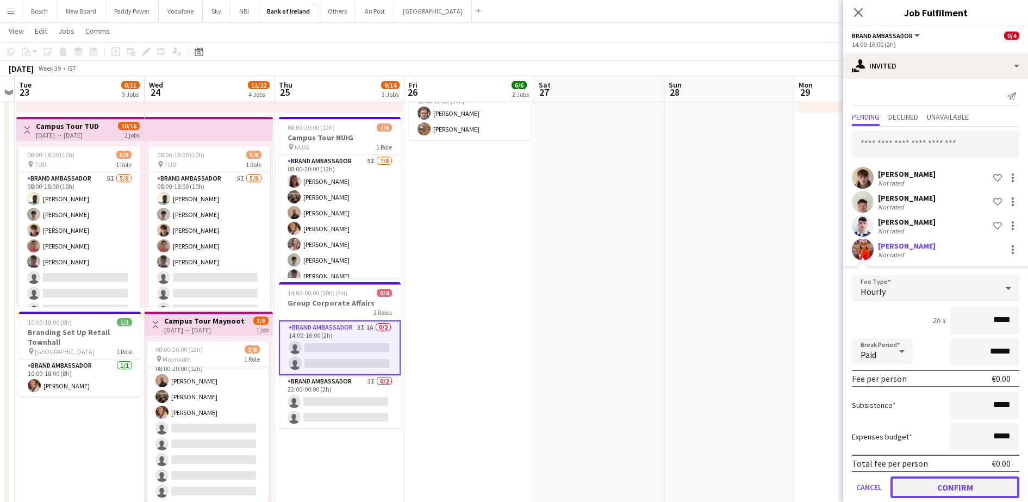
click at [992, 489] on button "Confirm" at bounding box center [955, 487] width 129 height 22
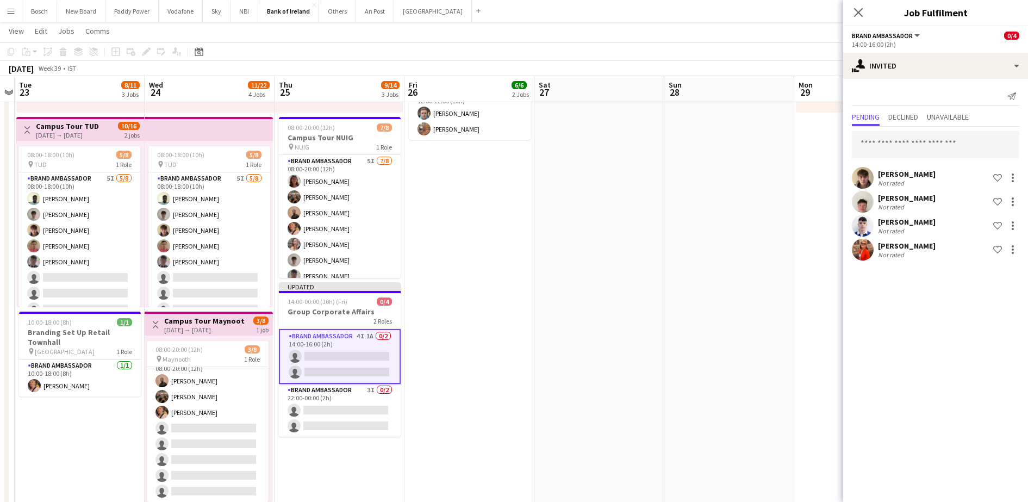
click at [364, 413] on app-card-role "Brand Ambassador 3I 0/2 22:00-00:00 (2h) single-neutral-actions single-neutral-…" at bounding box center [340, 410] width 122 height 53
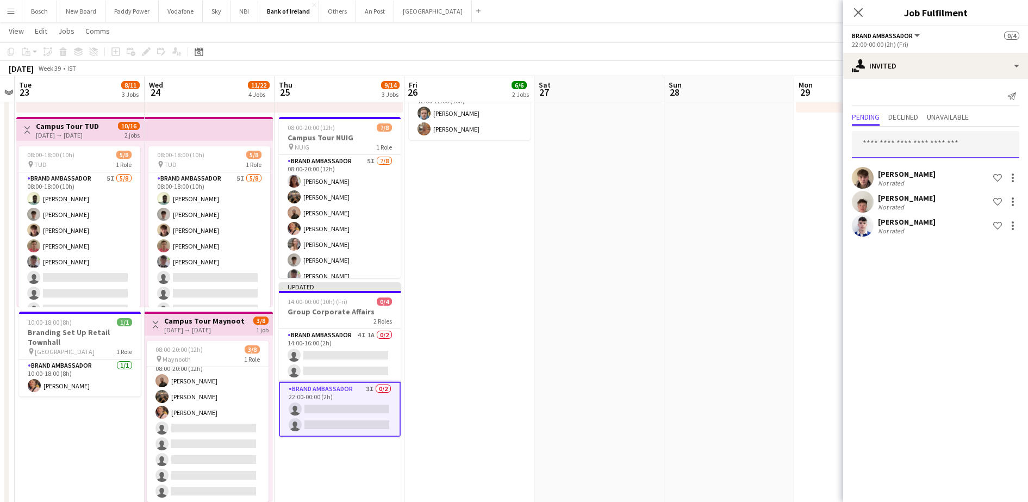
click at [925, 136] on input "text" at bounding box center [935, 144] width 167 height 27
type input "***"
click at [929, 180] on span "muireannogorman@gmail.com" at bounding box center [936, 180] width 150 height 9
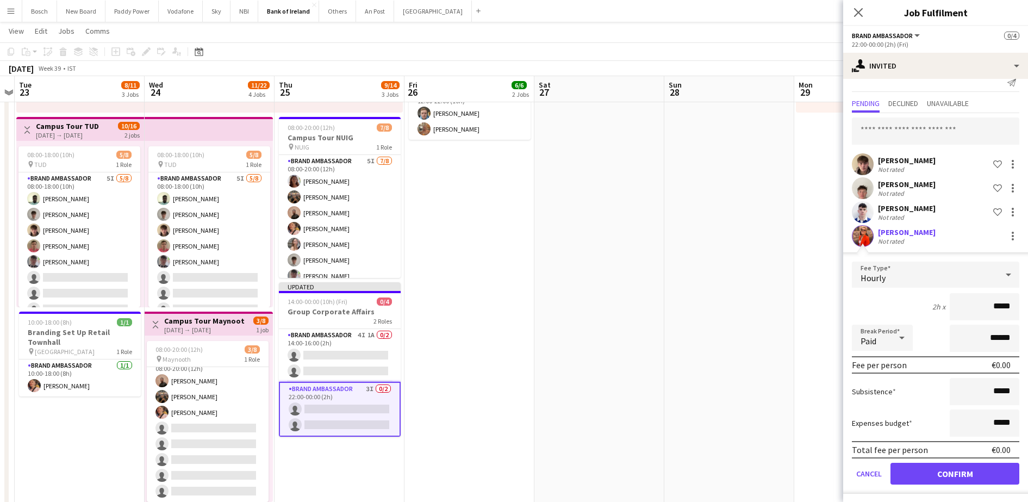
scroll to position [16, 0]
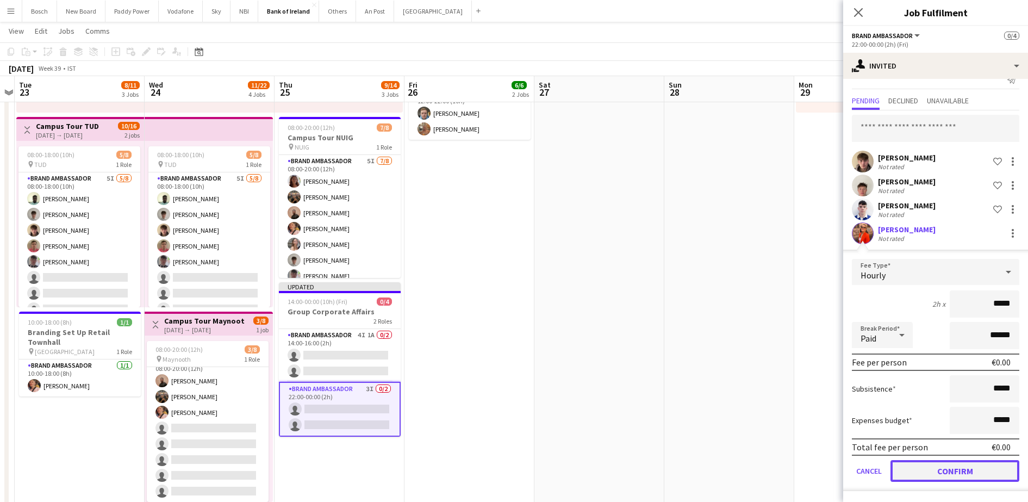
click at [954, 471] on button "Confirm" at bounding box center [955, 471] width 129 height 22
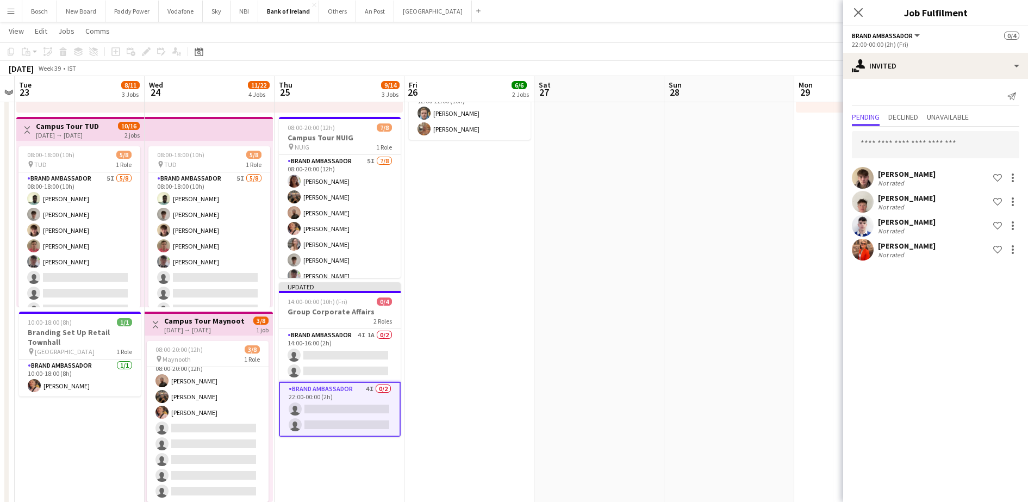
scroll to position [0, 0]
click at [796, 30] on app-page-menu "View Day view expanded Day view collapsed Month view Date picker Jump to today …" at bounding box center [514, 32] width 1028 height 21
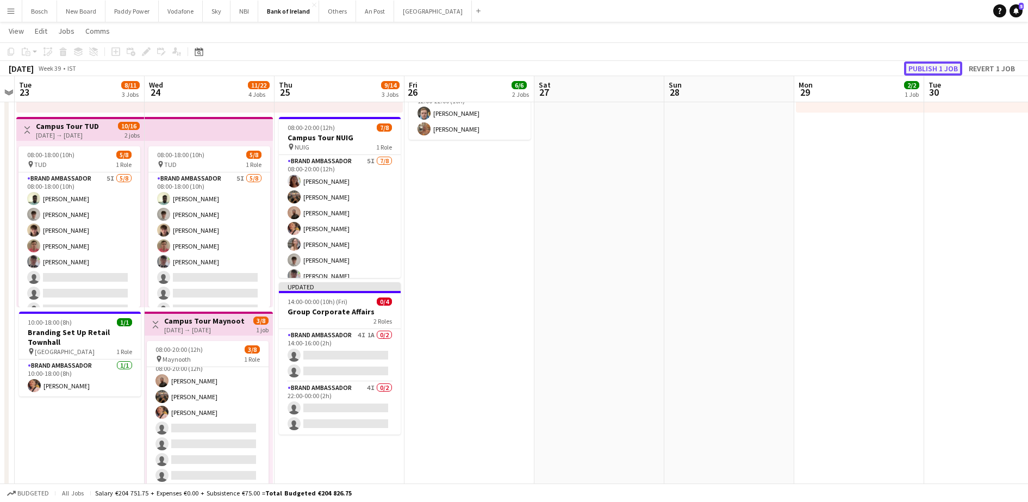
click at [908, 65] on button "Publish 1 job" at bounding box center [933, 68] width 58 height 14
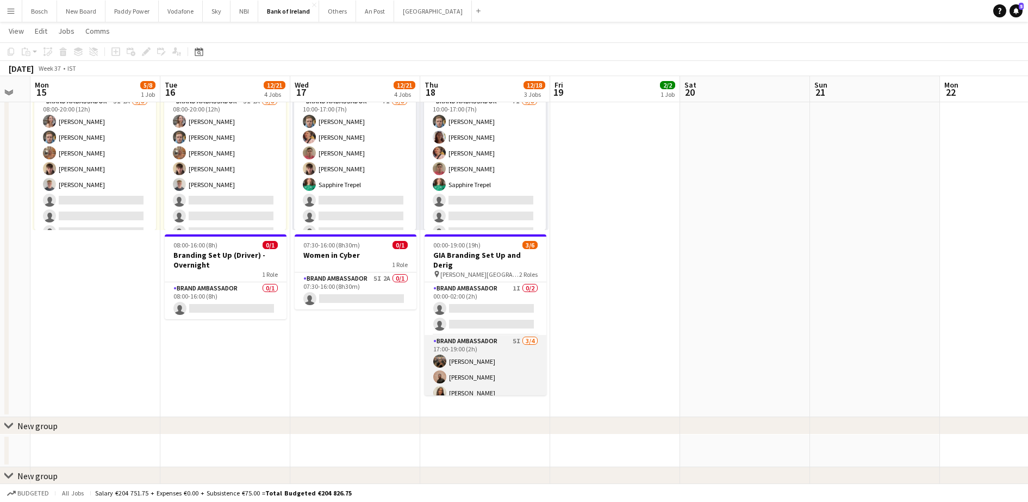
scroll to position [14, 0]
click at [503, 348] on app-card-role "Brand Ambassador 5I 3/4 17:00-19:00 (2h) Matheus Cramolich Andrew Ajetunmobi La…" at bounding box center [486, 363] width 122 height 84
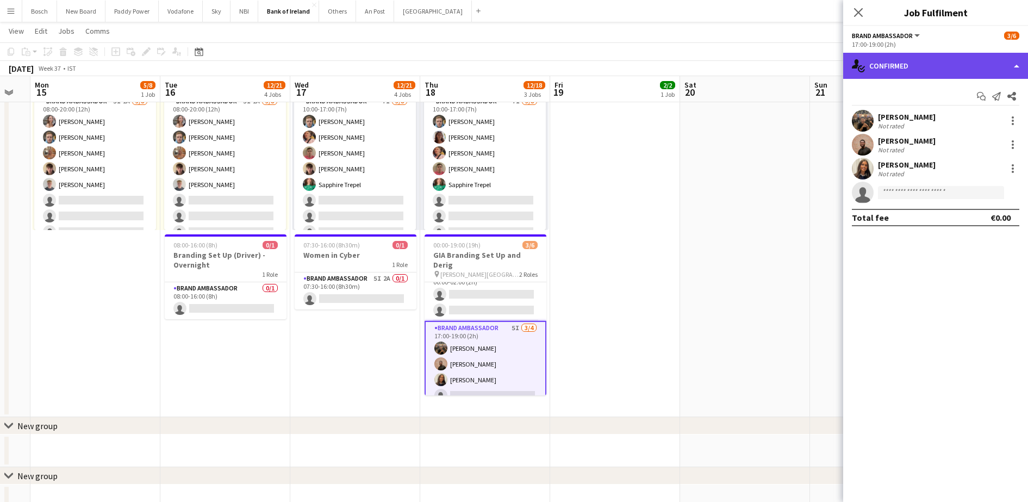
click at [908, 72] on div "single-neutral-actions-check-2 Confirmed" at bounding box center [935, 66] width 185 height 26
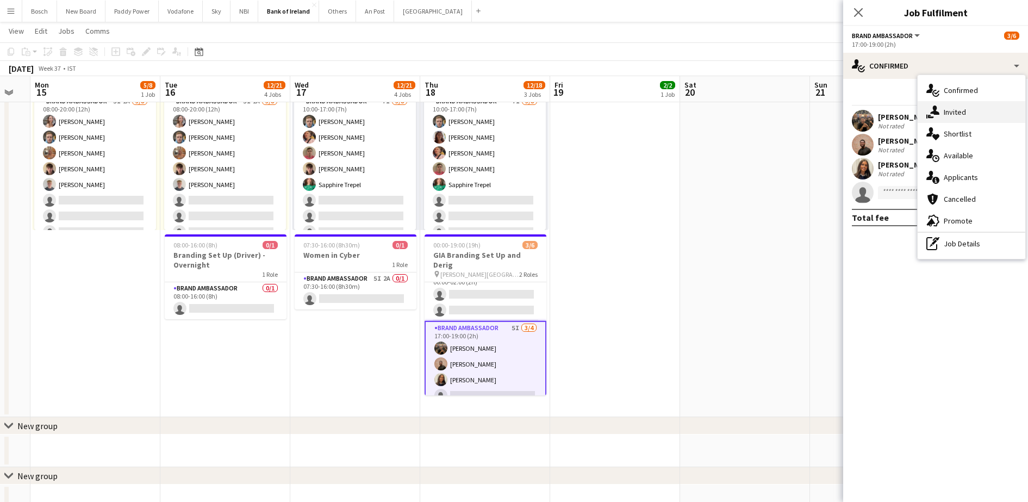
click at [975, 115] on div "single-neutral-actions-share-1 Invited" at bounding box center [972, 112] width 108 height 22
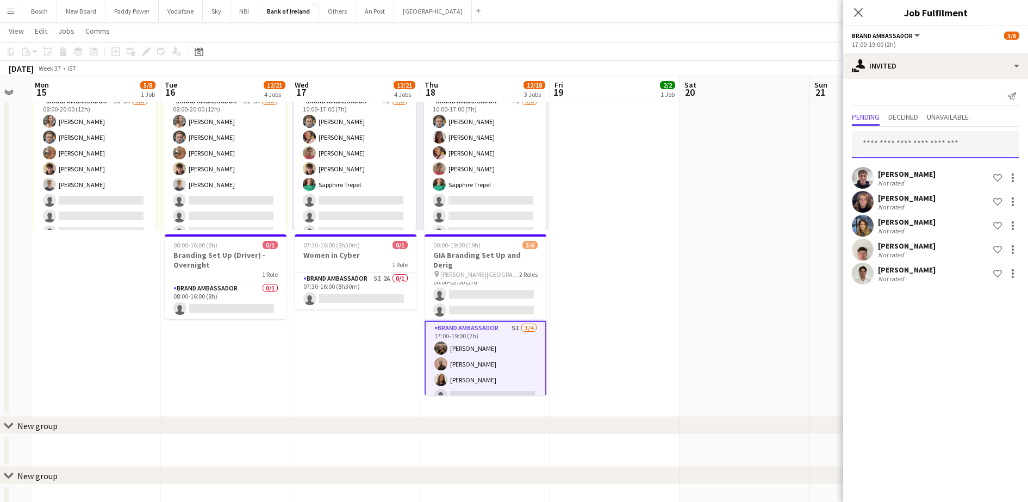
click at [943, 148] on input "text" at bounding box center [935, 144] width 167 height 27
type input "***"
click at [922, 167] on span "Muireann O'Gorman" at bounding box center [892, 171] width 63 height 9
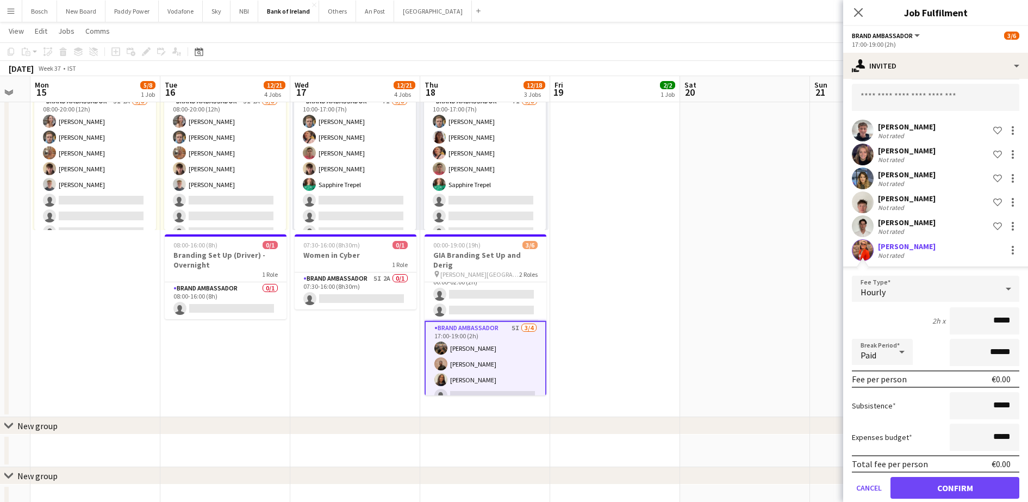
scroll to position [64, 0]
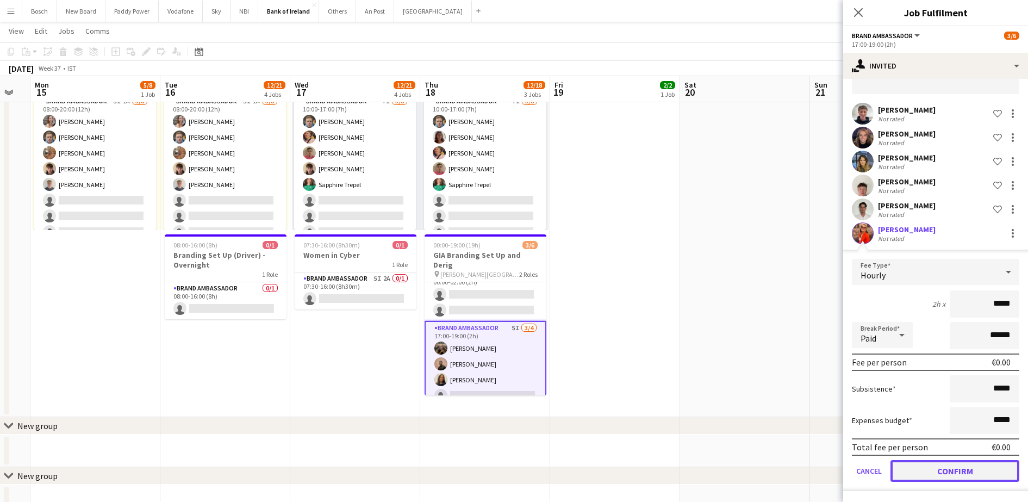
click at [990, 466] on button "Confirm" at bounding box center [955, 471] width 129 height 22
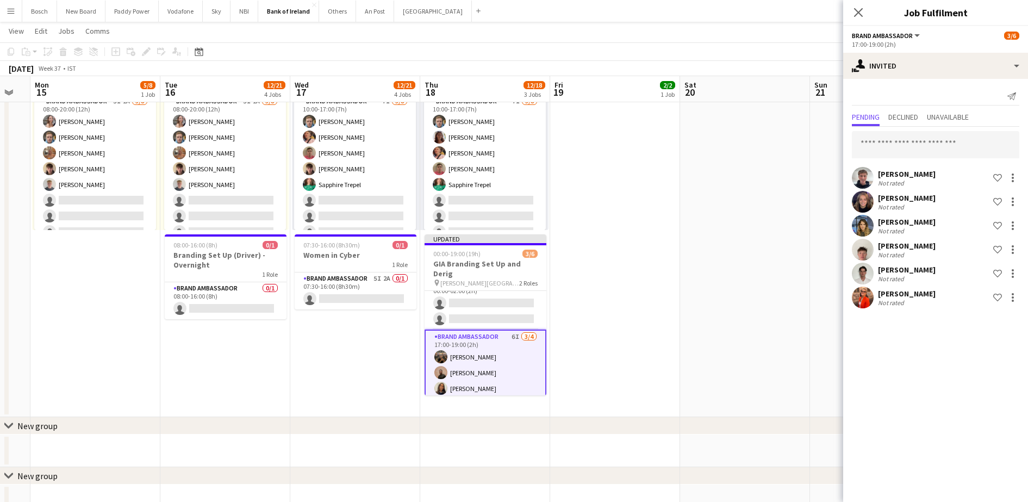
scroll to position [0, 0]
click at [486, 299] on app-card-role "Brand Ambassador 1I 0/2 00:00-02:00 (2h) single-neutral-actions single-neutral-…" at bounding box center [486, 303] width 122 height 53
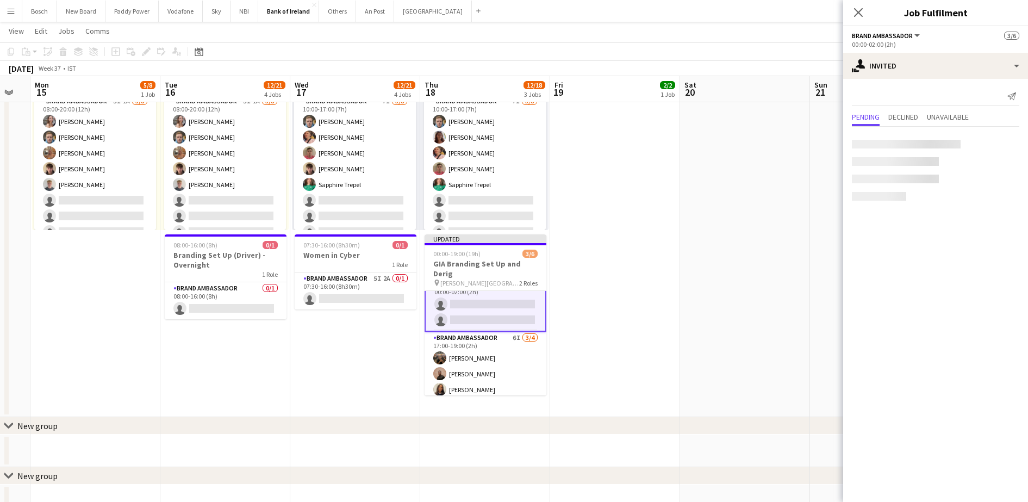
scroll to position [15, 0]
click at [925, 145] on input "text" at bounding box center [935, 144] width 167 height 27
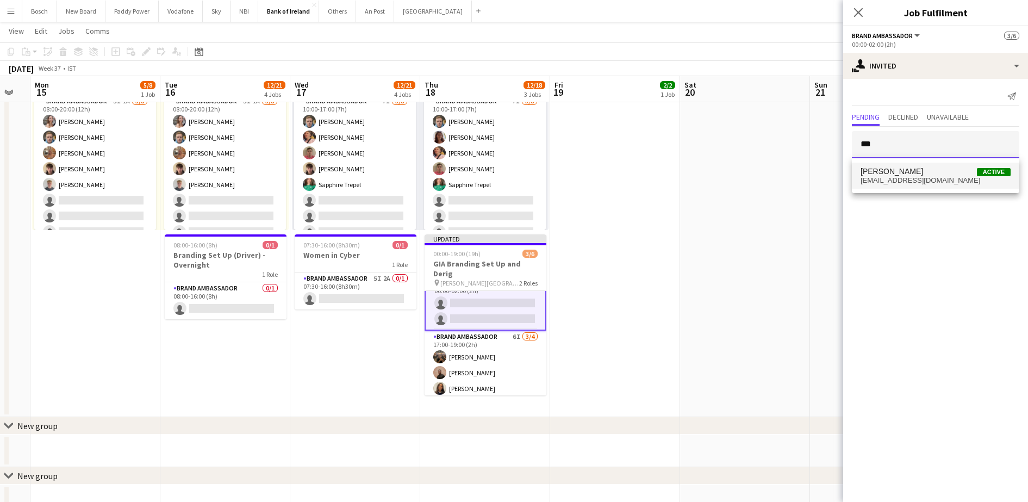
type input "***"
click at [937, 184] on span "muireannogorman@gmail.com" at bounding box center [936, 180] width 150 height 9
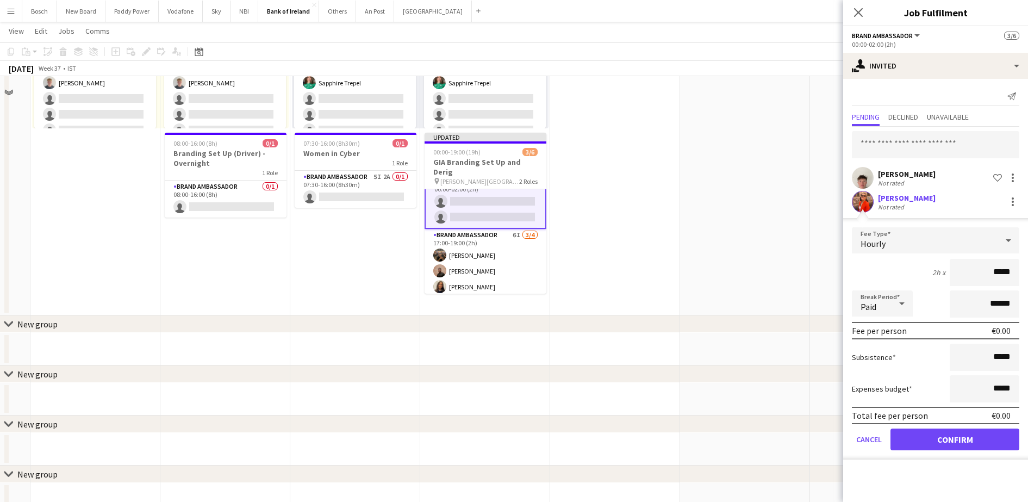
scroll to position [680, 0]
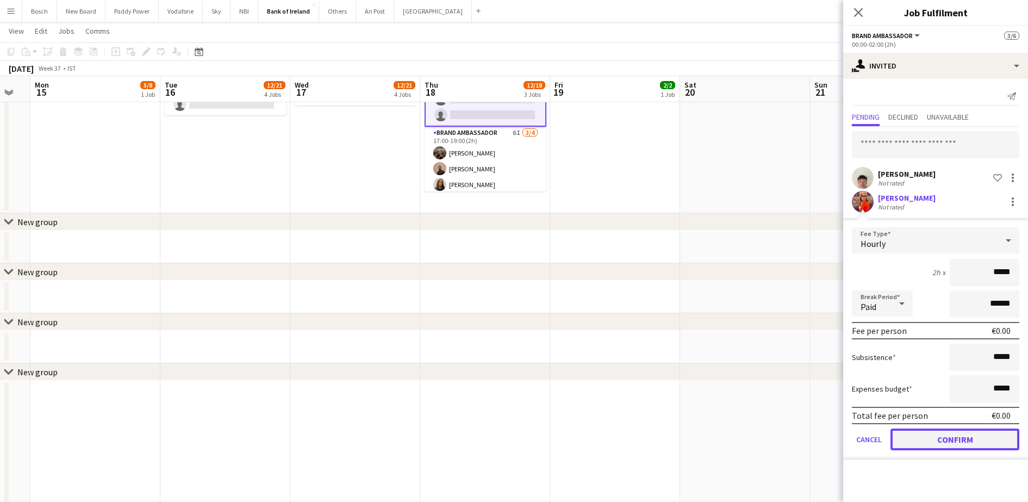
click at [977, 449] on button "Confirm" at bounding box center [955, 439] width 129 height 22
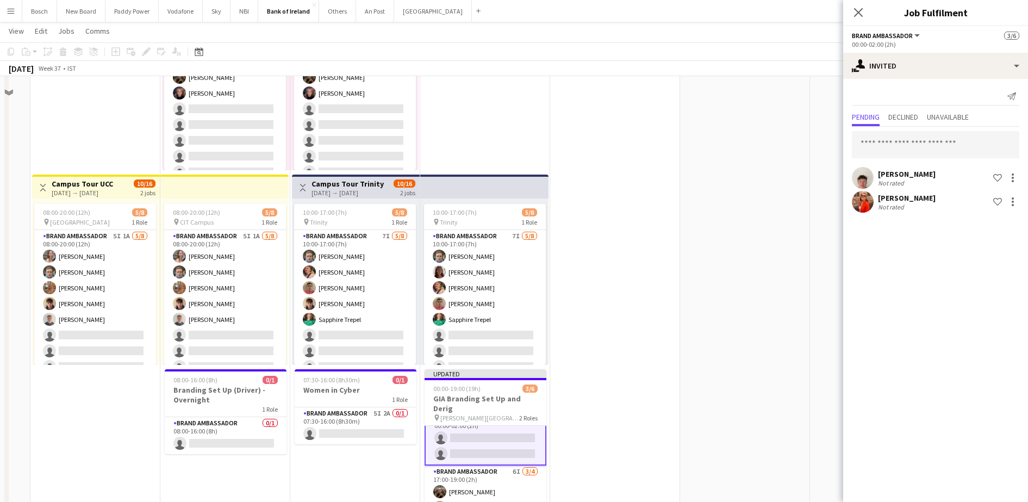
scroll to position [272, 0]
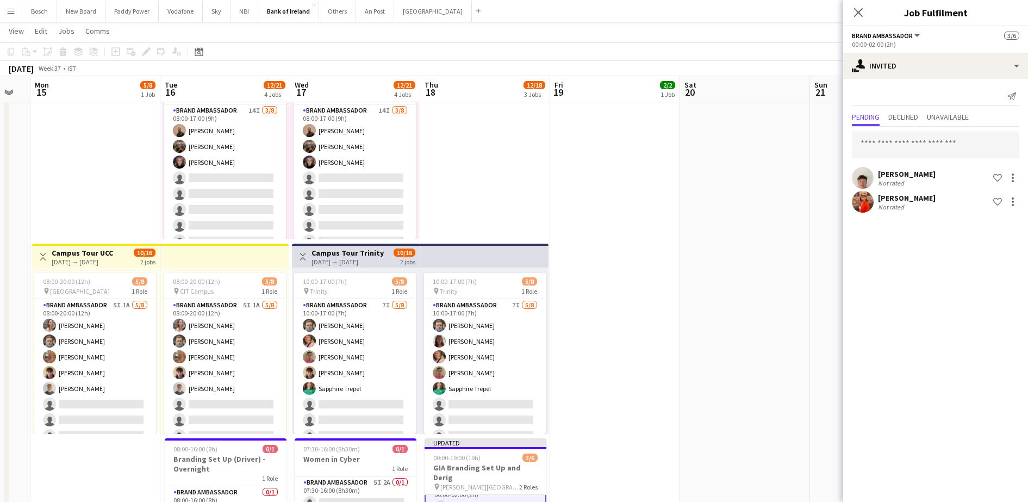
click at [803, 57] on app-toolbar "Copy Paste Paste Ctrl+V Paste with crew Ctrl+Shift+V Paste linked Job Delete Gr…" at bounding box center [514, 51] width 1028 height 18
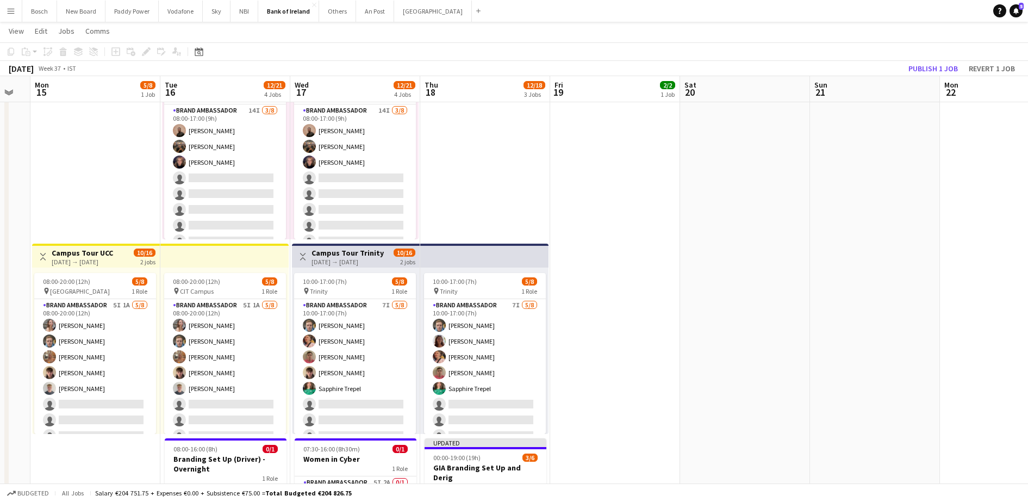
scroll to position [14, 0]
click at [921, 66] on button "Publish 1 job" at bounding box center [933, 68] width 58 height 14
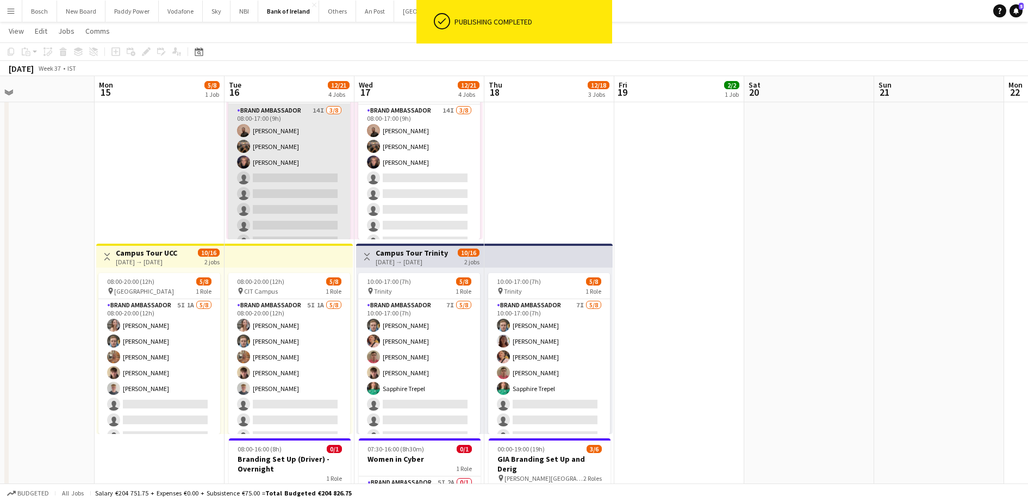
scroll to position [0, 295]
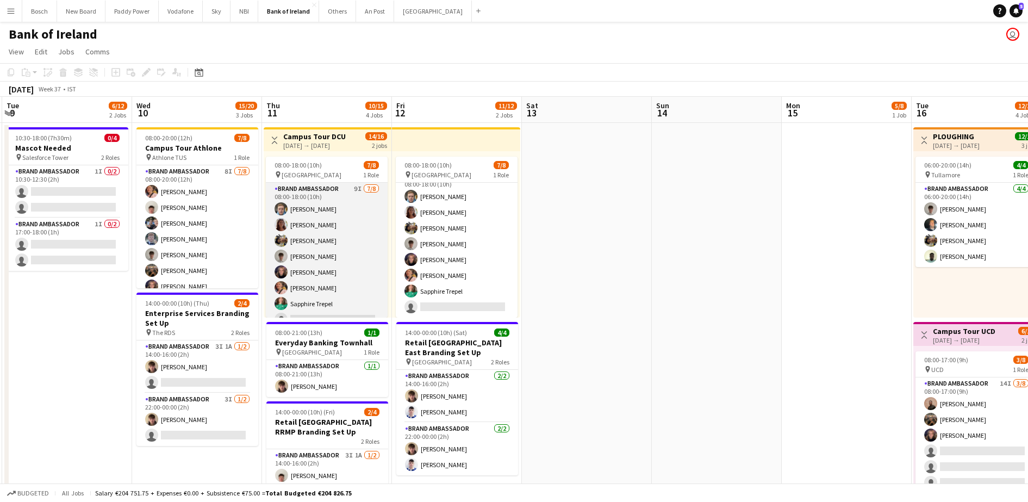
click at [338, 250] on app-card-role "Brand Ambassador 9I [DATE] 08:00-18:00 (10h) [PERSON_NAME] [PERSON_NAME] [PERSO…" at bounding box center [327, 256] width 122 height 147
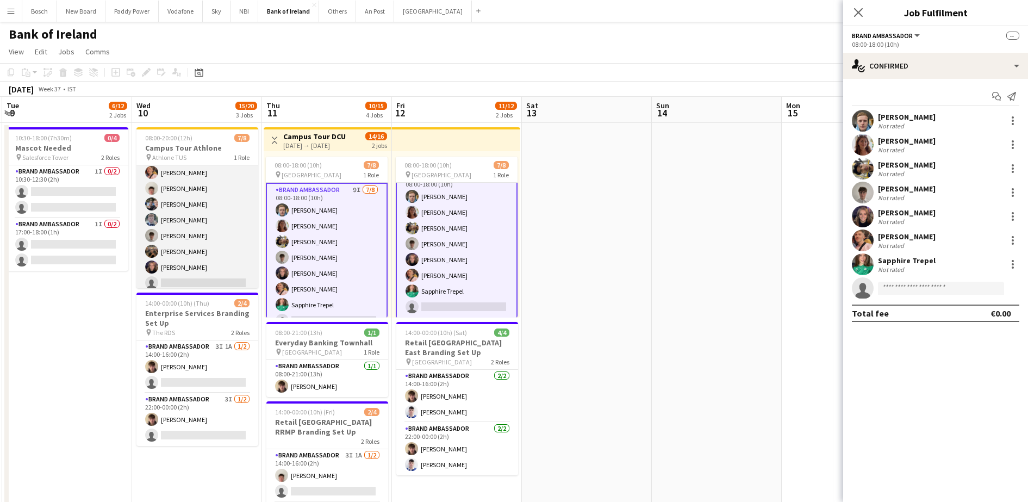
scroll to position [24, 0]
click at [201, 251] on app-card-role "Brand Ambassador 8I [DATE] 08:00-20:00 (12h) [PERSON_NAME] [PERSON_NAME] [PERSO…" at bounding box center [197, 214] width 122 height 147
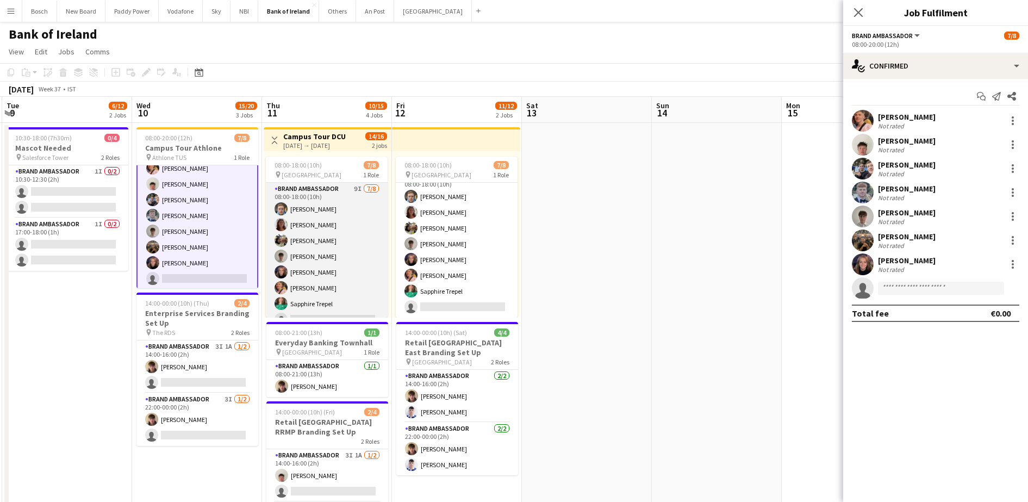
scroll to position [26, 0]
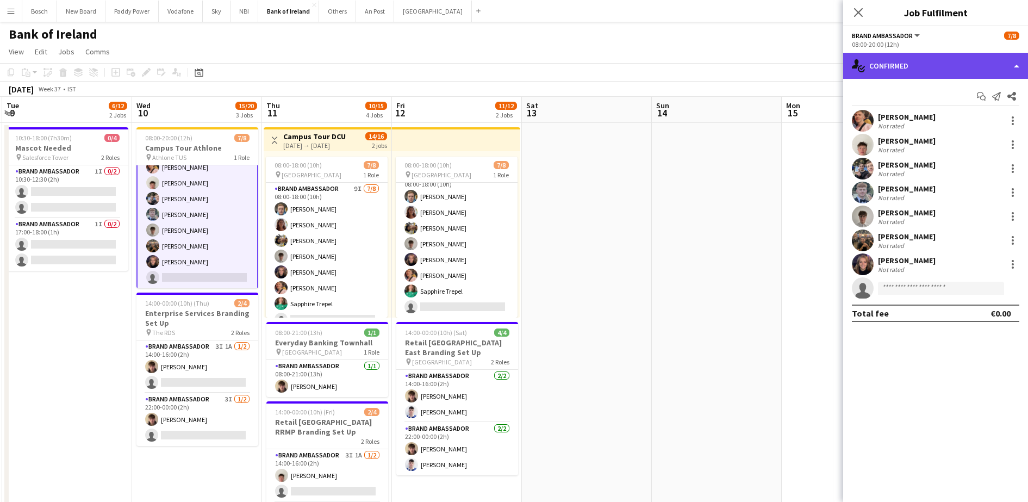
click at [889, 57] on div "single-neutral-actions-check-2 Confirmed" at bounding box center [935, 66] width 185 height 26
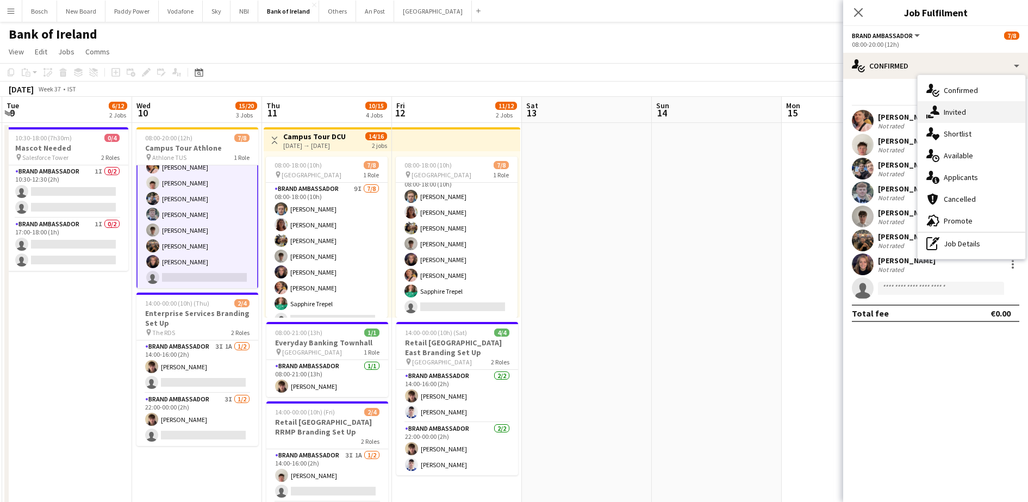
click at [959, 113] on div "single-neutral-actions-share-1 Invited" at bounding box center [972, 112] width 108 height 22
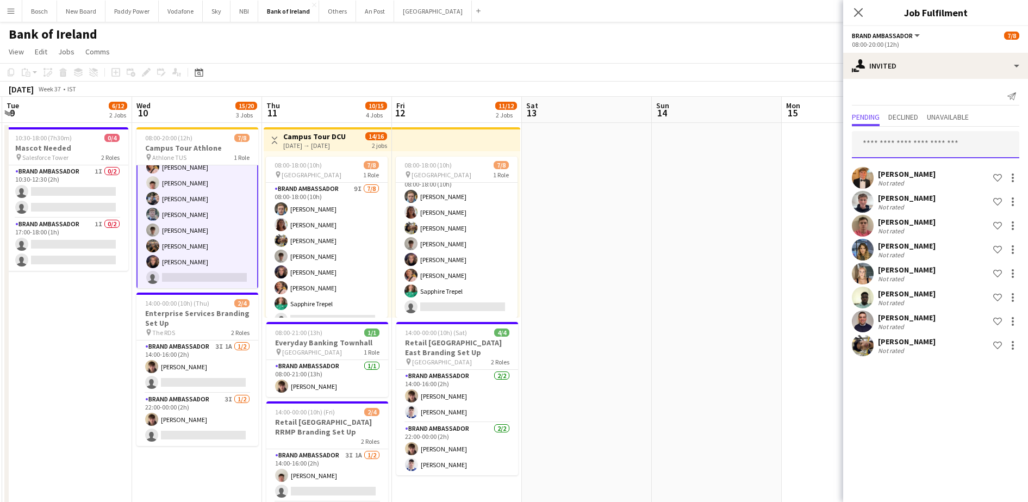
click at [932, 142] on input "text" at bounding box center [935, 144] width 167 height 27
type input "***"
click at [922, 177] on span "[EMAIL_ADDRESS][DOMAIN_NAME]" at bounding box center [936, 180] width 150 height 9
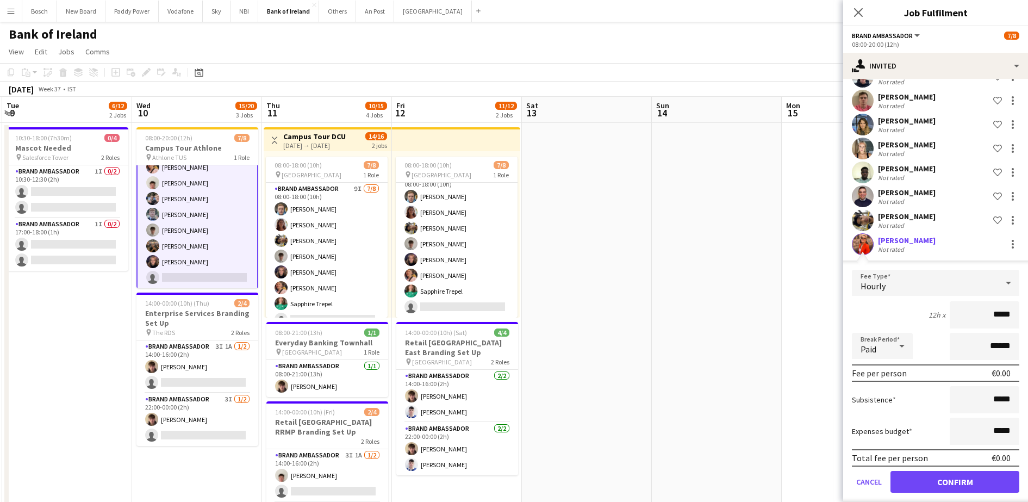
scroll to position [136, 0]
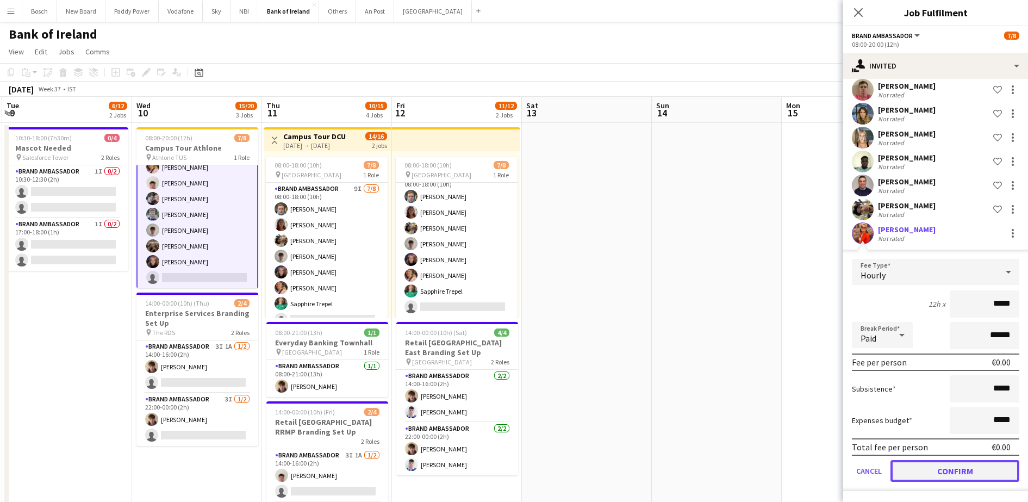
click at [976, 469] on button "Confirm" at bounding box center [955, 471] width 129 height 22
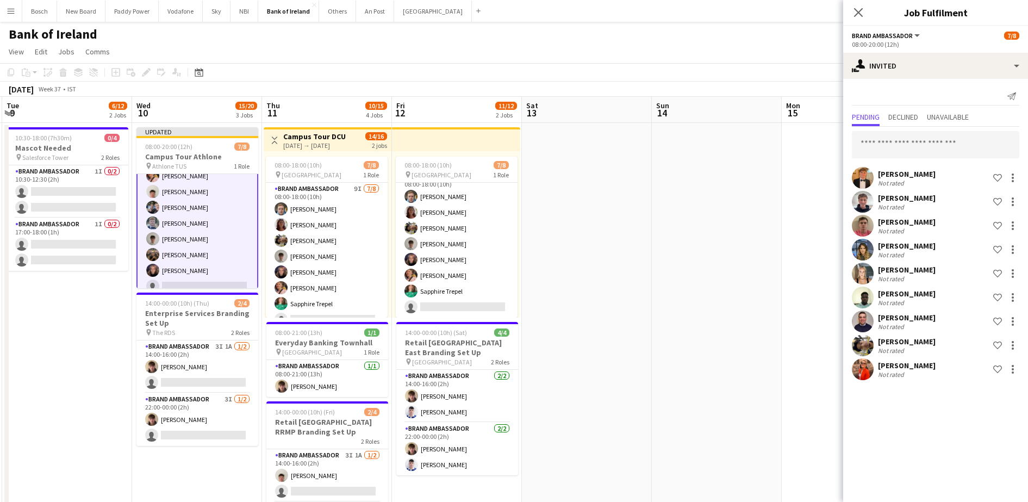
scroll to position [0, 0]
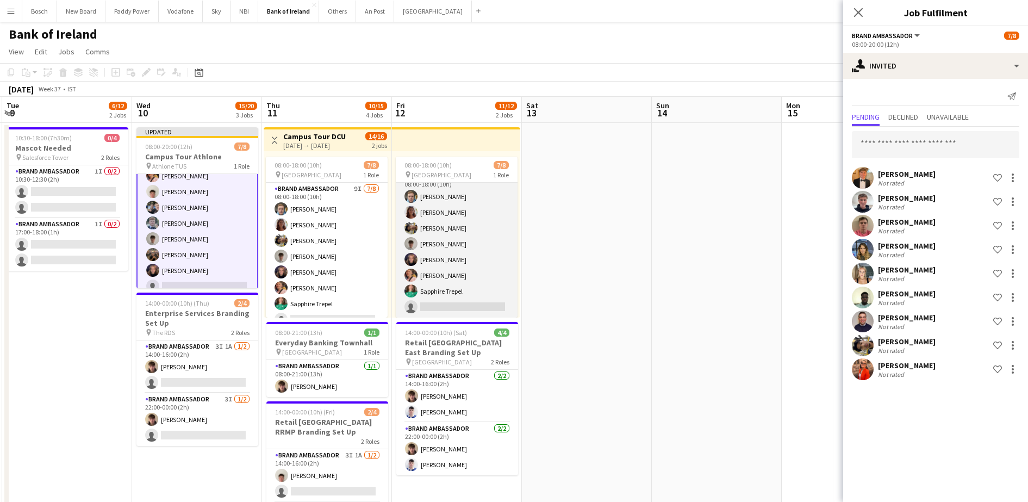
click at [427, 225] on app-card-role "Brand Ambassador 9I [DATE] 08:00-18:00 (10h) [PERSON_NAME] [PERSON_NAME] [PERSO…" at bounding box center [457, 243] width 122 height 147
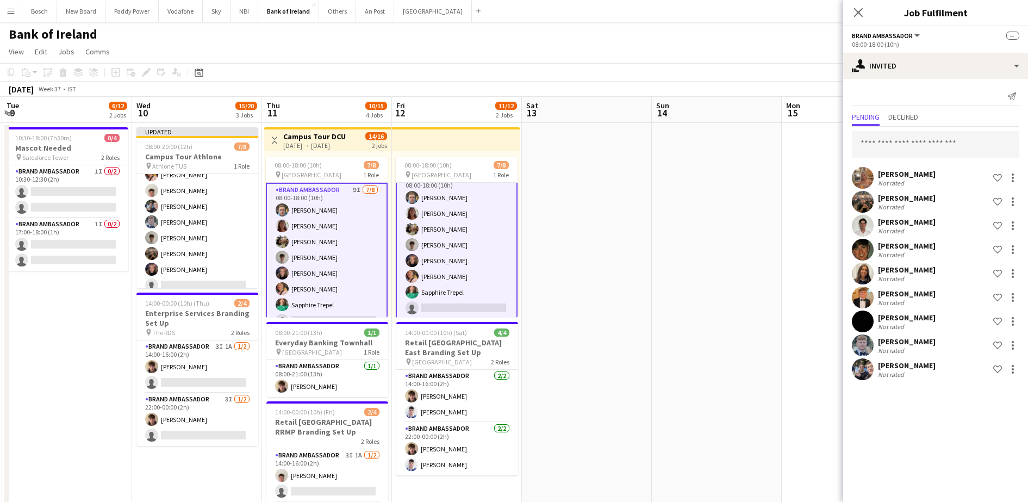
scroll to position [14, 0]
click at [901, 145] on input "text" at bounding box center [935, 144] width 167 height 27
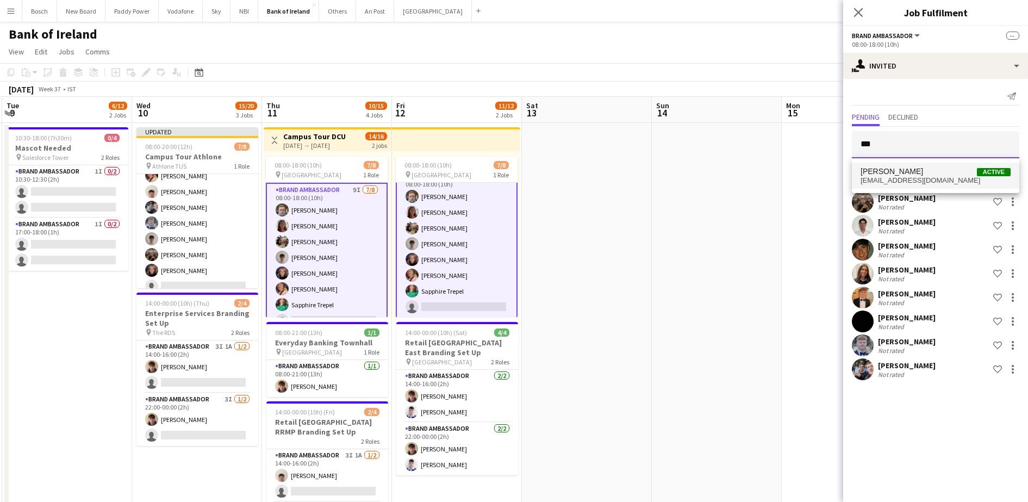
type input "***"
click at [920, 181] on span "[EMAIL_ADDRESS][DOMAIN_NAME]" at bounding box center [936, 180] width 150 height 9
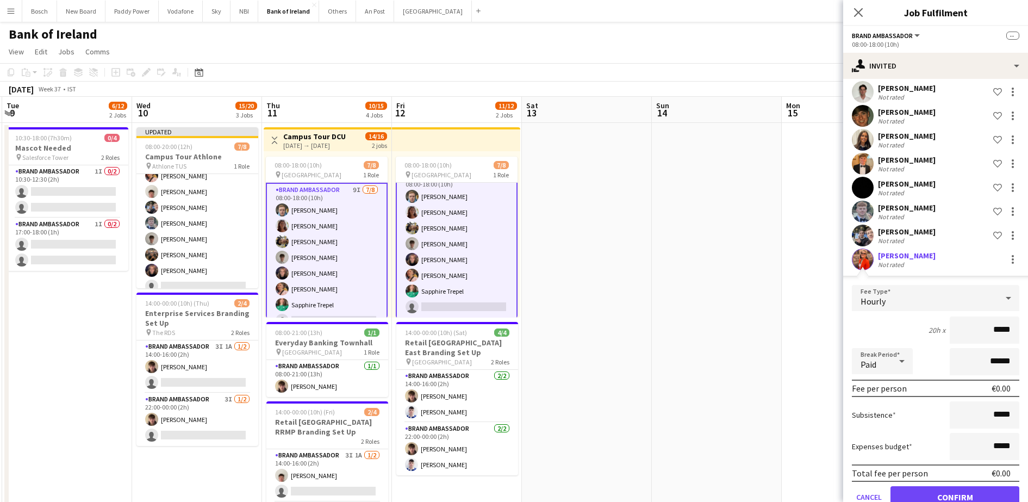
scroll to position [160, 0]
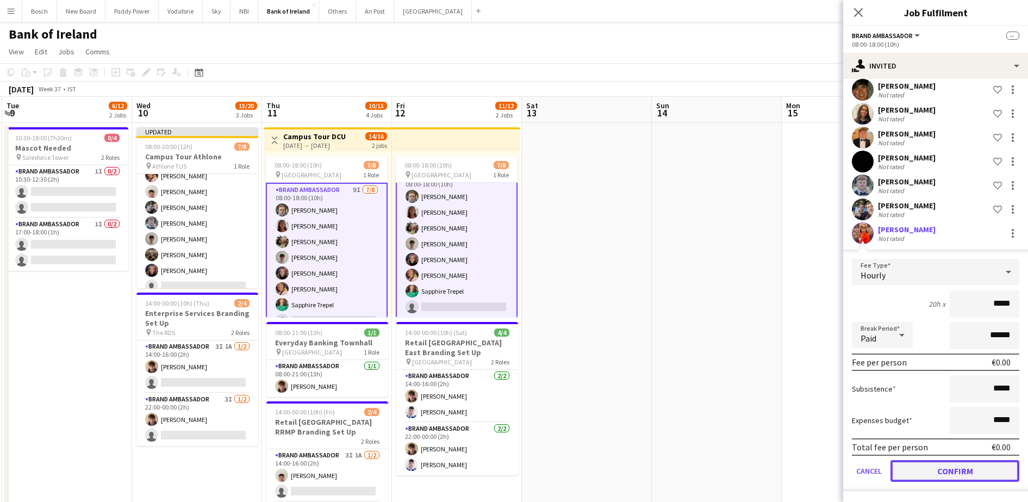
click at [994, 474] on button "Confirm" at bounding box center [955, 471] width 129 height 22
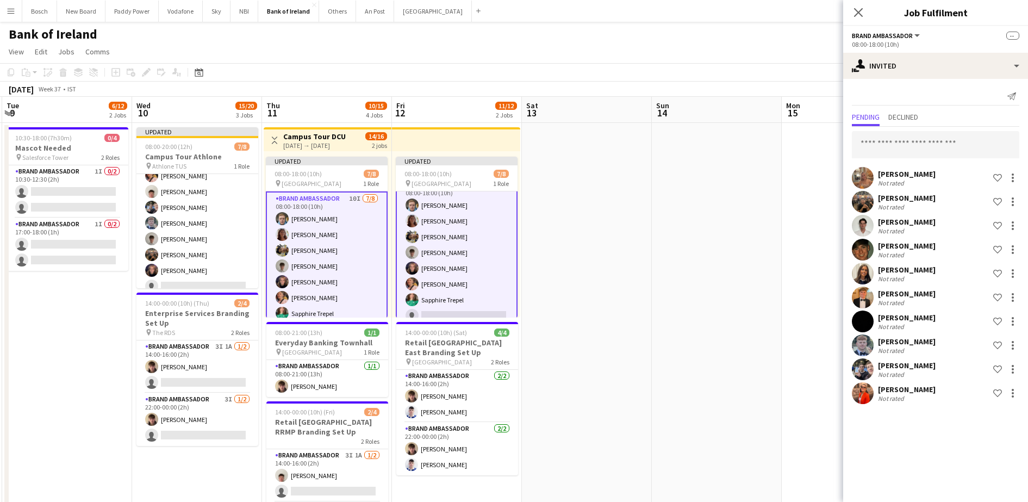
scroll to position [0, 0]
click at [804, 46] on app-page-menu "View Day view expanded Day view collapsed Month view Date picker Jump to [DATE]…" at bounding box center [514, 52] width 1028 height 21
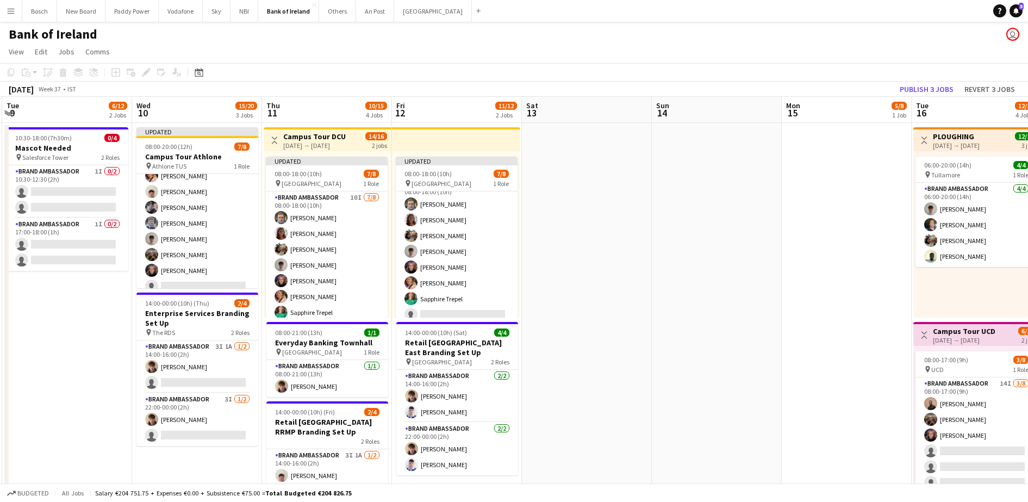
scroll to position [13, 0]
click at [918, 91] on button "Publish 3 jobs" at bounding box center [926, 89] width 63 height 14
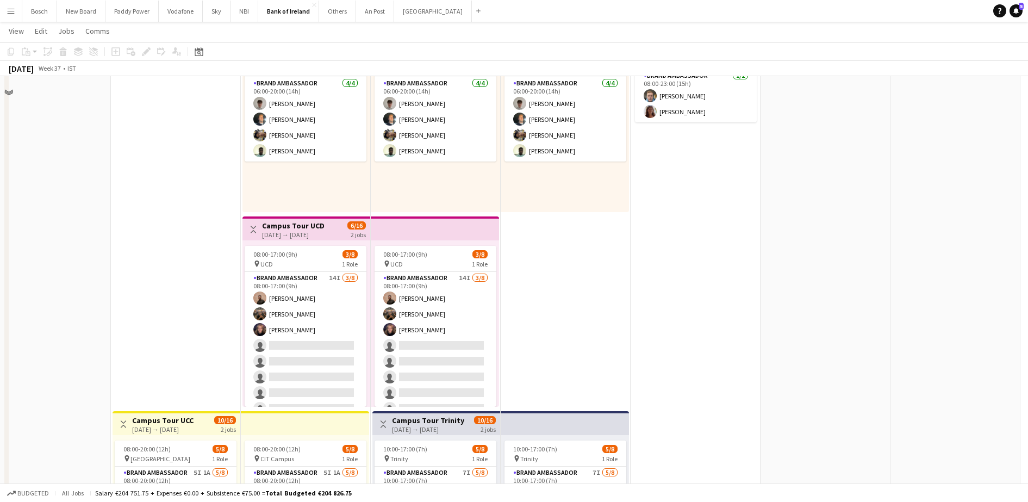
scroll to position [68, 0]
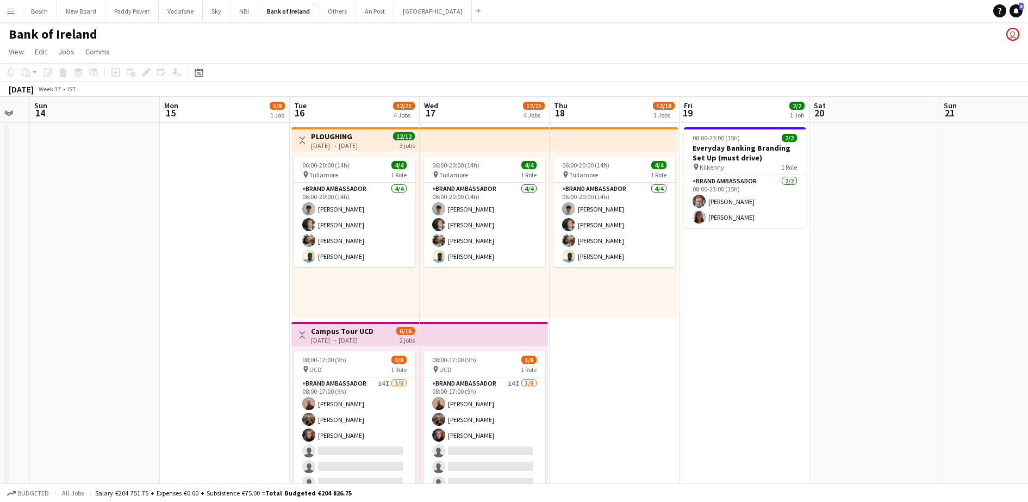
scroll to position [0, 224]
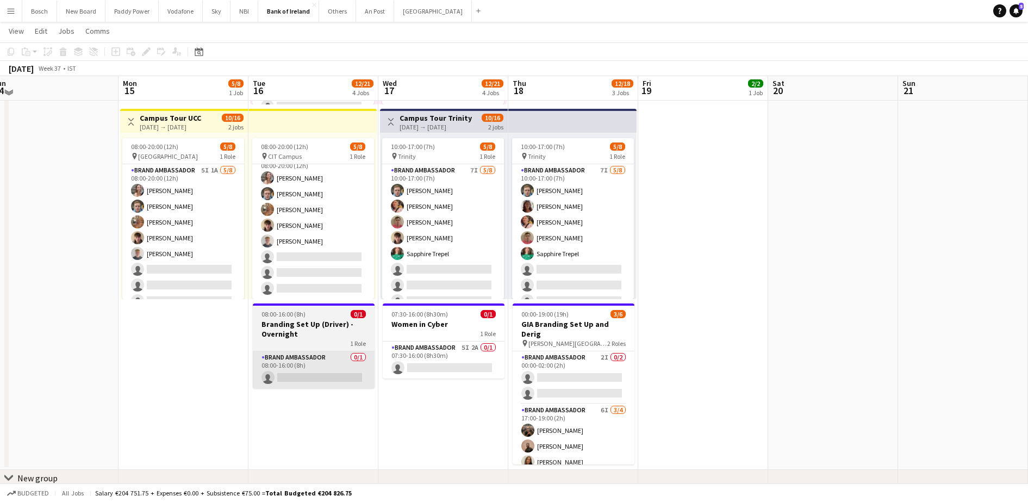
scroll to position [407, 0]
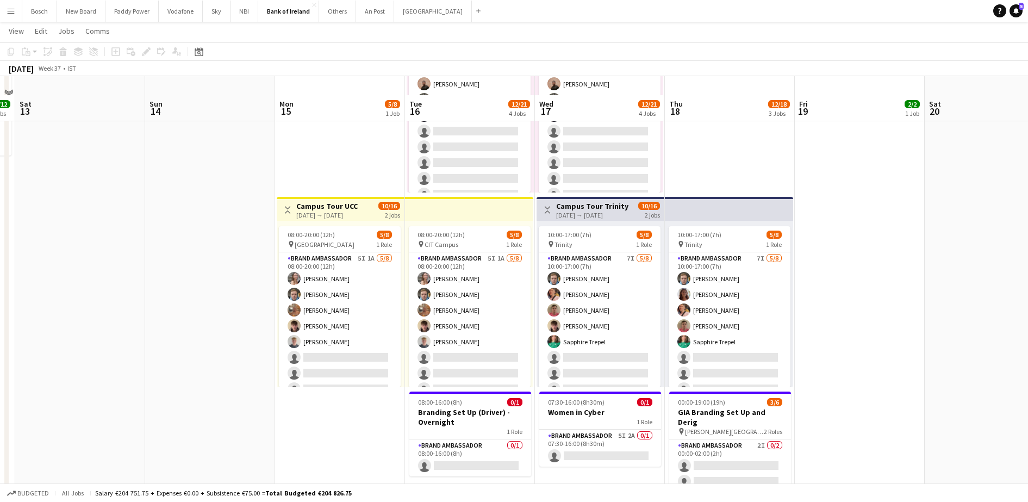
scroll to position [340, 0]
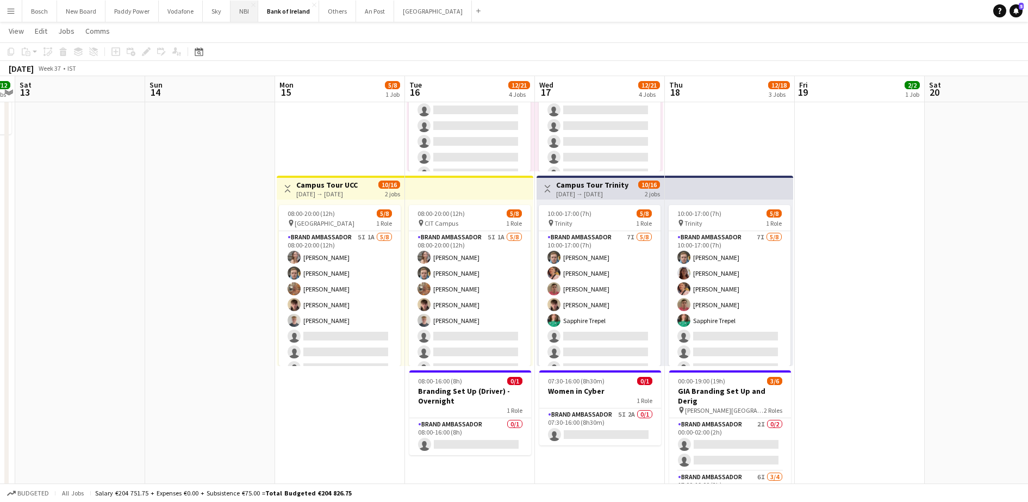
click at [231, 15] on button "NBI Close" at bounding box center [245, 11] width 28 height 21
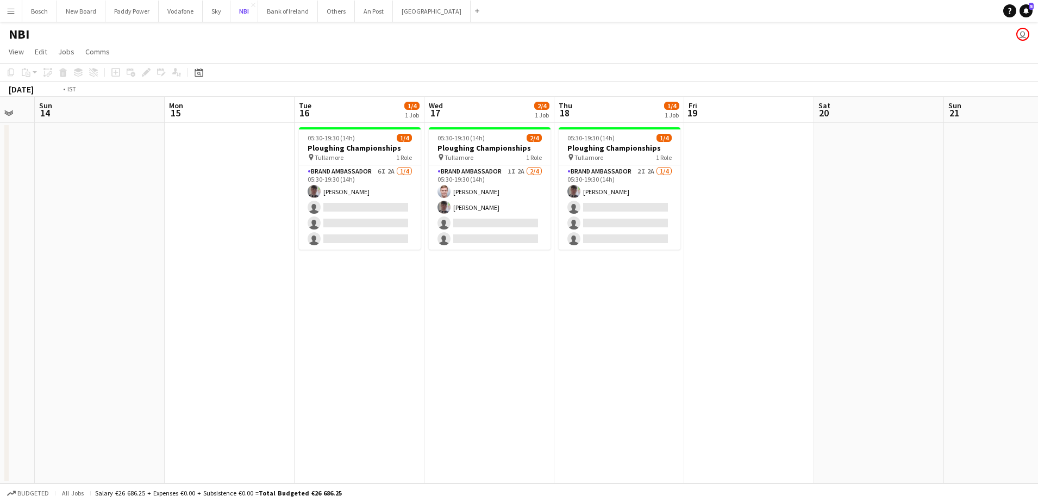
scroll to position [0, 358]
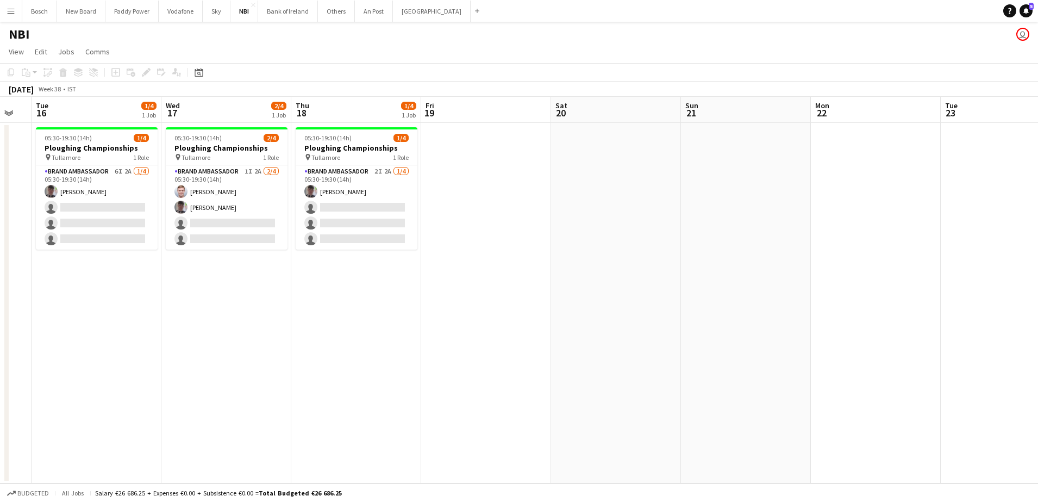
click at [113, 221] on app-card-role "Brand Ambassador 6I 2A [DATE] 05:30-19:30 (14h) [PERSON_NAME] single-neutral-ac…" at bounding box center [97, 207] width 122 height 84
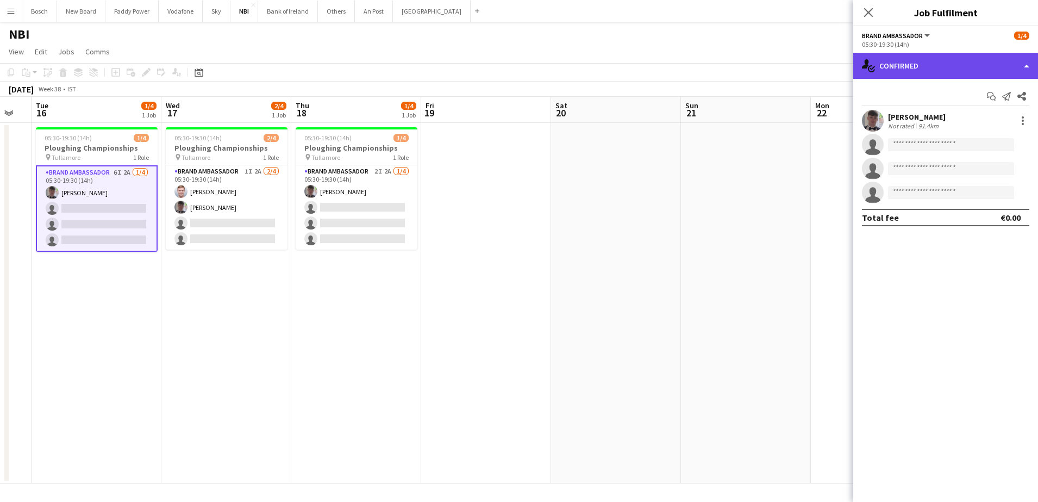
click at [933, 77] on div "single-neutral-actions-check-2 Confirmed" at bounding box center [946, 66] width 185 height 26
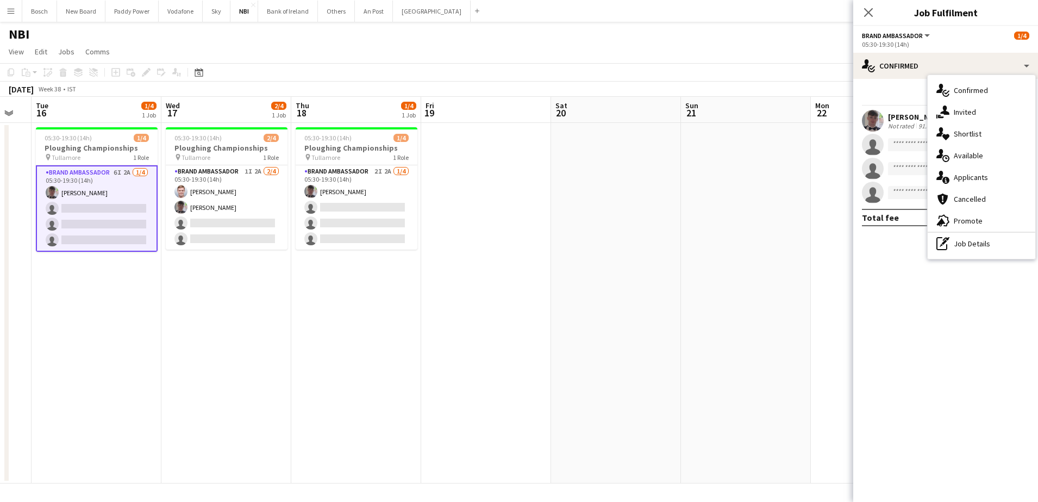
click at [971, 120] on div "single-neutral-actions-share-1 Invited" at bounding box center [982, 112] width 108 height 22
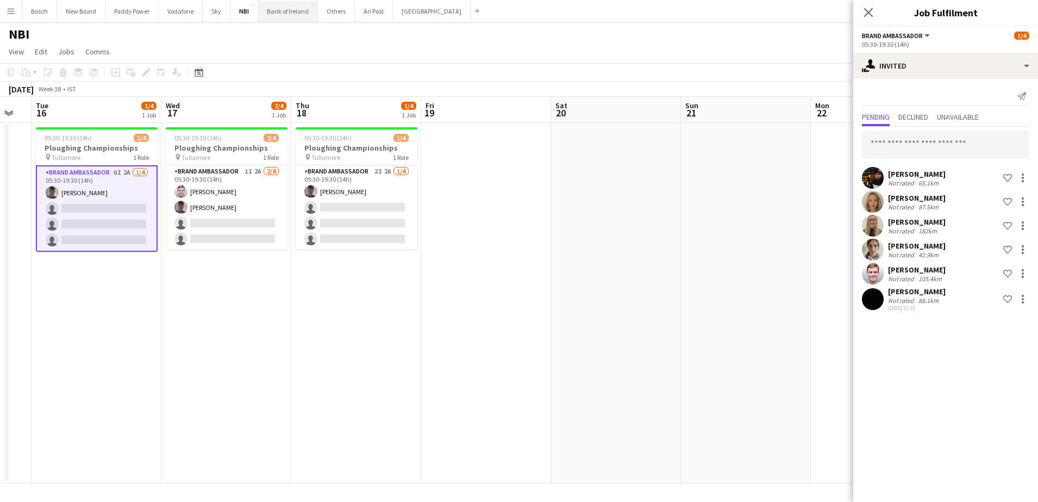
click at [277, 14] on button "Bank of Ireland Close" at bounding box center [288, 11] width 60 height 21
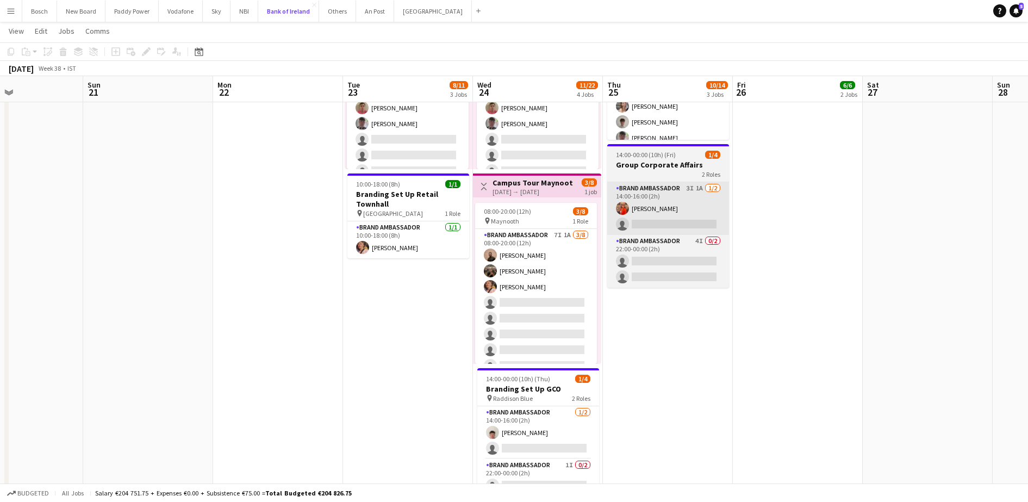
scroll to position [274, 0]
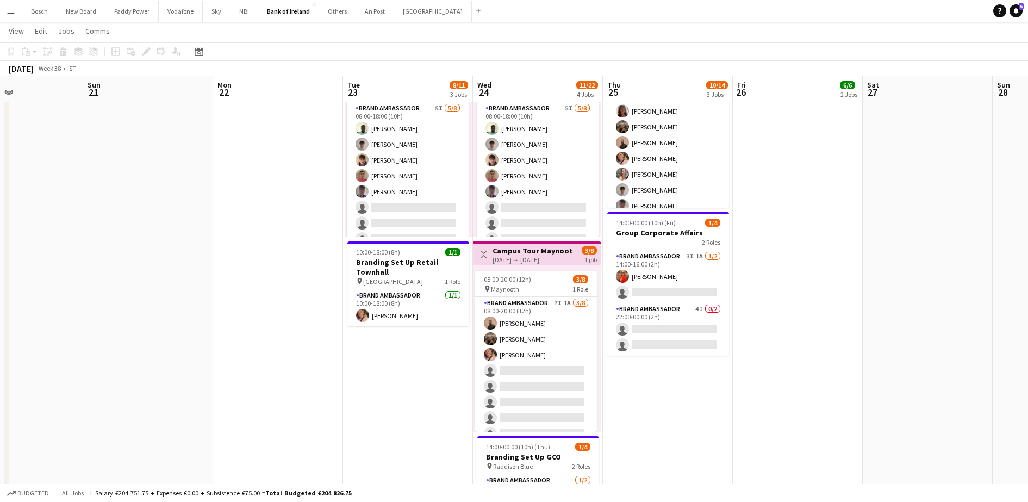
drag, startPoint x: 680, startPoint y: 329, endPoint x: 755, endPoint y: 252, distance: 107.3
click at [680, 329] on app-card-role "Brand Ambassador 4I 0/2 22:00-00:00 (2h) single-neutral-actions single-neutral-…" at bounding box center [668, 329] width 122 height 53
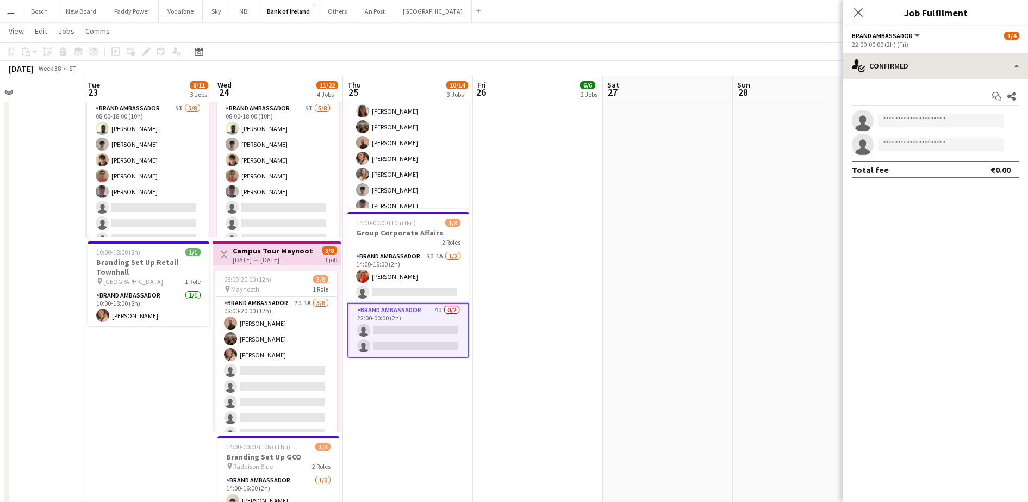
scroll to position [0, 361]
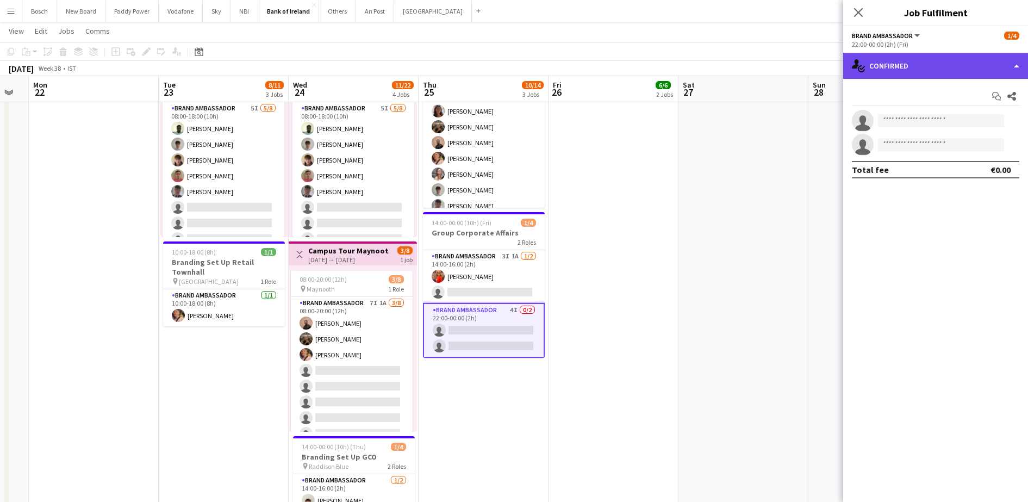
click at [911, 71] on div "single-neutral-actions-check-2 Confirmed" at bounding box center [935, 66] width 185 height 26
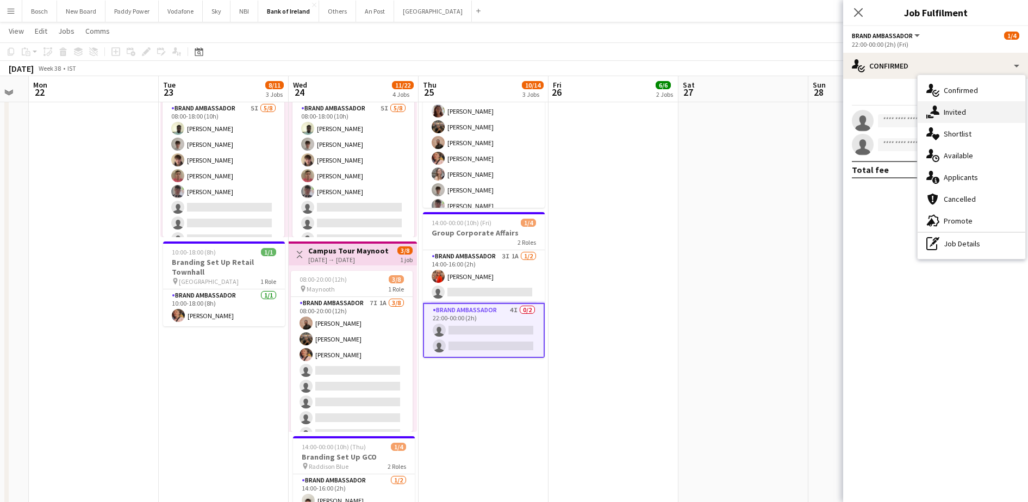
click at [973, 116] on div "single-neutral-actions-share-1 Invited" at bounding box center [972, 112] width 108 height 22
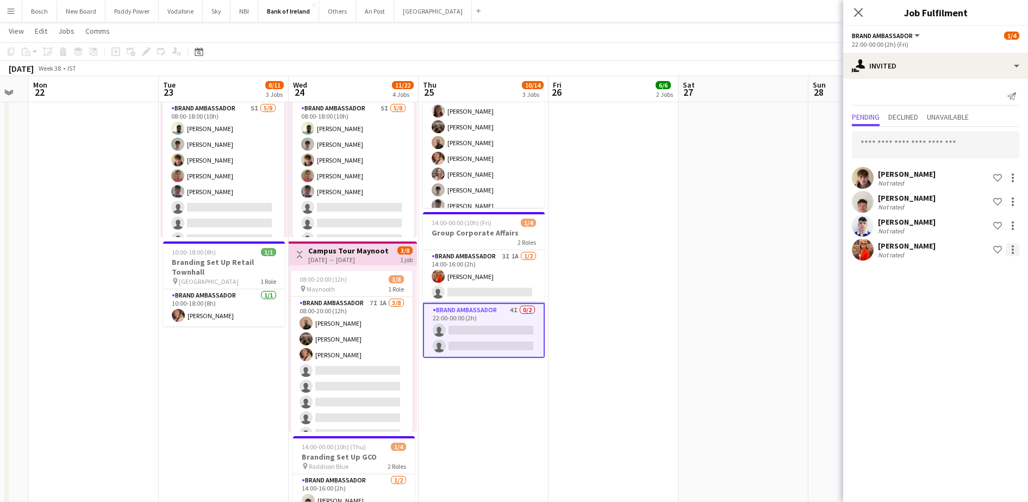
click at [1007, 245] on div at bounding box center [1012, 249] width 13 height 13
click at [974, 302] on button "Send notification" at bounding box center [979, 296] width 82 height 26
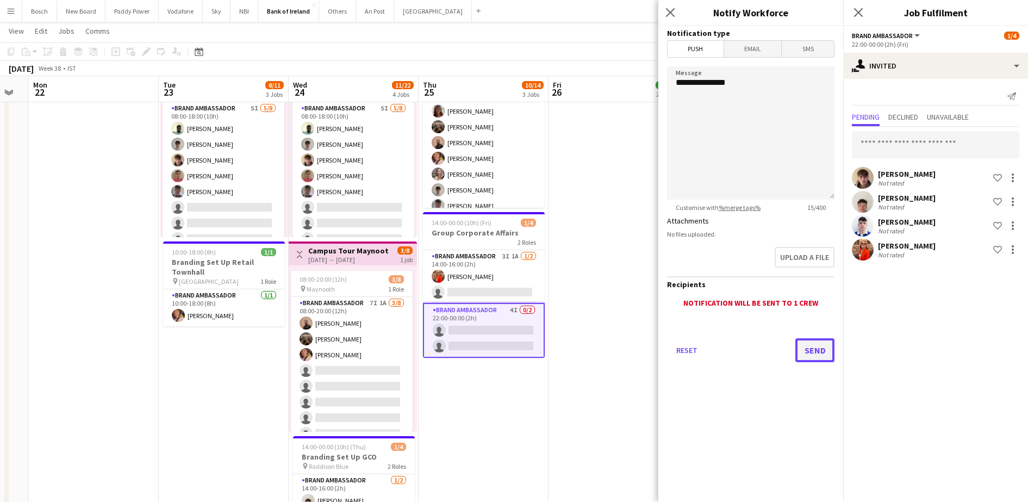
click at [815, 347] on button "Send" at bounding box center [814, 350] width 39 height 24
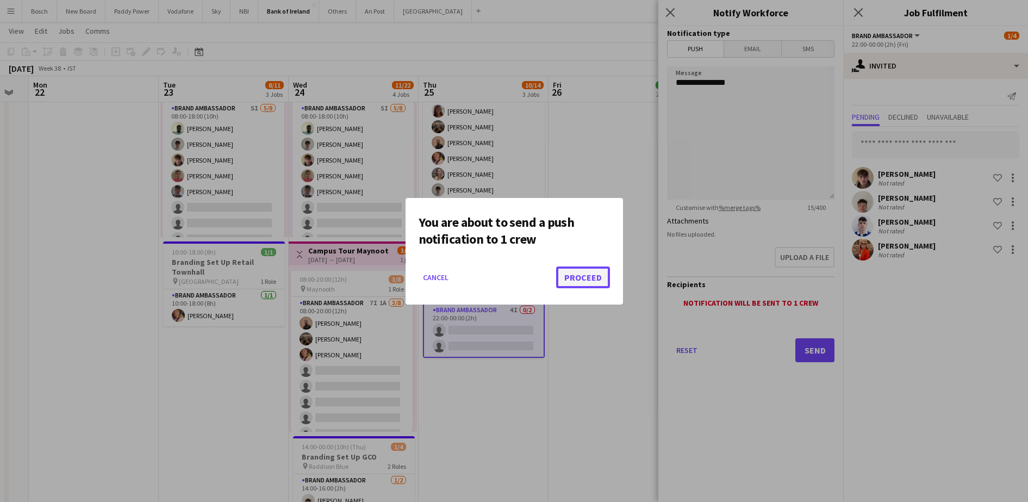
click at [590, 277] on button "Proceed" at bounding box center [583, 277] width 54 height 22
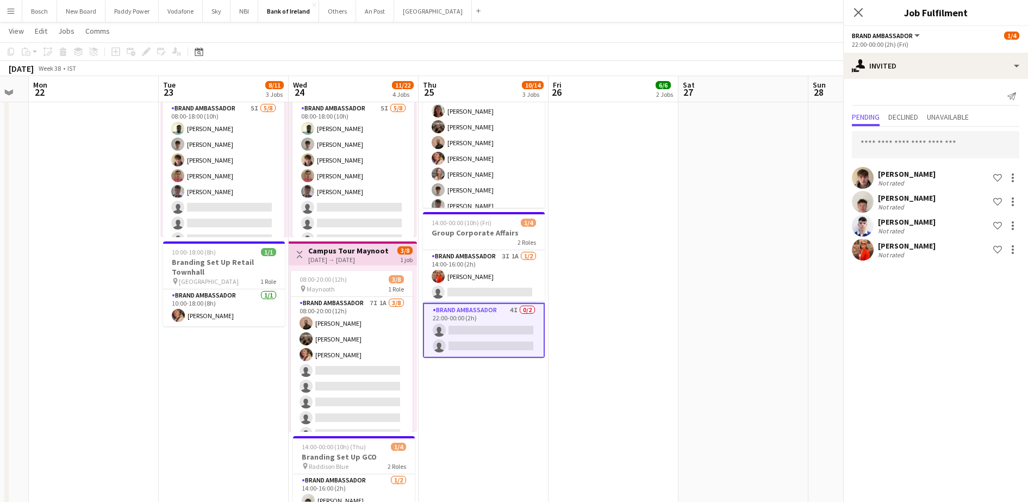
click at [621, 219] on app-date-cell "08:00-16:00 (8h) 4/4 Group Finance Townhall pin RDS 1 Role Brand Ambassador 4/4…" at bounding box center [614, 233] width 130 height 771
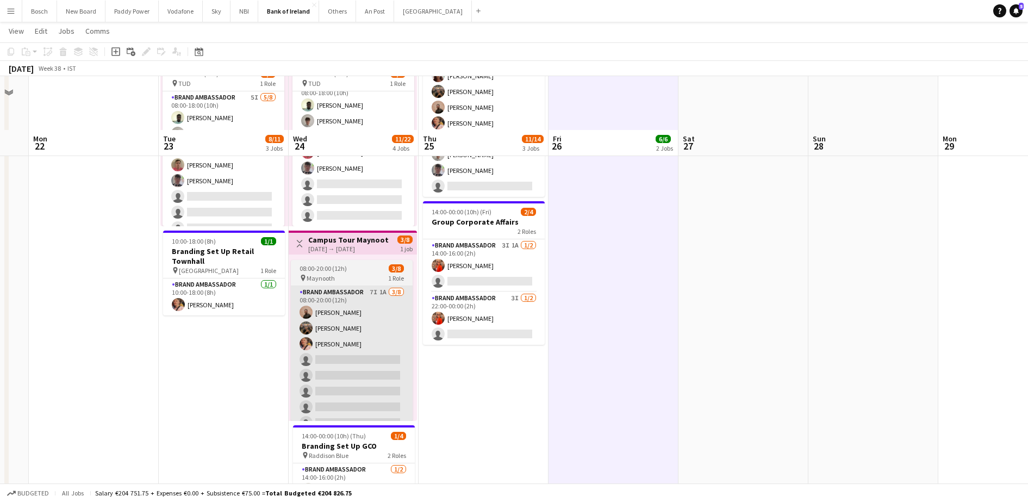
scroll to position [340, 0]
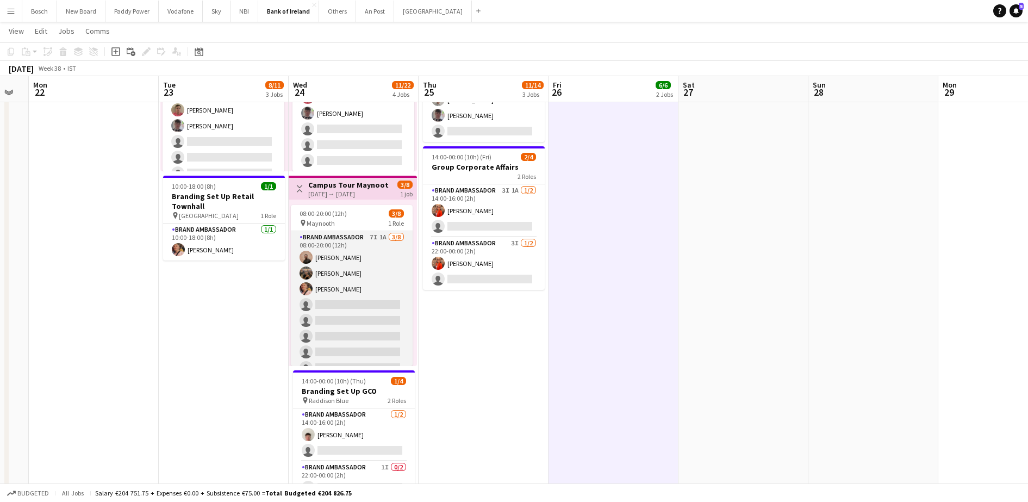
click at [361, 276] on app-card-role "Brand Ambassador 7I 1A 3/8 08:00-20:00 (12h) Andrew Ajetunmobi Matheus Cramolic…" at bounding box center [352, 304] width 122 height 147
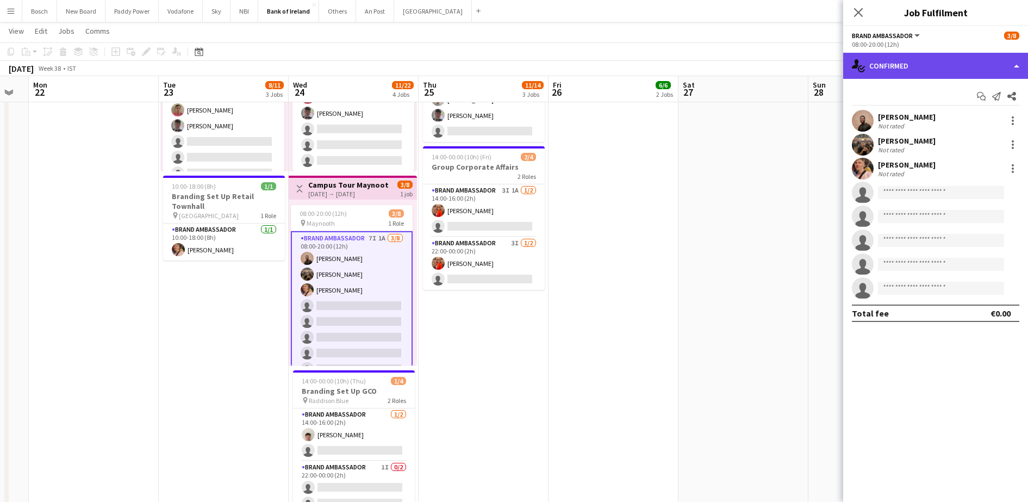
drag, startPoint x: 981, startPoint y: 58, endPoint x: 980, endPoint y: 69, distance: 10.3
click at [981, 56] on div "single-neutral-actions-check-2 Confirmed" at bounding box center [935, 66] width 185 height 26
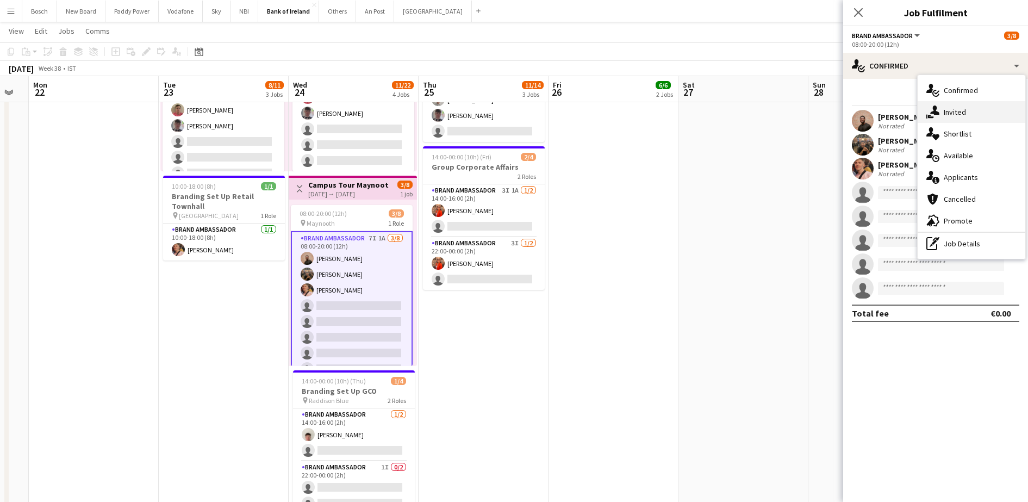
click at [971, 104] on div "single-neutral-actions-share-1 Invited" at bounding box center [972, 112] width 108 height 22
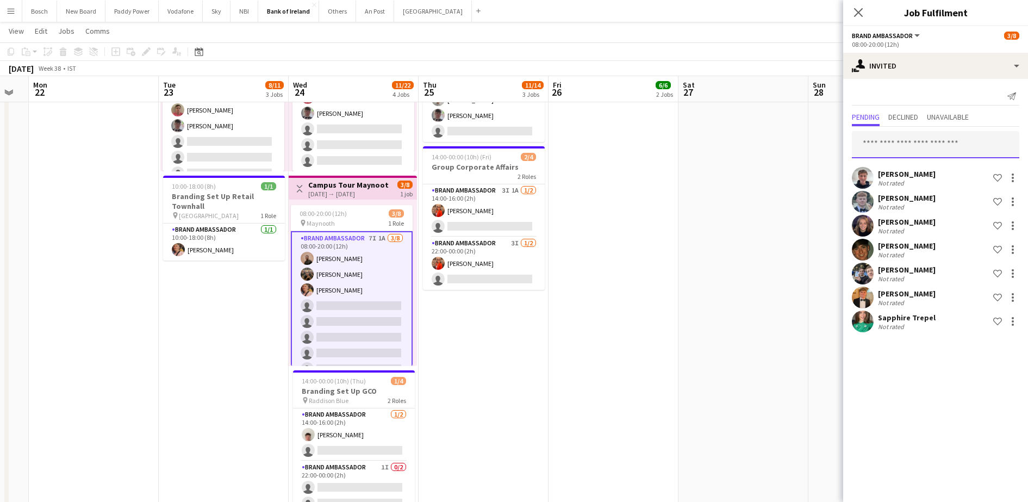
click at [964, 145] on input "text" at bounding box center [935, 144] width 167 height 27
type input "***"
click at [924, 177] on span "muireannogorman@gmail.com" at bounding box center [936, 180] width 150 height 9
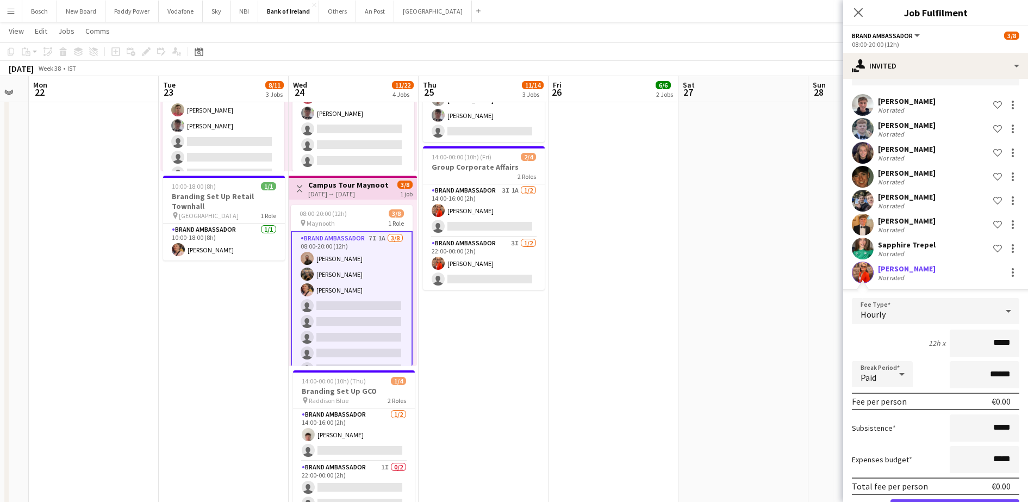
scroll to position [112, 0]
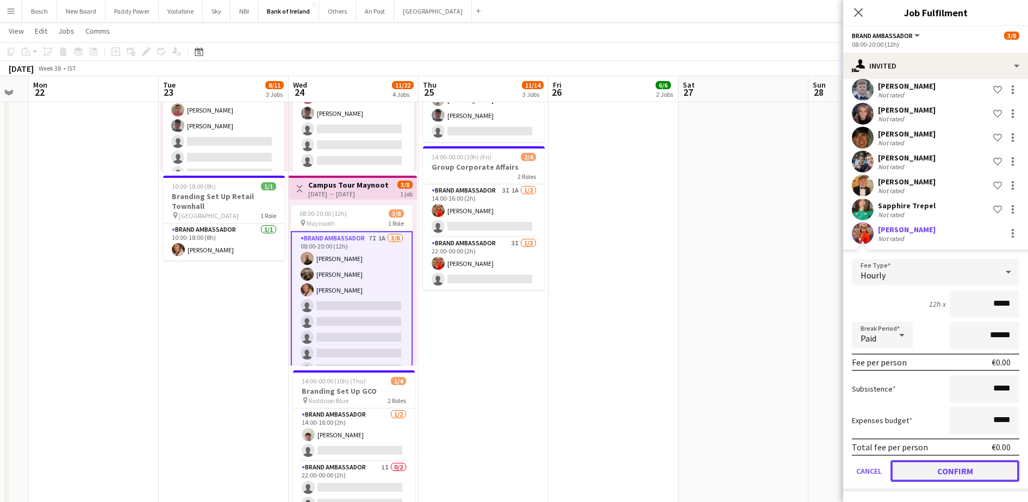
click at [977, 473] on button "Confirm" at bounding box center [955, 471] width 129 height 22
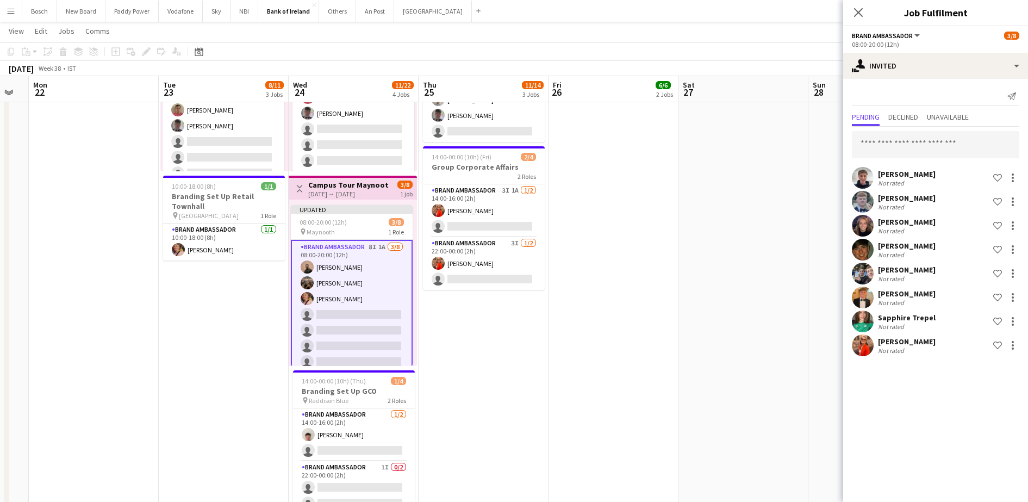
scroll to position [0, 0]
click at [743, 15] on app-navbar "Menu Boards Boards Boards All jobs Status Workforce Workforce My Workforce Recr…" at bounding box center [514, 11] width 1028 height 22
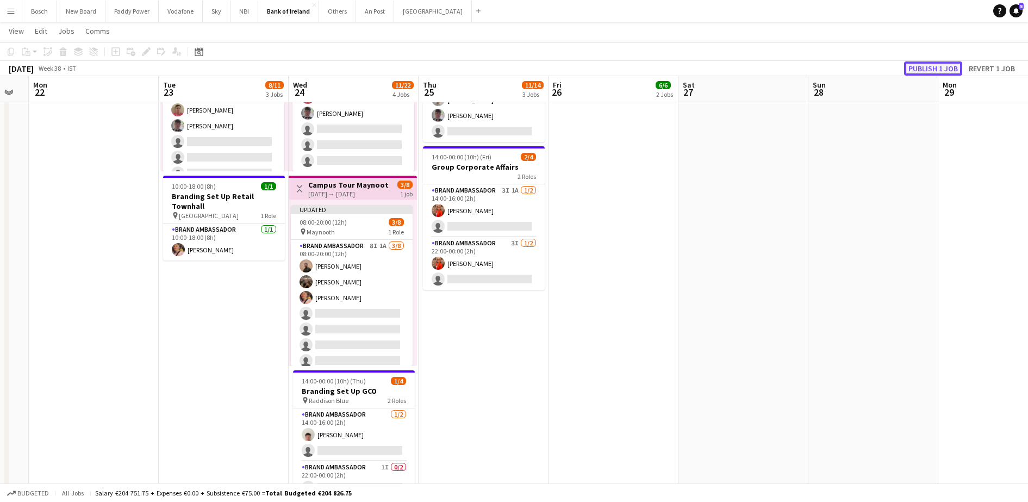
click at [954, 71] on button "Publish 1 job" at bounding box center [933, 68] width 58 height 14
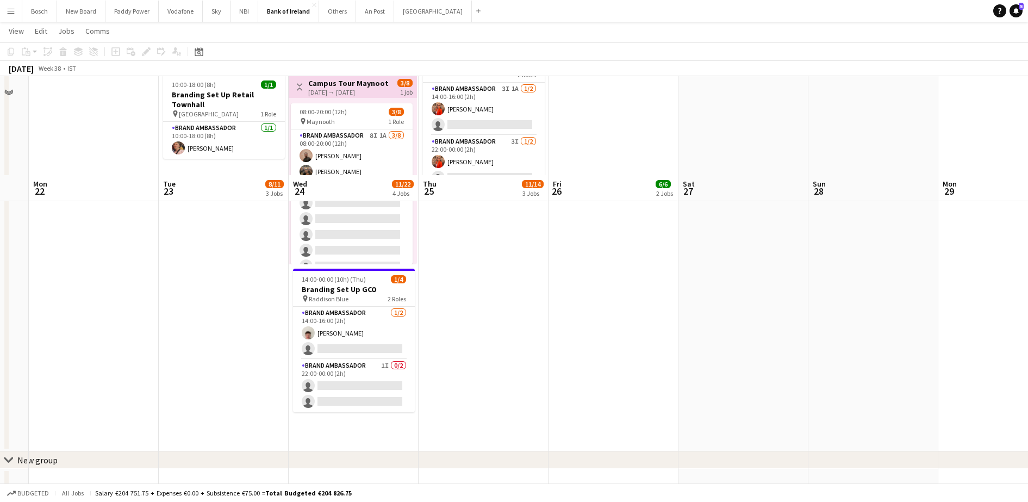
scroll to position [544, 0]
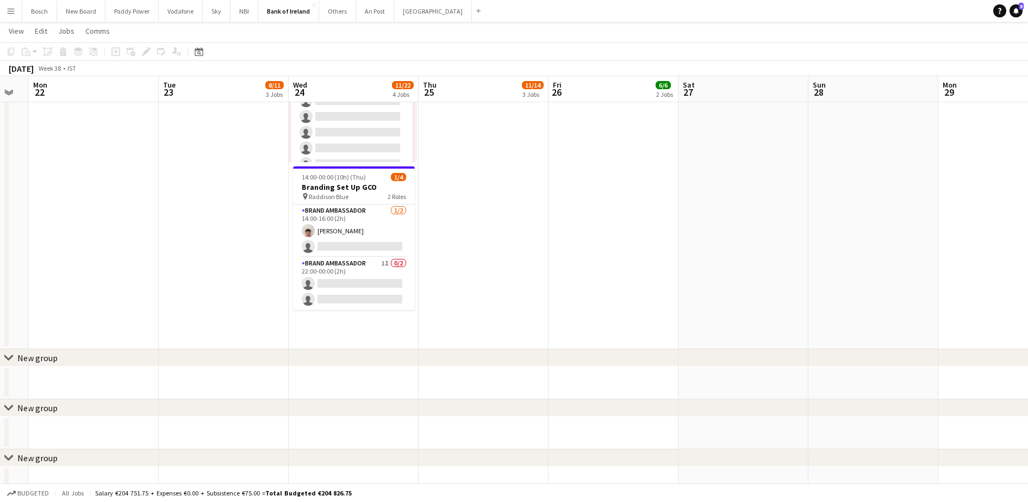
drag, startPoint x: 502, startPoint y: 270, endPoint x: 993, endPoint y: 284, distance: 490.6
click at [1004, 284] on app-calendar-viewport "Fri 19 2/2 1 Job Sat 20 Sun 21 Mon 22 Tue 23 8/11 3 Jobs Wed 24 11/22 4 Jobs Th…" at bounding box center [514, 382] width 1028 height 1767
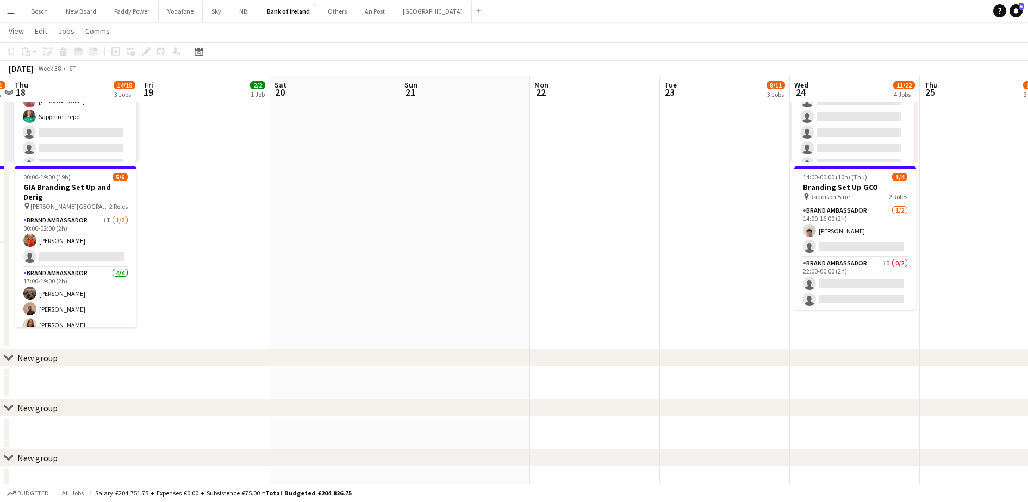
click at [944, 307] on app-calendar-viewport "Wed 17 13/21 4 Jobs Thu 18 14/18 3 Jobs Fri 19 2/2 1 Job Sat 20 Sun 21 Mon 22 T…" at bounding box center [514, 382] width 1028 height 1767
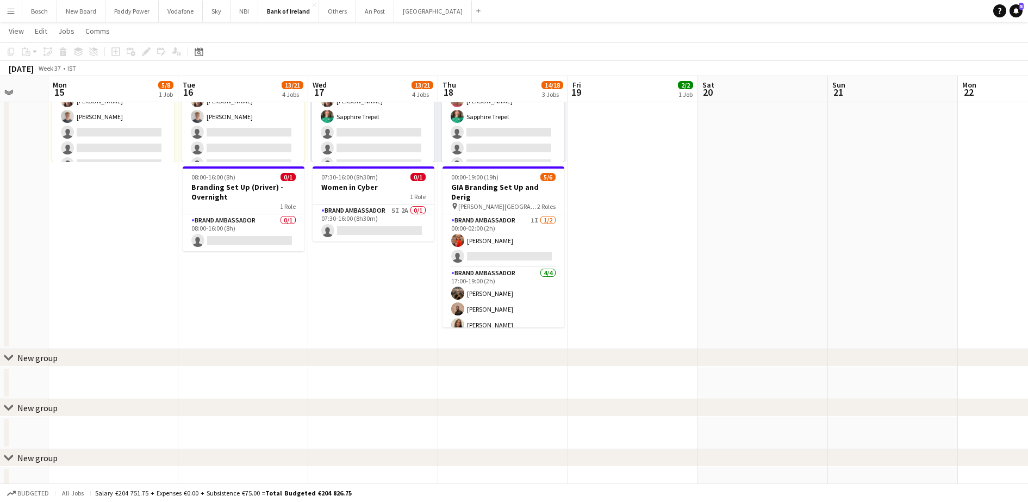
drag, startPoint x: 812, startPoint y: 297, endPoint x: 862, endPoint y: 301, distance: 50.7
click at [873, 297] on app-calendar-viewport "Sat 13 Sun 14 Mon 15 5/8 1 Job Tue 16 13/21 4 Jobs Wed 17 13/21 4 Jobs Thu 18 1…" at bounding box center [514, 382] width 1028 height 1767
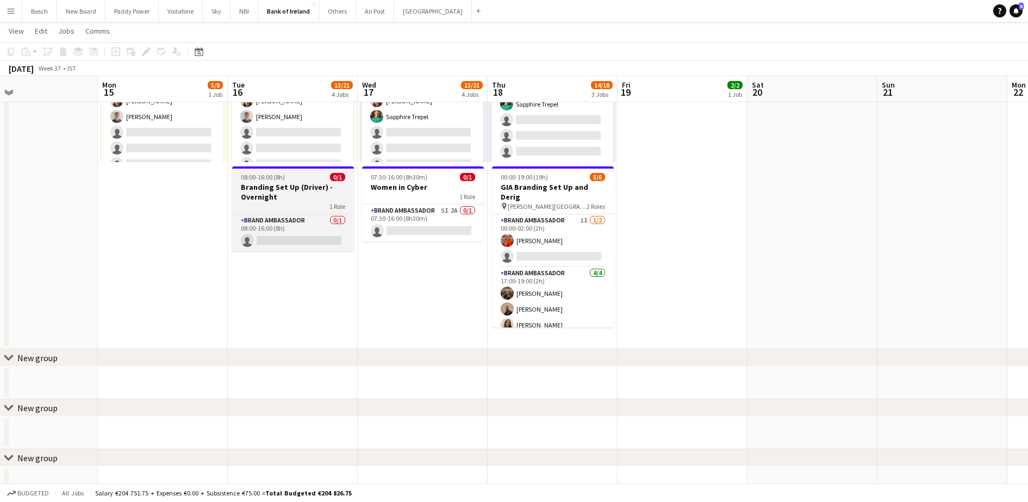
click at [325, 198] on h3 "Branding Set Up (Driver) - Overnight" at bounding box center [293, 192] width 122 height 20
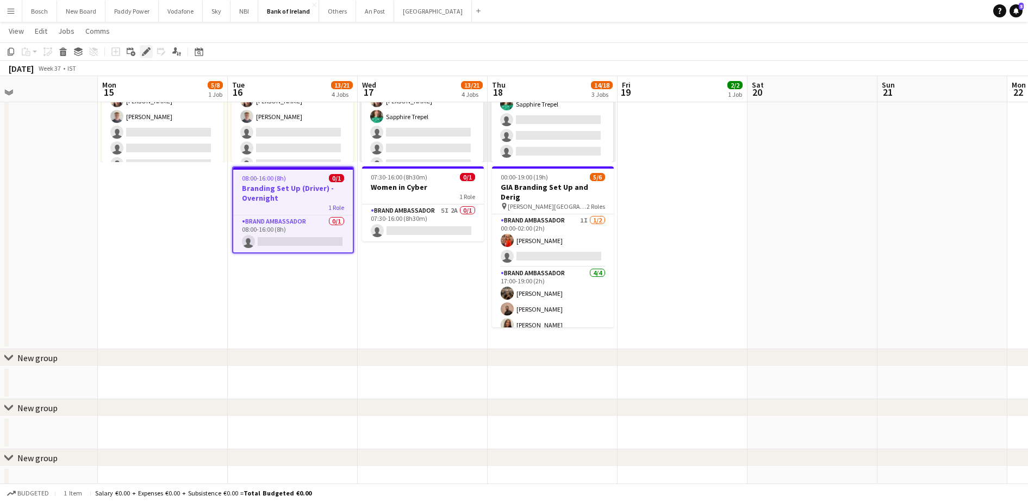
click at [147, 52] on icon at bounding box center [146, 52] width 6 height 6
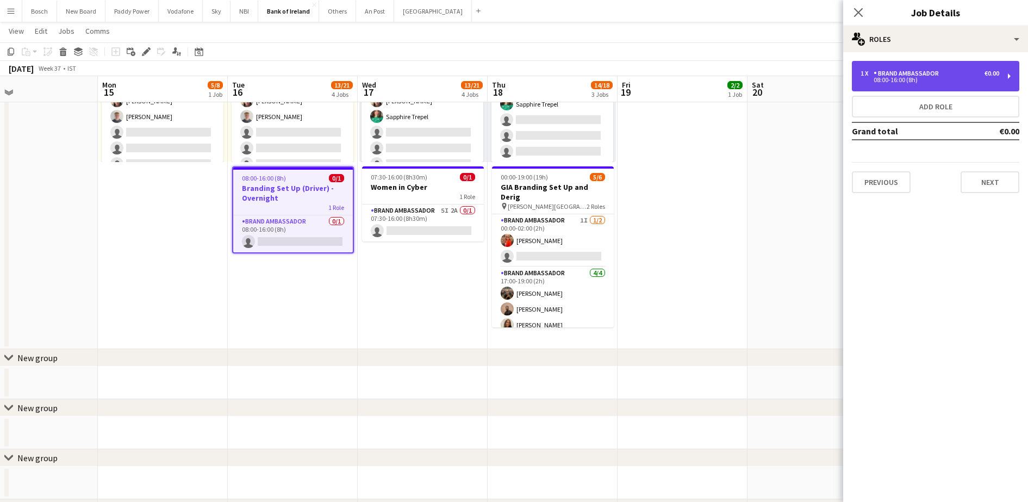
drag, startPoint x: 888, startPoint y: 70, endPoint x: 877, endPoint y: 80, distance: 15.0
click at [888, 68] on div "1 x Brand Ambassador €0.00 08:00-16:00 (8h)" at bounding box center [935, 76] width 167 height 30
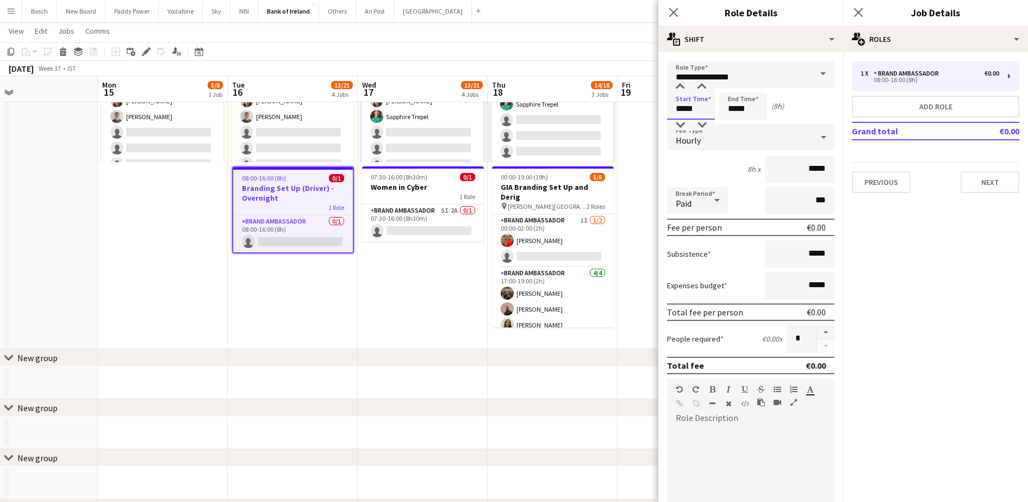
click at [695, 105] on input "*****" at bounding box center [691, 105] width 48 height 27
type input "*****"
click at [732, 107] on input "*****" at bounding box center [743, 105] width 48 height 27
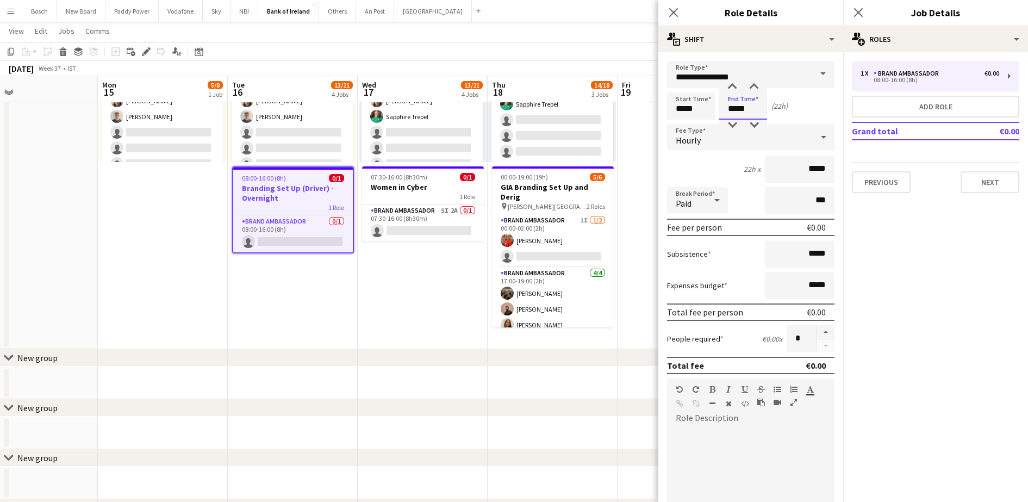
click at [732, 107] on input "*****" at bounding box center [743, 105] width 48 height 27
type input "*****"
click at [1008, 190] on button "Next" at bounding box center [990, 182] width 59 height 22
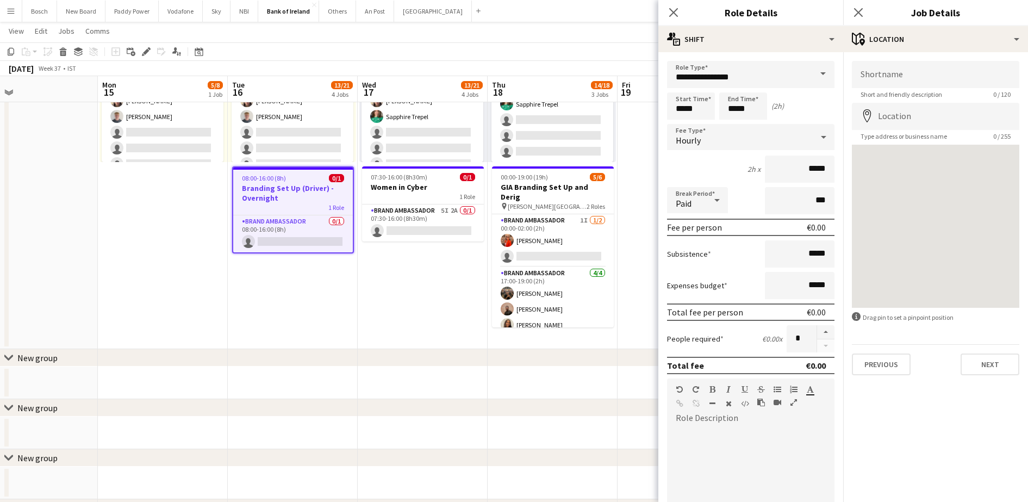
drag, startPoint x: 524, startPoint y: 17, endPoint x: 582, endPoint y: 26, distance: 58.9
click at [525, 17] on app-navbar "Menu Boards Boards Boards All jobs Status Workforce Workforce My Workforce Recr…" at bounding box center [514, 11] width 1028 height 22
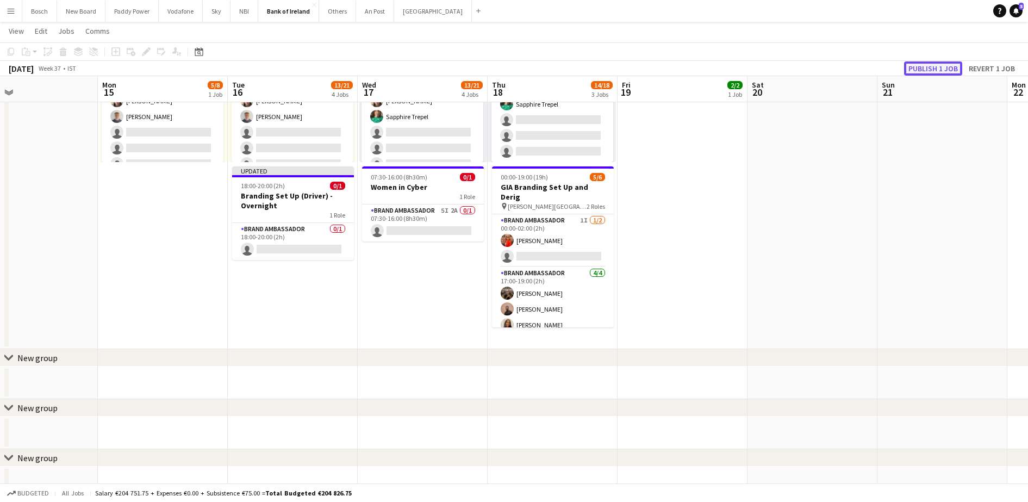
click at [921, 68] on button "Publish 1 job" at bounding box center [933, 68] width 58 height 14
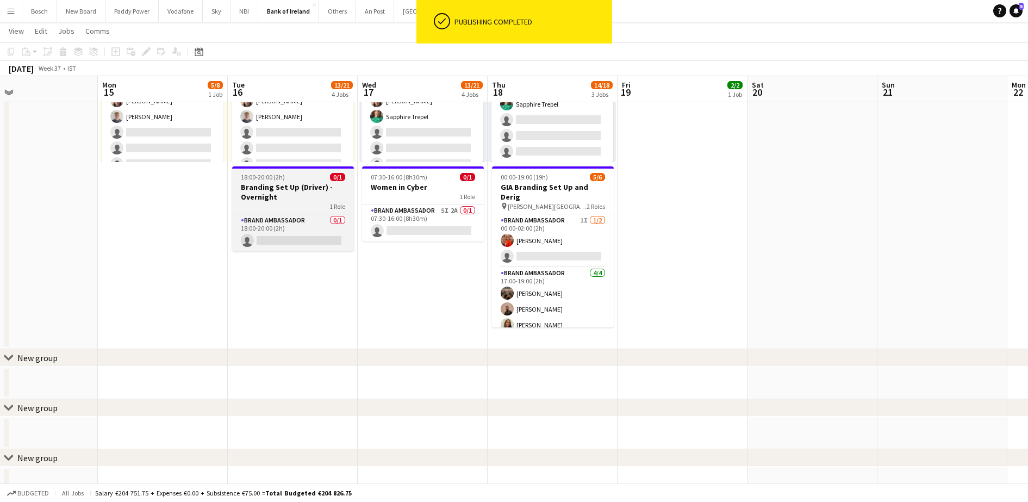
click at [334, 196] on h3 "Branding Set Up (Driver) - Overnight" at bounding box center [293, 192] width 122 height 20
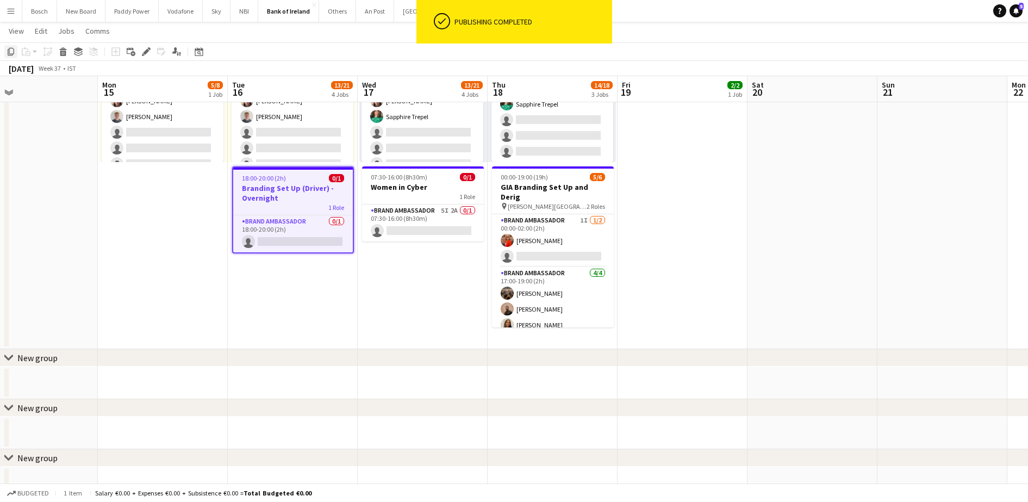
click at [9, 51] on icon at bounding box center [11, 52] width 7 height 8
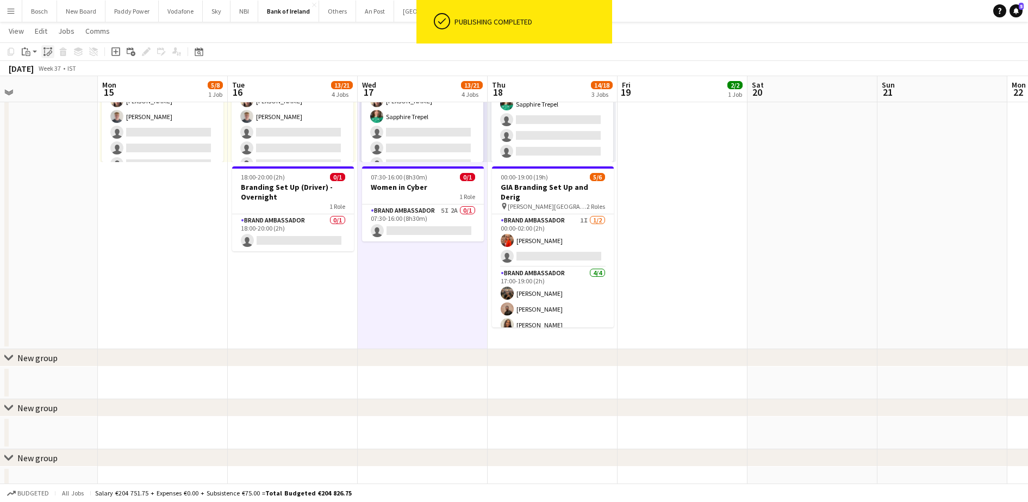
click at [44, 49] on icon "Paste linked Job" at bounding box center [47, 51] width 9 height 9
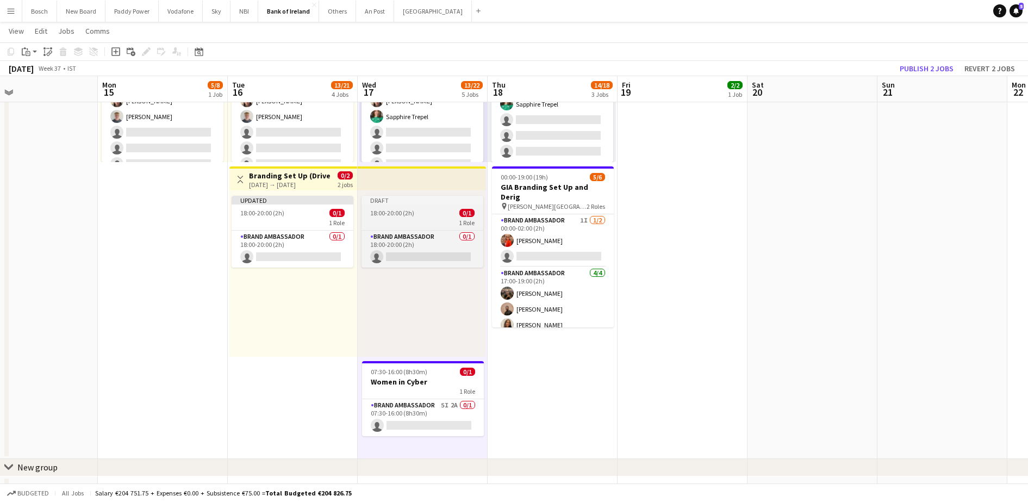
click at [424, 223] on div "1 Role" at bounding box center [423, 222] width 122 height 9
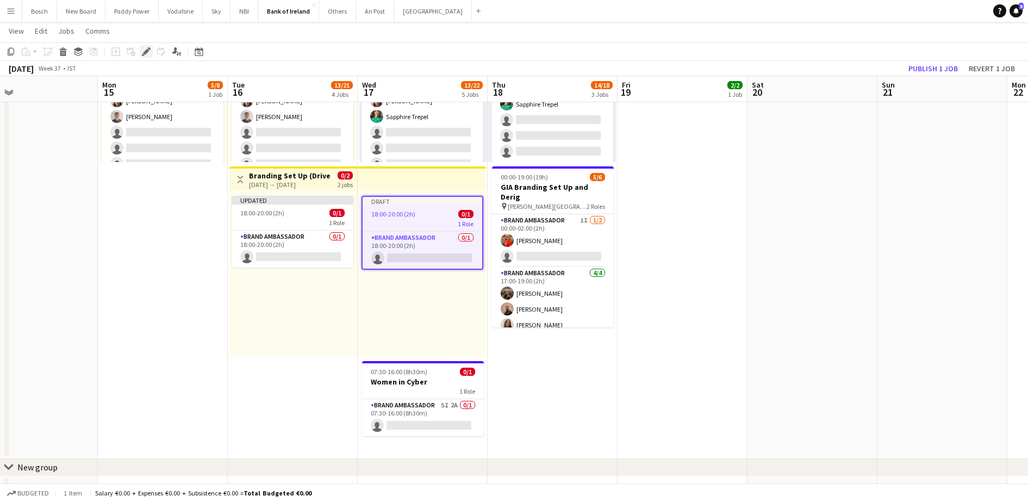
click at [149, 50] on icon "Edit" at bounding box center [146, 51] width 9 height 9
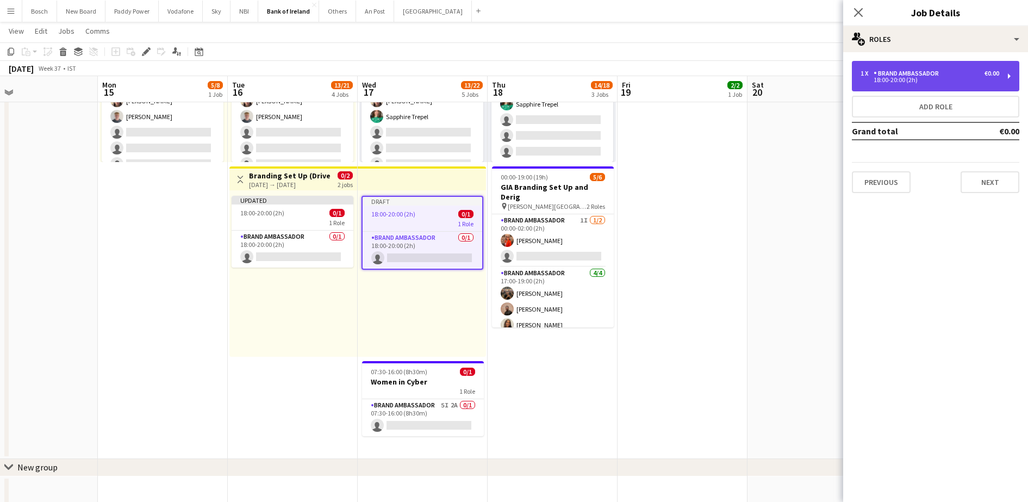
click at [896, 70] on div "Brand Ambassador" at bounding box center [909, 74] width 70 height 8
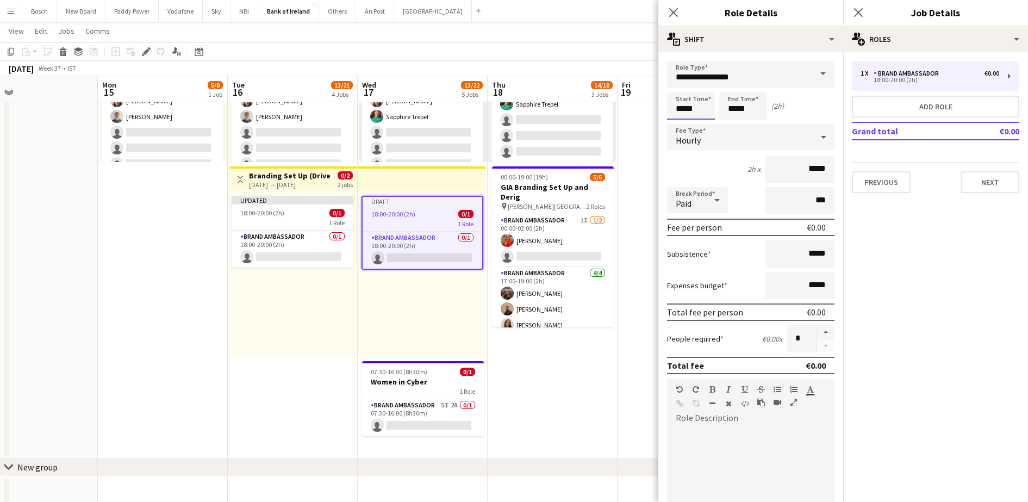
click at [693, 108] on input "*****" at bounding box center [691, 105] width 48 height 27
type input "*****"
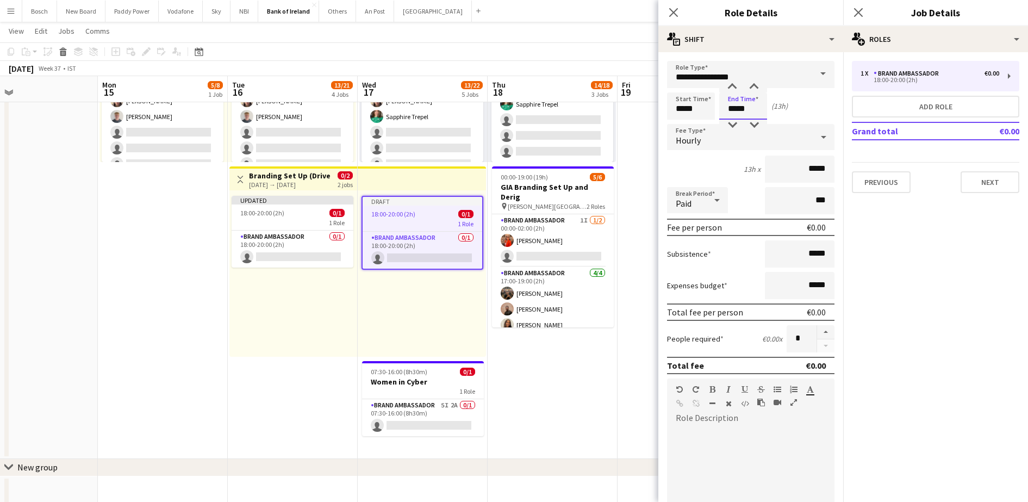
click at [755, 114] on input "*****" at bounding box center [743, 105] width 48 height 27
type input "*****"
click at [726, 443] on div at bounding box center [750, 492] width 167 height 130
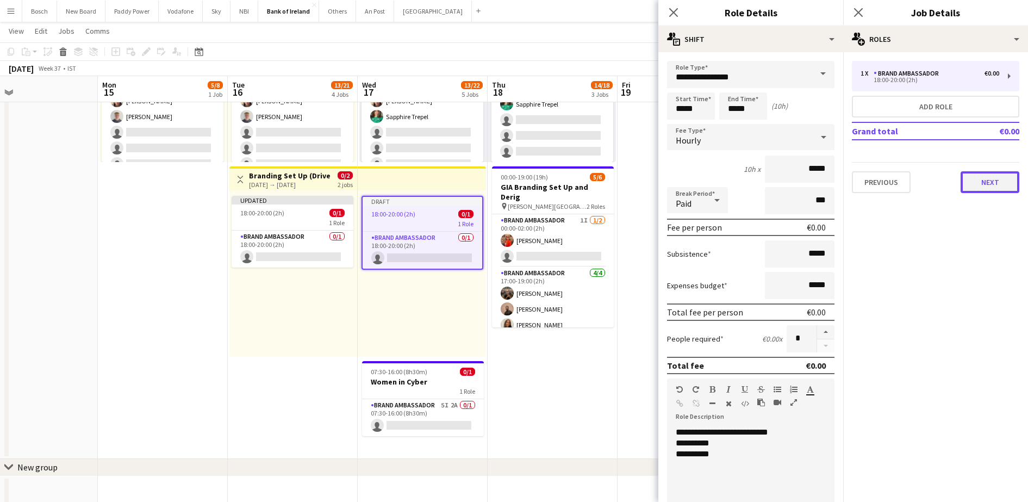
click at [979, 178] on button "Next" at bounding box center [990, 182] width 59 height 22
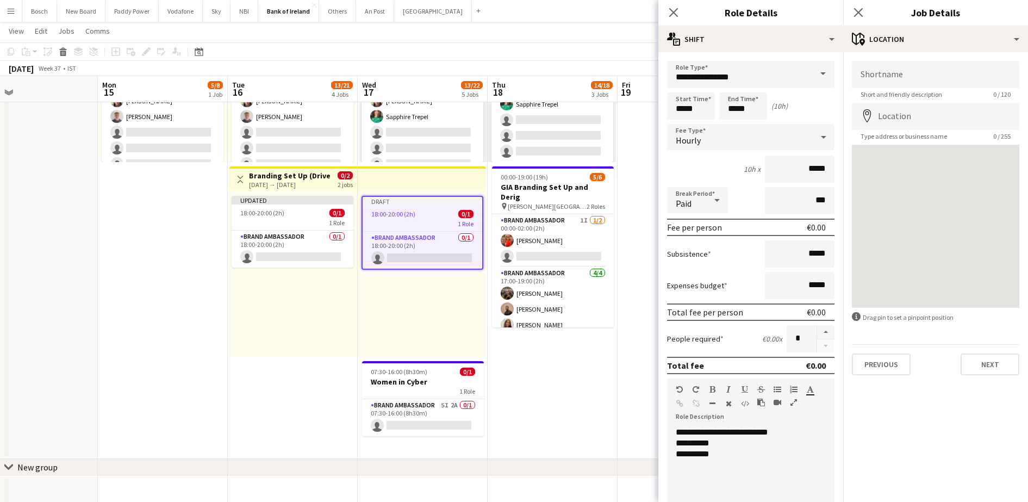
click at [556, 434] on app-date-cell "06:00-20:00 (14h) 4/4 pin Tullamore 1 Role Brand Ambassador 4/4 06:00-20:00 (14…" at bounding box center [553, 18] width 130 height 881
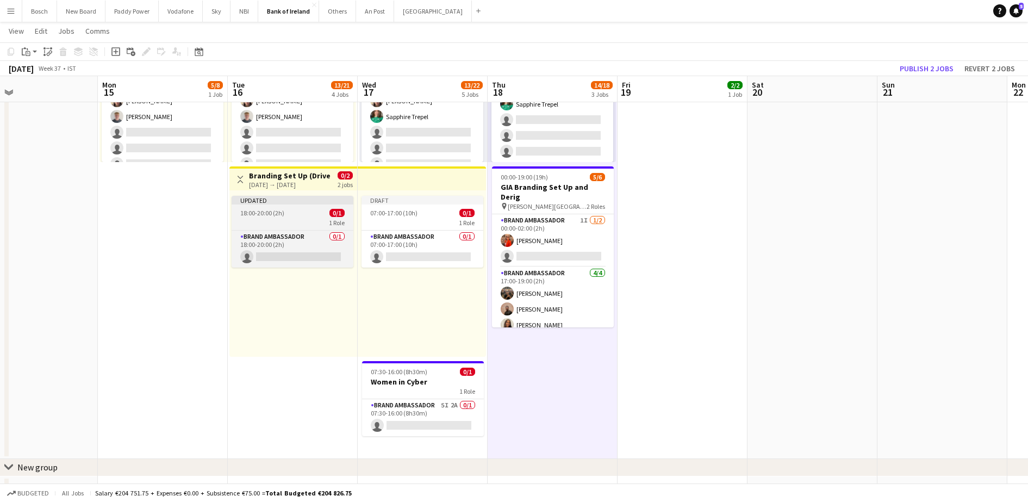
click at [328, 226] on div "1 Role" at bounding box center [293, 222] width 122 height 9
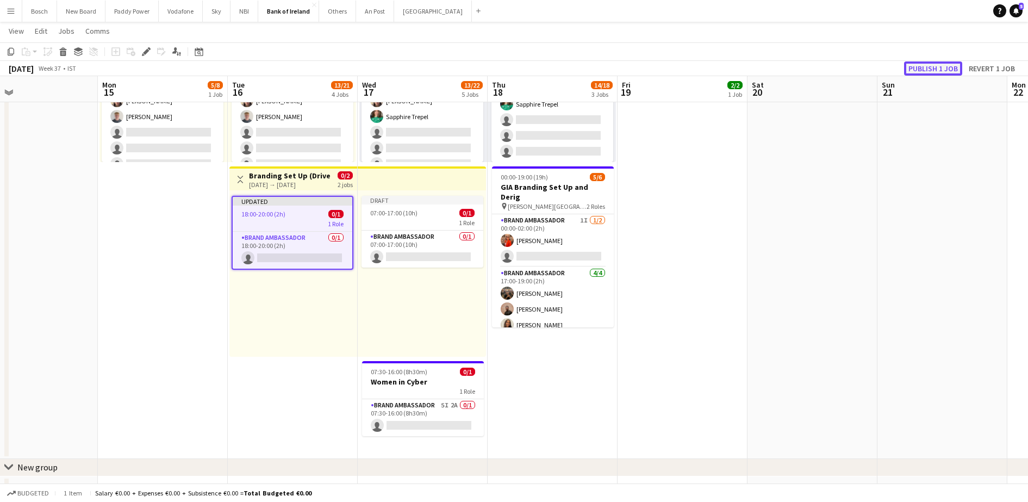
drag, startPoint x: 922, startPoint y: 74, endPoint x: 925, endPoint y: 69, distance: 6.6
click at [924, 71] on button "Publish 1 job" at bounding box center [933, 68] width 58 height 14
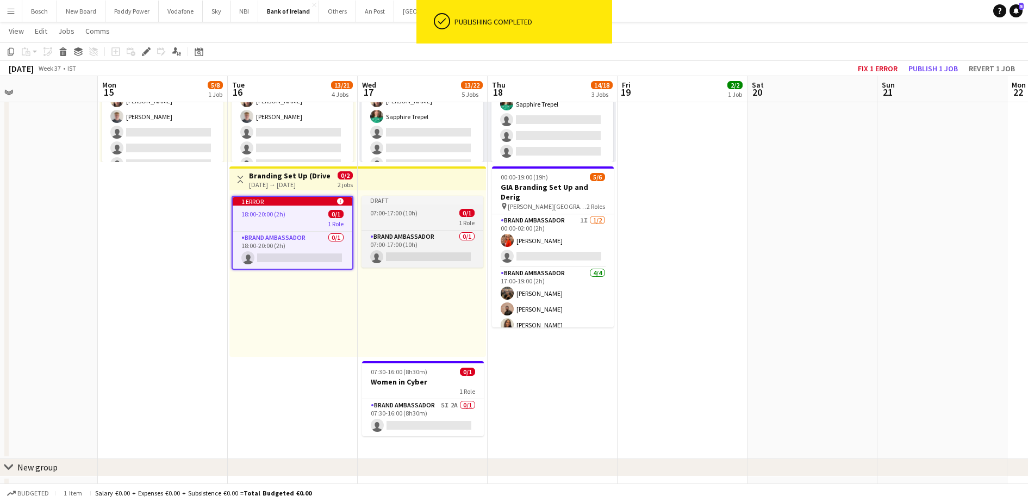
click at [408, 215] on span "07:00-17:00 (10h)" at bounding box center [393, 213] width 47 height 8
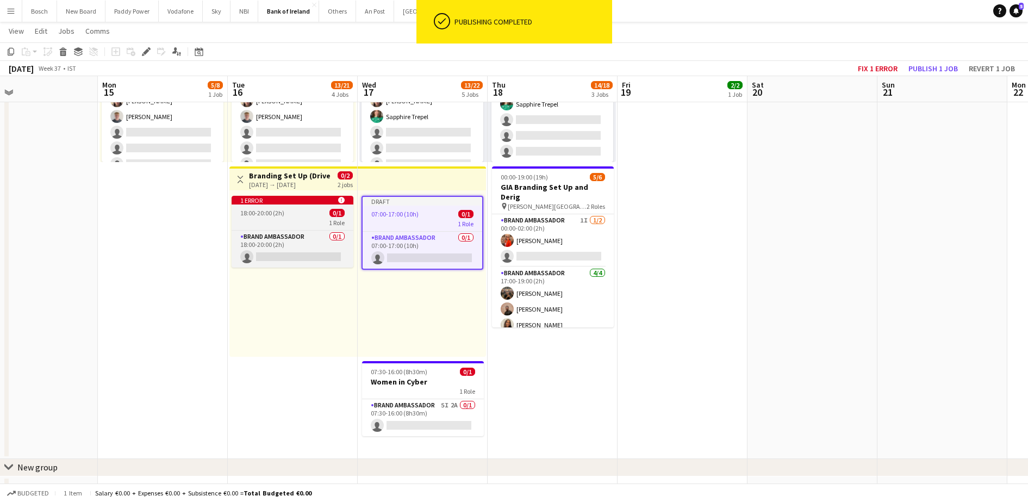
click at [309, 217] on app-job-card "1 error alert-circle 18:00-20:00 (2h) 0/1 1 Role Brand Ambassador 0/1 18:00-20:…" at bounding box center [293, 232] width 122 height 72
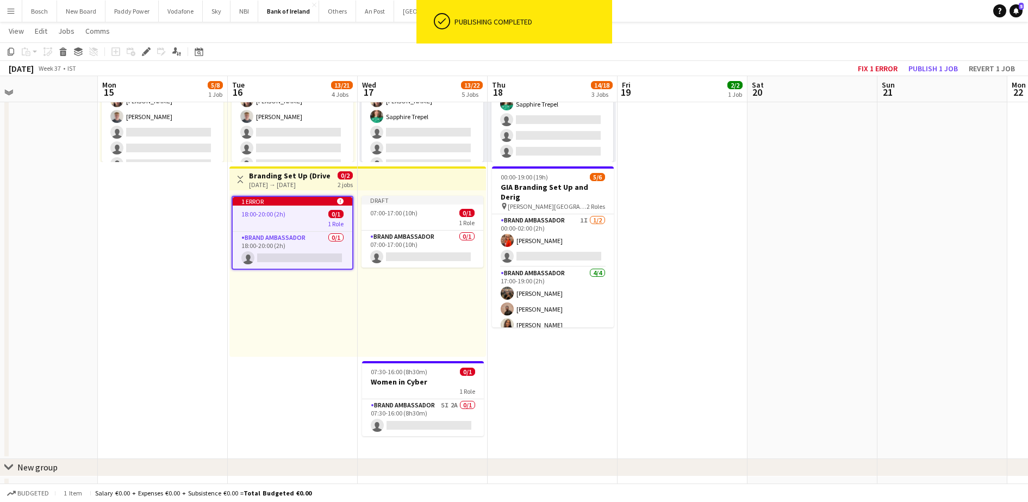
scroll to position [0, 421]
click at [147, 47] on icon "Edit" at bounding box center [146, 51] width 9 height 9
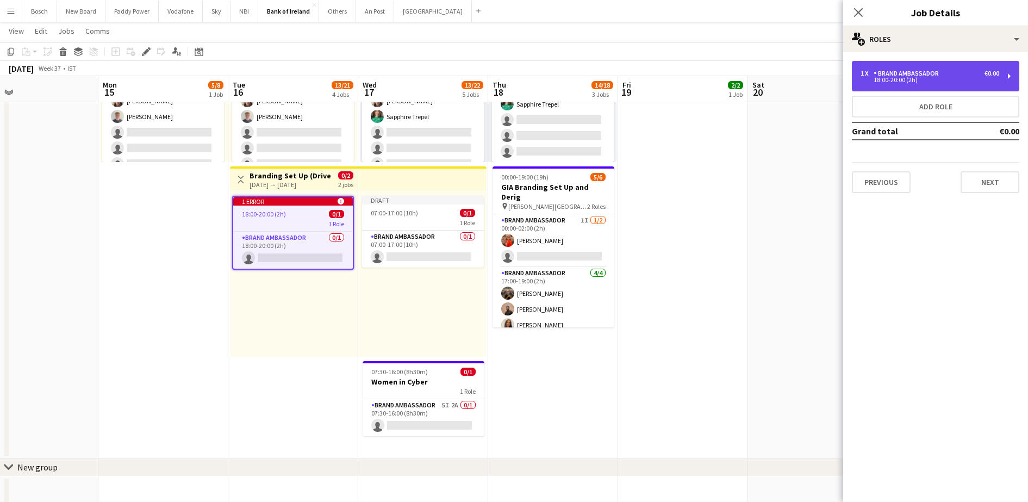
click at [930, 70] on div "Brand Ambassador" at bounding box center [909, 74] width 70 height 8
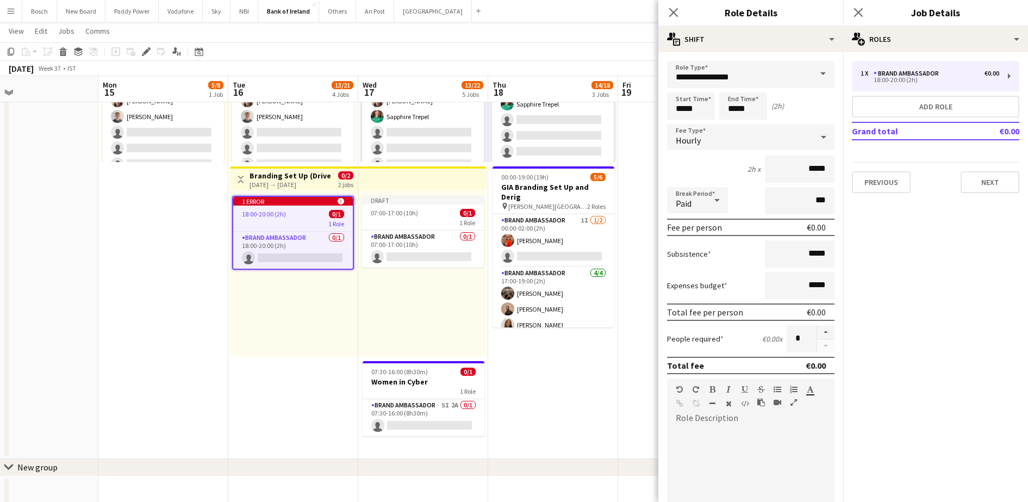
click at [599, 8] on app-navbar "Menu Boards Boards Boards All jobs Status Workforce Workforce My Workforce Recr…" at bounding box center [514, 11] width 1028 height 22
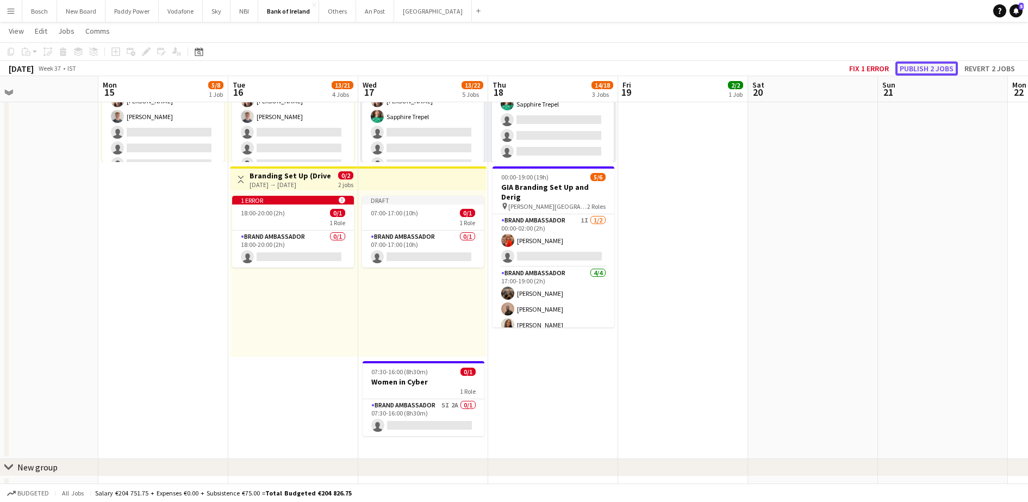
click at [922, 67] on button "Publish 2 jobs" at bounding box center [926, 68] width 63 height 14
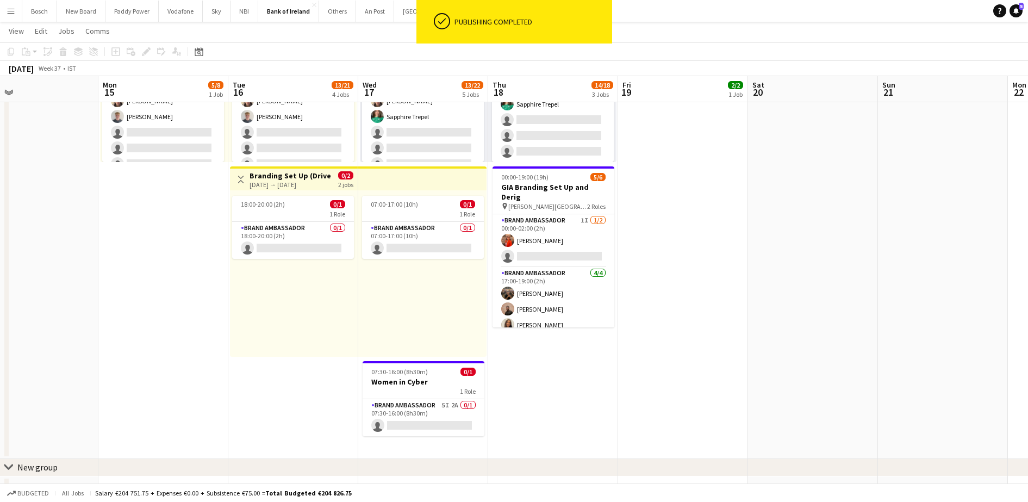
click at [308, 172] on h3 "Branding Set Up (Driver) - Overnight" at bounding box center [290, 176] width 81 height 10
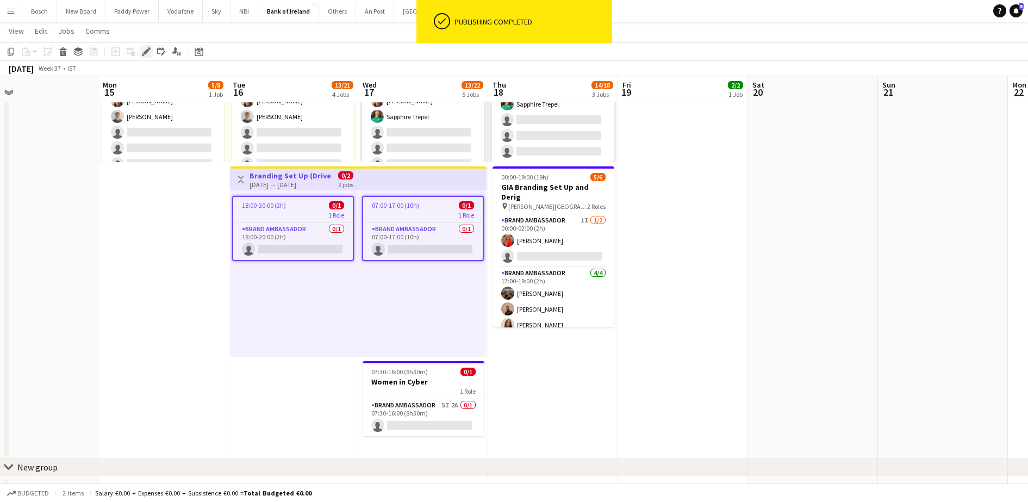
click at [144, 51] on icon "Edit" at bounding box center [146, 51] width 9 height 9
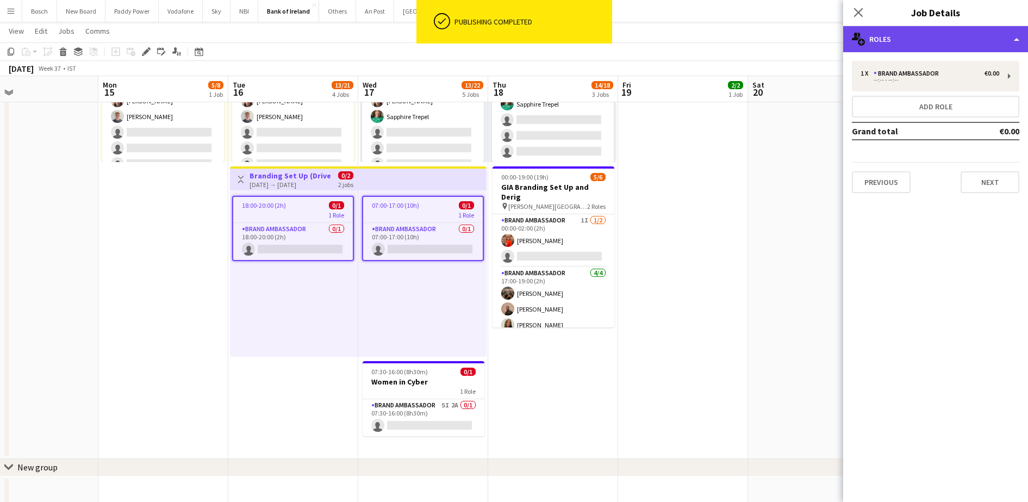
click at [904, 43] on div "multiple-users-add Roles" at bounding box center [935, 39] width 185 height 26
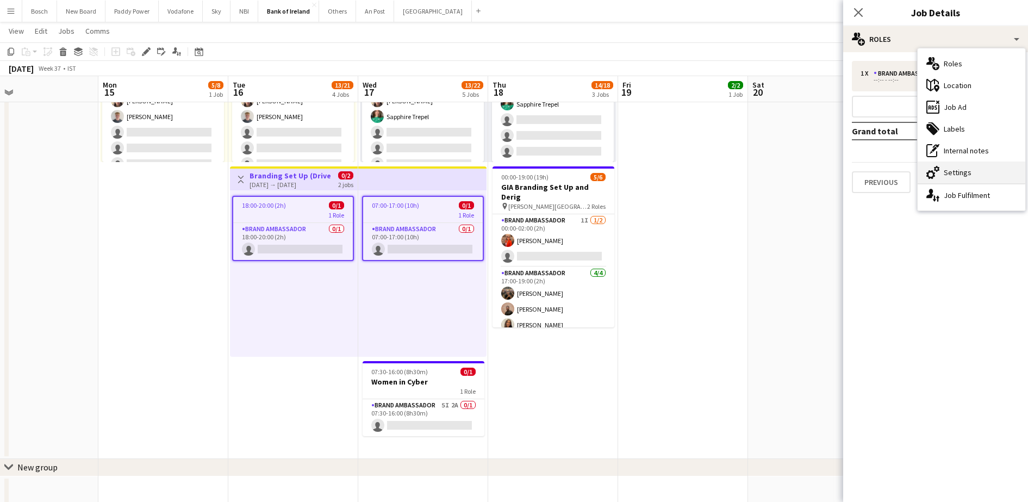
click at [966, 166] on div "cog-double-3 Settings" at bounding box center [972, 172] width 108 height 22
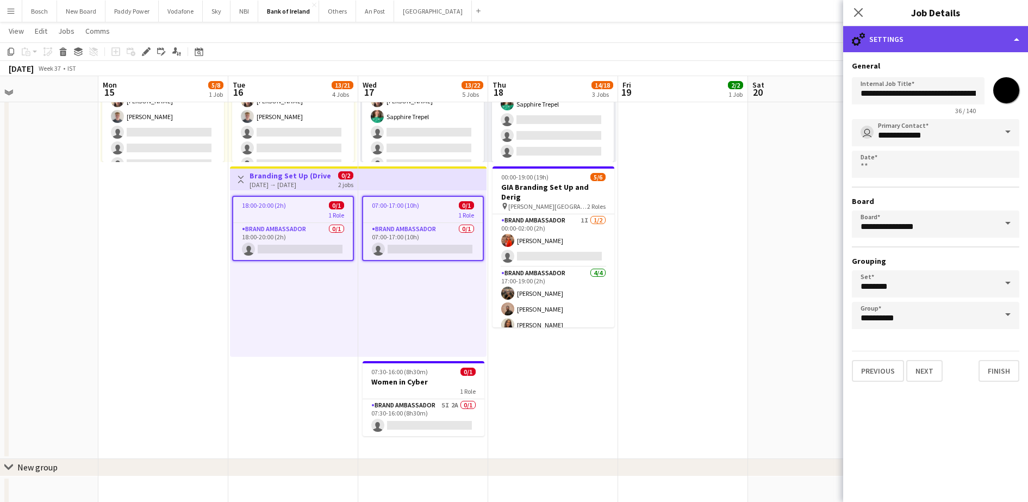
click at [914, 40] on div "cog-double-3 Settings" at bounding box center [935, 39] width 185 height 26
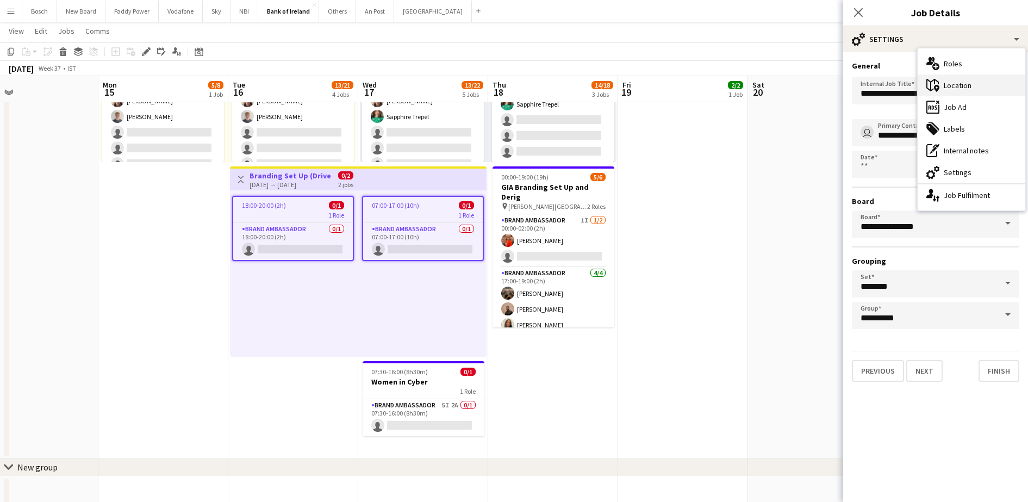
click at [964, 83] on div "maps-pin-1 Location" at bounding box center [972, 85] width 108 height 22
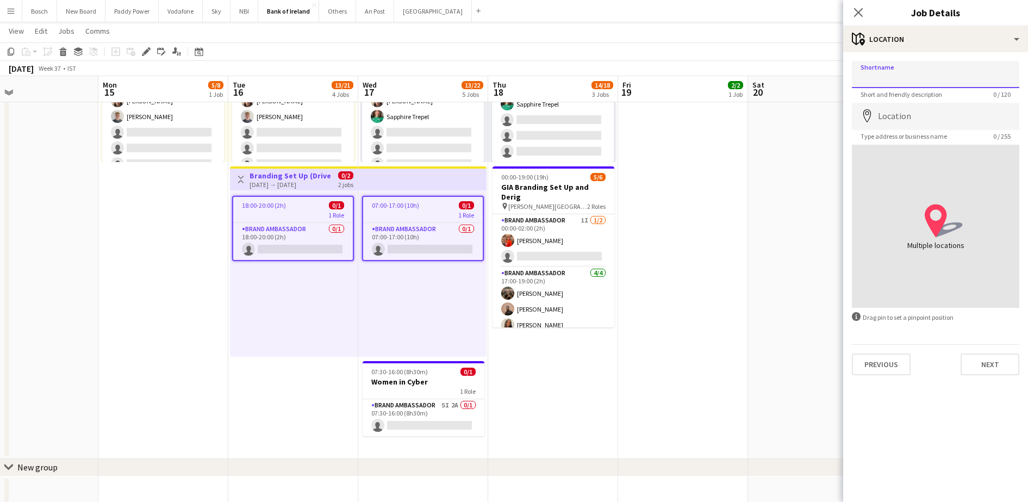
click at [916, 70] on input "Shortname" at bounding box center [935, 74] width 167 height 27
click at [901, 66] on input "Shortname" at bounding box center [935, 74] width 167 height 27
drag, startPoint x: 802, startPoint y: 40, endPoint x: 859, endPoint y: 64, distance: 61.2
click at [802, 40] on app-page-menu "View Day view expanded Day view collapsed Month view Date picker Jump to today …" at bounding box center [514, 32] width 1028 height 21
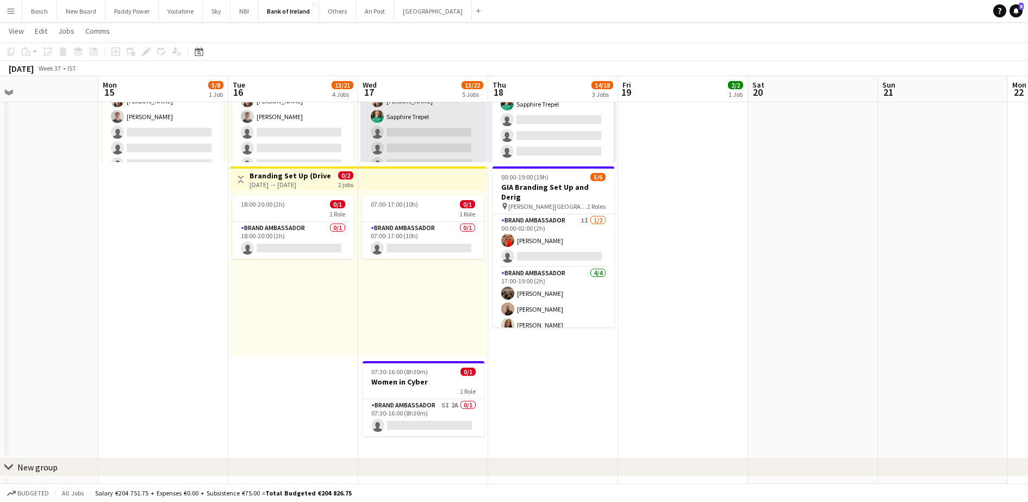
click at [427, 146] on app-card-role "Brand Ambassador 7I 5/8 10:00-17:00 (7h) Dominik Morycki Mark O’Shea Zach Baird…" at bounding box center [423, 100] width 122 height 147
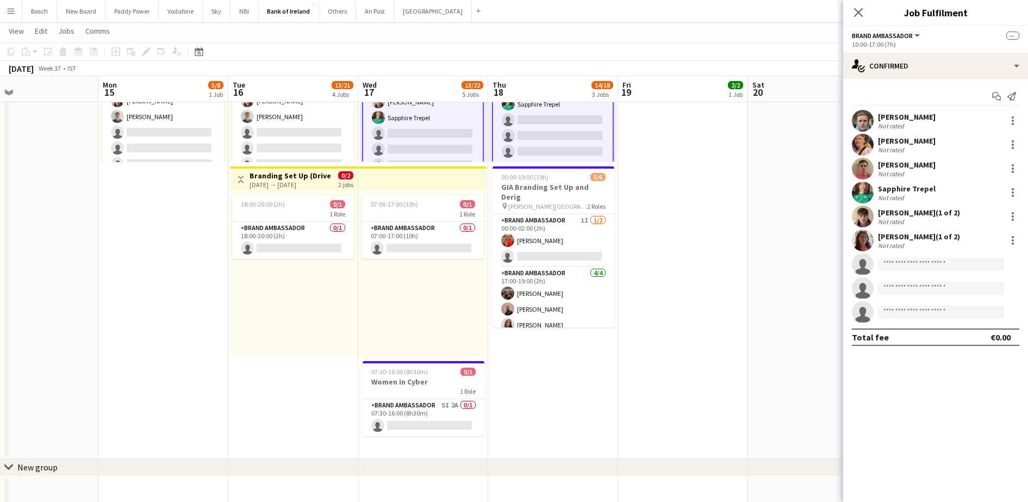
click at [332, 169] on app-top-bar "Toggle View Branding Set Up (Driver) - Overnight 16-09-2025 → 17-09-2025 0/2 2 …" at bounding box center [294, 178] width 128 height 24
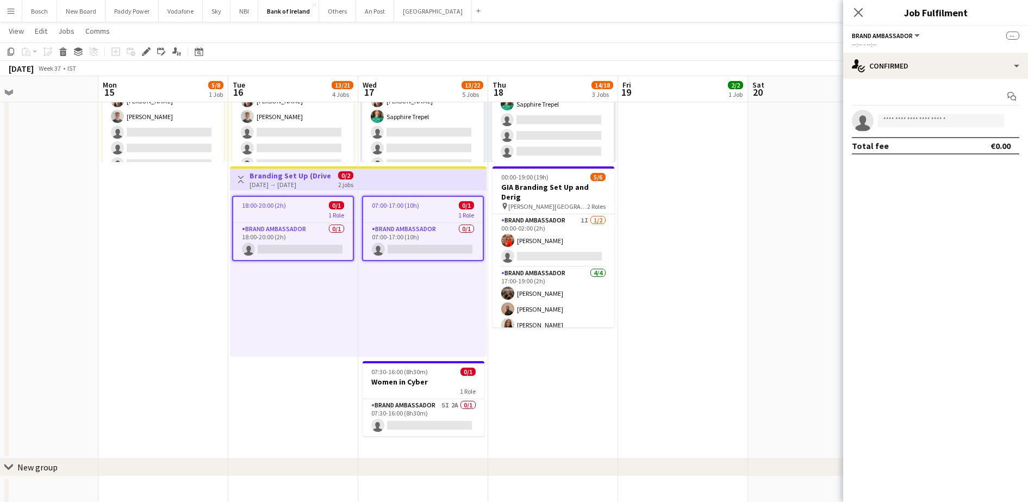
scroll to position [13, 0]
click at [141, 51] on div "Edit" at bounding box center [146, 51] width 13 height 13
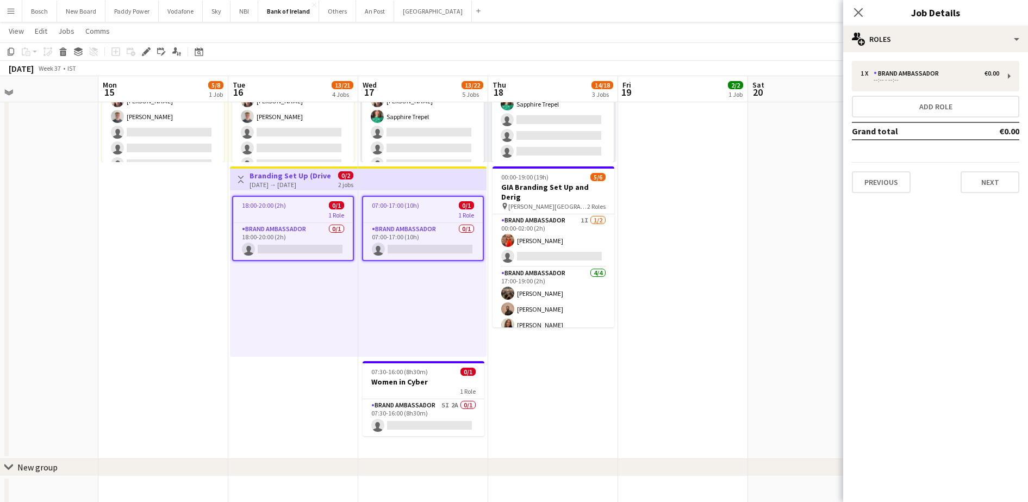
click at [914, 52] on div "1 x Brand Ambassador €0.00 --:-- - --:-- Add role Grand total €0.00 Previous Ne…" at bounding box center [935, 127] width 185 height 150
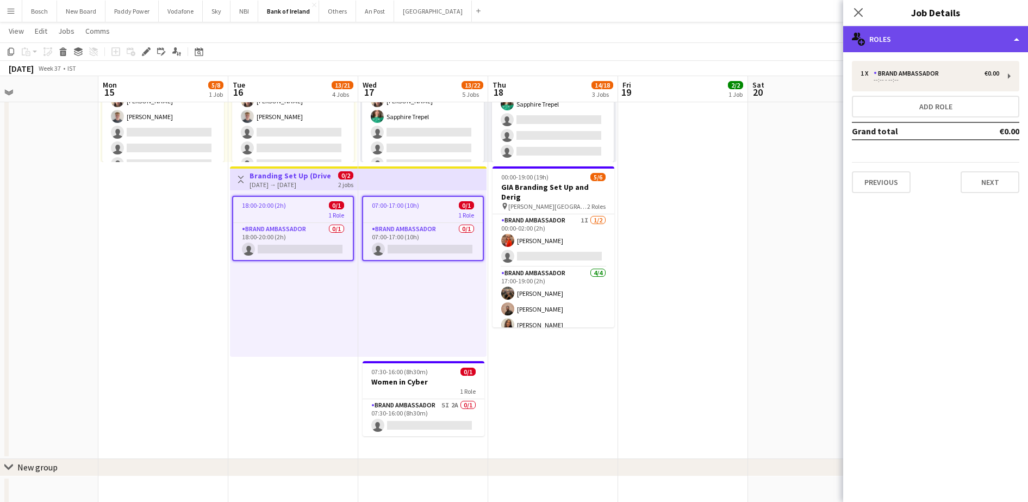
click at [922, 42] on div "multiple-users-add Roles" at bounding box center [935, 39] width 185 height 26
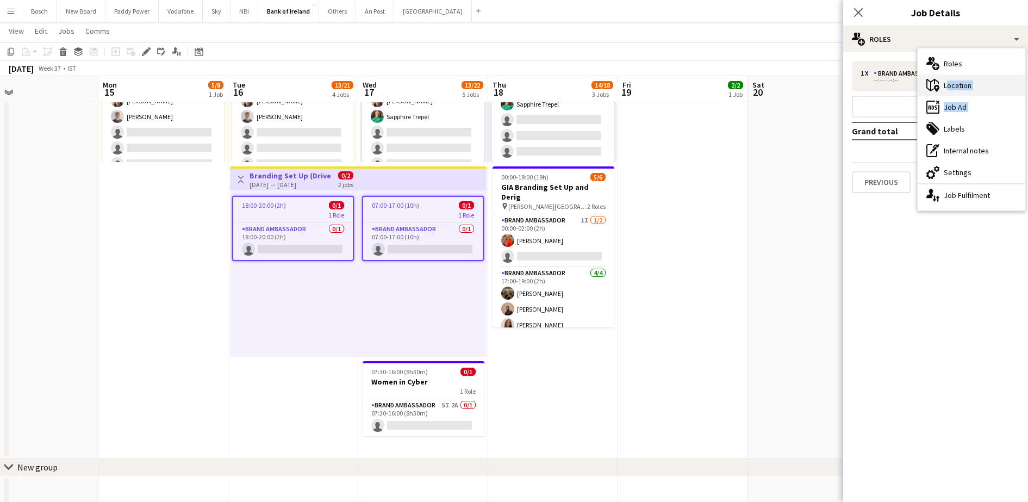
drag, startPoint x: 980, startPoint y: 125, endPoint x: 981, endPoint y: 88, distance: 37.0
click at [981, 88] on div "multiple-users-add Roles maps-pin-1 Location ads-window Job Ad tags-double Labe…" at bounding box center [972, 129] width 108 height 162
click at [981, 88] on div "maps-pin-1 Location" at bounding box center [972, 85] width 108 height 22
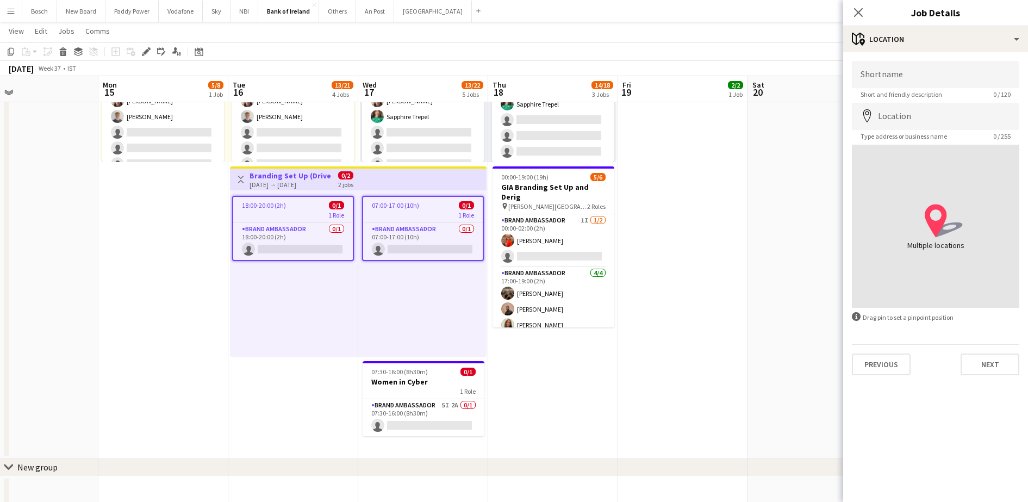
click at [964, 89] on app-form-group "Shortname Short and friendly description 0 / 120" at bounding box center [935, 80] width 167 height 38
click at [944, 135] on span "Type address or business name" at bounding box center [904, 136] width 104 height 8
click at [942, 78] on input "Shortname" at bounding box center [935, 74] width 167 height 27
type input "**********"
click at [995, 376] on div "**********" at bounding box center [935, 218] width 185 height 332
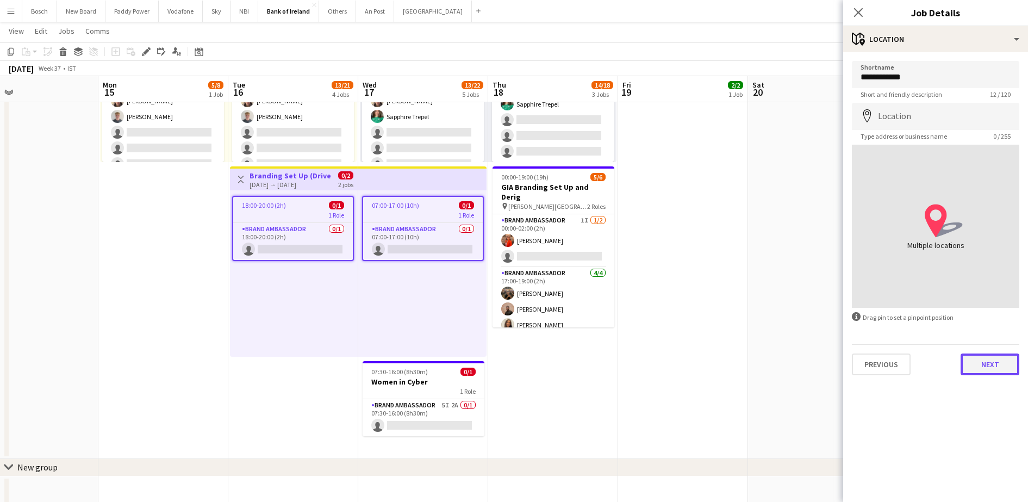
click at [993, 368] on button "Next" at bounding box center [990, 364] width 59 height 22
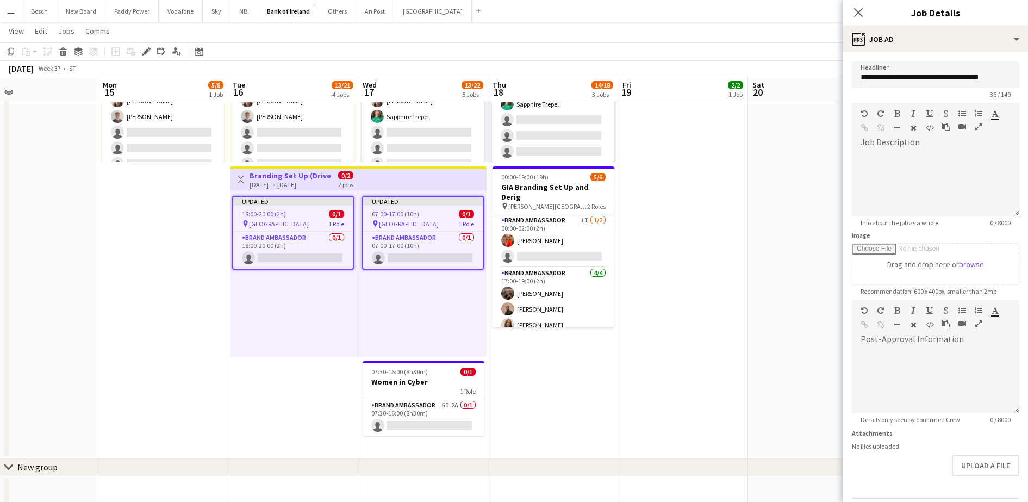
click at [796, 61] on div "September 2025 Week 37 • IST Publish 2 jobs Revert 2 jobs" at bounding box center [514, 68] width 1028 height 15
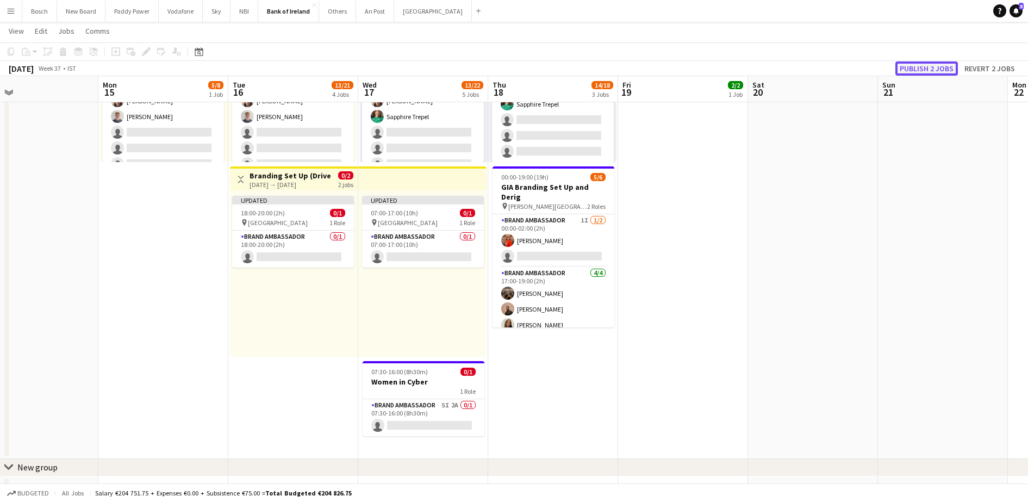
click at [943, 70] on button "Publish 2 jobs" at bounding box center [926, 68] width 63 height 14
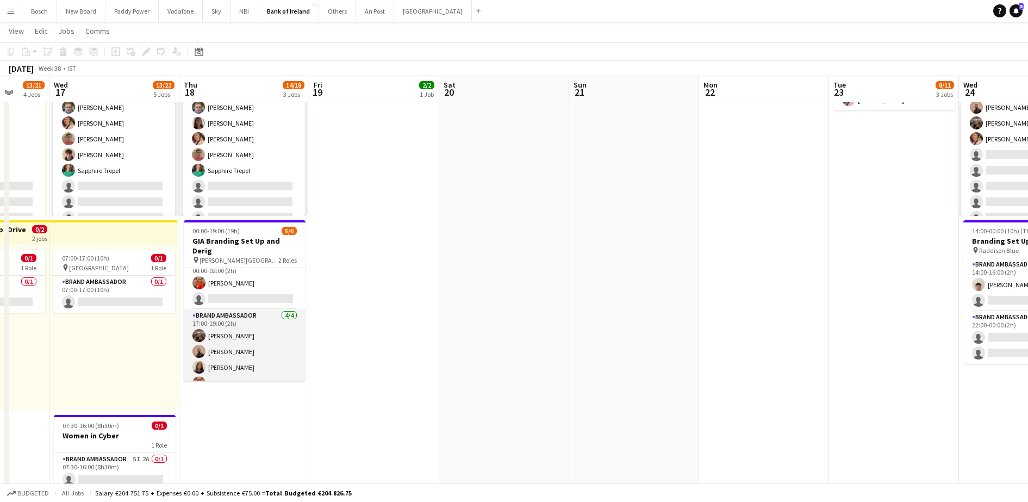
scroll to position [14, 0]
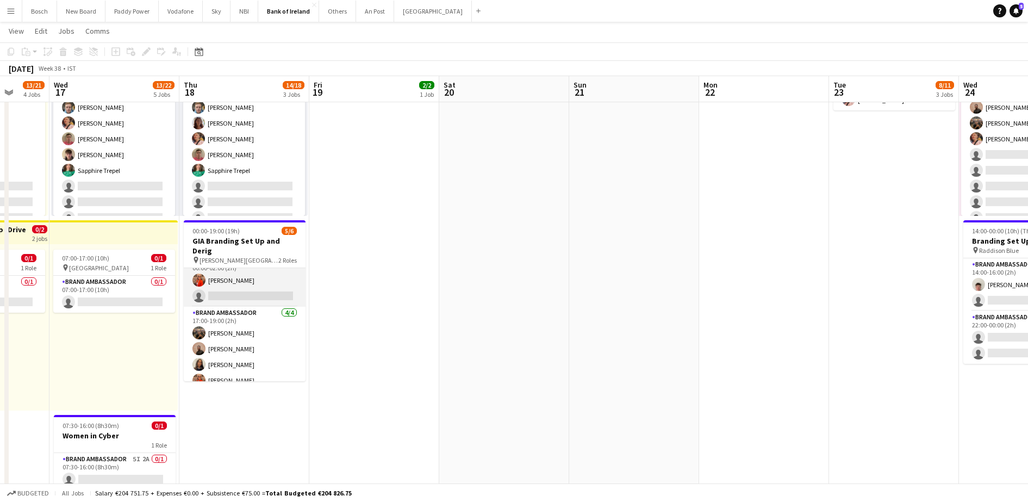
click at [261, 285] on app-card-role "Brand Ambassador 1I 1/2 00:00-02:00 (2h) Muireann O'Gorman single-neutral-actio…" at bounding box center [245, 280] width 122 height 53
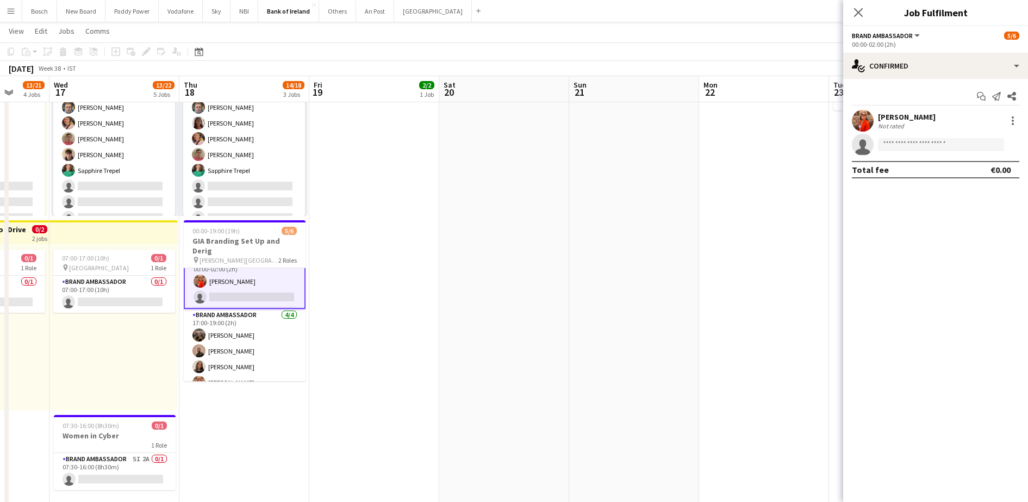
scroll to position [15, 0]
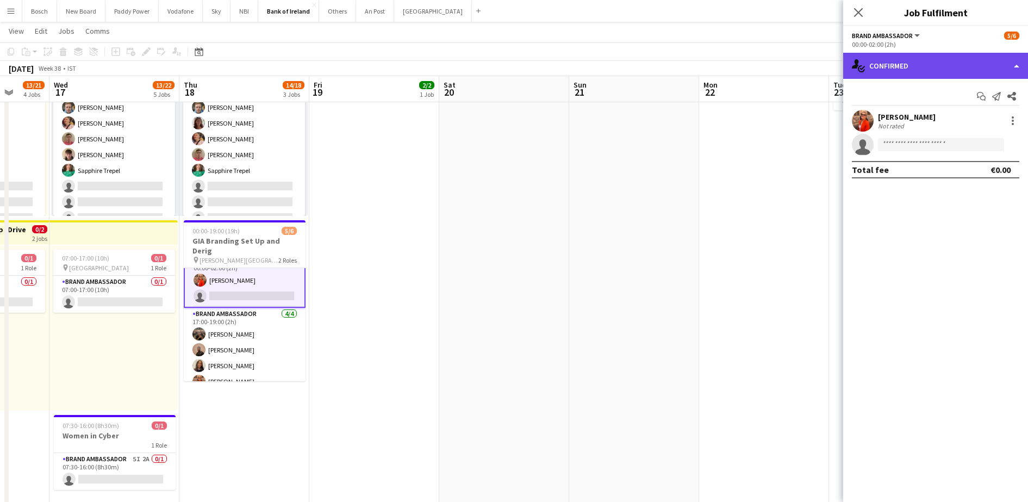
click at [915, 60] on div "single-neutral-actions-check-2 Confirmed" at bounding box center [935, 66] width 185 height 26
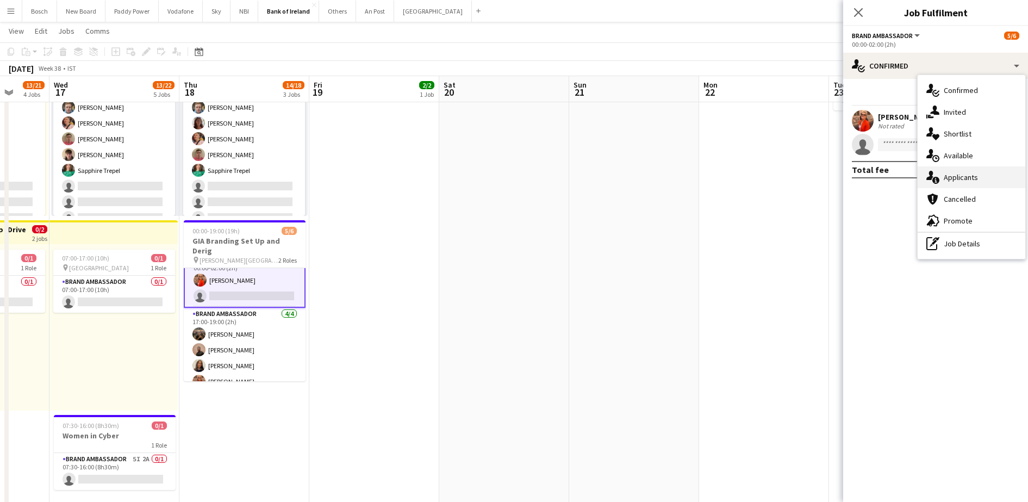
click at [988, 171] on div "single-neutral-actions-information Applicants" at bounding box center [972, 177] width 108 height 22
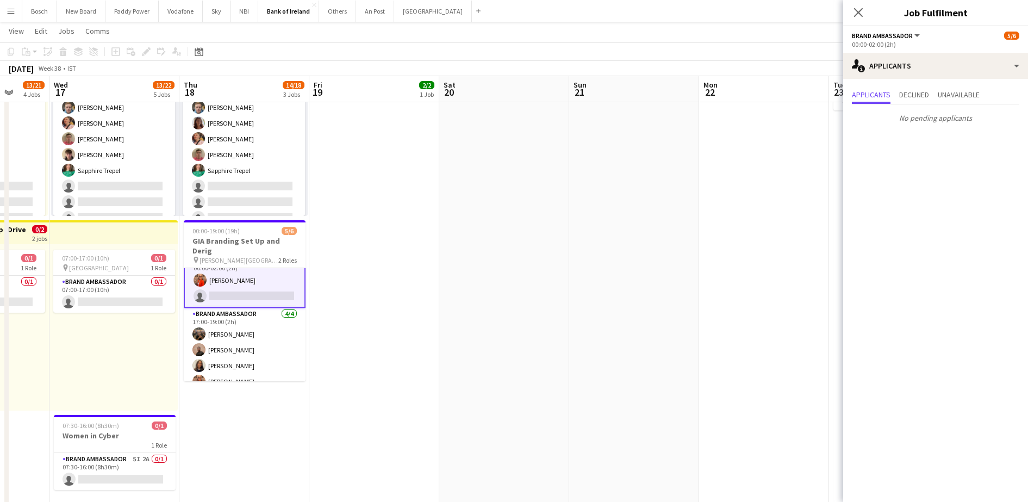
click at [484, 333] on app-date-cell at bounding box center [504, 72] width 130 height 881
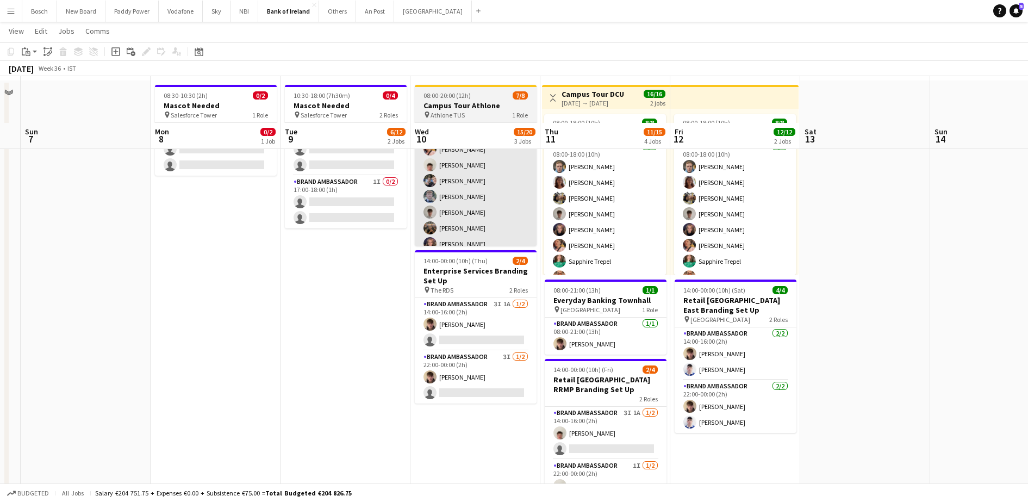
scroll to position [0, 0]
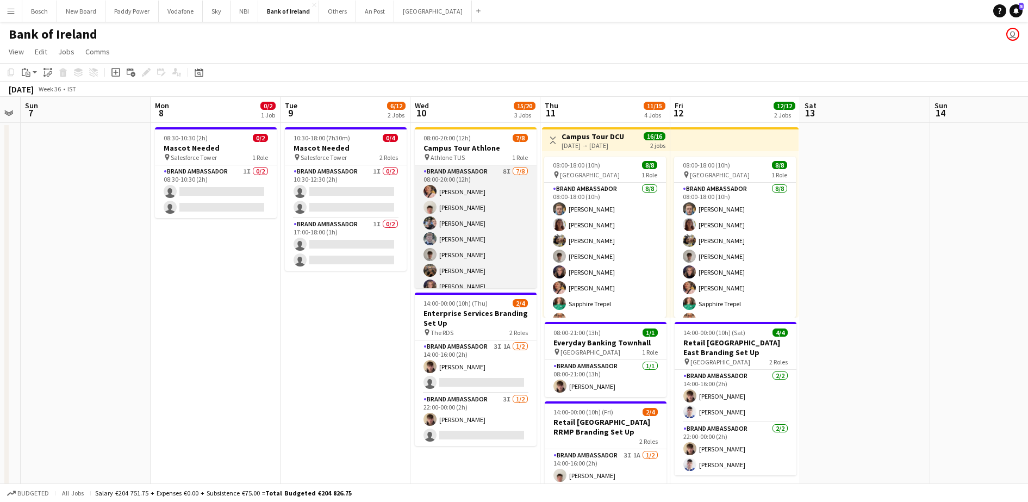
click at [477, 262] on app-card-role "Brand Ambassador 8I 7/8 08:00-20:00 (12h) Mark O’Shea Robert Harvey Oscar Obrie…" at bounding box center [476, 238] width 122 height 147
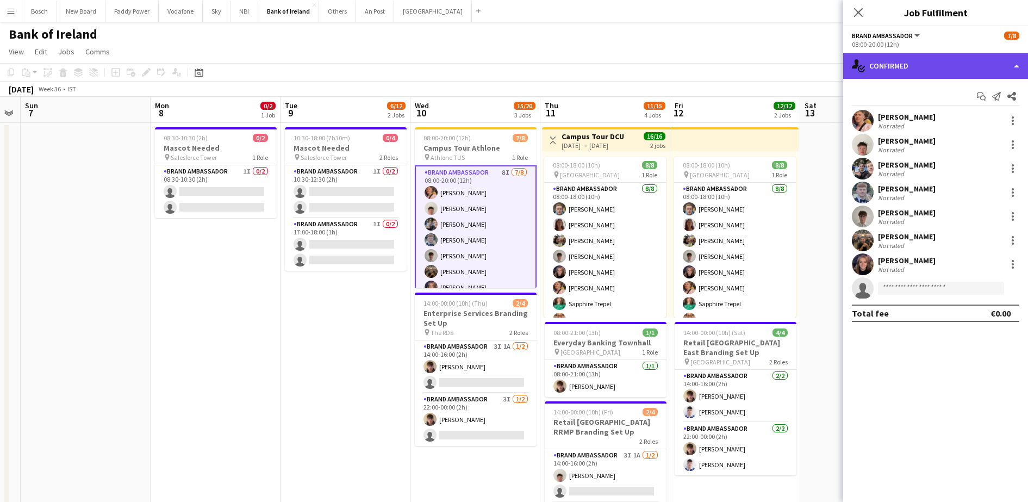
click at [920, 70] on div "single-neutral-actions-check-2 Confirmed" at bounding box center [935, 66] width 185 height 26
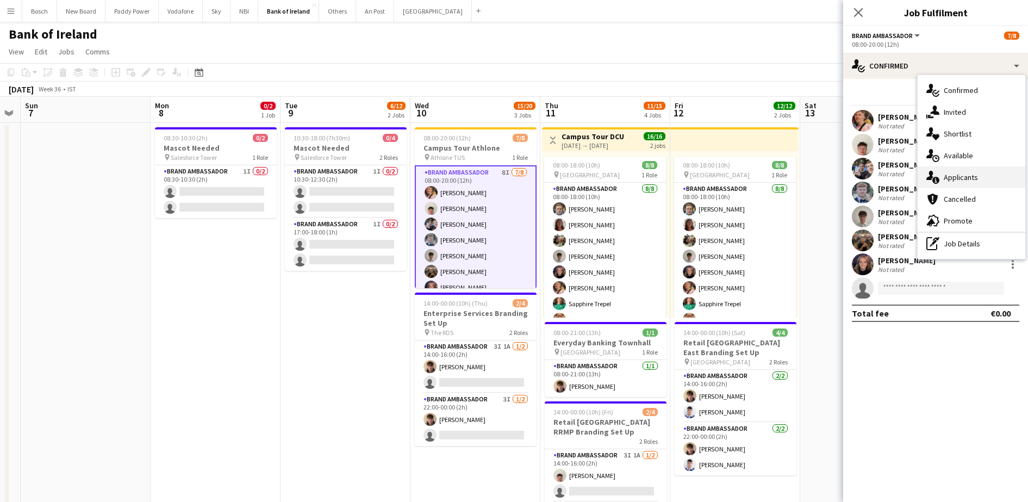
click at [988, 180] on div "single-neutral-actions-information Applicants" at bounding box center [972, 177] width 108 height 22
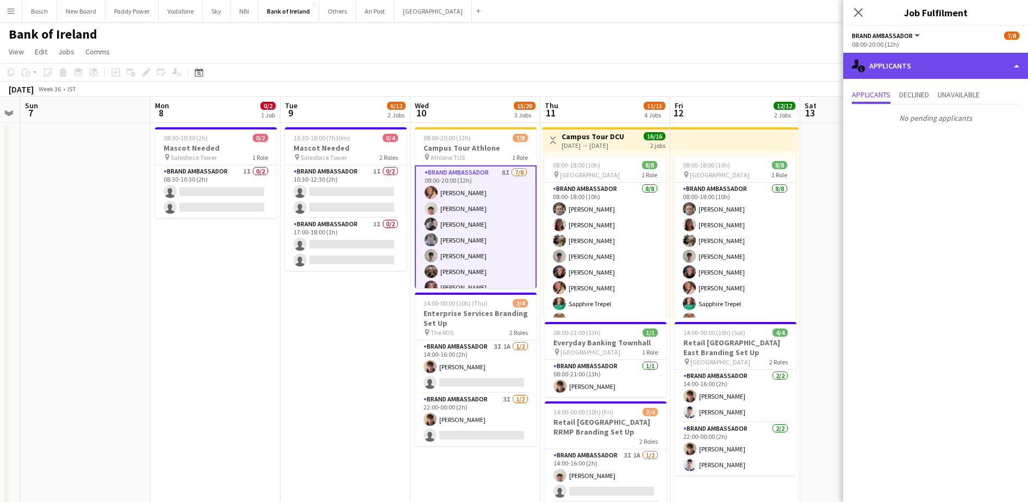
click at [905, 67] on div "single-neutral-actions-information Applicants" at bounding box center [935, 66] width 185 height 26
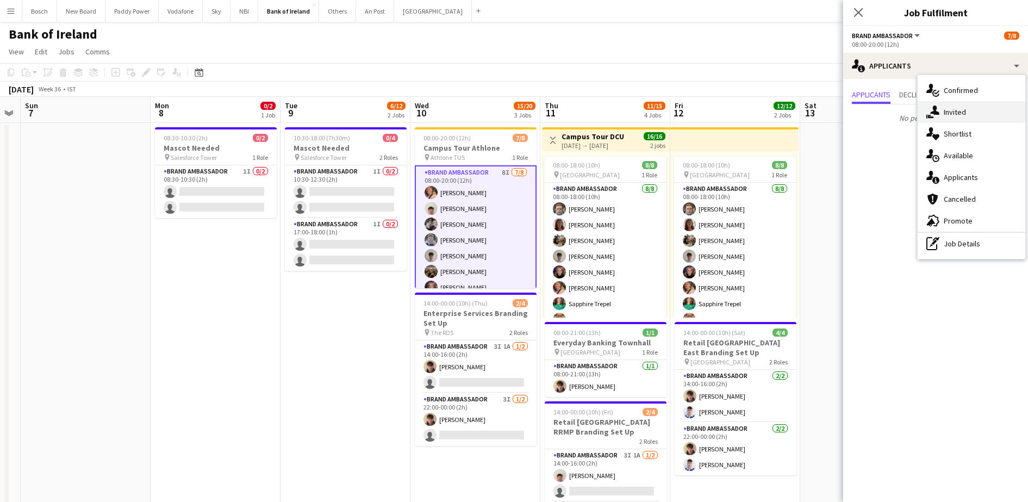
click at [960, 114] on div "single-neutral-actions-share-1 Invited" at bounding box center [972, 112] width 108 height 22
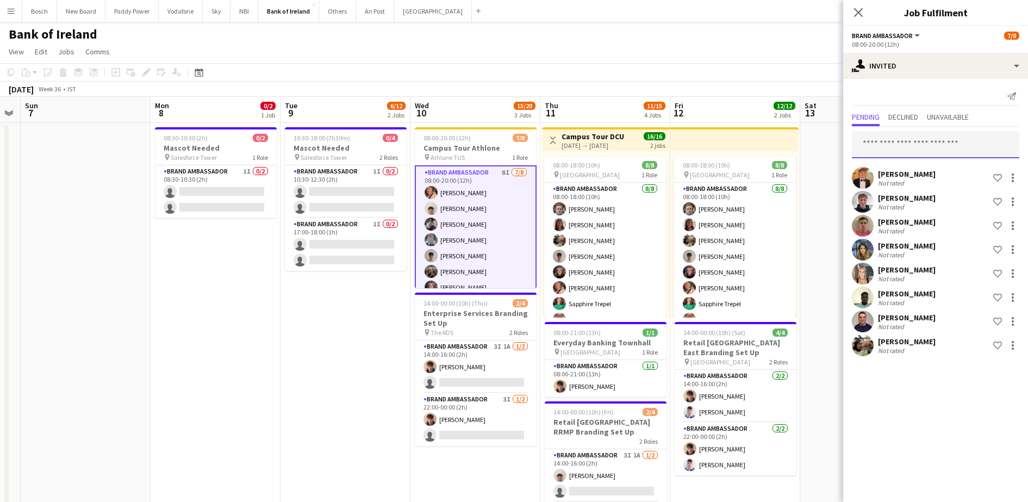
click at [912, 143] on input "text" at bounding box center [935, 144] width 167 height 27
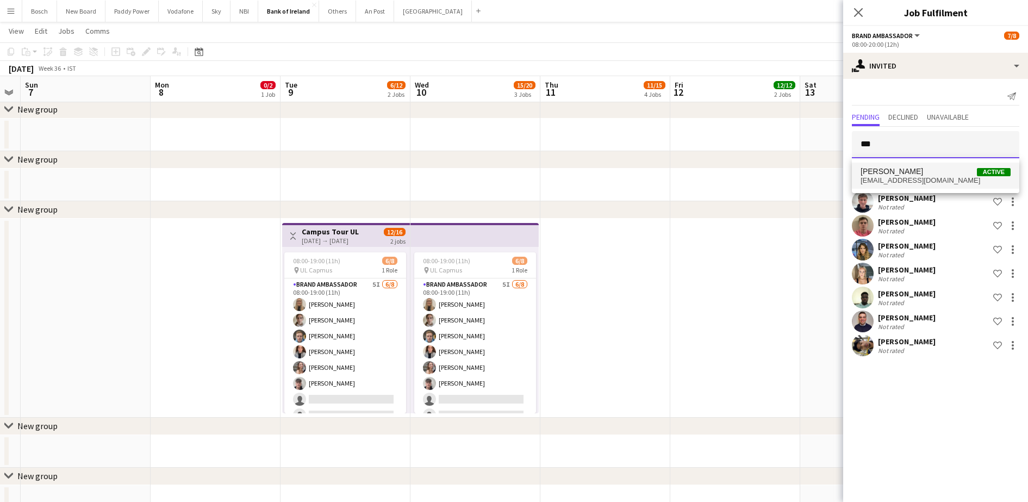
type input "***"
click at [891, 171] on span "Muireann O'Gorman" at bounding box center [892, 171] width 63 height 9
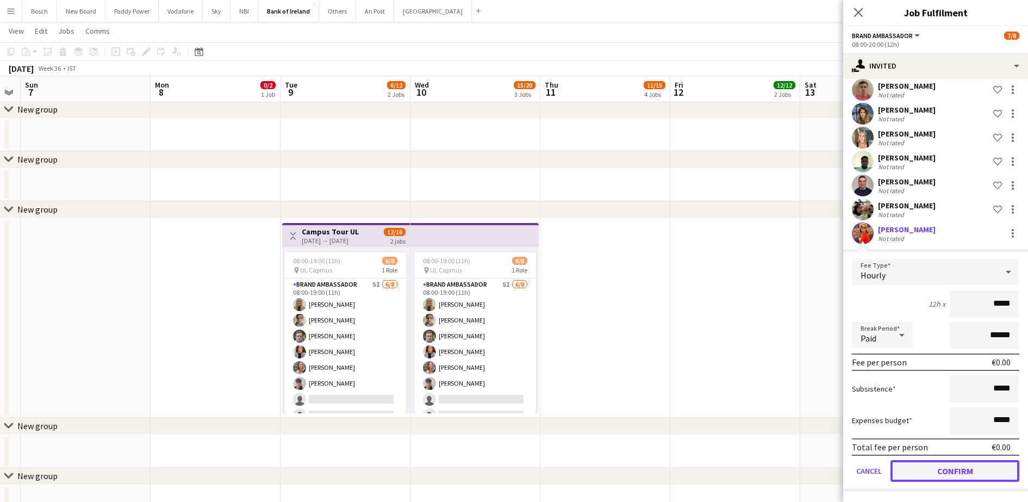
click at [929, 467] on button "Confirm" at bounding box center [955, 471] width 129 height 22
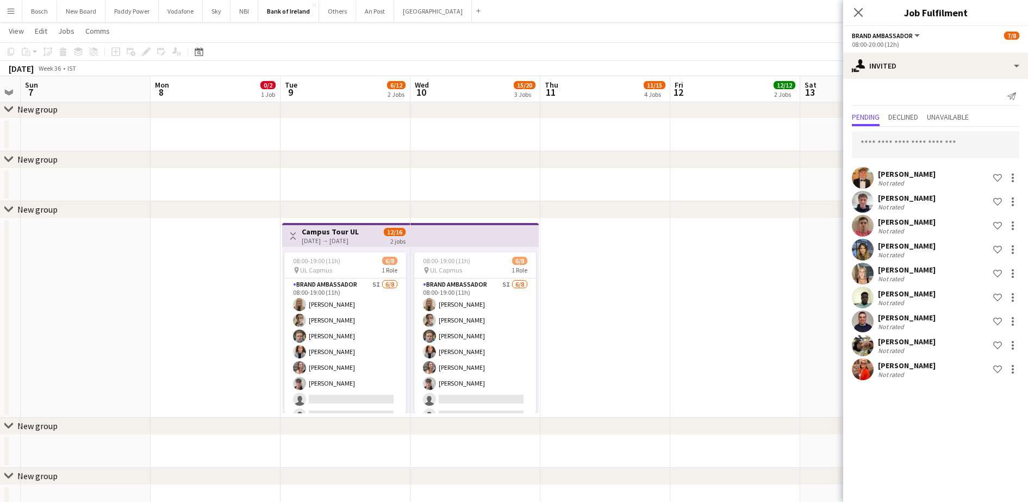
click at [812, 41] on app-page-menu "View Day view expanded Day view collapsed Month view Date picker Jump to today …" at bounding box center [514, 32] width 1028 height 21
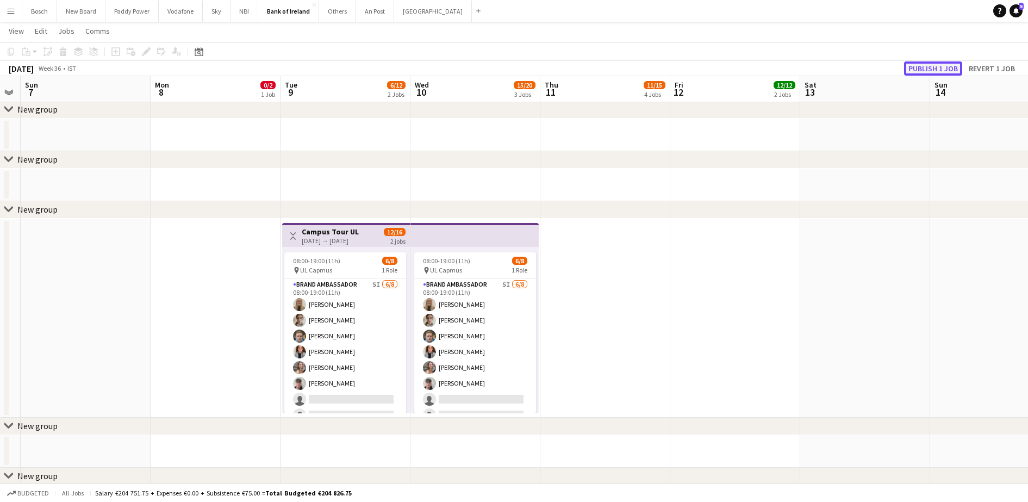
click at [923, 69] on button "Publish 1 job" at bounding box center [933, 68] width 58 height 14
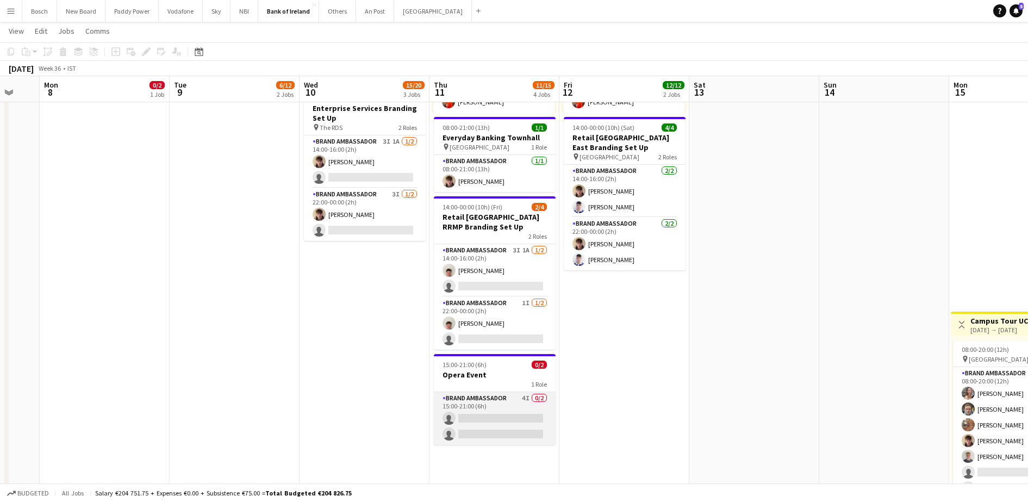
click at [478, 402] on app-card-role "Brand Ambassador 4I 0/2 15:00-21:00 (6h) single-neutral-actions single-neutral-…" at bounding box center [495, 418] width 122 height 53
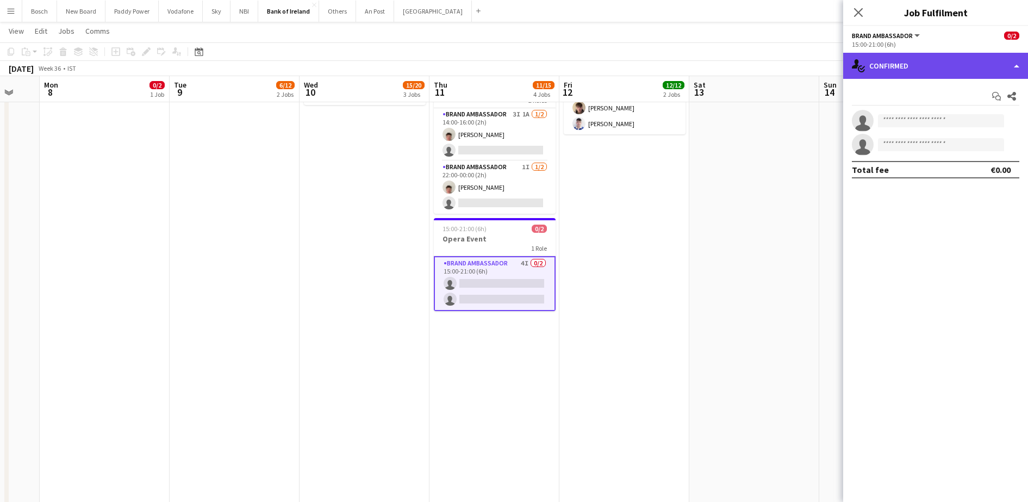
click at [899, 65] on div "single-neutral-actions-check-2 Confirmed" at bounding box center [935, 66] width 185 height 26
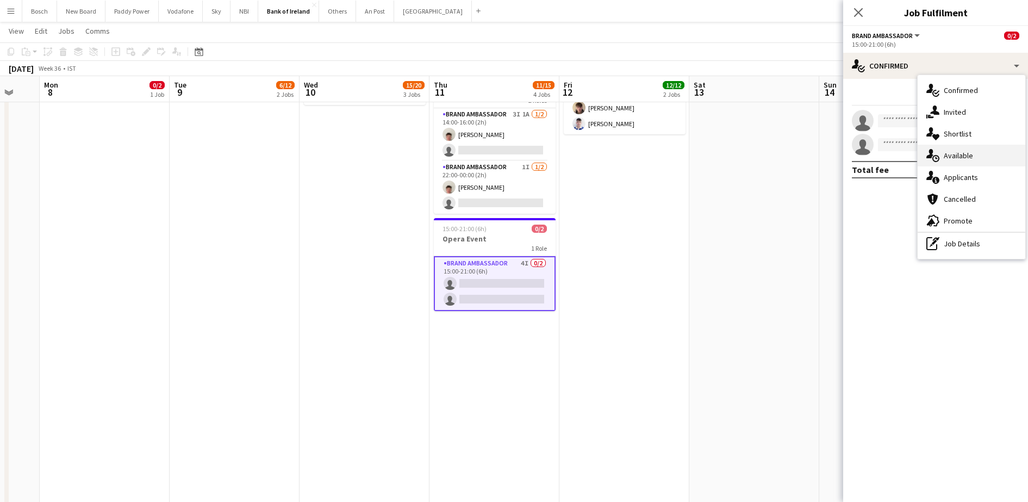
click at [958, 157] on div "single-neutral-actions-upload Available" at bounding box center [972, 156] width 108 height 22
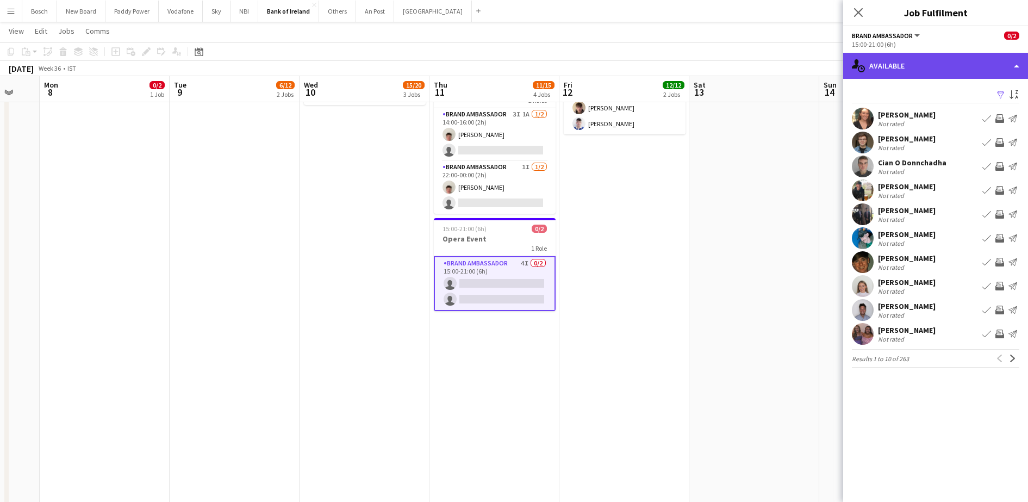
click at [896, 61] on div "single-neutral-actions-upload Available" at bounding box center [935, 66] width 185 height 26
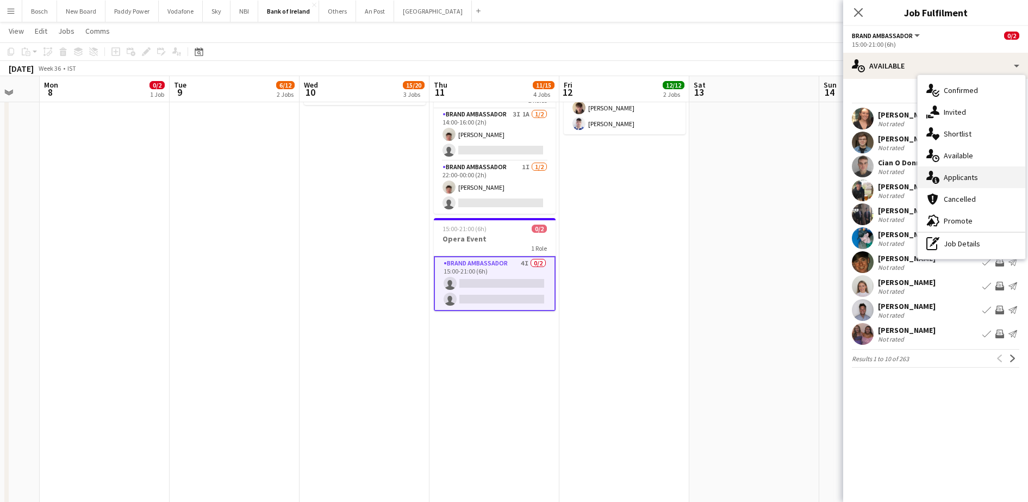
click at [943, 173] on div "single-neutral-actions-information Applicants" at bounding box center [972, 177] width 108 height 22
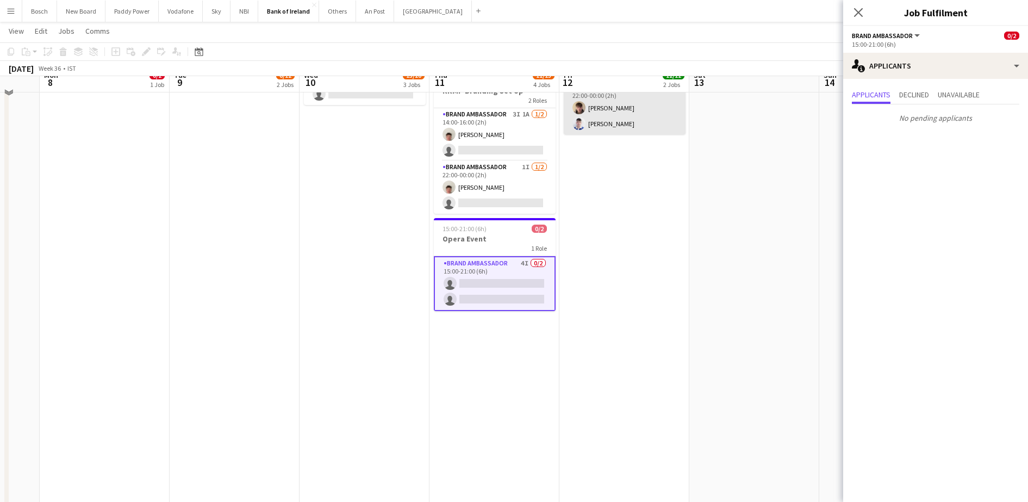
scroll to position [128, 0]
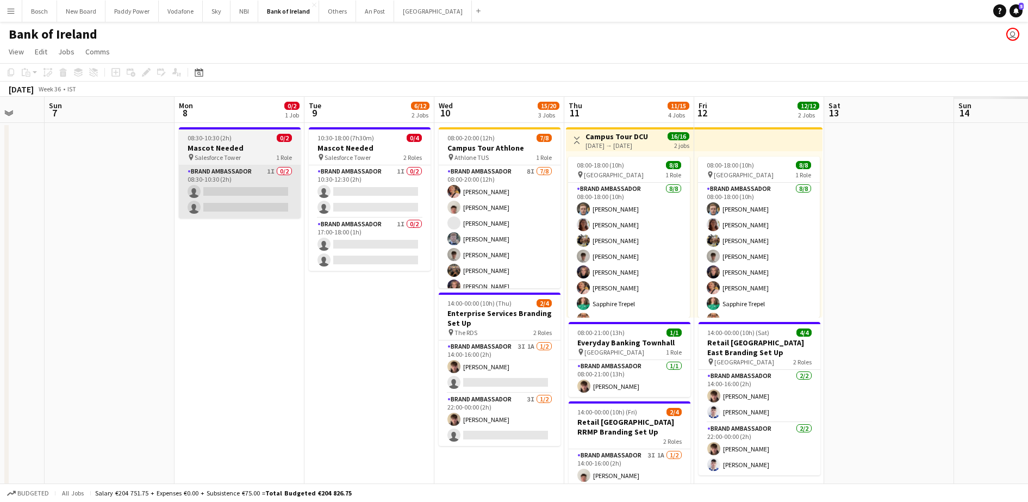
scroll to position [0, 271]
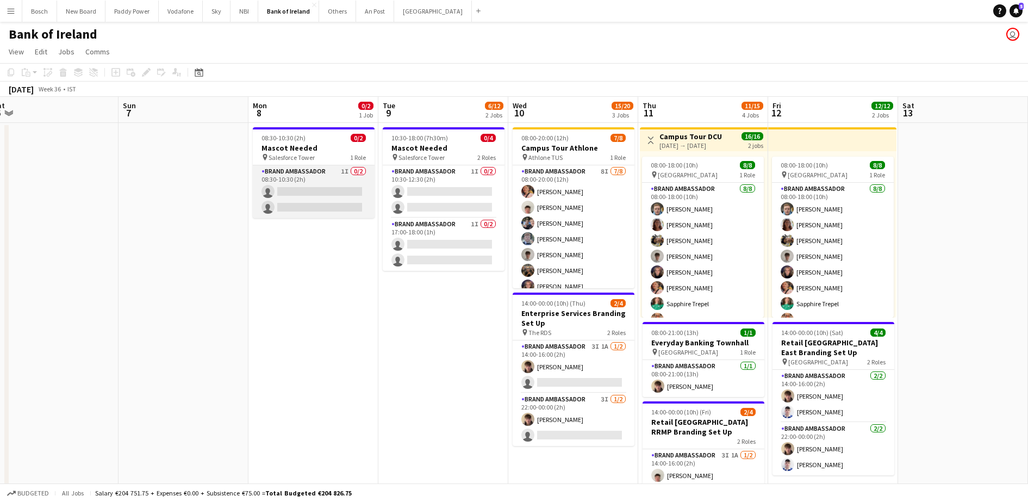
click at [352, 197] on app-card-role "Brand Ambassador 1I 0/2 08:30-10:30 (2h) single-neutral-actions single-neutral-…" at bounding box center [314, 191] width 122 height 53
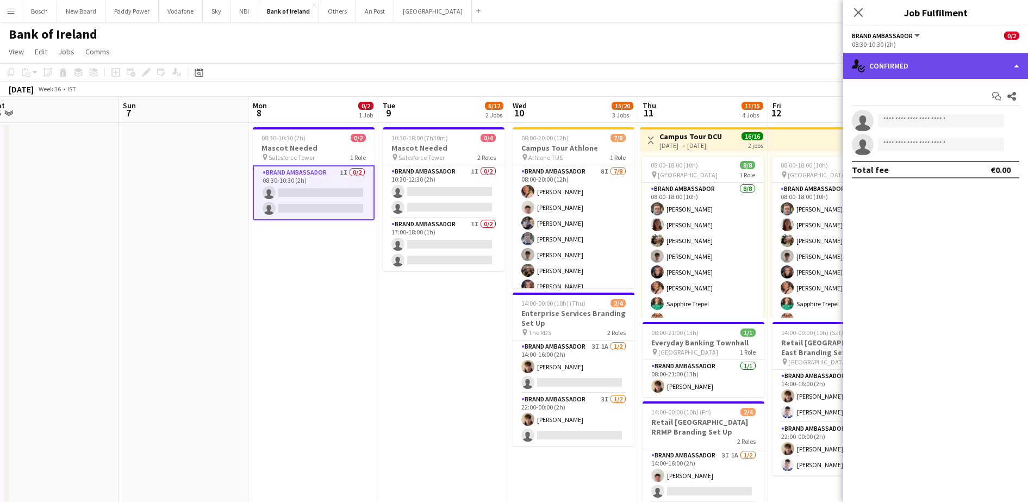
click at [876, 74] on div "single-neutral-actions-check-2 Confirmed" at bounding box center [935, 66] width 185 height 26
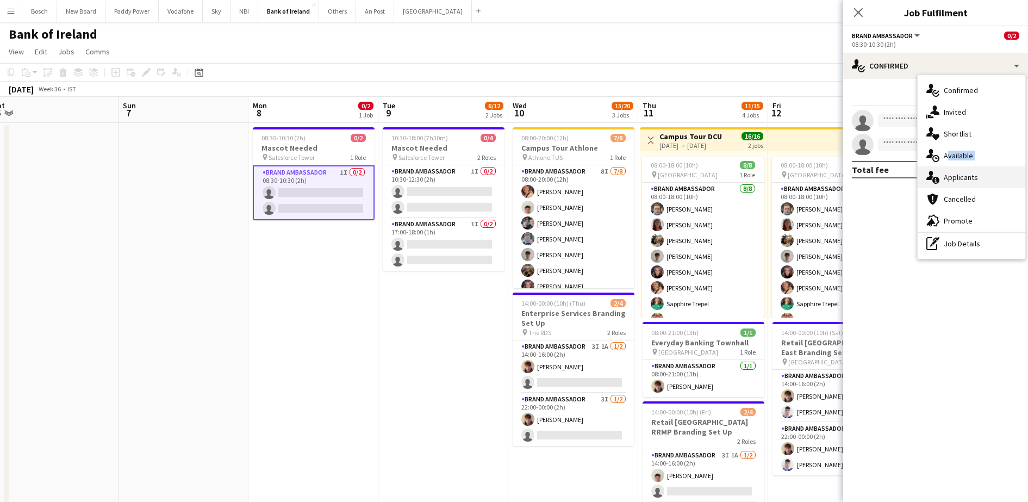
drag, startPoint x: 942, startPoint y: 161, endPoint x: 943, endPoint y: 180, distance: 19.6
click at [943, 180] on div "single-neutral-actions-check-2 Confirmed single-neutral-actions-share-1 Invited…" at bounding box center [972, 167] width 108 height 184
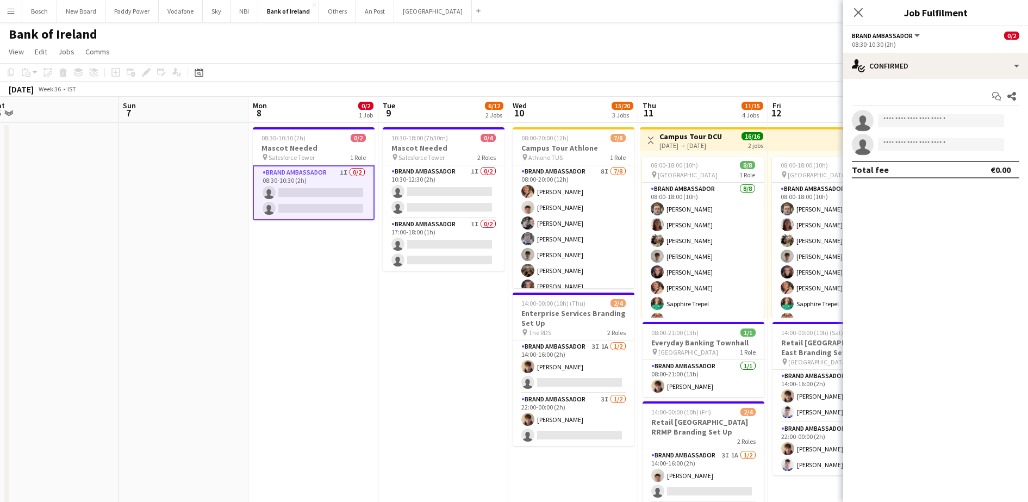
click at [943, 180] on div "Start chat Share single-neutral-actions single-neutral-actions Total fee €0.00" at bounding box center [935, 133] width 185 height 108
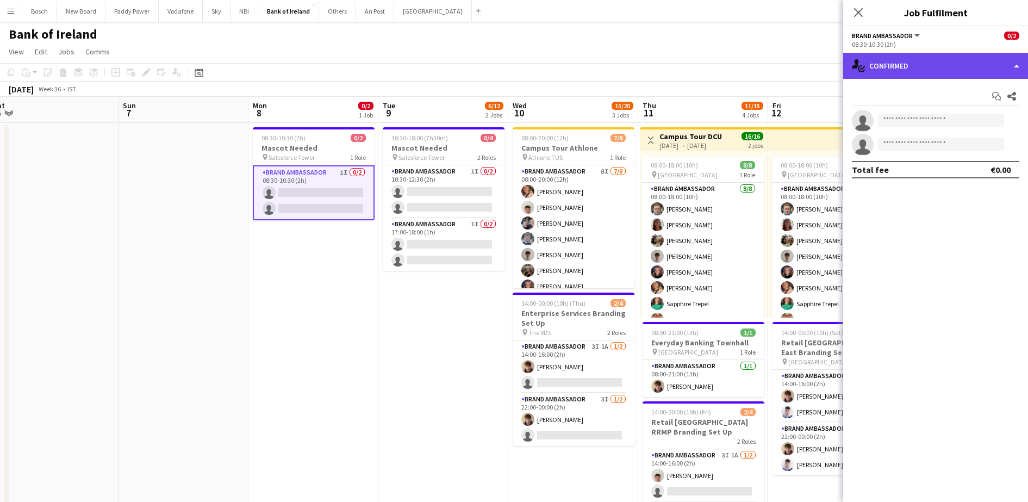
click at [937, 76] on div "single-neutral-actions-check-2 Confirmed" at bounding box center [935, 66] width 185 height 26
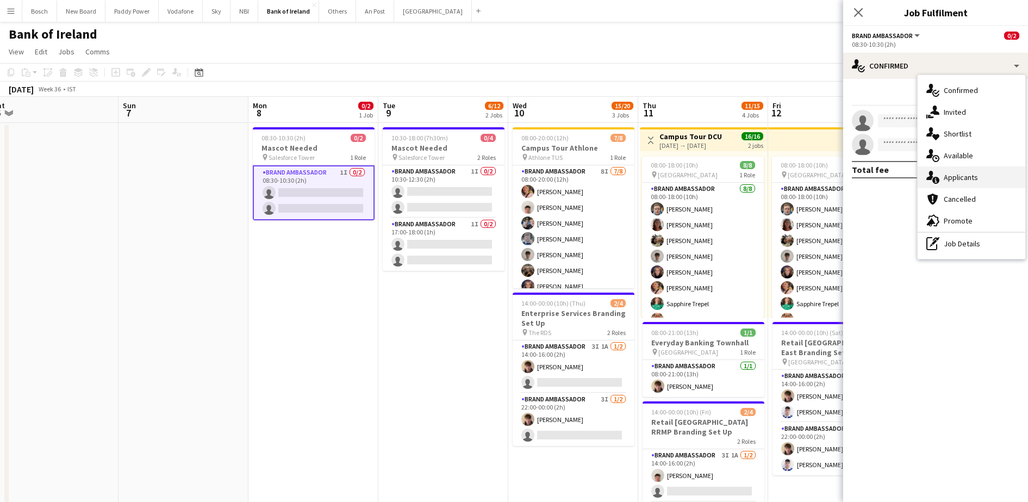
click at [975, 173] on div "single-neutral-actions-information Applicants" at bounding box center [972, 177] width 108 height 22
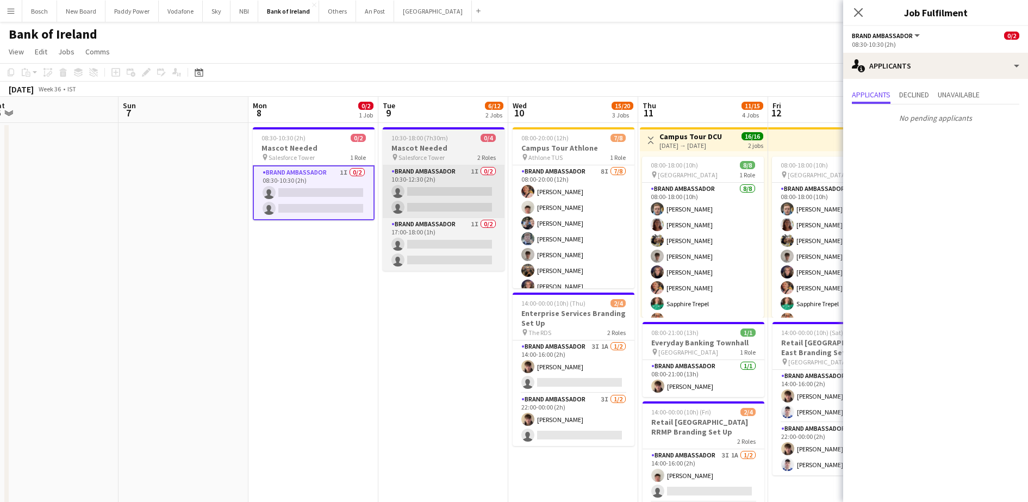
scroll to position [0, 345]
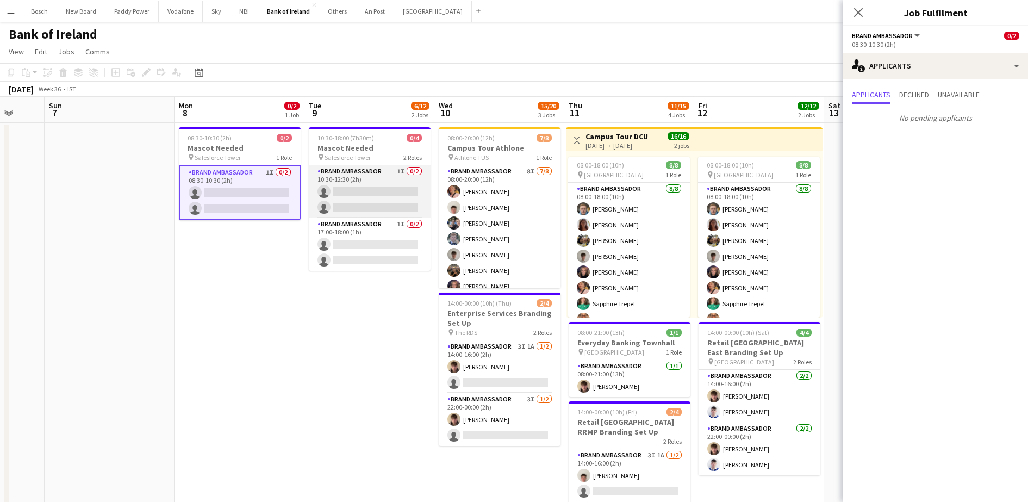
click at [385, 197] on app-card-role "Brand Ambassador 1I 0/2 10:30-12:30 (2h) single-neutral-actions single-neutral-…" at bounding box center [370, 191] width 122 height 53
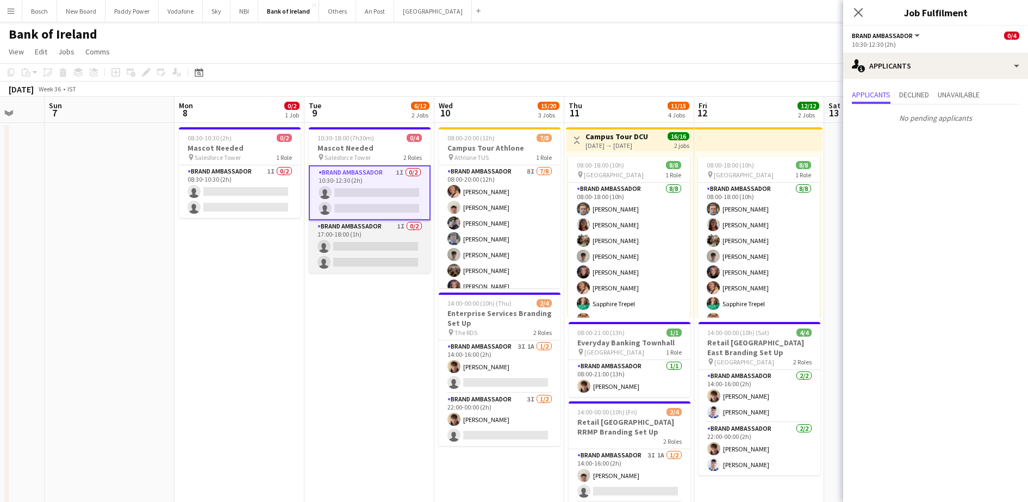
click at [384, 229] on app-card-role "Brand Ambassador 1I 0/2 17:00-18:00 (1h) single-neutral-actions single-neutral-…" at bounding box center [370, 246] width 122 height 53
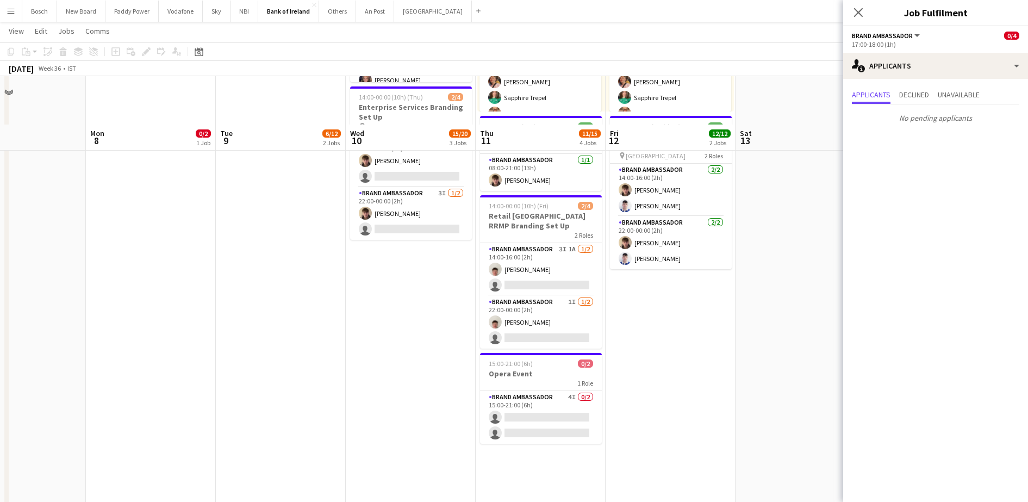
scroll to position [204, 0]
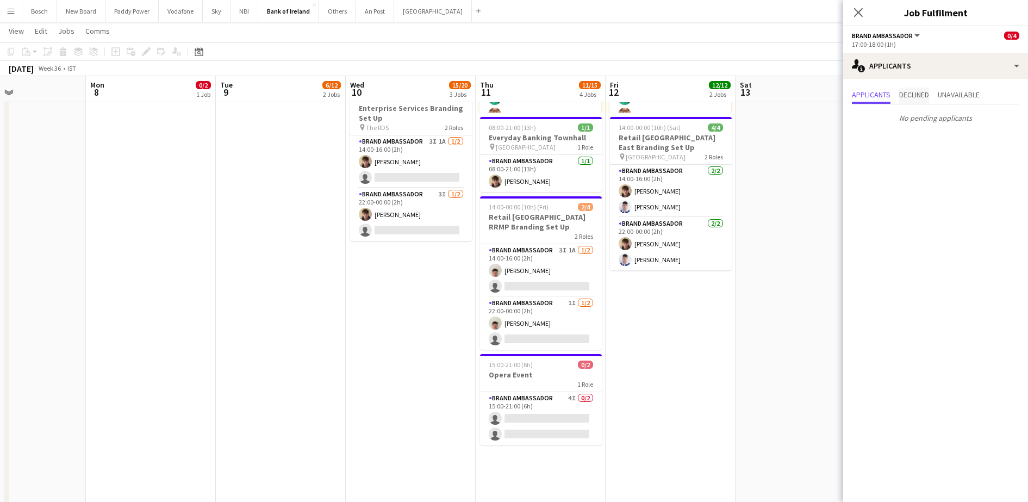
click at [922, 88] on span "Declined" at bounding box center [914, 96] width 30 height 16
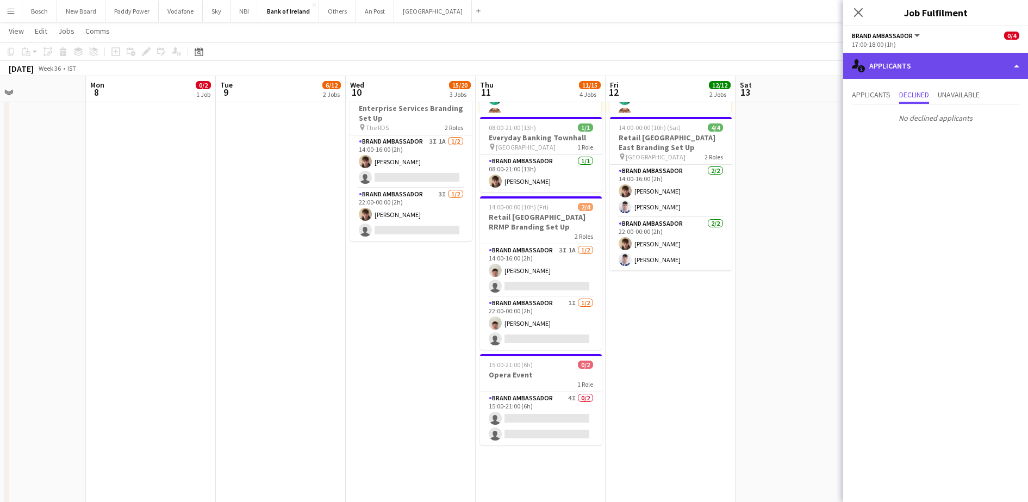
click at [921, 64] on div "single-neutral-actions-information Applicants" at bounding box center [935, 66] width 185 height 26
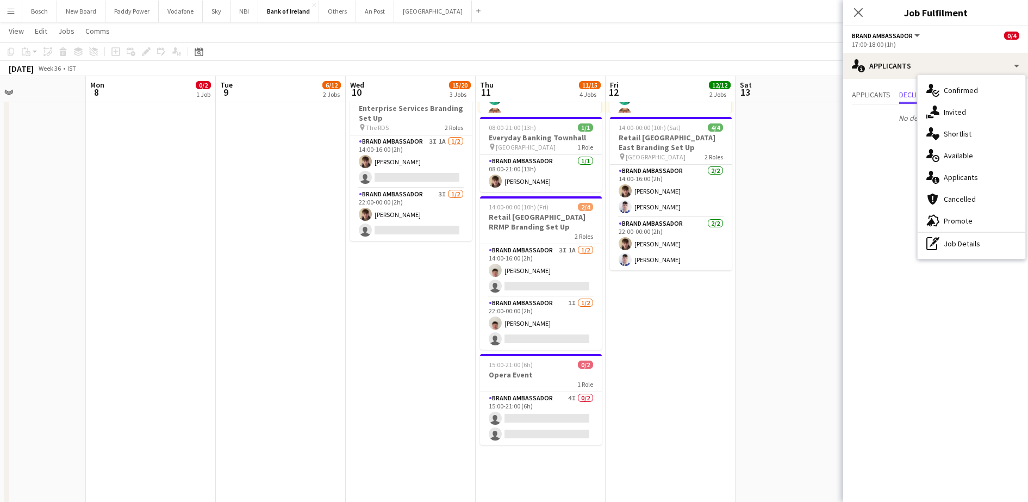
click at [943, 105] on div "single-neutral-actions-share-1 Invited" at bounding box center [972, 112] width 108 height 22
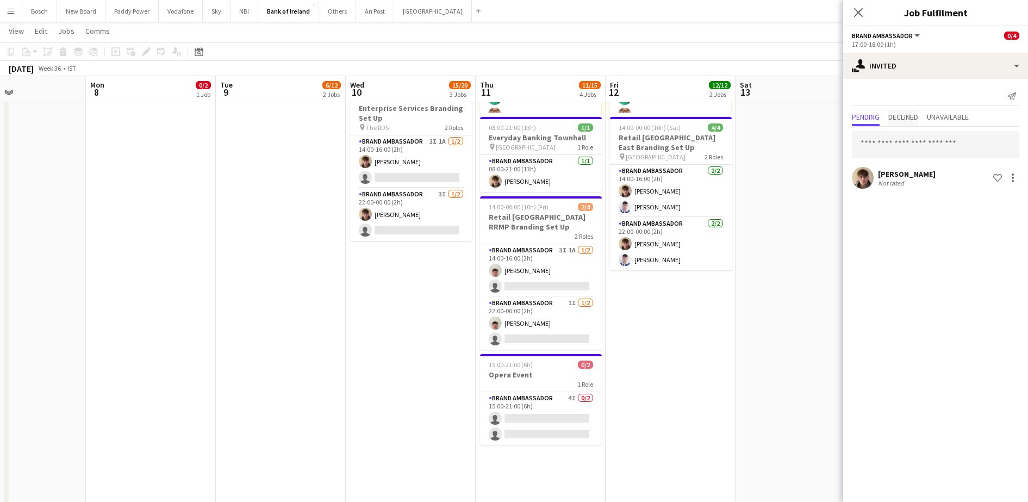
click at [917, 117] on span "Declined" at bounding box center [903, 117] width 30 height 8
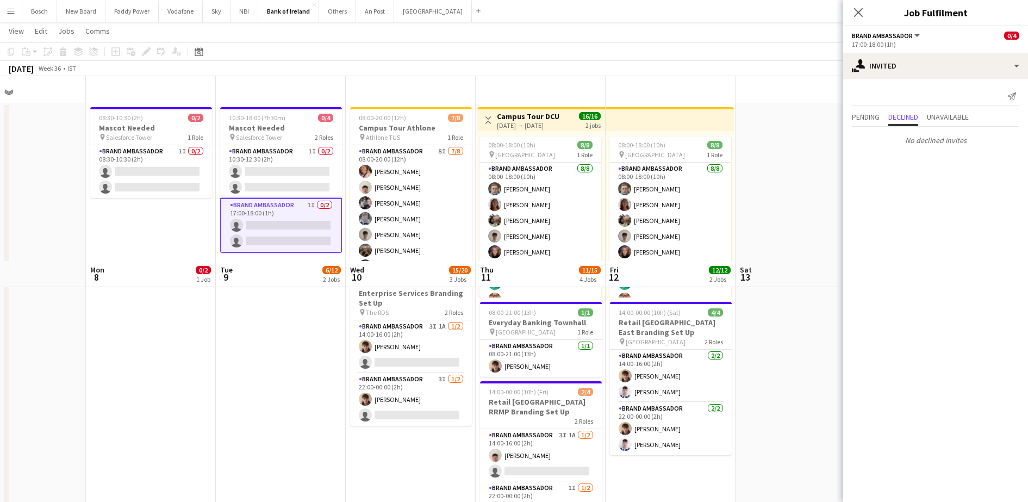
scroll to position [0, 0]
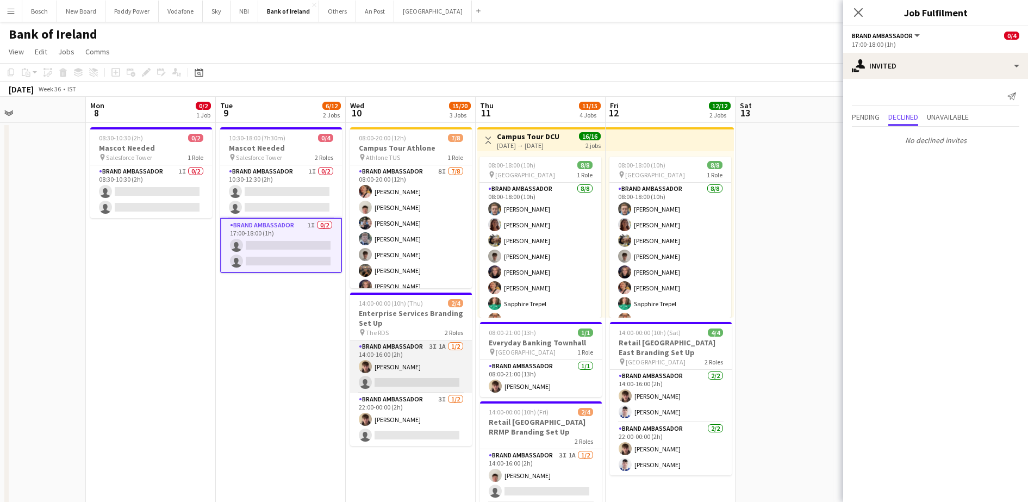
click at [418, 371] on app-card-role "Brand Ambassador 3I 1A [DATE] 14:00-16:00 (2h) [PERSON_NAME] single-neutral-act…" at bounding box center [411, 366] width 122 height 53
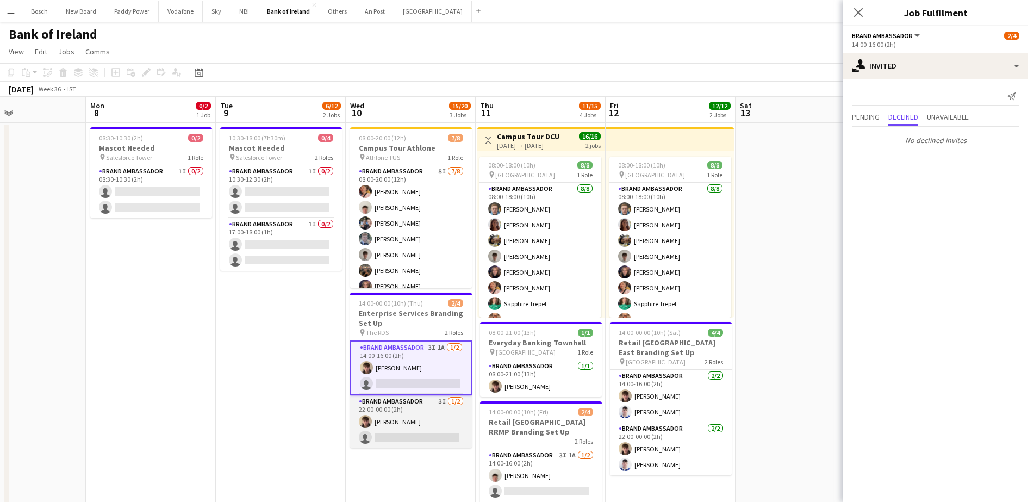
click at [416, 437] on app-card-role "Brand Ambassador 3I [DATE] 22:00-00:00 (2h) [PERSON_NAME] single-neutral-actions" at bounding box center [411, 421] width 122 height 53
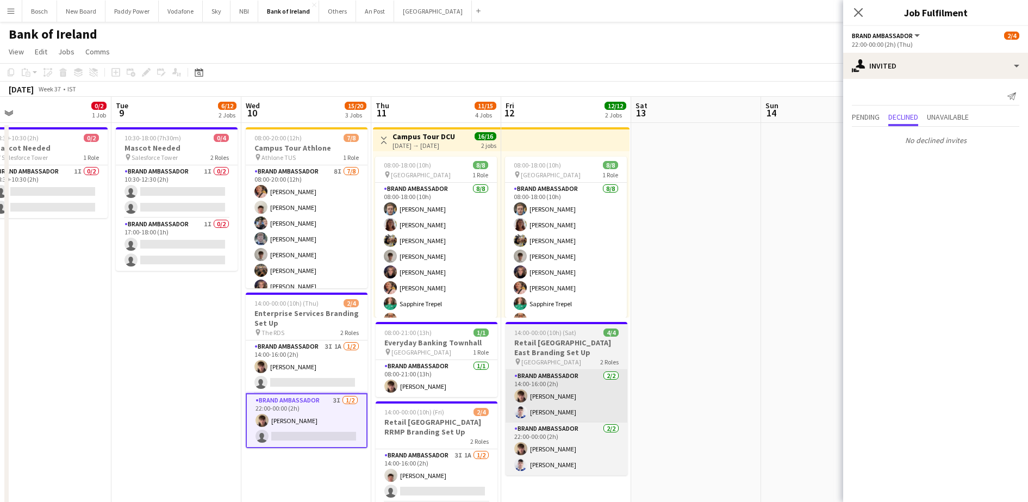
scroll to position [0, 410]
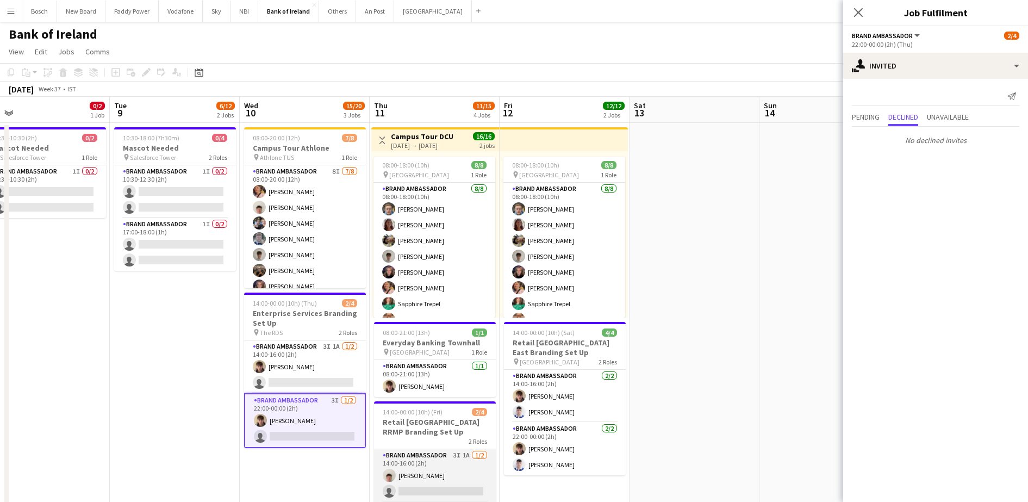
click at [456, 458] on app-card-role "Brand Ambassador 3I 1A 1/2 14:00-16:00 (2h) Robert Harvey single-neutral-actions" at bounding box center [435, 475] width 122 height 53
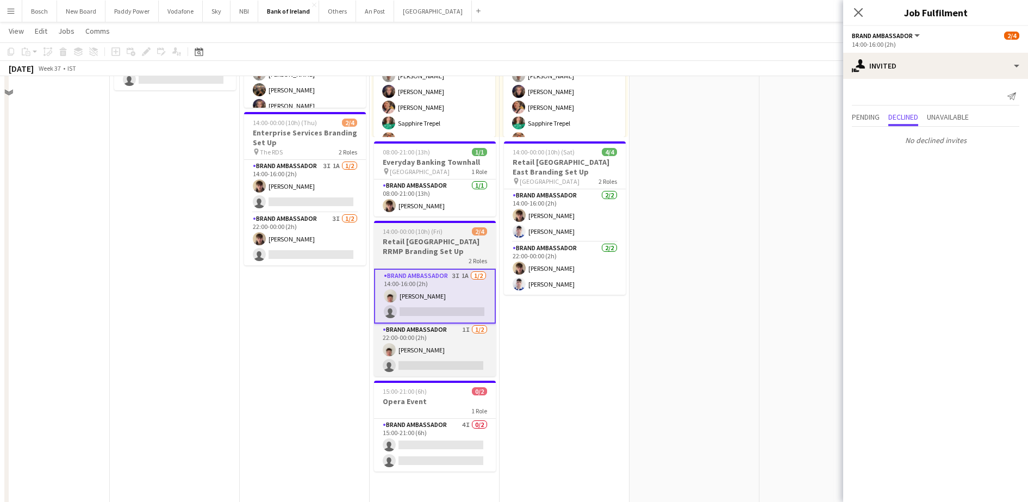
scroll to position [204, 0]
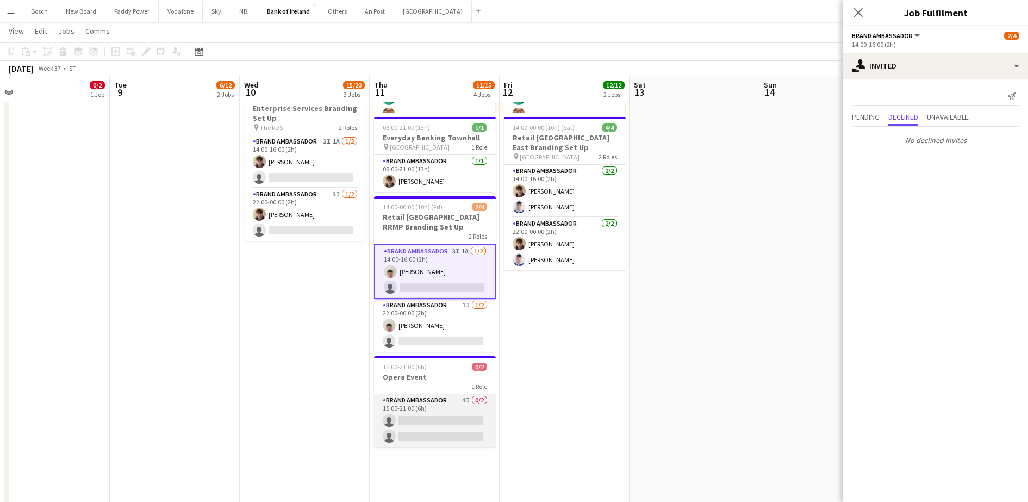
click at [459, 405] on app-card-role "Brand Ambassador 4I 0/2 15:00-21:00 (6h) single-neutral-actions single-neutral-…" at bounding box center [435, 420] width 122 height 53
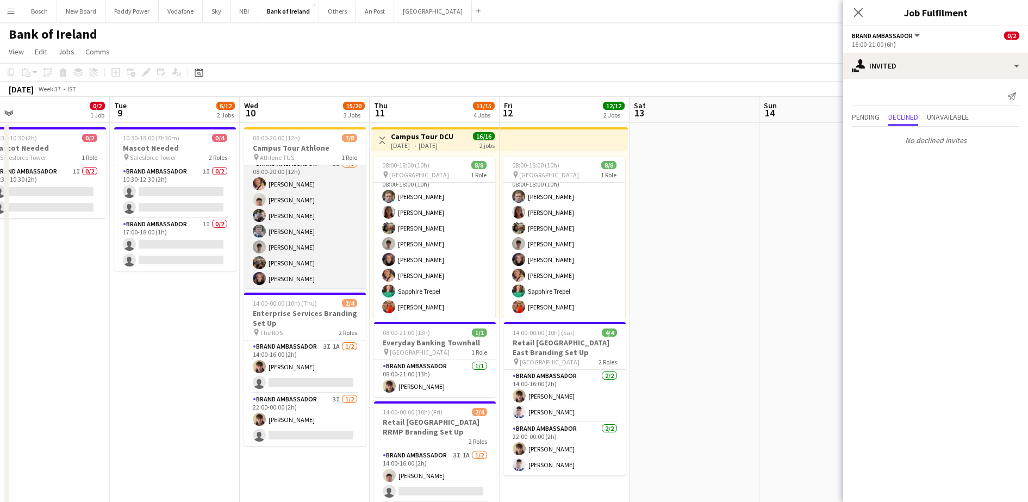
scroll to position [0, 0]
click at [313, 257] on app-card-role "Brand Ambassador 8I 7/8 08:00-20:00 (12h) Mark O’Shea Robert Harvey Oscar Obrie…" at bounding box center [305, 238] width 122 height 147
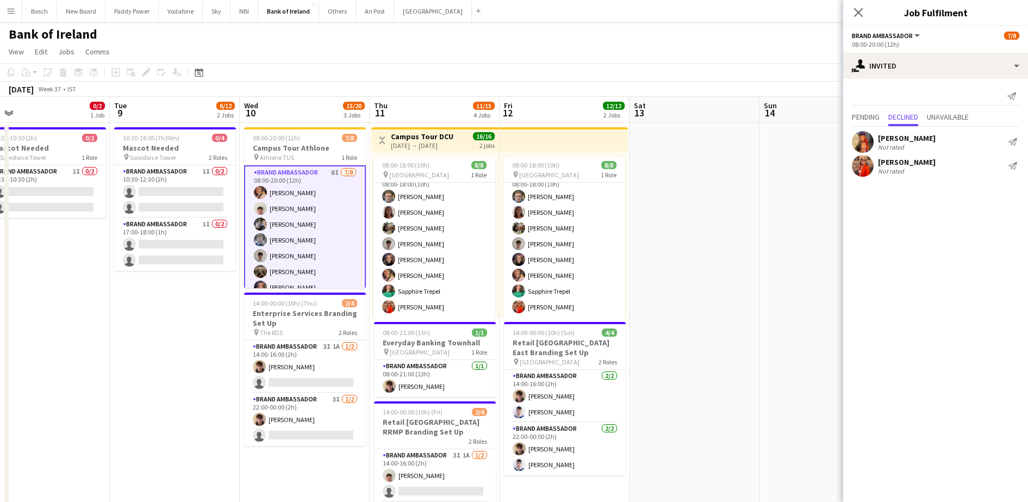
click at [1013, 165] on app-icon "Send notification" at bounding box center [1012, 165] width 9 height 9
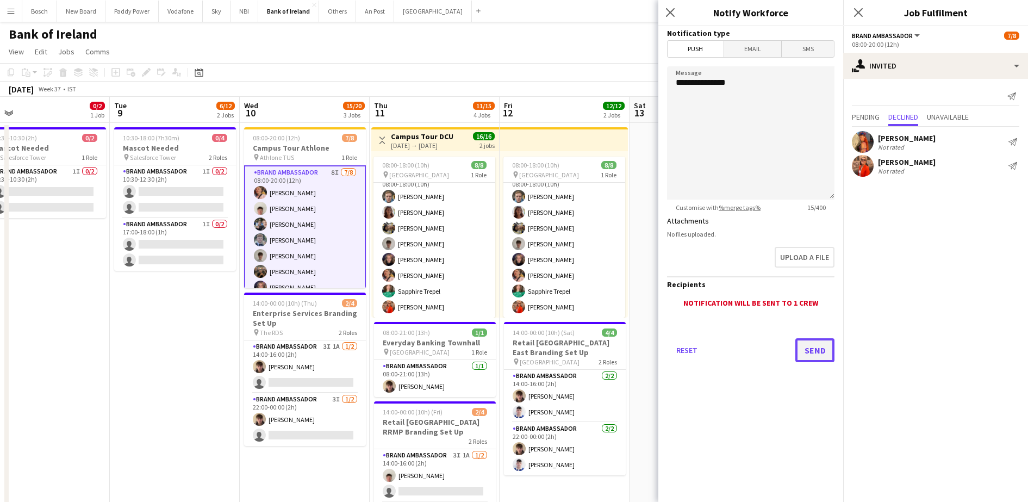
click at [820, 357] on button "Send" at bounding box center [814, 350] width 39 height 24
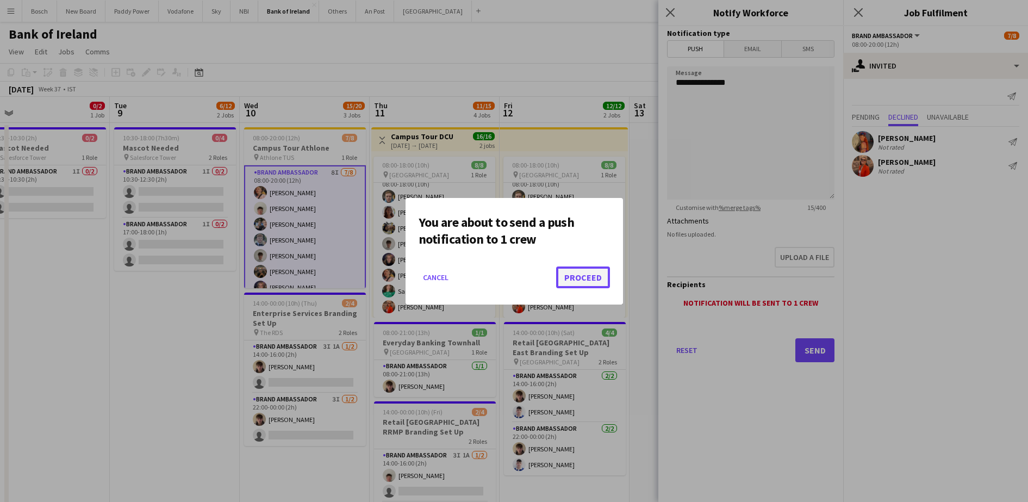
click at [591, 283] on button "Proceed" at bounding box center [583, 277] width 54 height 22
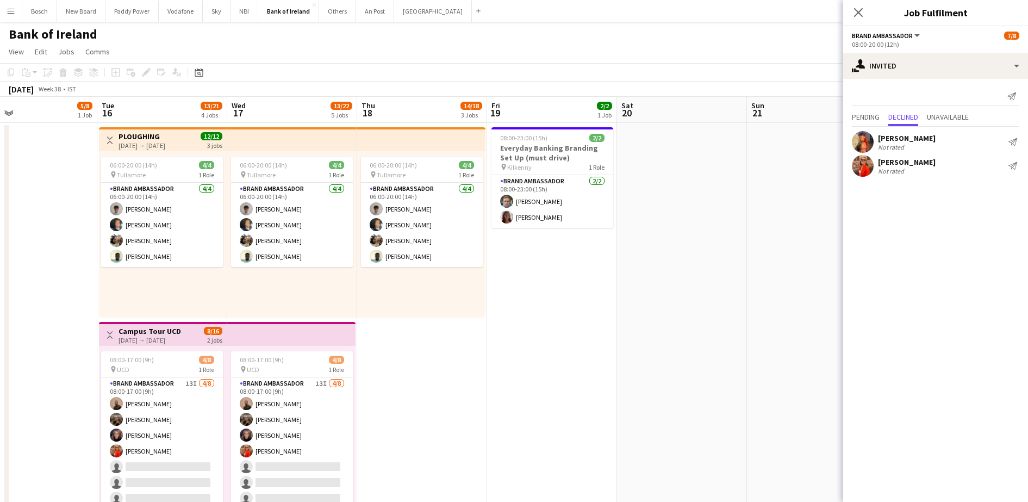
drag, startPoint x: 762, startPoint y: 310, endPoint x: 608, endPoint y: 313, distance: 153.9
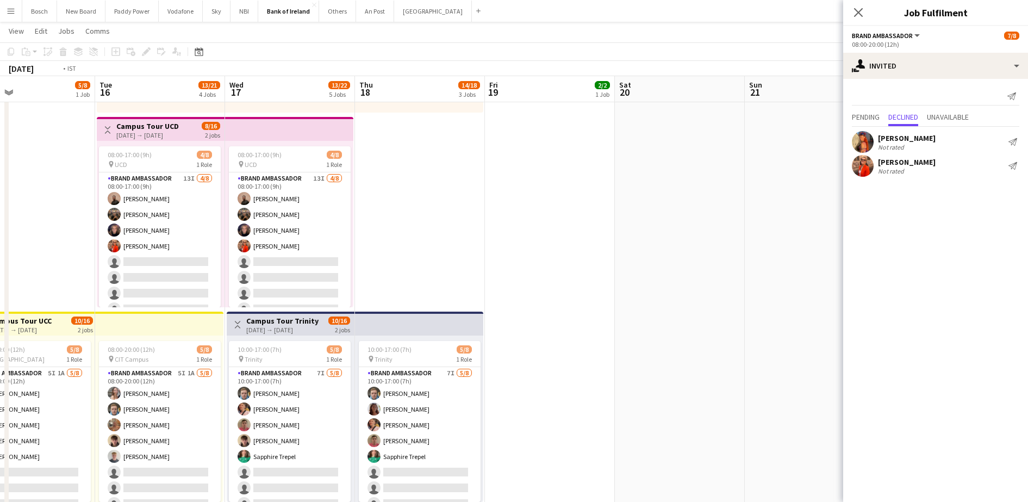
scroll to position [0, 335]
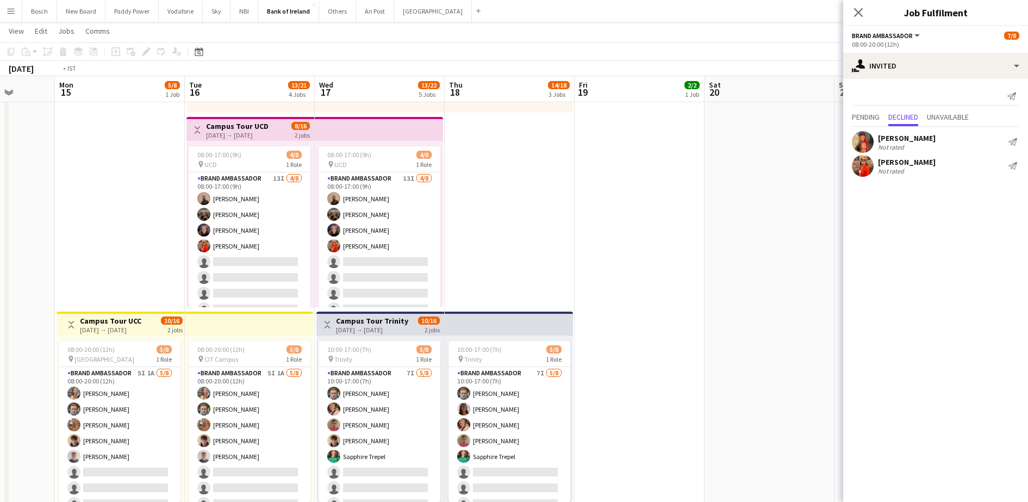
drag, startPoint x: 545, startPoint y: 372, endPoint x: 634, endPoint y: 361, distance: 90.4
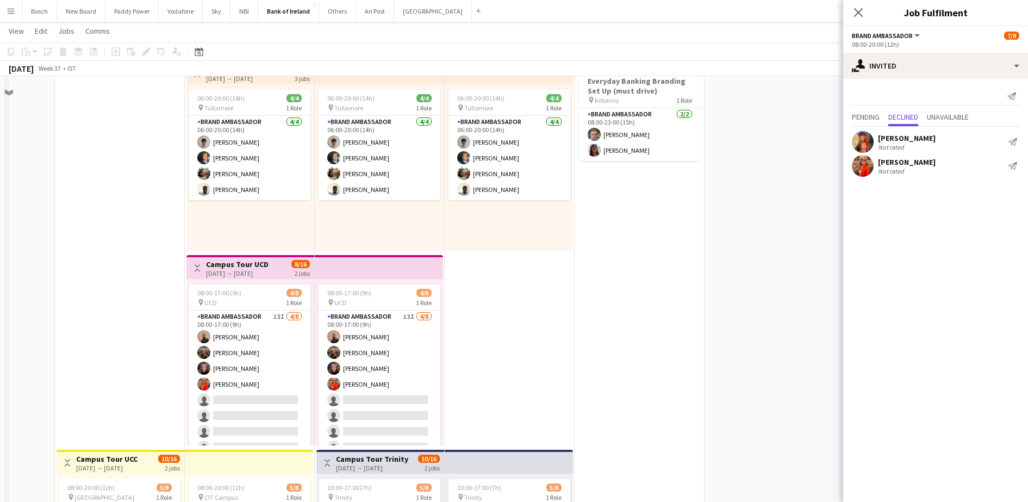
scroll to position [0, 0]
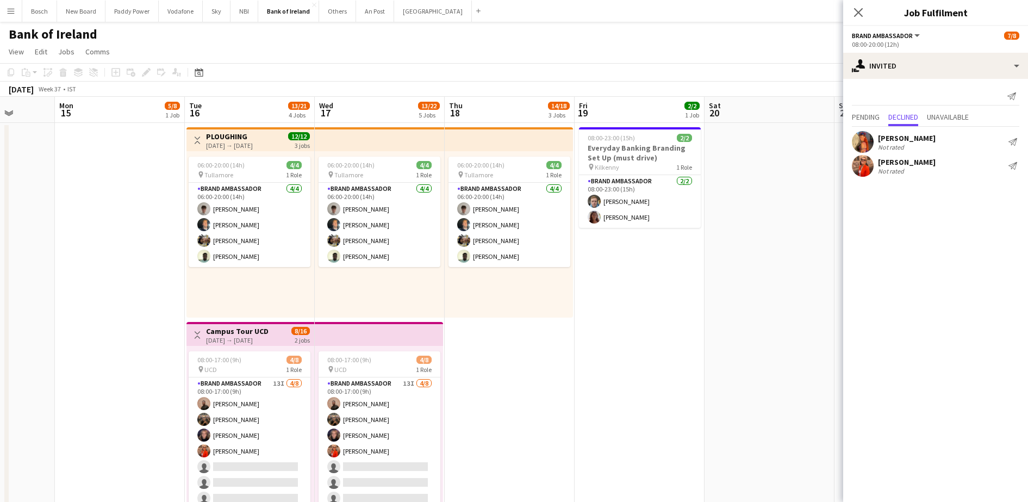
drag, startPoint x: 565, startPoint y: 389, endPoint x: 751, endPoint y: 378, distance: 186.8
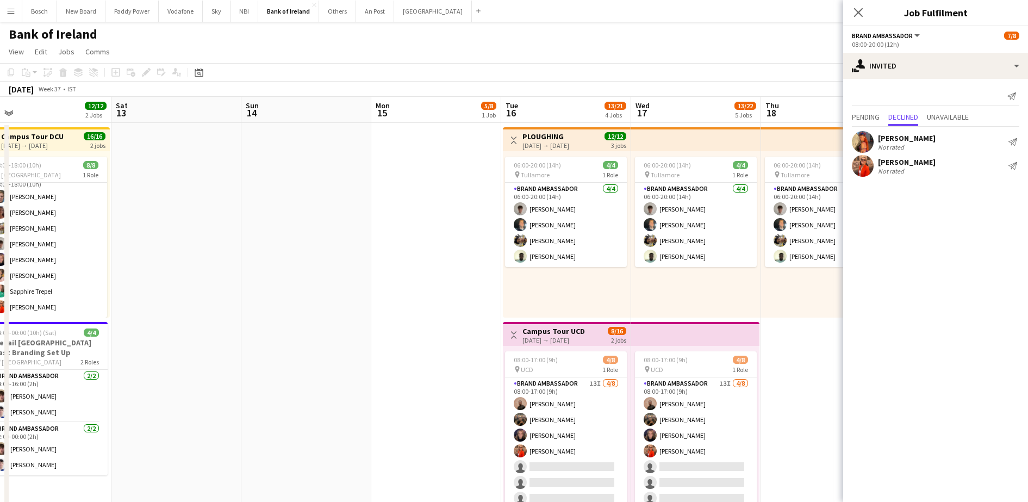
drag, startPoint x: 376, startPoint y: 340, endPoint x: 519, endPoint y: 342, distance: 143.0
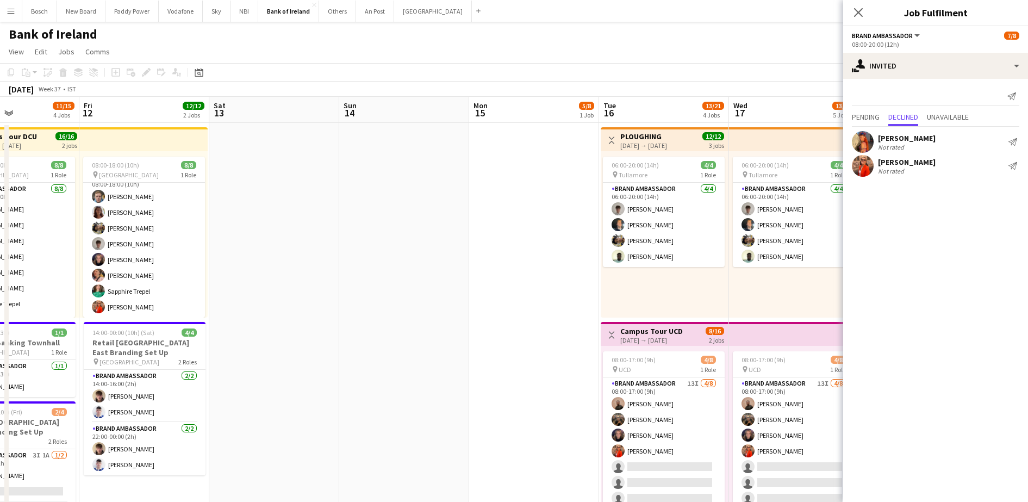
drag, startPoint x: 502, startPoint y: 343, endPoint x: 585, endPoint y: 346, distance: 82.7
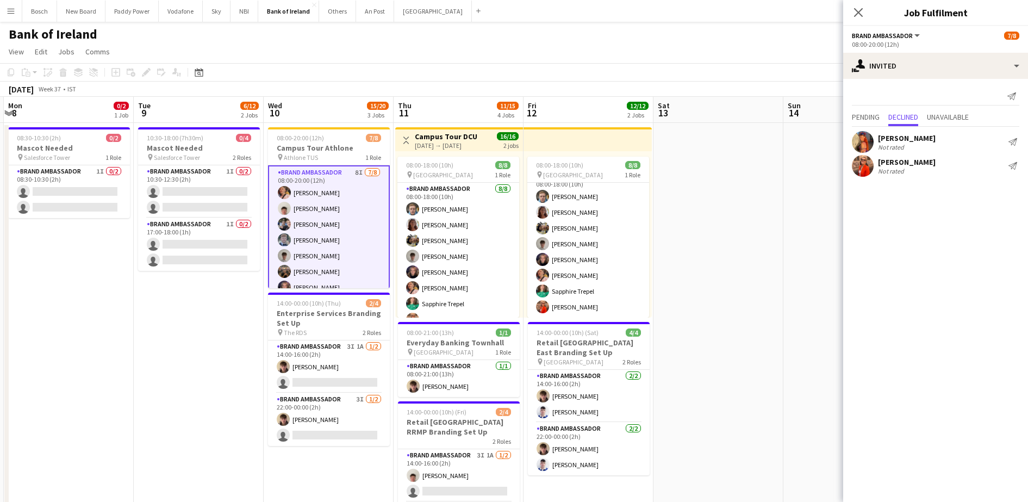
scroll to position [0, 304]
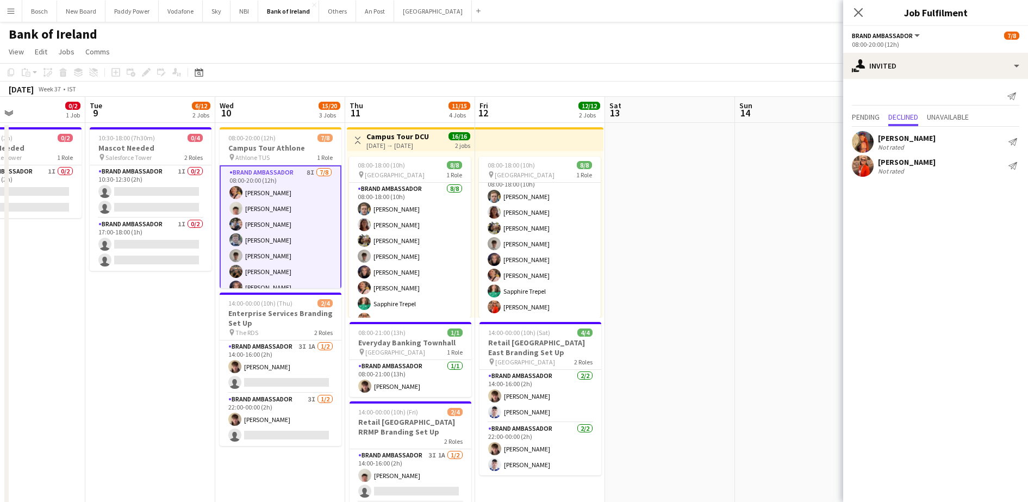
drag, startPoint x: 403, startPoint y: 341, endPoint x: 661, endPoint y: 338, distance: 257.7
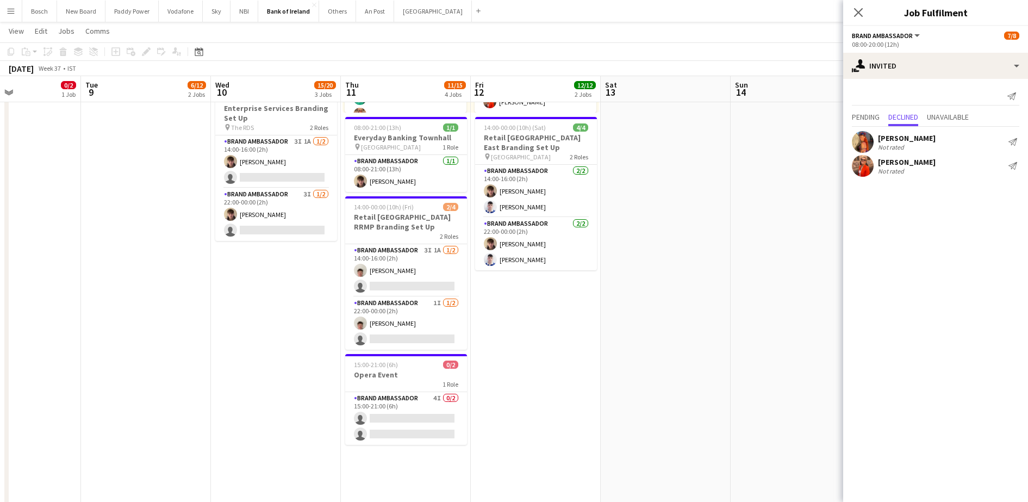
drag, startPoint x: 612, startPoint y: 346, endPoint x: 608, endPoint y: 426, distance: 80.0
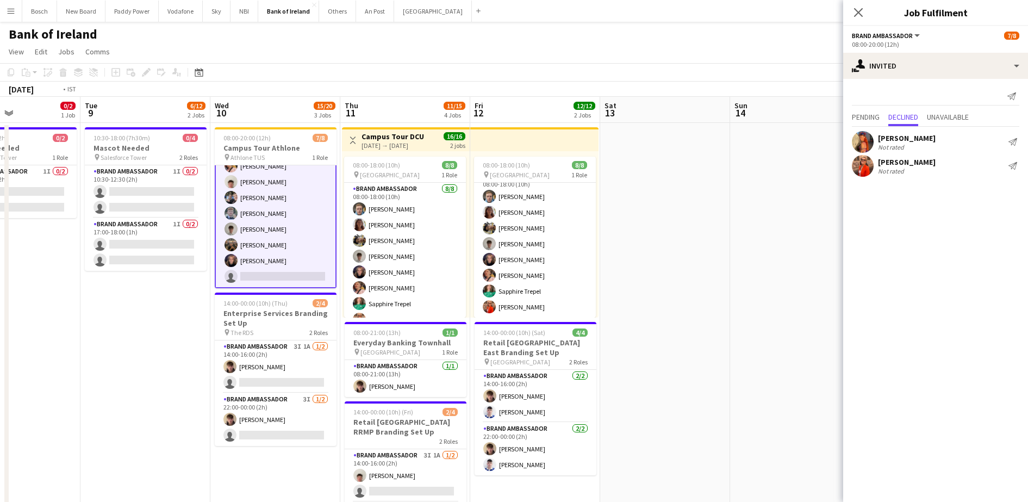
scroll to position [0, 320]
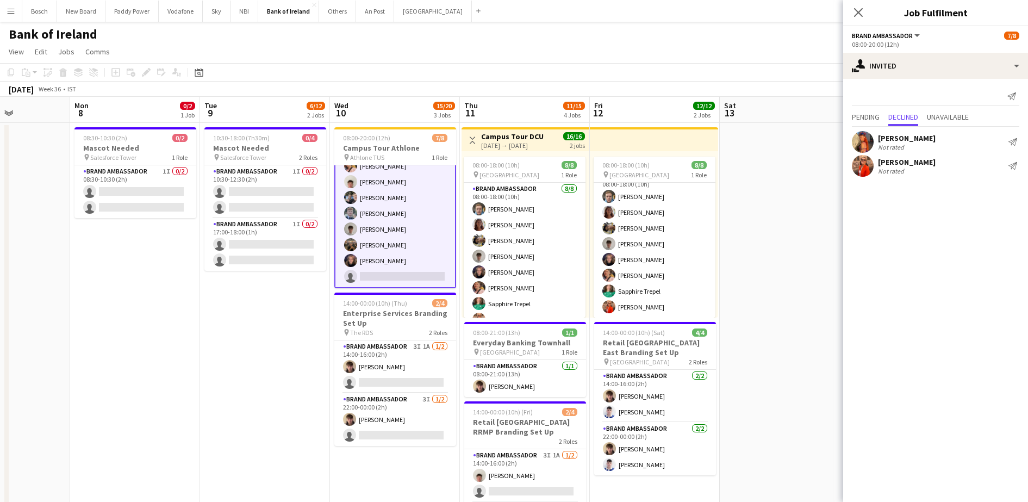
drag, startPoint x: 728, startPoint y: 287, endPoint x: 823, endPoint y: 289, distance: 95.2
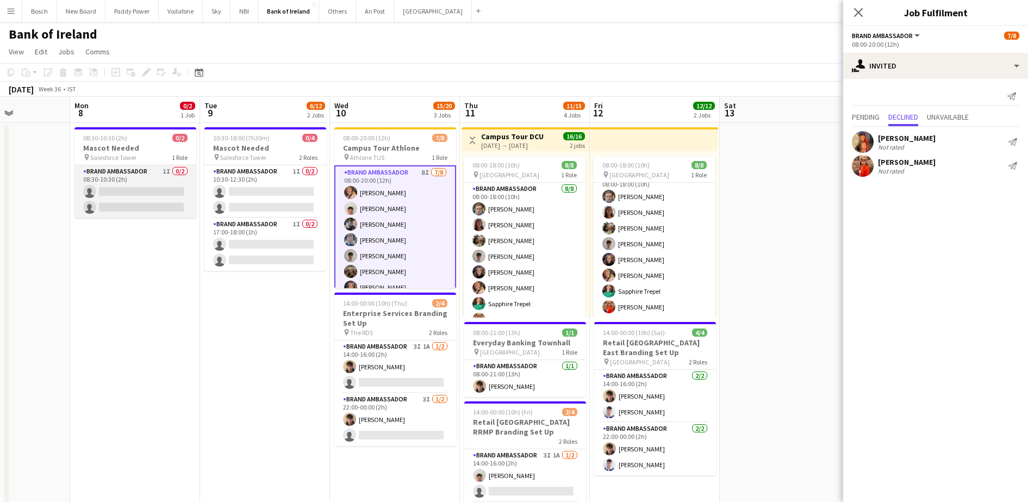
click at [156, 201] on app-card-role "Brand Ambassador 1I 0/2 08:30-10:30 (2h) single-neutral-actions single-neutral-…" at bounding box center [135, 191] width 122 height 53
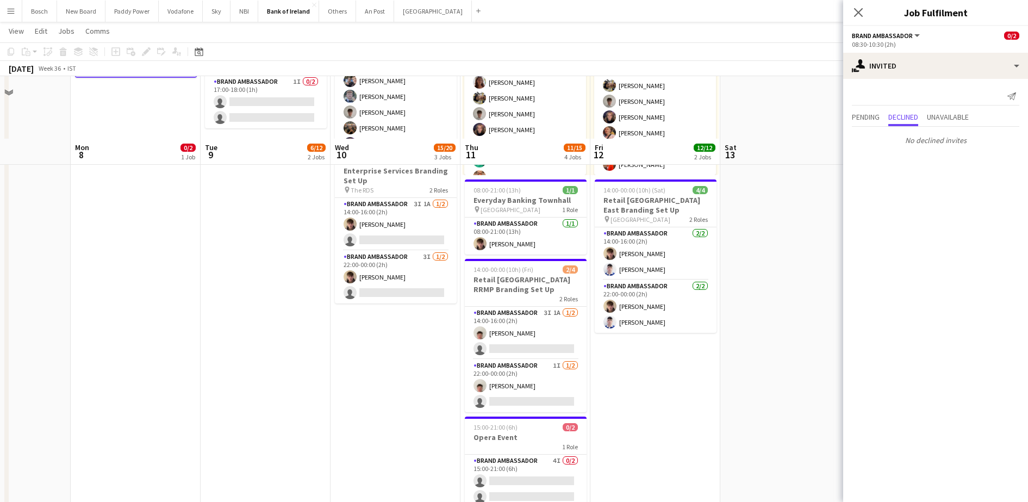
scroll to position [204, 0]
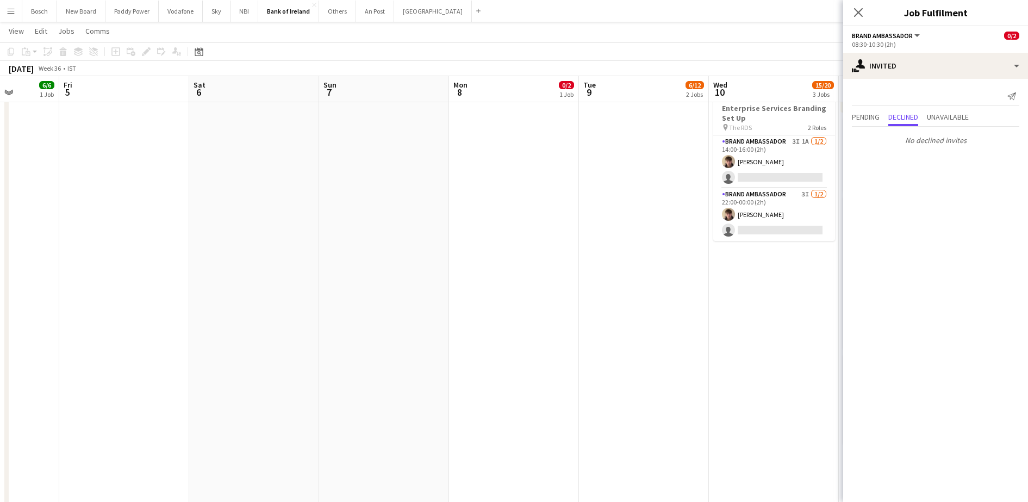
drag, startPoint x: 240, startPoint y: 336, endPoint x: 619, endPoint y: 359, distance: 379.1
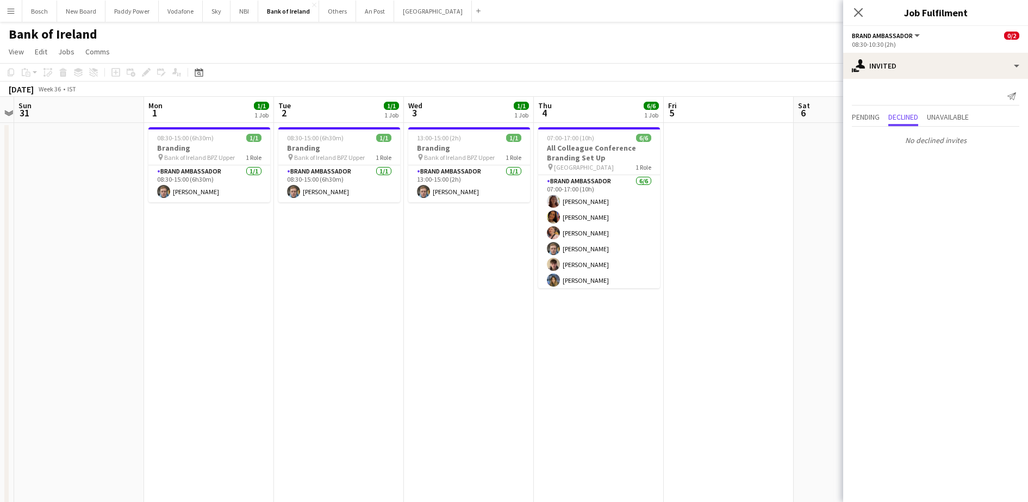
scroll to position [0, 352]
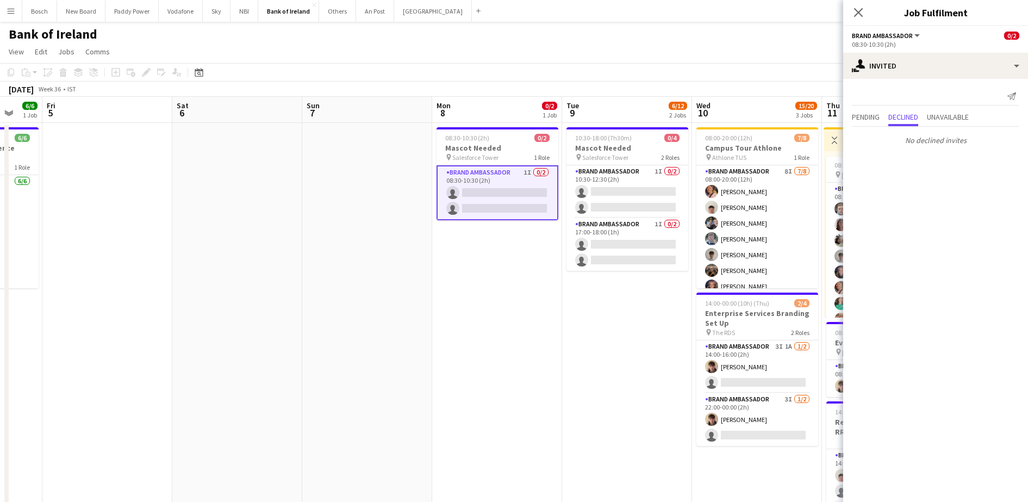
drag, startPoint x: 273, startPoint y: 298, endPoint x: 129, endPoint y: 264, distance: 147.6
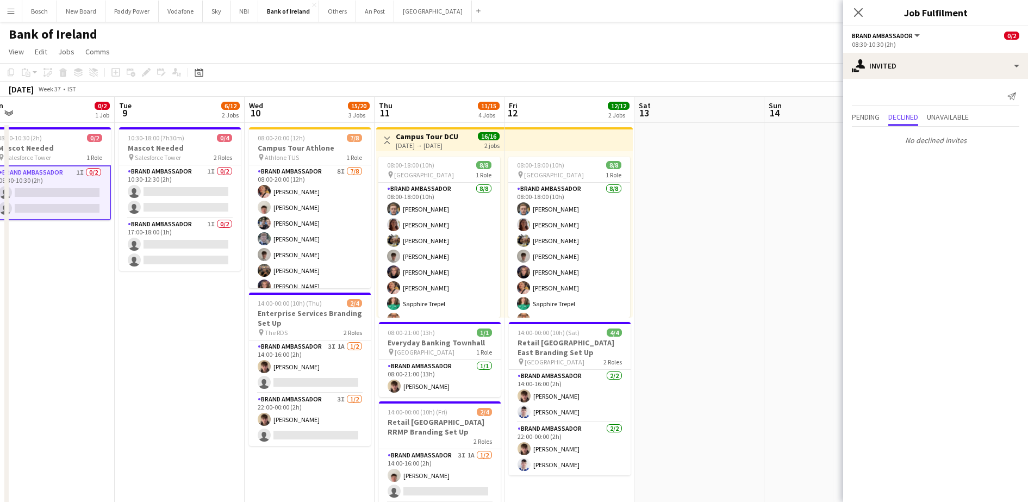
drag, startPoint x: 550, startPoint y: 316, endPoint x: 228, endPoint y: 274, distance: 324.6
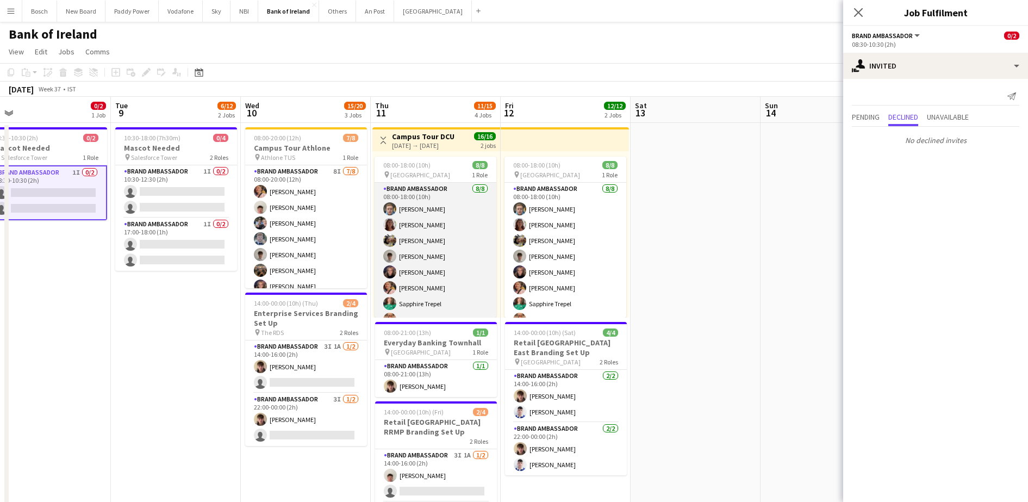
click at [469, 274] on app-card-role "Brand Ambassador 8/8 08:00-18:00 (10h) Dominik Morycki Amelia Morycka Patrick D…" at bounding box center [436, 256] width 122 height 147
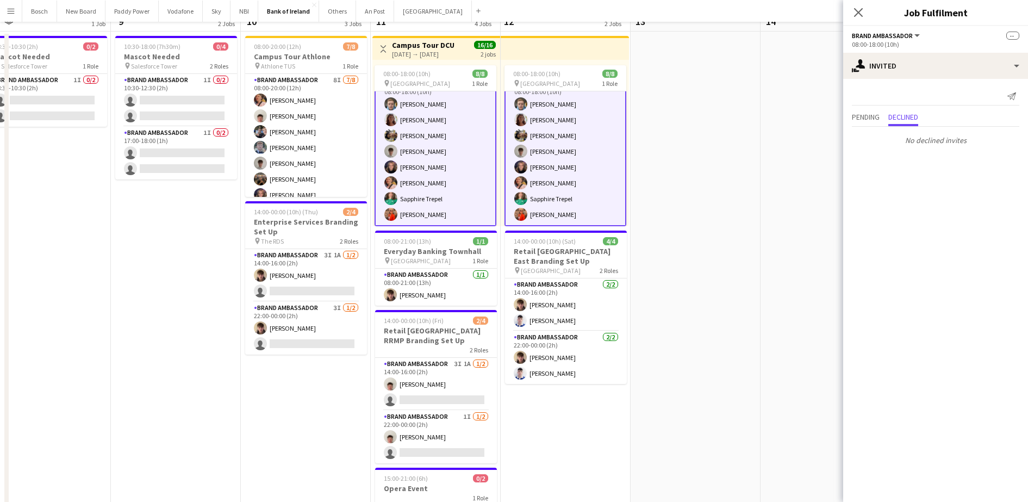
scroll to position [204, 0]
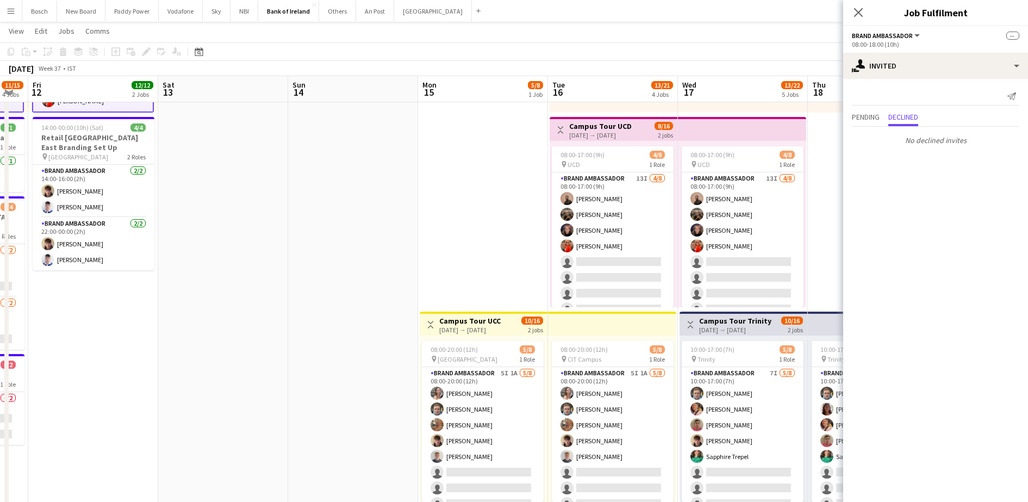
drag, startPoint x: 622, startPoint y: 324, endPoint x: 169, endPoint y: 294, distance: 454.4
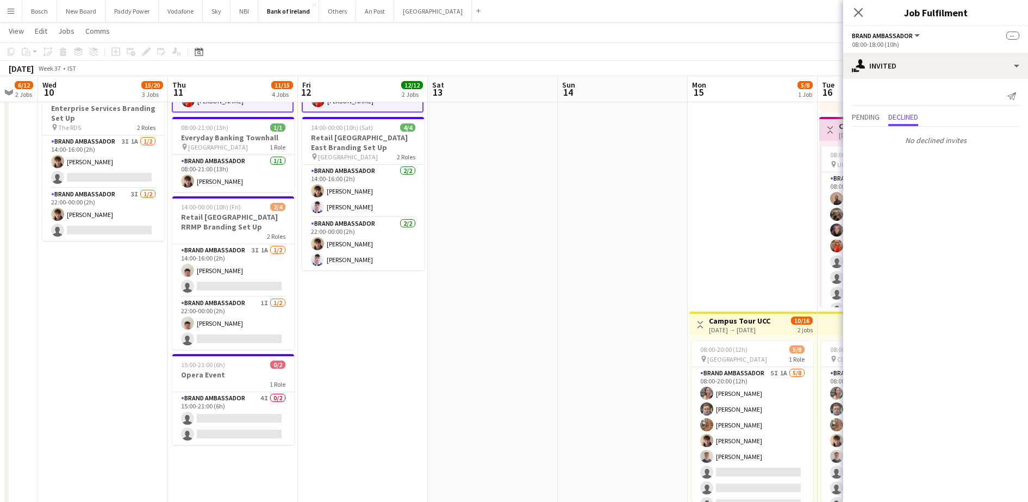
scroll to position [0, 263]
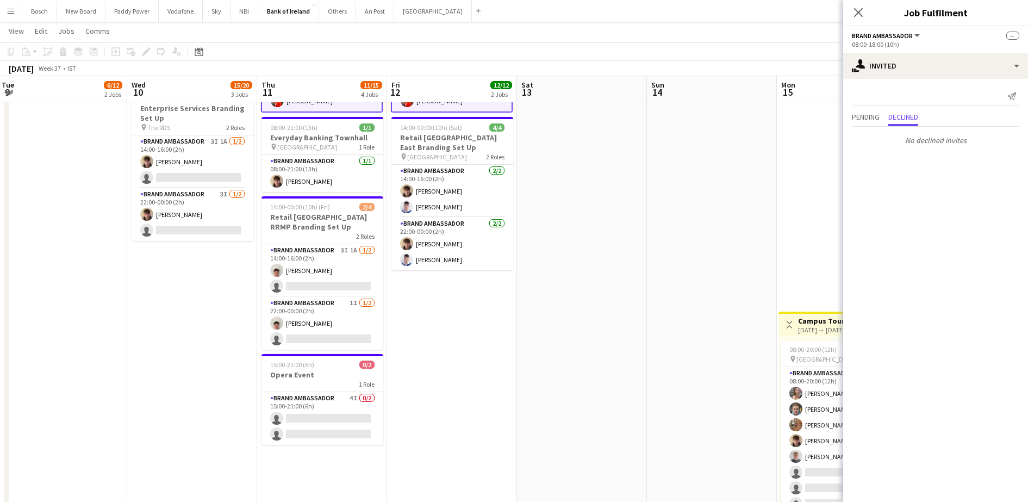
drag, startPoint x: 170, startPoint y: 293, endPoint x: 528, endPoint y: 329, distance: 360.6
click at [195, 171] on app-card-role "Brand Ambassador 3I 1A 1/2 14:00-16:00 (2h) David Woods single-neutral-actions" at bounding box center [193, 161] width 122 height 53
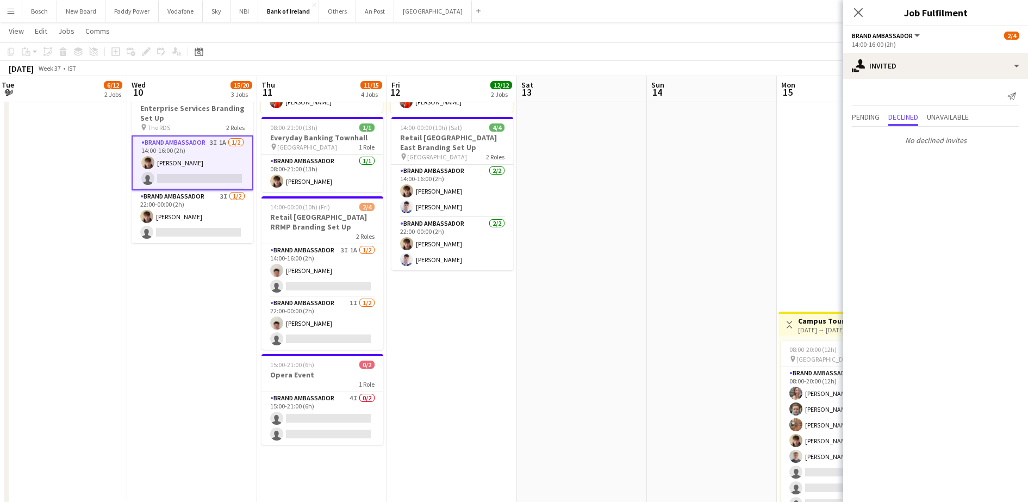
scroll to position [13, 0]
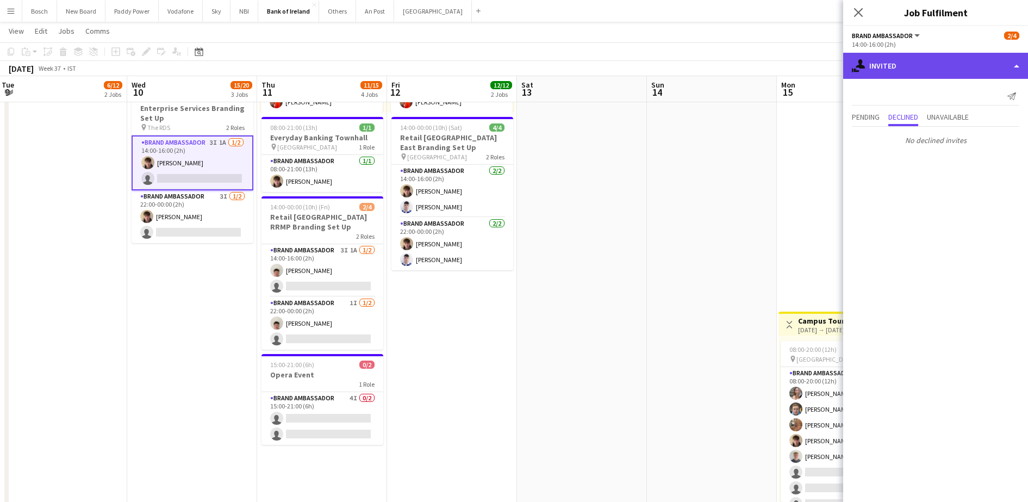
click at [959, 63] on div "single-neutral-actions-share-1 Invited" at bounding box center [935, 66] width 185 height 26
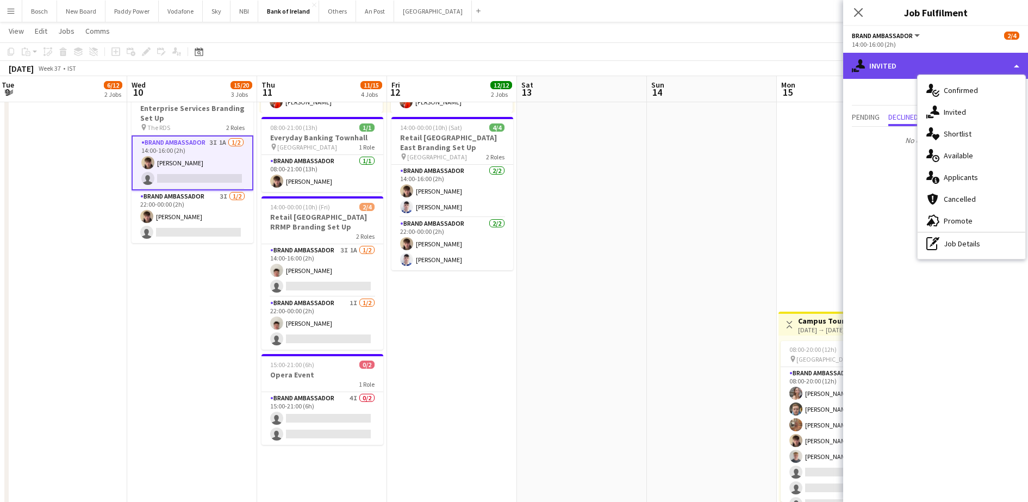
click at [889, 66] on div "single-neutral-actions-share-1 Invited" at bounding box center [935, 66] width 185 height 26
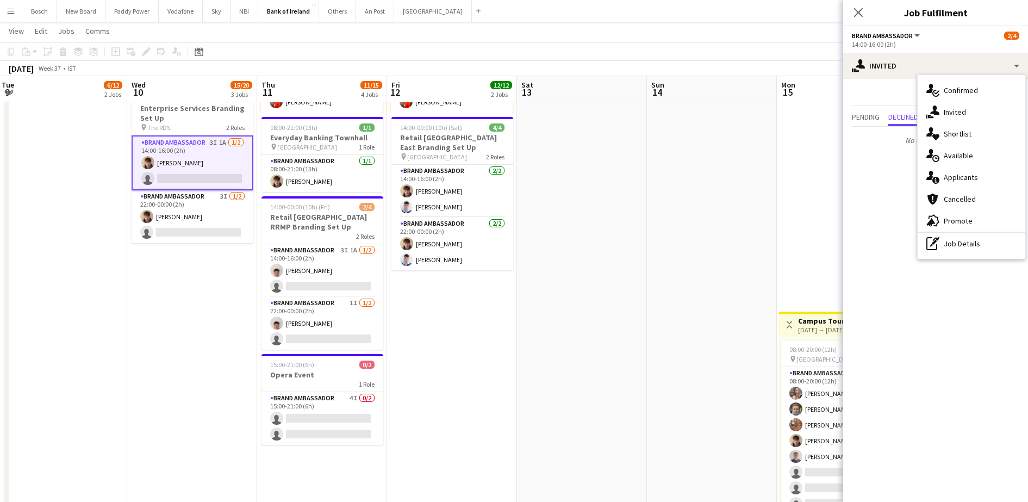
click at [868, 109] on div "Send notification Pending Declined Unavailable No declined invites" at bounding box center [935, 118] width 185 height 79
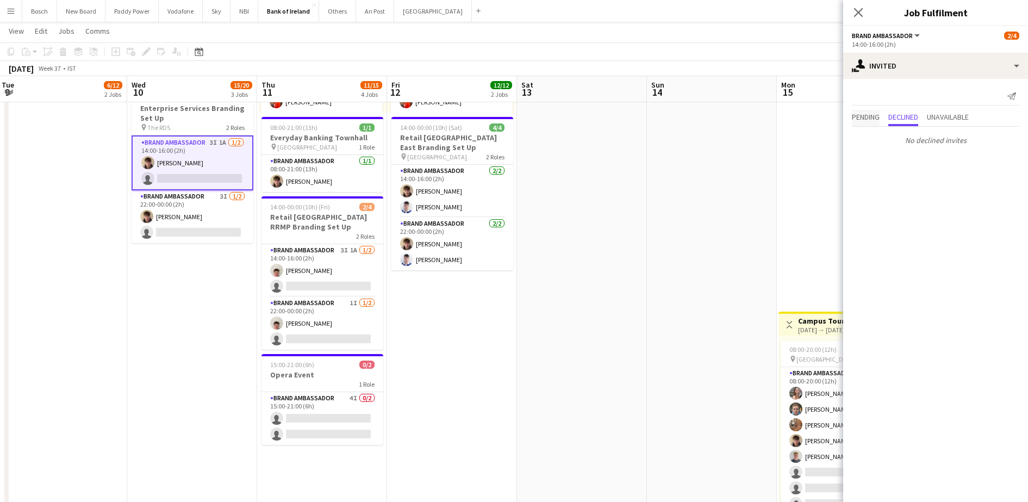
click at [870, 120] on span "Pending" at bounding box center [866, 117] width 28 height 8
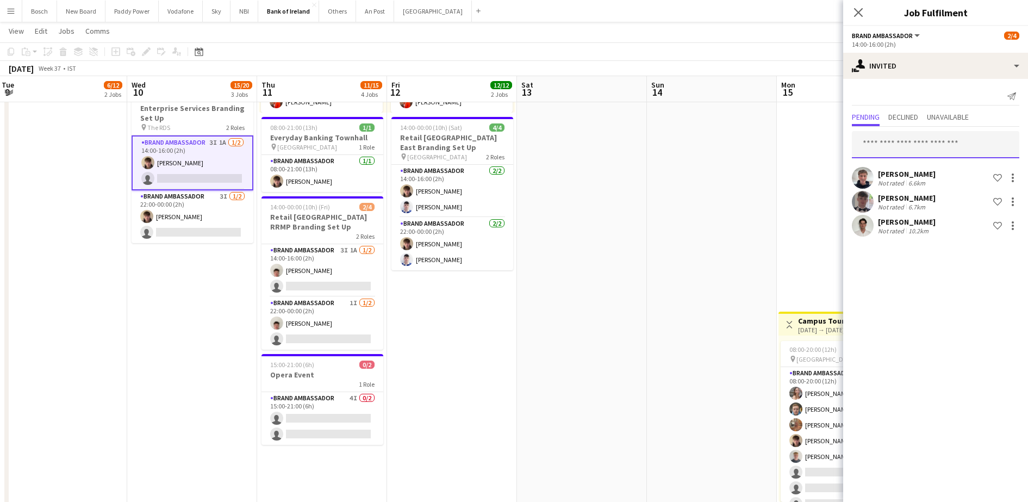
click at [902, 142] on input "text" at bounding box center [935, 144] width 167 height 27
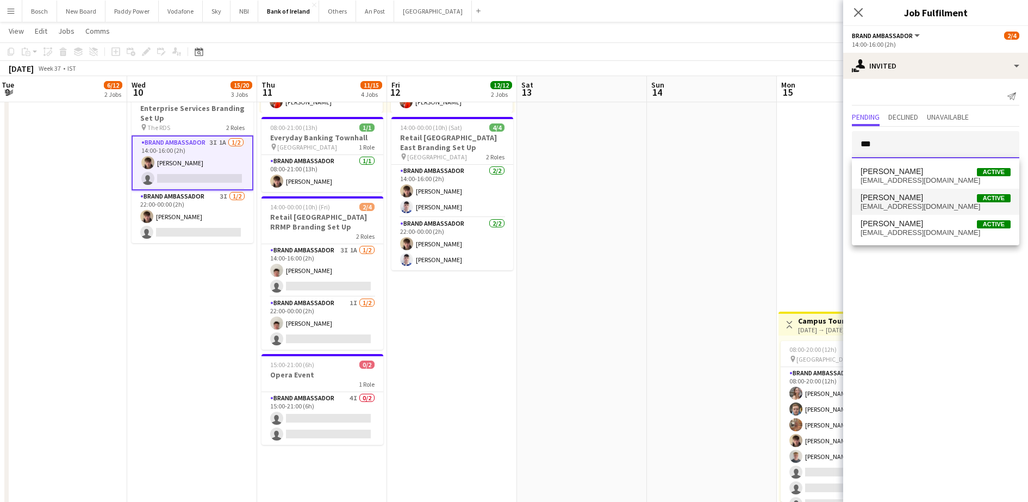
type input "***"
click at [933, 206] on span "finniangking@gmail.com" at bounding box center [936, 206] width 150 height 9
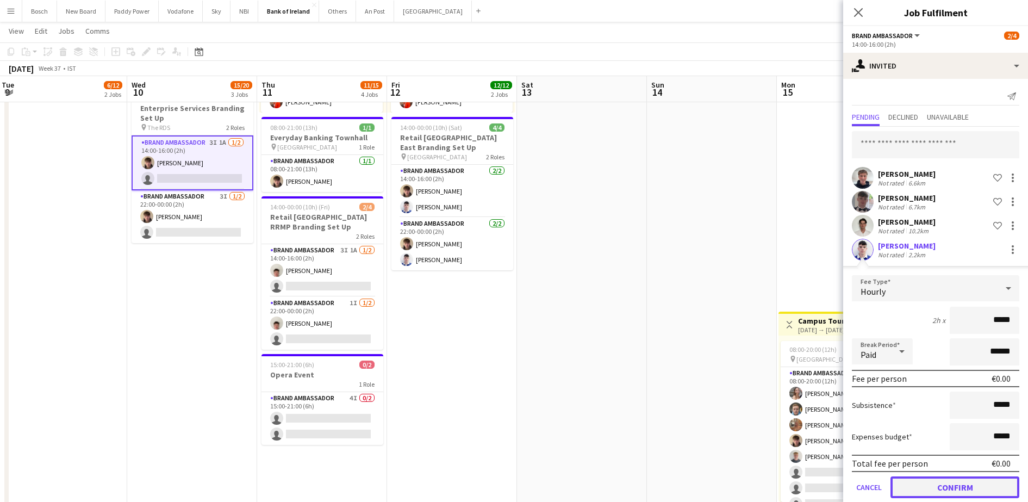
click at [961, 487] on button "Confirm" at bounding box center [955, 487] width 129 height 22
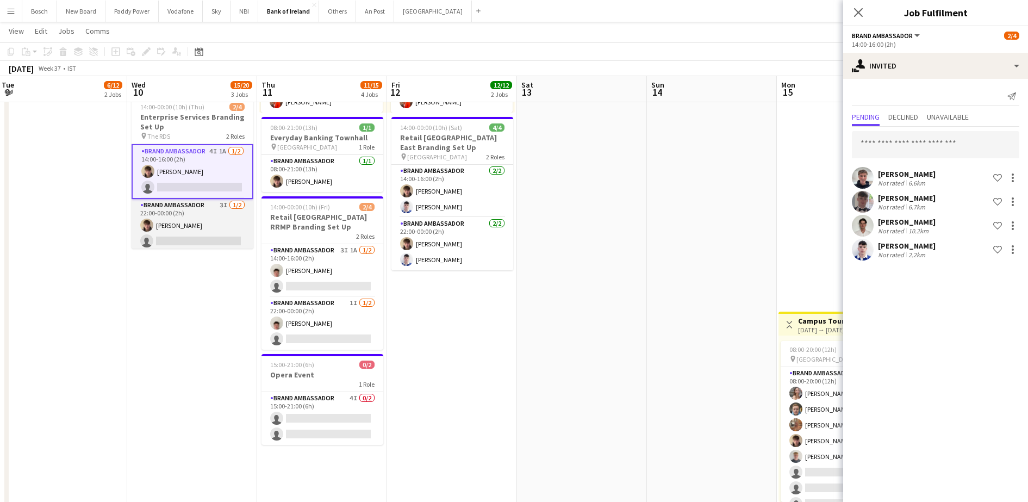
click at [217, 228] on app-card-role "Brand Ambassador 3I 1/2 22:00-00:00 (2h) David Woods single-neutral-actions" at bounding box center [193, 225] width 122 height 53
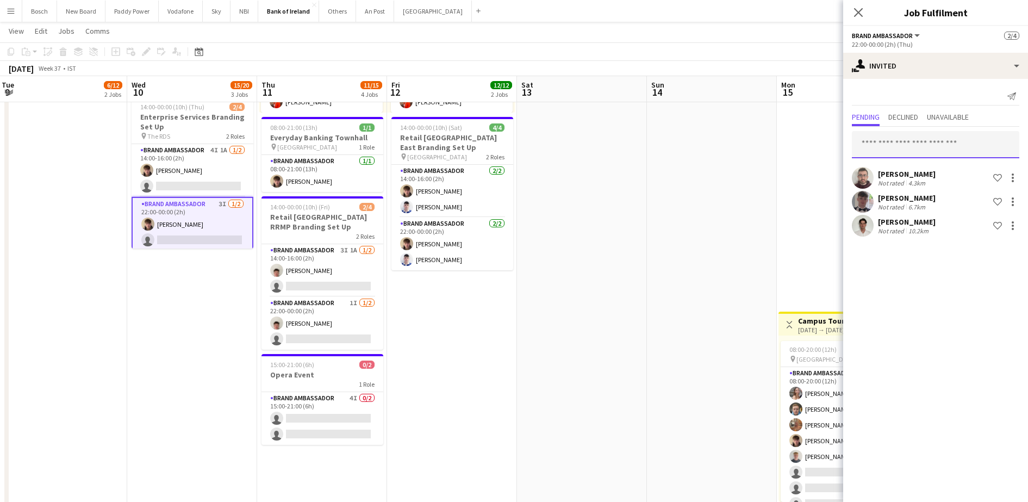
click at [910, 138] on input "text" at bounding box center [935, 144] width 167 height 27
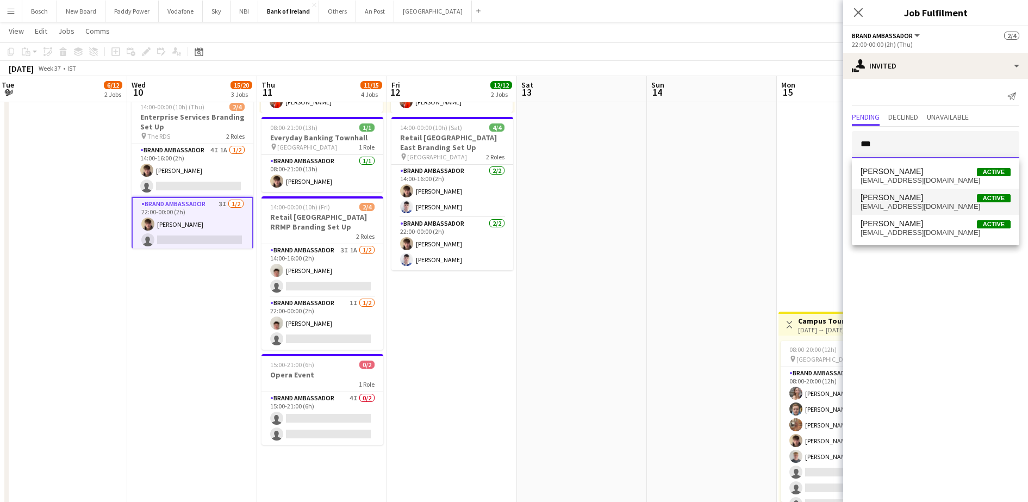
type input "***"
click at [911, 201] on span "Finnian King Active" at bounding box center [936, 197] width 150 height 9
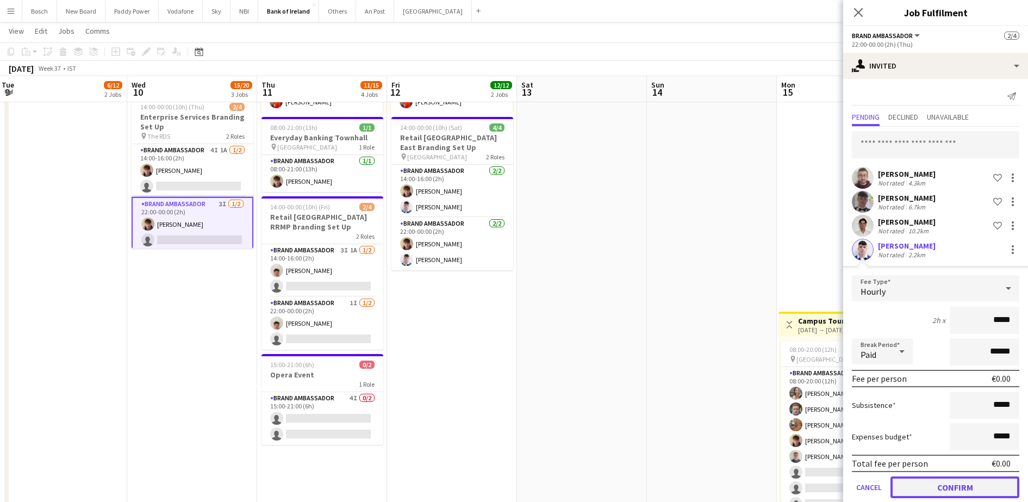
click at [992, 480] on button "Confirm" at bounding box center [955, 487] width 129 height 22
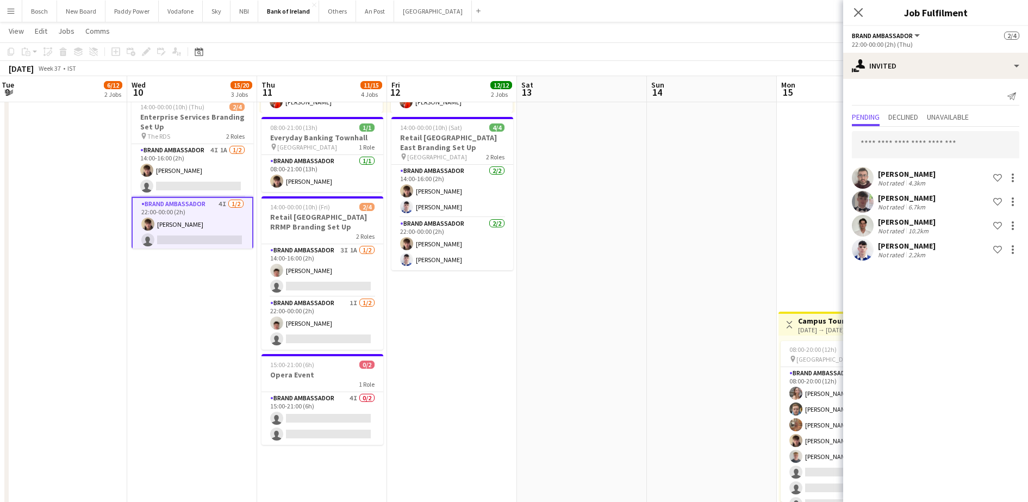
click at [781, 46] on app-toolbar "Copy Paste Paste Ctrl+V Paste with crew Ctrl+Shift+V Paste linked Job Delete Gr…" at bounding box center [514, 51] width 1028 height 18
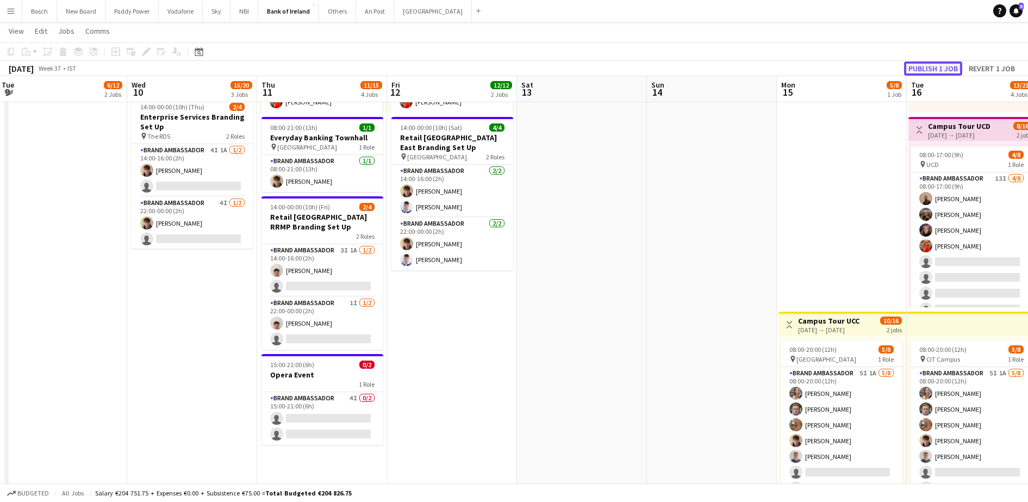
click at [944, 66] on button "Publish 1 job" at bounding box center [933, 68] width 58 height 14
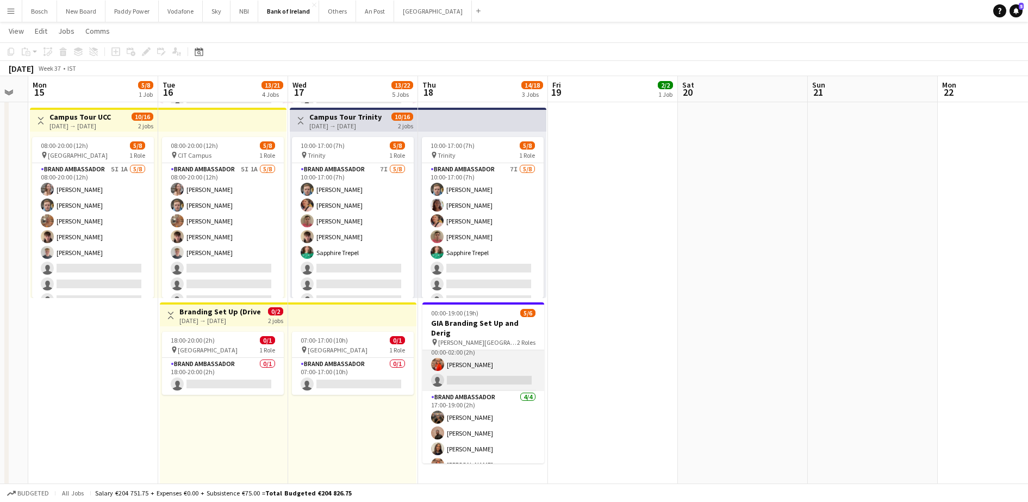
scroll to position [14, 0]
click at [476, 358] on app-card-role "Brand Ambassador 1I 1/2 00:00-02:00 (2h) Muireann O'Gorman single-neutral-actio…" at bounding box center [483, 362] width 122 height 53
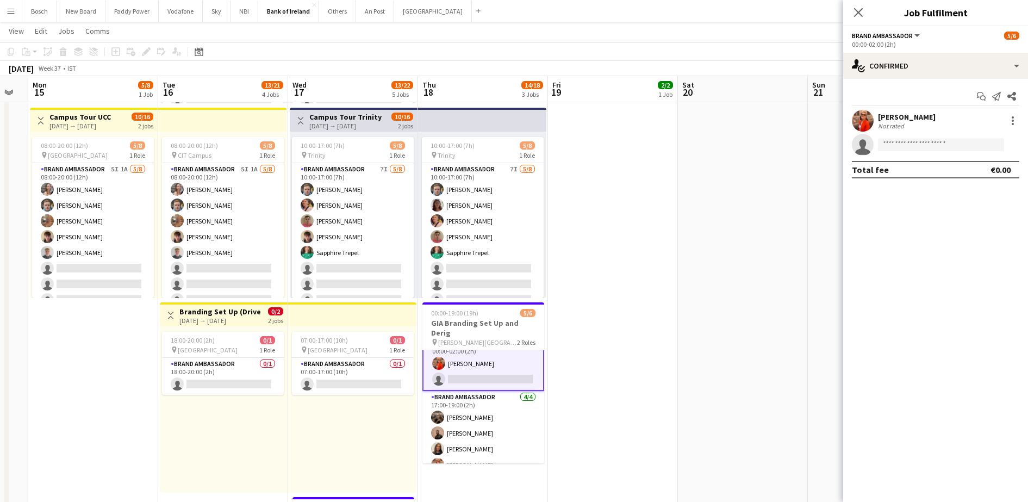
scroll to position [15, 0]
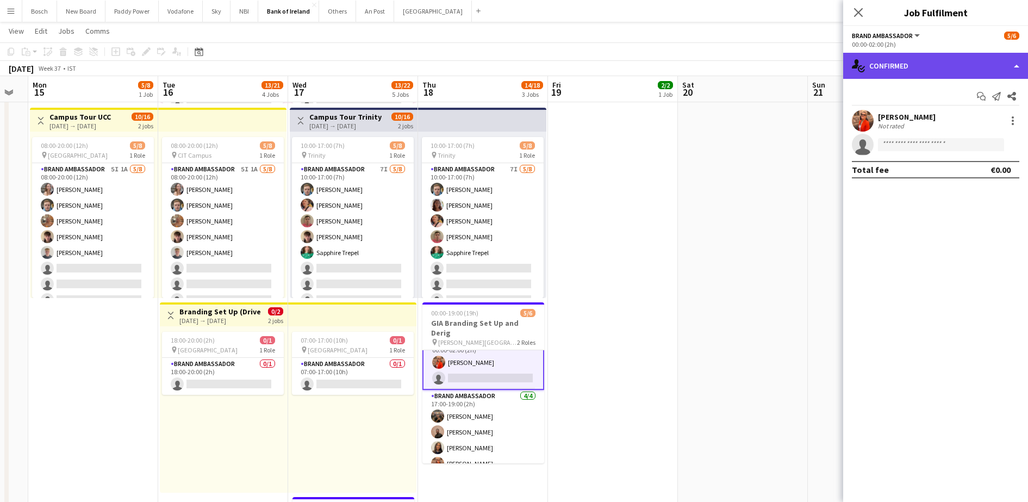
click at [900, 76] on div "single-neutral-actions-check-2 Confirmed" at bounding box center [935, 66] width 185 height 26
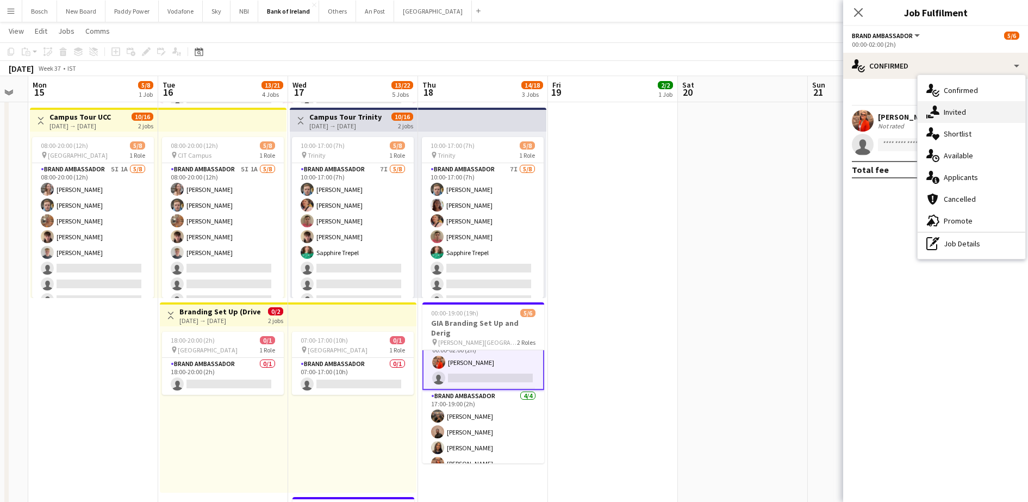
click at [990, 111] on div "single-neutral-actions-share-1 Invited" at bounding box center [972, 112] width 108 height 22
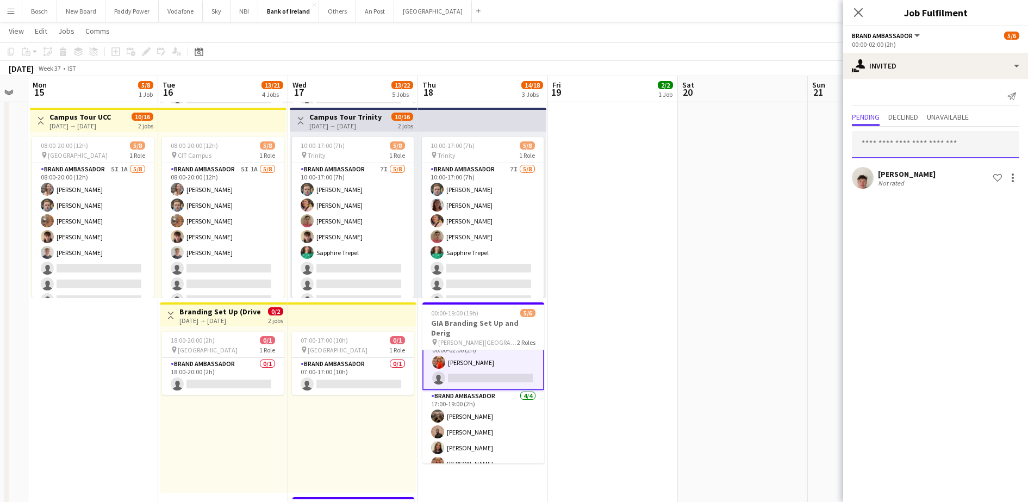
click at [910, 152] on input "text" at bounding box center [935, 144] width 167 height 27
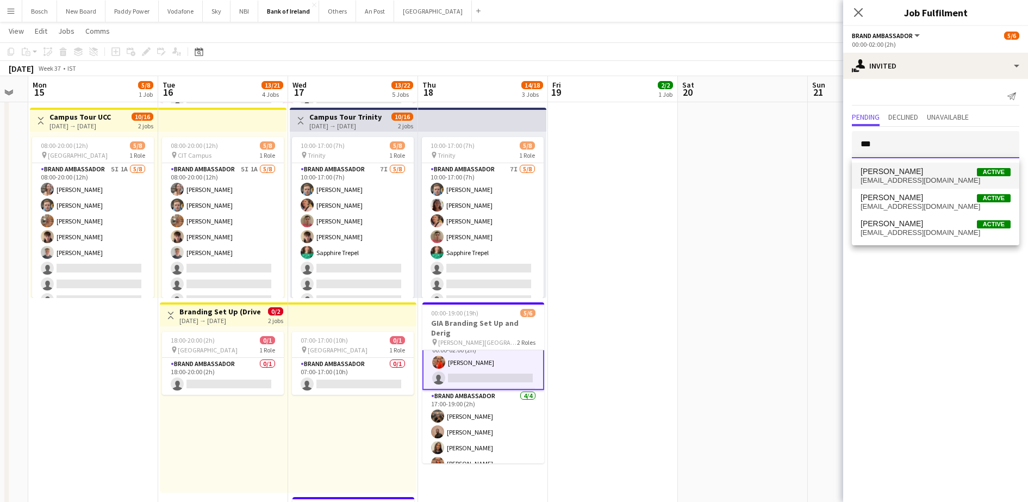
type input "***"
click at [906, 176] on span "ibkjet@gmail.com" at bounding box center [936, 180] width 150 height 9
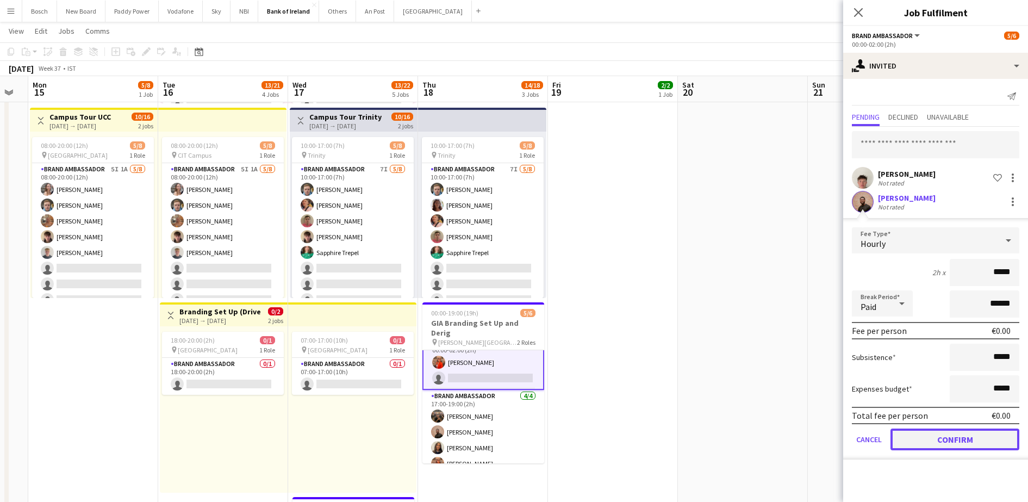
click at [949, 433] on button "Confirm" at bounding box center [955, 439] width 129 height 22
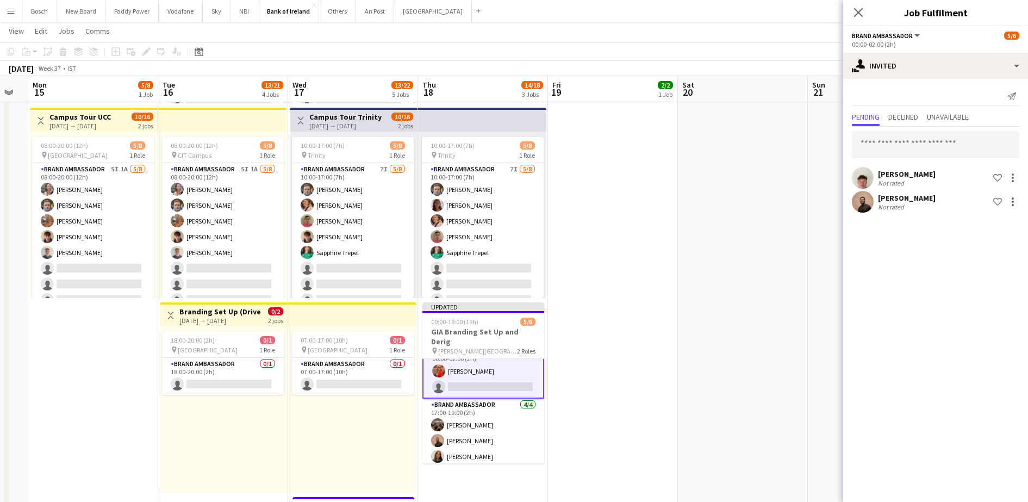
drag, startPoint x: 813, startPoint y: 57, endPoint x: 874, endPoint y: 69, distance: 62.1
click at [814, 57] on app-toolbar "Copy Paste Paste Ctrl+V Paste with crew Ctrl+Shift+V Paste linked Job Delete Gr…" at bounding box center [514, 51] width 1028 height 18
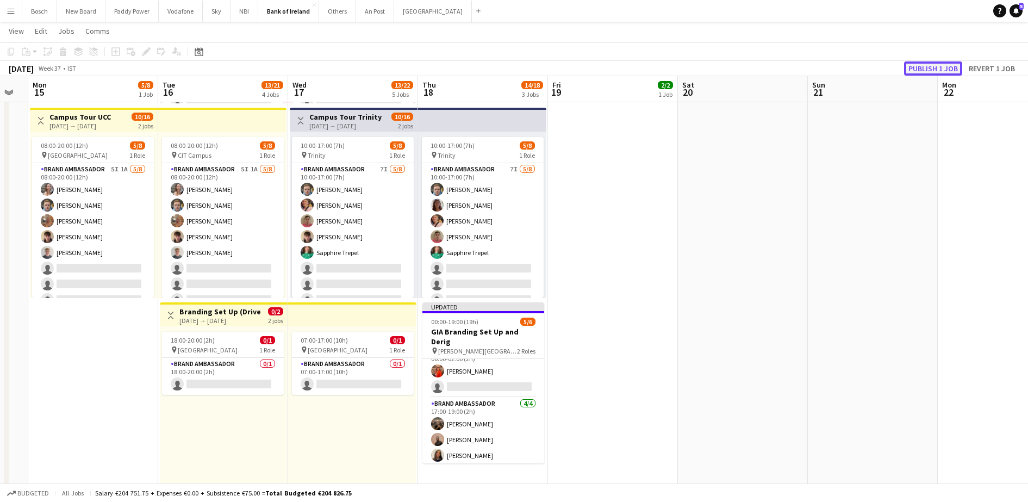
click at [917, 71] on button "Publish 1 job" at bounding box center [933, 68] width 58 height 14
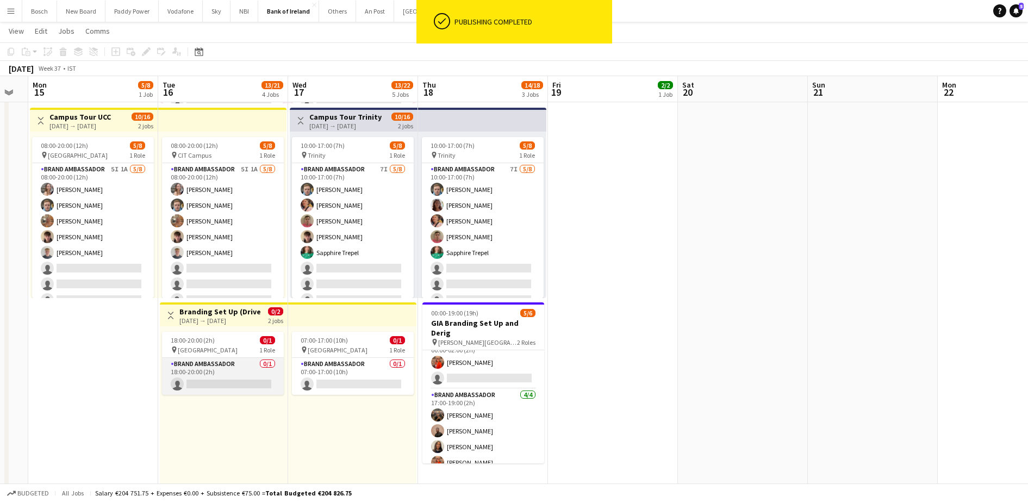
click at [198, 375] on app-card-role "Brand Ambassador 0/1 18:00-20:00 (2h) single-neutral-actions" at bounding box center [223, 376] width 122 height 37
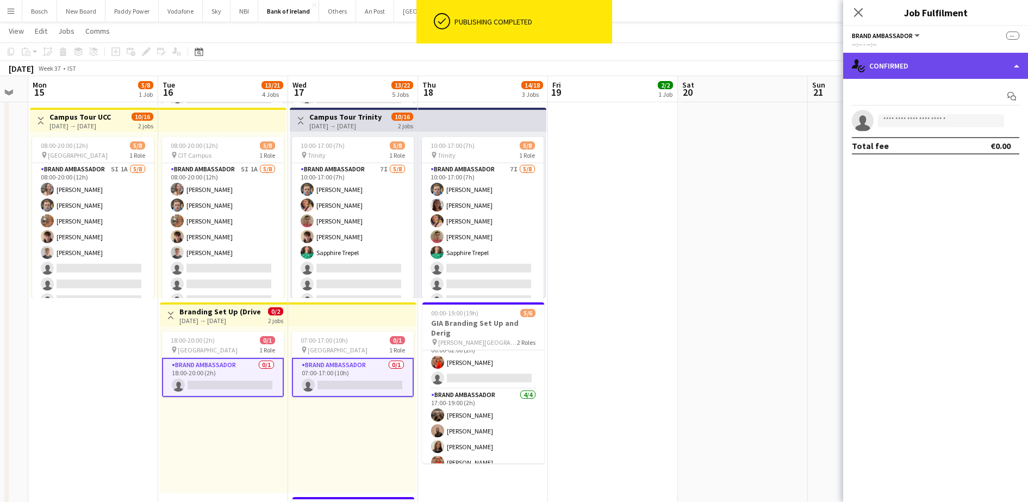
click at [920, 70] on div "single-neutral-actions-check-2 Confirmed" at bounding box center [935, 66] width 185 height 26
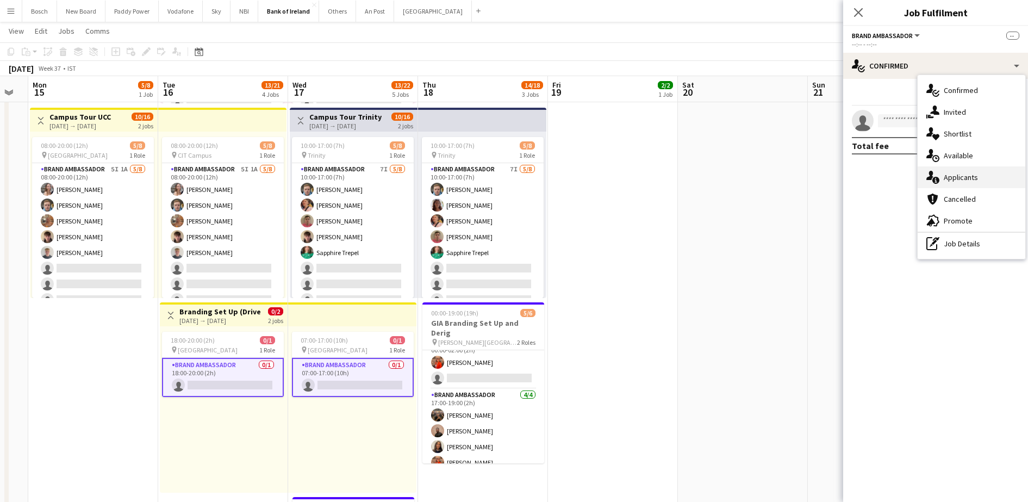
click at [976, 176] on div "single-neutral-actions-information Applicants" at bounding box center [972, 177] width 108 height 22
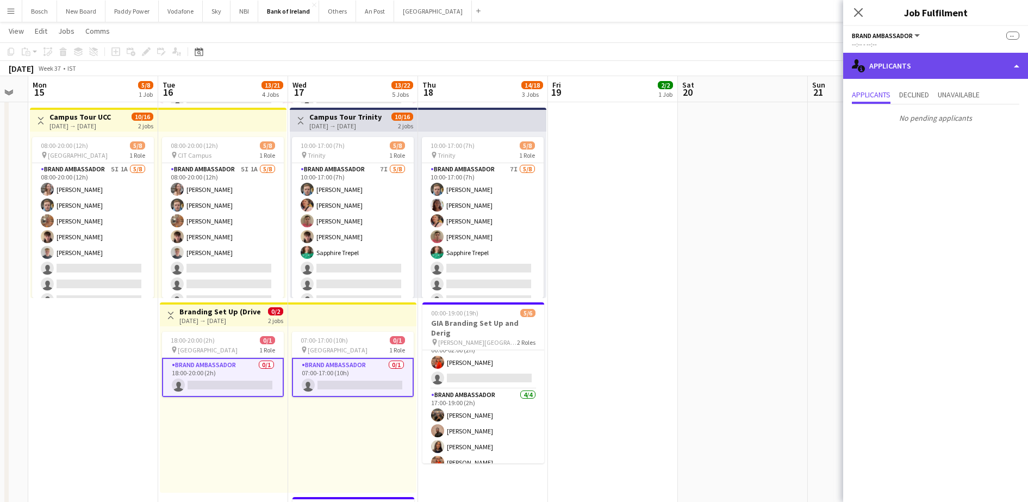
click at [963, 69] on div "single-neutral-actions-information Applicants" at bounding box center [935, 66] width 185 height 26
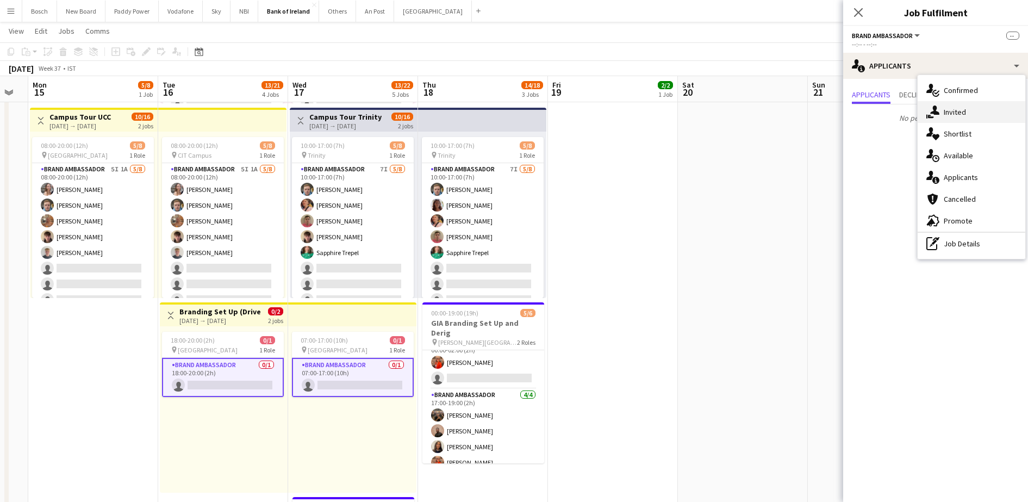
click at [967, 111] on div "single-neutral-actions-share-1 Invited" at bounding box center [972, 112] width 108 height 22
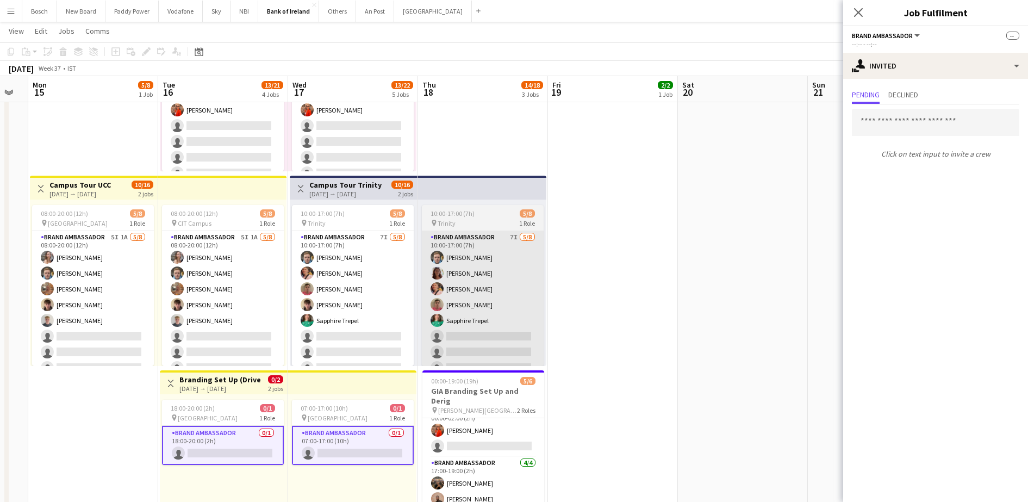
scroll to position [13, 0]
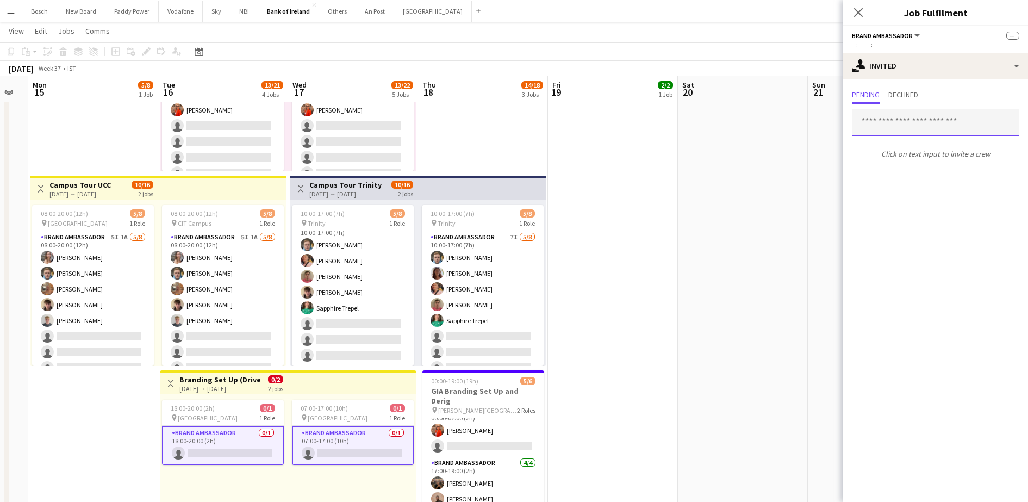
click at [895, 135] on input "text" at bounding box center [935, 122] width 167 height 27
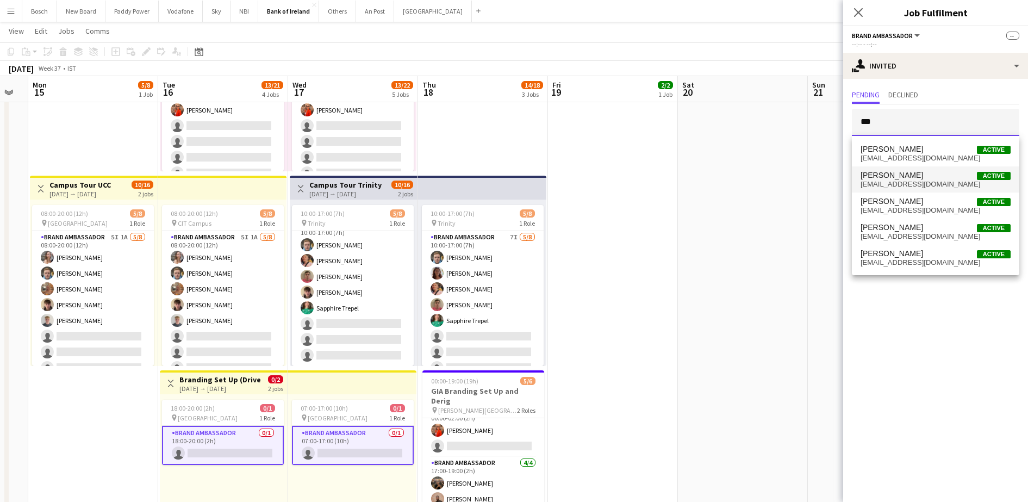
type input "***"
click at [917, 178] on span "Robert Harvey Active" at bounding box center [936, 175] width 150 height 9
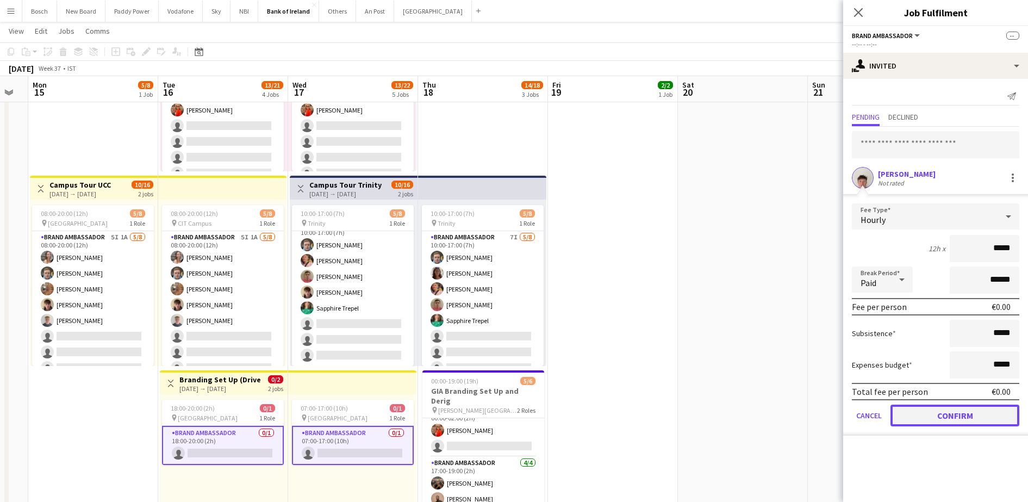
click at [974, 409] on button "Confirm" at bounding box center [955, 415] width 129 height 22
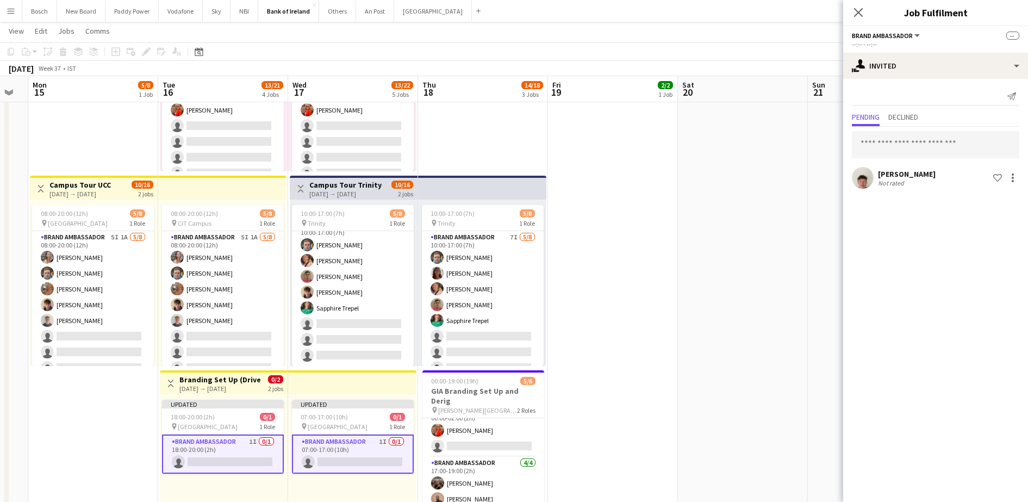
click at [774, 42] on app-toolbar "Copy Paste Paste Ctrl+V Paste with crew Ctrl+Shift+V Paste linked Job Delete Gr…" at bounding box center [514, 51] width 1028 height 18
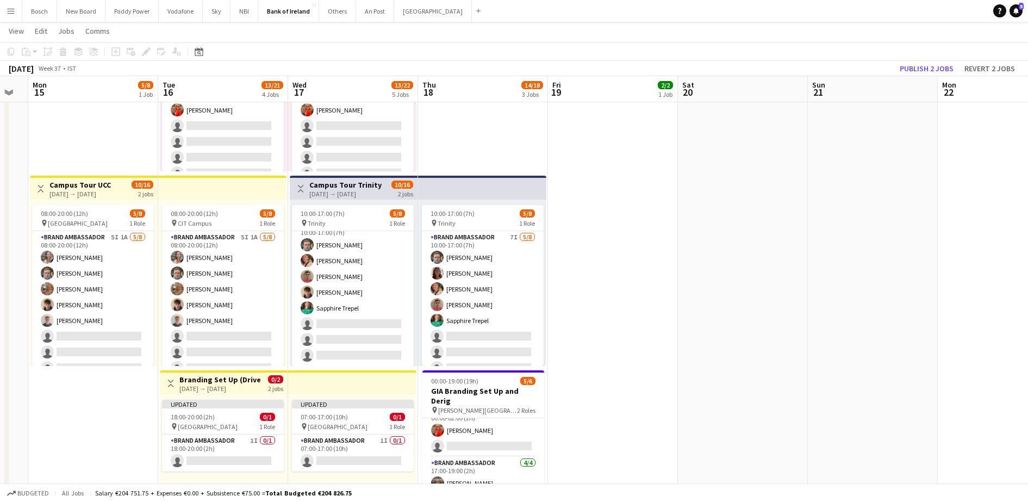
click at [954, 46] on app-toolbar "Copy Paste Paste Ctrl+V Paste with crew Ctrl+Shift+V Paste linked Job Delete Gr…" at bounding box center [514, 51] width 1028 height 18
click at [940, 64] on button "Publish 2 jobs" at bounding box center [926, 68] width 63 height 14
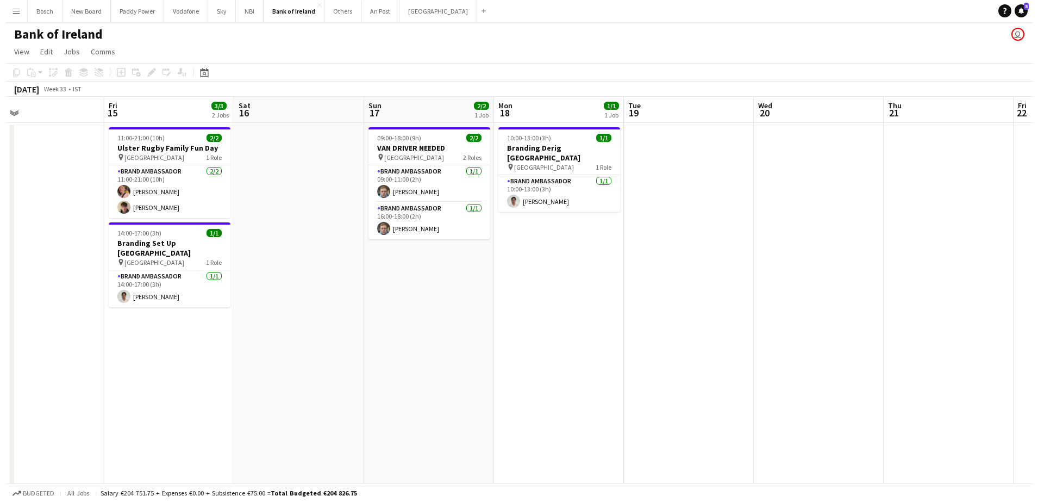
scroll to position [0, 421]
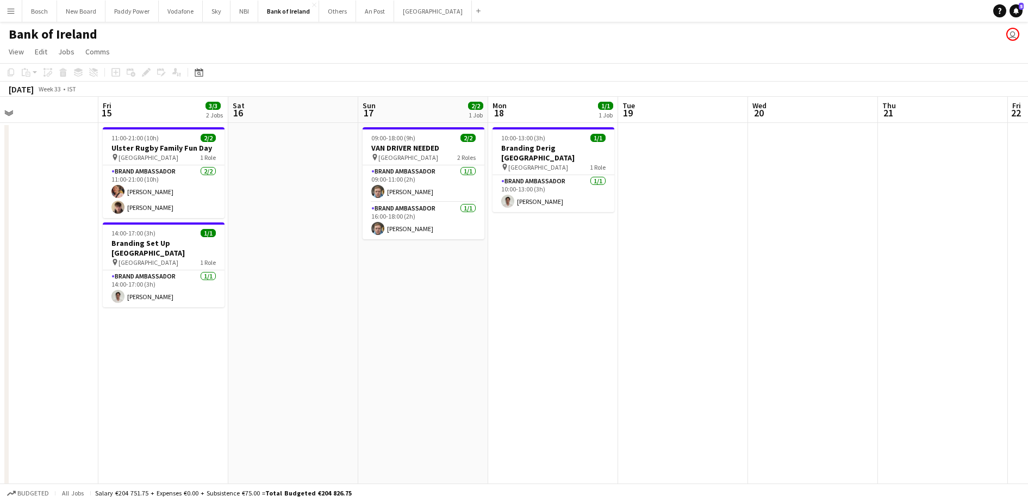
click at [21, 2] on button "Menu" at bounding box center [11, 11] width 22 height 22
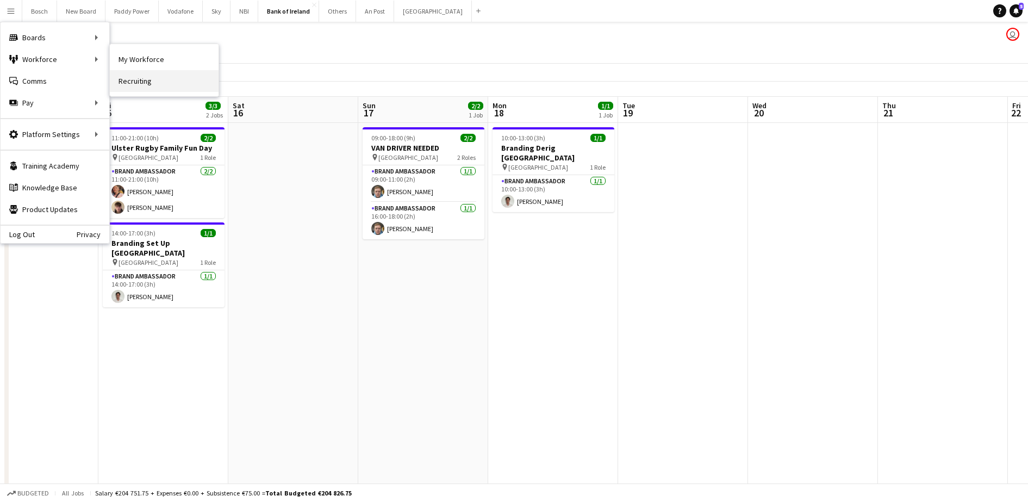
click at [137, 85] on link "Recruiting" at bounding box center [164, 81] width 109 height 22
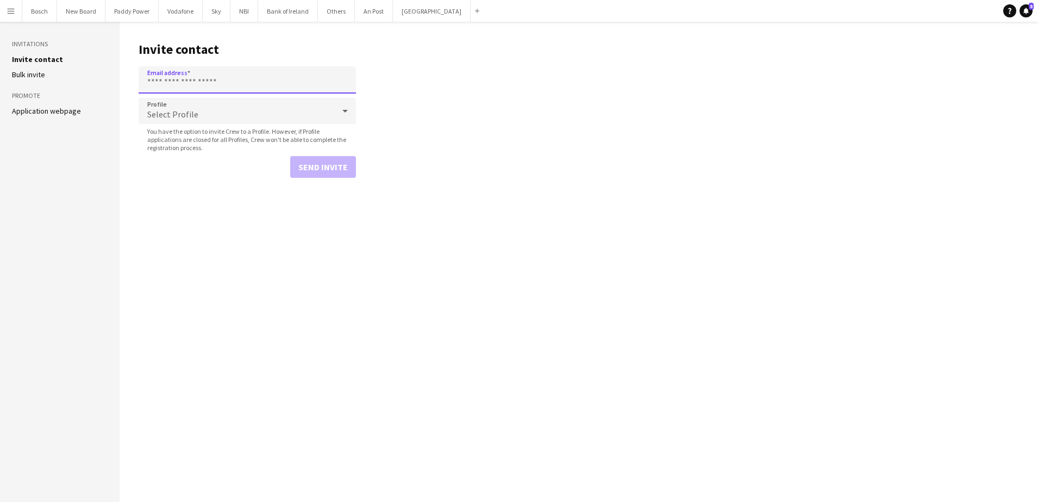
paste input "**********"
type input "**********"
click at [310, 161] on button "Send invite" at bounding box center [323, 167] width 66 height 22
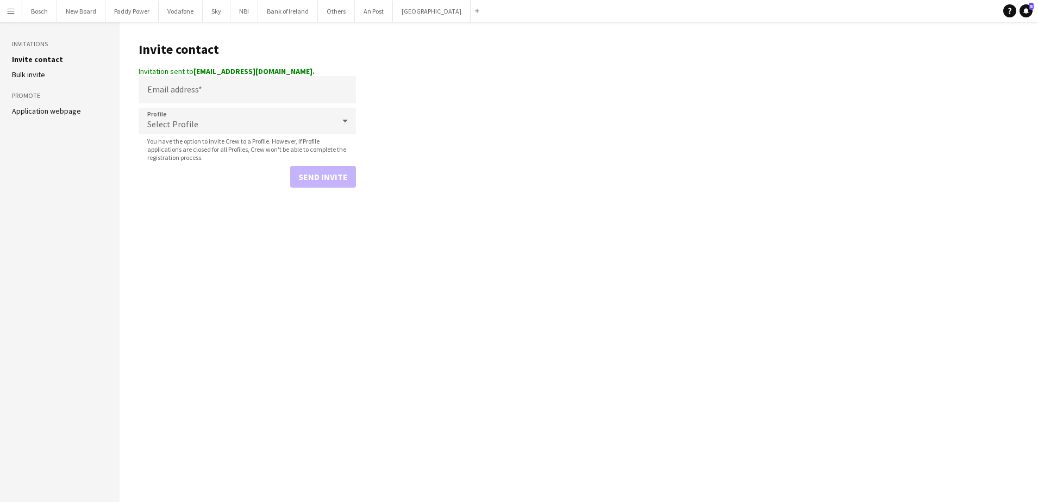
click at [22, 10] on div "Bosch Close New Board Close Paddy Power Close Vodafone Close Sky Close NBI Clos…" at bounding box center [253, 11] width 462 height 22
click at [38, 11] on button "Bosch Close" at bounding box center [39, 11] width 35 height 21
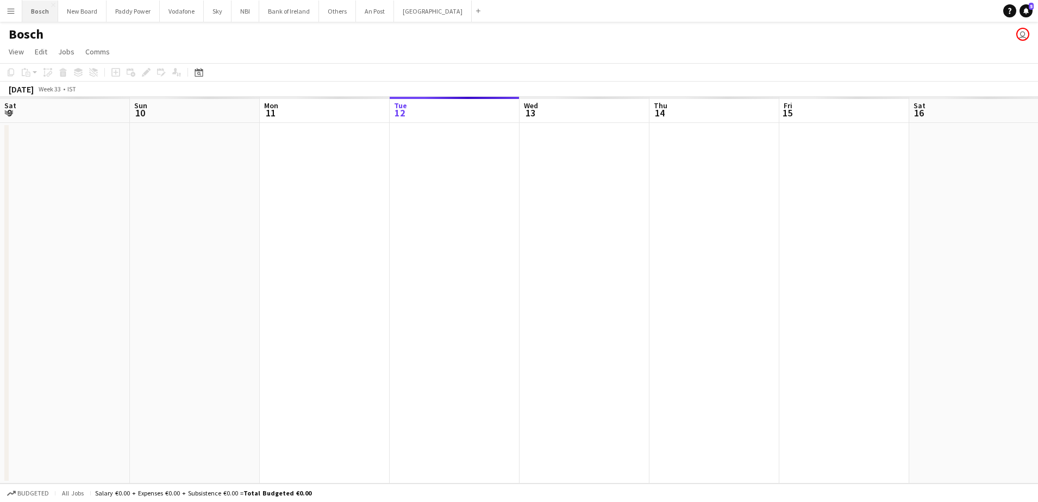
scroll to position [0, 260]
drag, startPoint x: 677, startPoint y: 281, endPoint x: 528, endPoint y: 259, distance: 150.6
click at [229, 291] on app-calendar-viewport "Mon 11 Tue 12 Wed 13 Thu 14 Fri 15 Sat 16 Sun 17 Mon 18 Tue 19 Wed 20 Thu 21 Fr…" at bounding box center [519, 290] width 1038 height 387
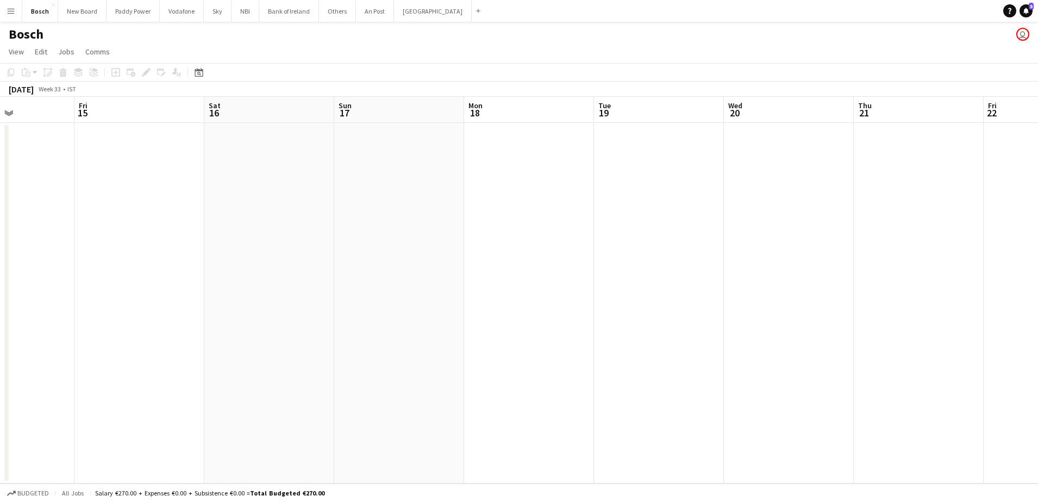
drag, startPoint x: 817, startPoint y: 261, endPoint x: 513, endPoint y: 265, distance: 303.9
click at [507, 270] on app-calendar-viewport "Tue 12 Wed 13 Thu 14 Fri 15 Sat 16 Sun 17 Mon 18 Tue 19 Wed 20 Thu 21 Fri 22 Sa…" at bounding box center [519, 290] width 1038 height 387
drag, startPoint x: 947, startPoint y: 254, endPoint x: 622, endPoint y: 259, distance: 324.6
click at [622, 259] on app-calendar-viewport "Thu 14 Fri 15 Sat 16 Sun 17 Mon 18 Tue 19 Wed 20 Thu 21 Fri 22 Sat 23 Sun 24 Mo…" at bounding box center [519, 290] width 1038 height 387
drag, startPoint x: 871, startPoint y: 245, endPoint x: 417, endPoint y: 248, distance: 454.0
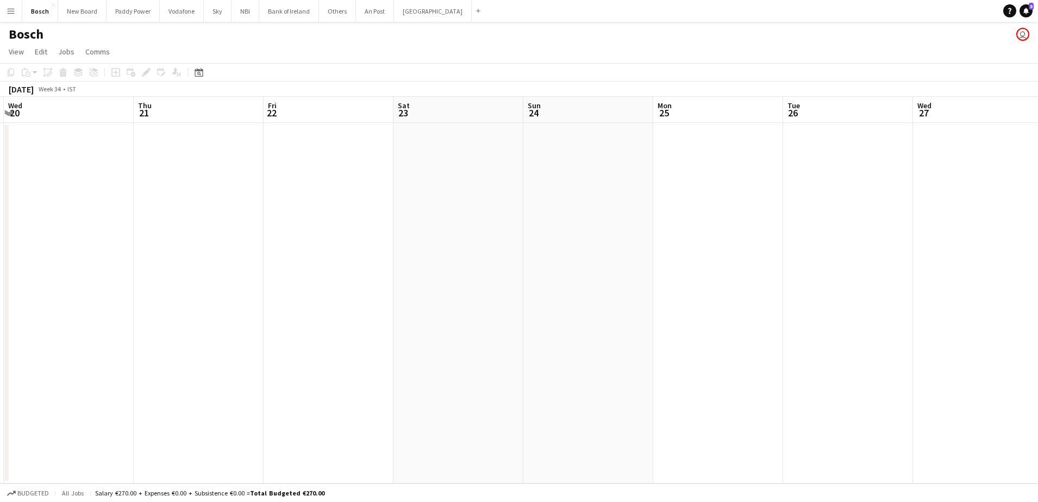
click at [418, 248] on app-calendar-viewport "Sun 17 Mon 18 Tue 19 Wed 20 Thu 21 Fri 22 Sat 23 Sun 24 Mon 25 Tue 26 Wed 27 Th…" at bounding box center [519, 290] width 1038 height 387
drag, startPoint x: 863, startPoint y: 224, endPoint x: 171, endPoint y: 226, distance: 691.5
click at [159, 228] on app-calendar-viewport "Sat 23 Sun 24 Mon 25 Tue 26 Wed 27 Thu 28 Fri 29 Sat 30 Sun 31 Mon 1 Tue 2 Wed …" at bounding box center [519, 290] width 1038 height 387
drag, startPoint x: 707, startPoint y: 198, endPoint x: 303, endPoint y: 190, distance: 404.6
click at [303, 190] on app-calendar-viewport "Wed 27 Thu 28 Fri 29 Sat 30 Sun 31 Mon 1 Tue 2 Wed 3 Thu 4 Fri 5 Sat 6 Sun 7 Mo…" at bounding box center [519, 290] width 1038 height 387
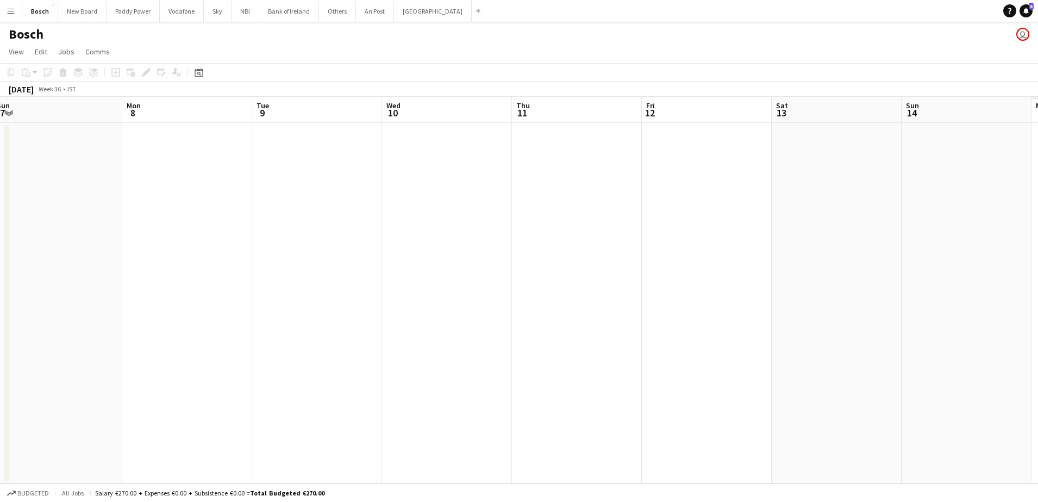
drag, startPoint x: 944, startPoint y: 196, endPoint x: 396, endPoint y: 182, distance: 548.7
click at [329, 191] on app-calendar-viewport "Thu 4 Fri 5 Sat 6 Sun 7 Mon 8 Tue 9 Wed 10 Thu 11 Fri 12 Sat 13 Sun 14 Mon 15 T…" at bounding box center [519, 290] width 1038 height 387
drag, startPoint x: 310, startPoint y: 168, endPoint x: 263, endPoint y: 167, distance: 47.3
click at [228, 168] on app-calendar-viewport "Sun 7 Mon 8 Tue 9 Wed 10 Thu 11 Fri 12 Sat 13 Sun 14 Mon 15 Tue 16 Wed 17 Thu 1…" at bounding box center [519, 290] width 1038 height 387
drag, startPoint x: 632, startPoint y: 168, endPoint x: 370, endPoint y: 152, distance: 263.1
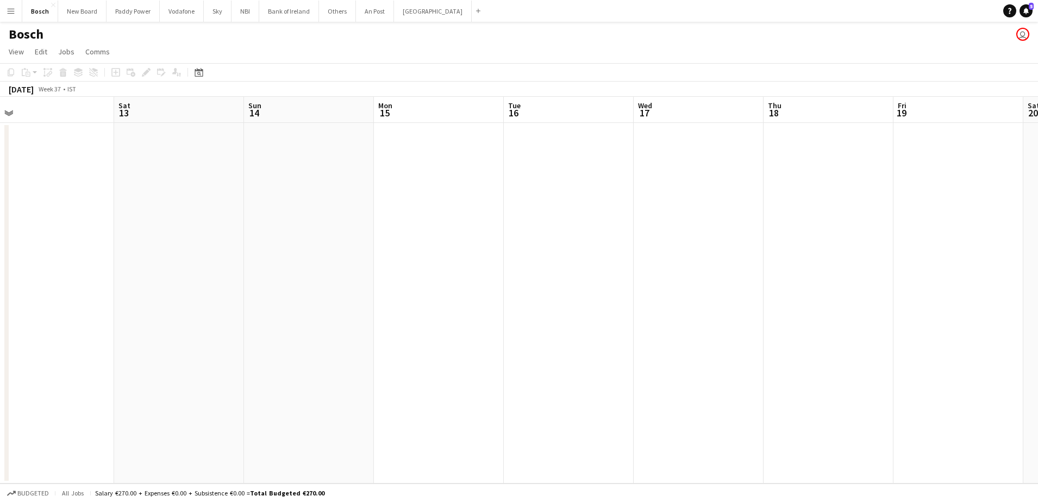
click at [369, 153] on app-calendar-viewport "Tue 9 Wed 10 Thu 11 Fri 12 Sat 13 Sun 14 Mon 15 Tue 16 Wed 17 Thu 18 Fri 19 Sat…" at bounding box center [519, 290] width 1038 height 387
drag, startPoint x: 761, startPoint y: 182, endPoint x: 366, endPoint y: 137, distance: 397.7
click at [384, 164] on app-calendar-viewport "Fri 12 Sat 13 Sun 14 Mon 15 Tue 16 Wed 17 Thu 18 Fri 19 Sat 20 Sun 21 Mon 22 Tu…" at bounding box center [519, 290] width 1038 height 387
click at [290, 16] on button "Bank of Ireland Close" at bounding box center [289, 11] width 60 height 21
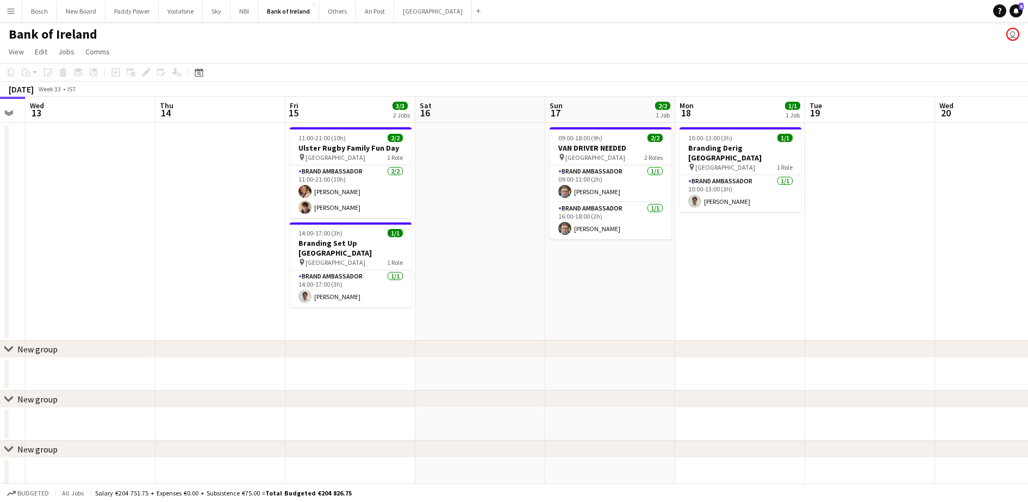
scroll to position [0, 382]
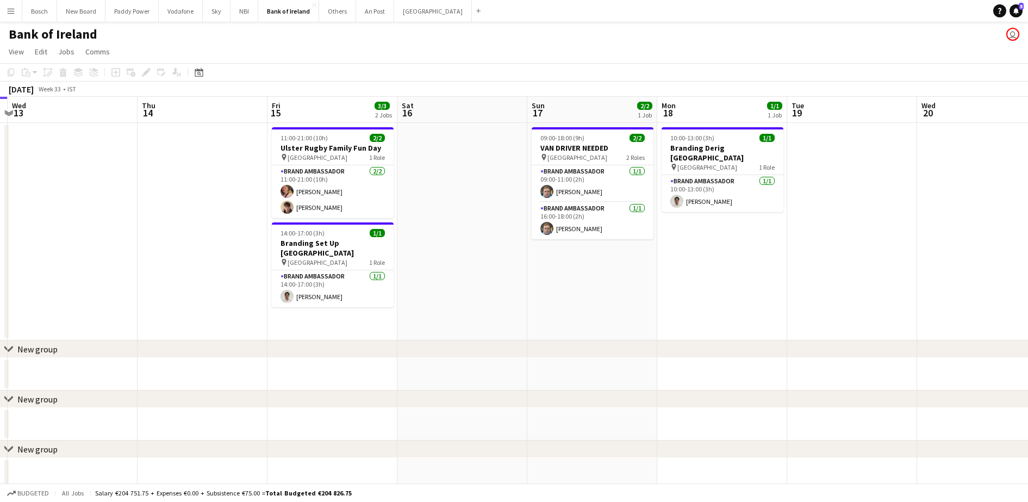
drag, startPoint x: 792, startPoint y: 185, endPoint x: 577, endPoint y: 181, distance: 214.2
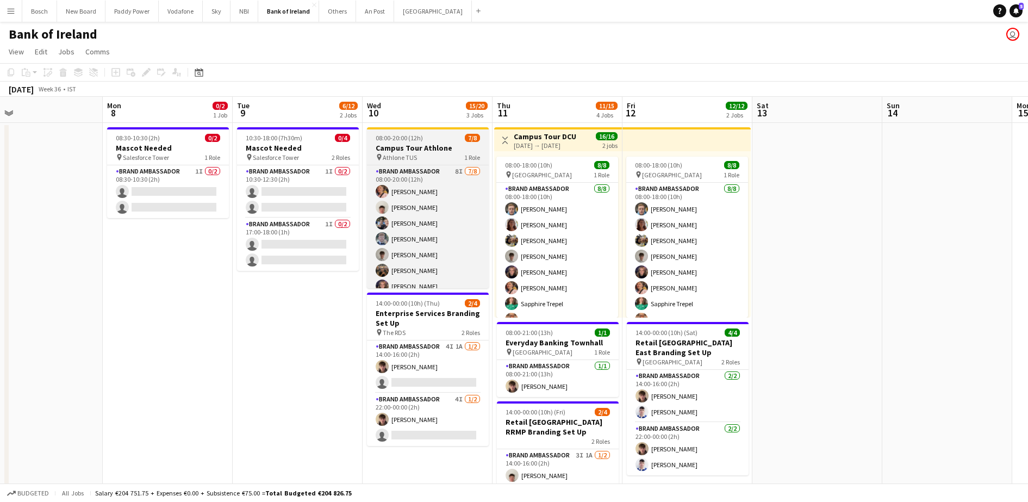
scroll to position [0, 416]
click at [441, 239] on app-card-role "Brand Ambassador 8I 7/8 08:00-20:00 (12h) Mark O’Shea Robert Harvey Oscar Obrie…" at bounding box center [429, 238] width 122 height 147
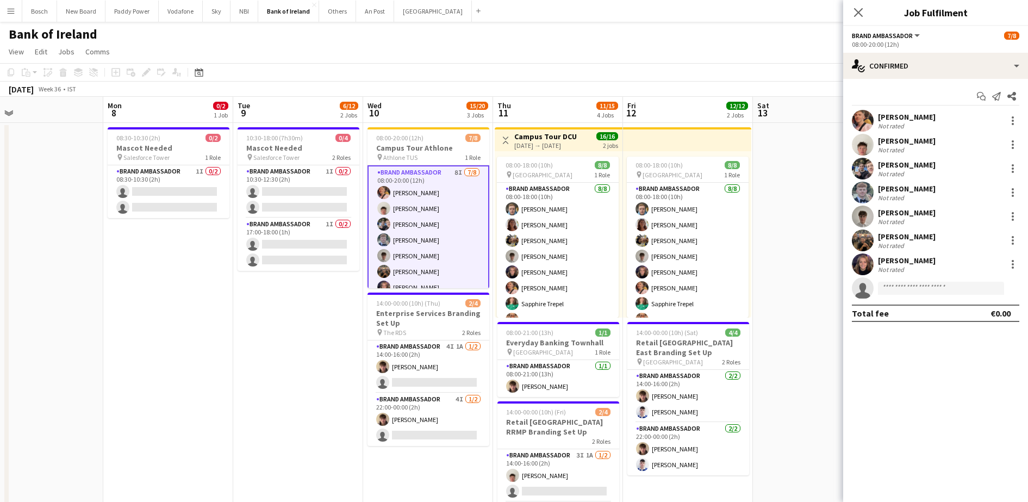
scroll to position [27, 0]
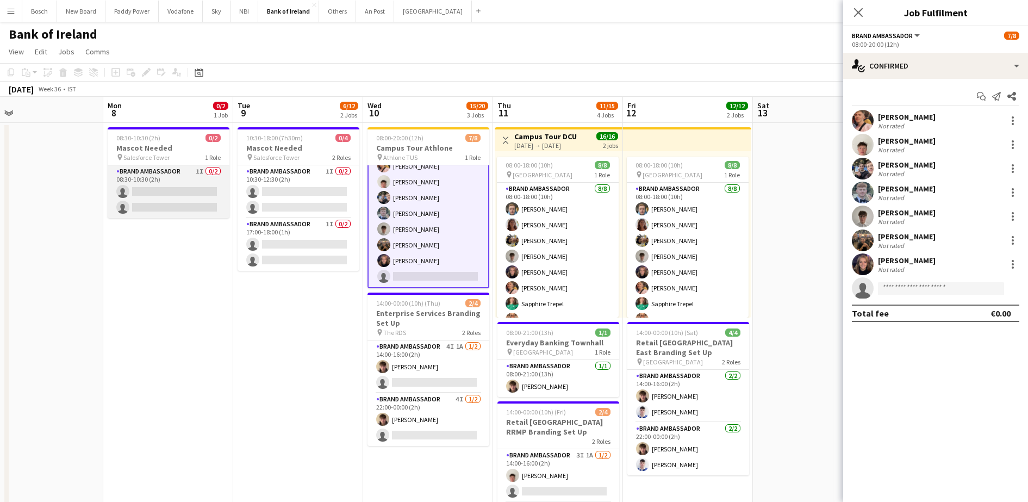
click at [170, 186] on app-card-role "Brand Ambassador 1I 0/2 08:30-10:30 (2h) single-neutral-actions single-neutral-…" at bounding box center [169, 191] width 122 height 53
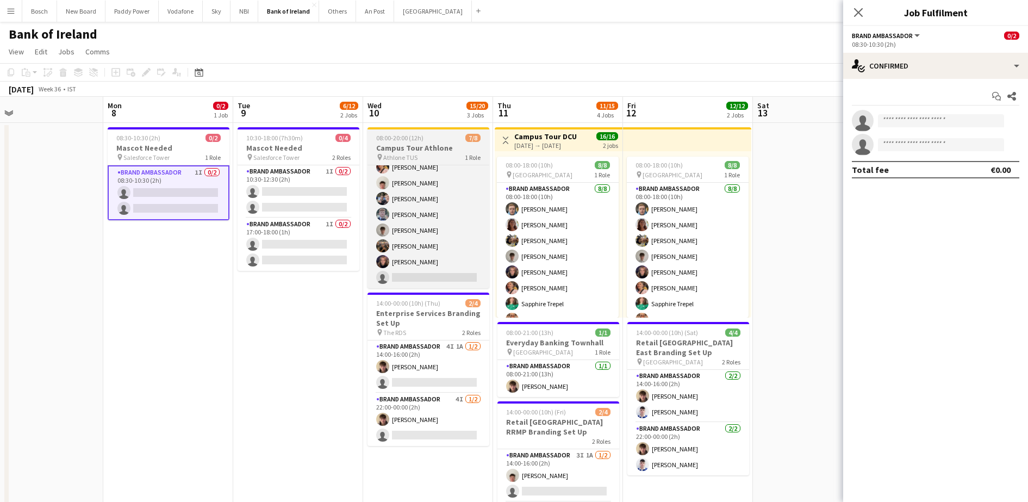
scroll to position [24, 0]
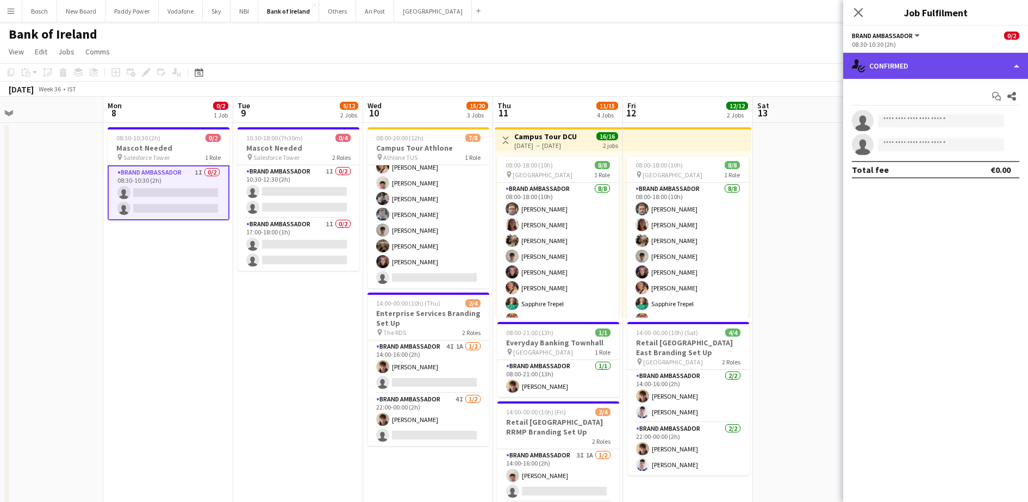
click at [949, 67] on div "single-neutral-actions-check-2 Confirmed" at bounding box center [935, 66] width 185 height 26
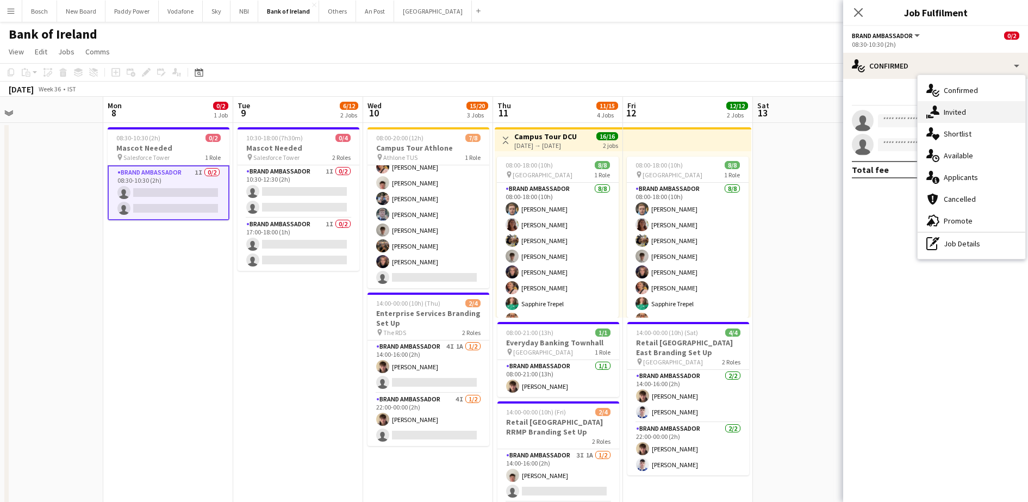
click at [962, 118] on div "single-neutral-actions-share-1 Invited" at bounding box center [972, 112] width 108 height 22
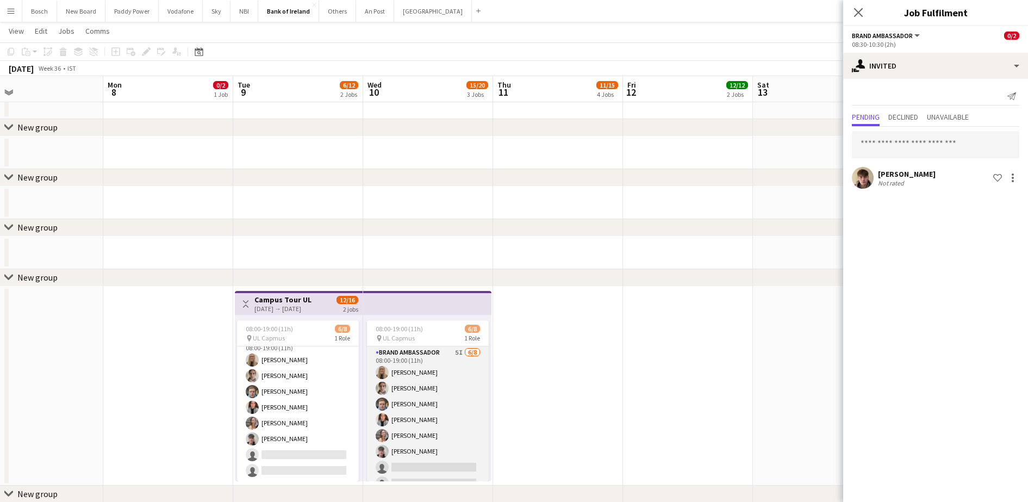
scroll to position [13, 0]
click at [403, 396] on app-card-role "Brand Ambassador 5I 6/8 08:00-19:00 (11h) Emma Woods Abbey Starnes Dominik Mory…" at bounding box center [428, 407] width 122 height 147
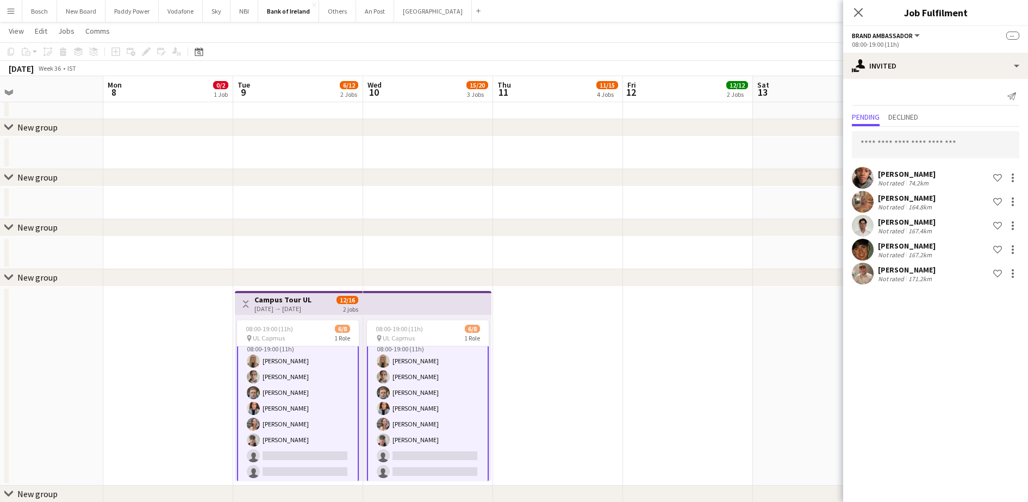
scroll to position [14, 0]
click at [720, 334] on app-date-cell at bounding box center [688, 386] width 130 height 199
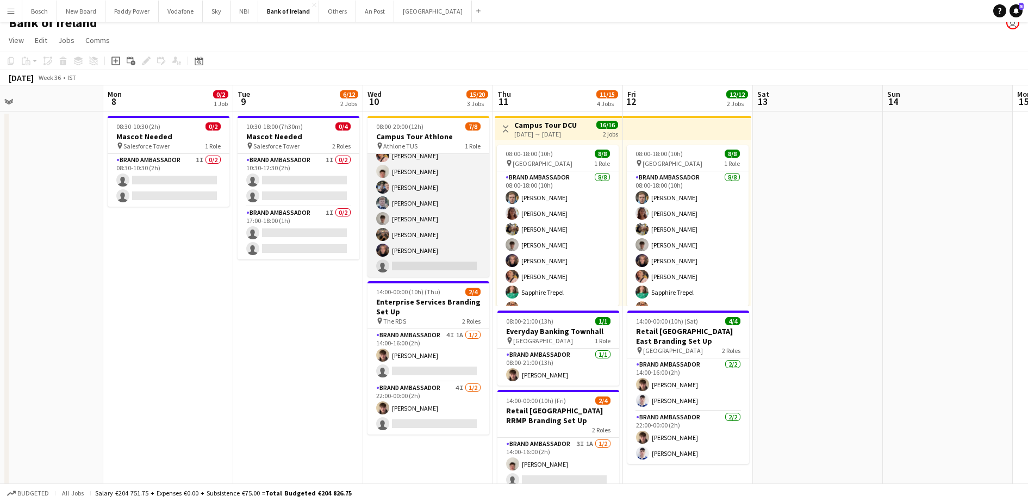
scroll to position [0, 0]
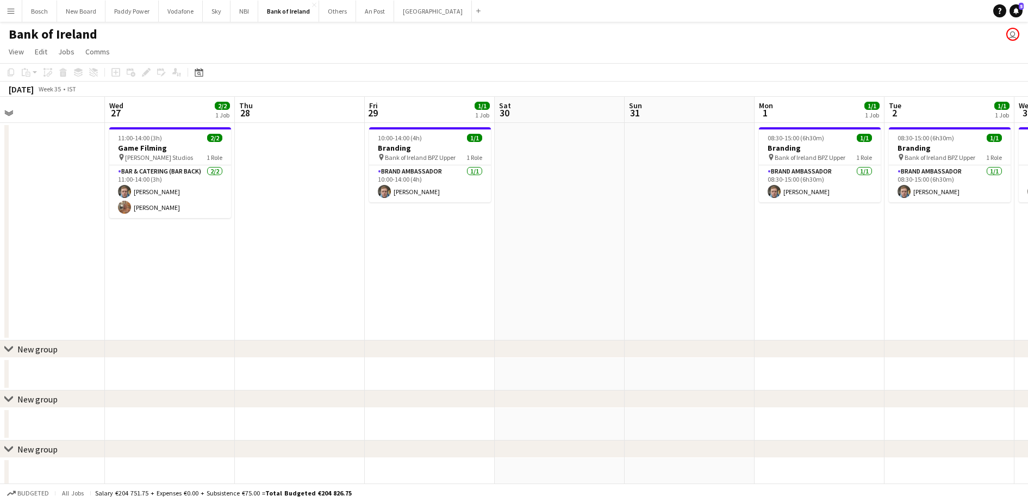
scroll to position [0, 283]
drag, startPoint x: 258, startPoint y: 264, endPoint x: 419, endPoint y: 266, distance: 160.9
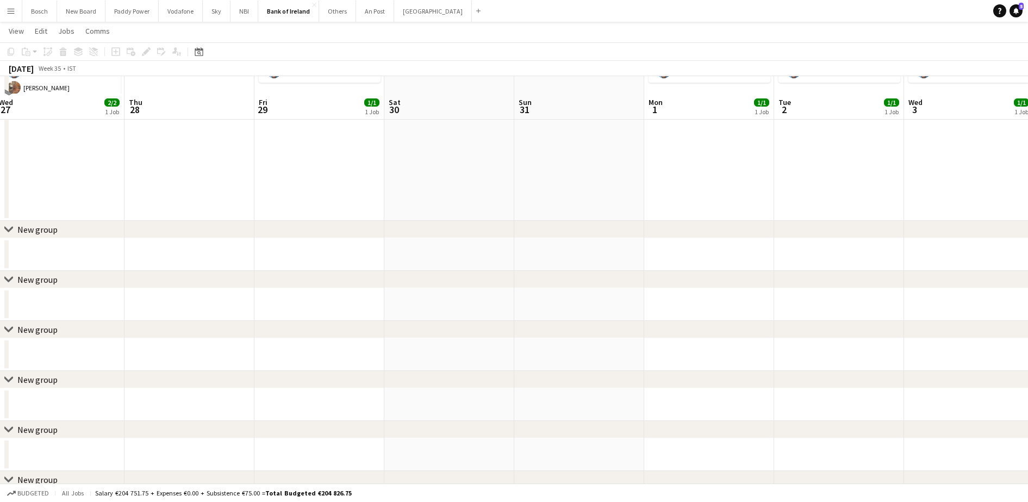
scroll to position [0, 0]
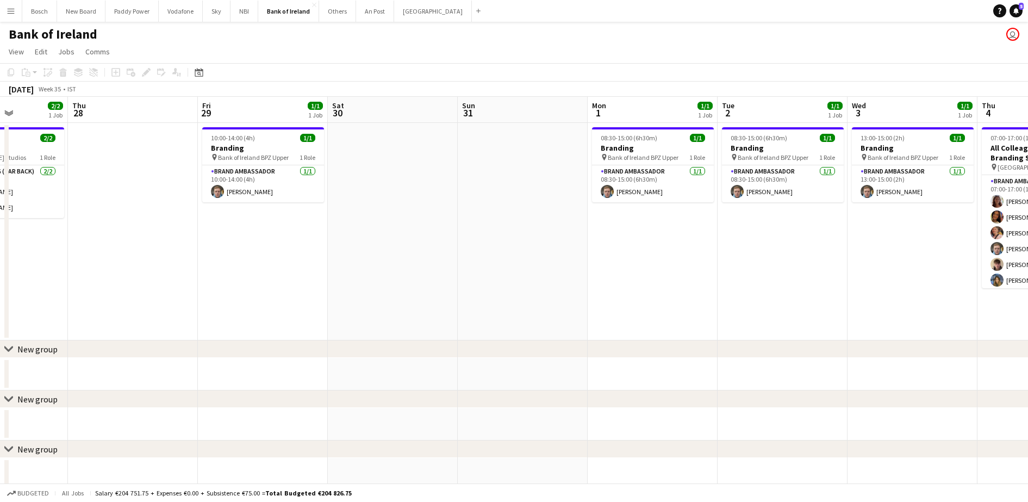
drag, startPoint x: 454, startPoint y: 247, endPoint x: 400, endPoint y: 244, distance: 55.0
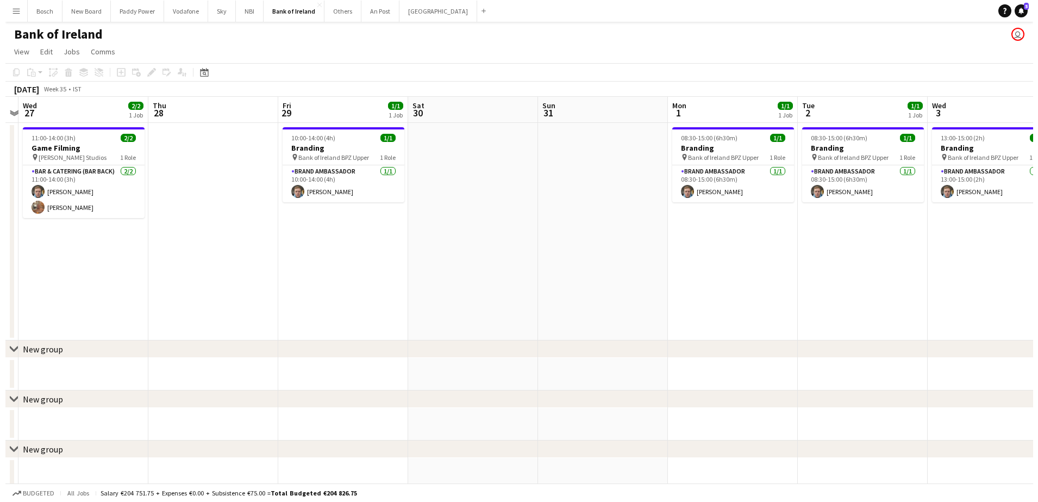
scroll to position [0, 248]
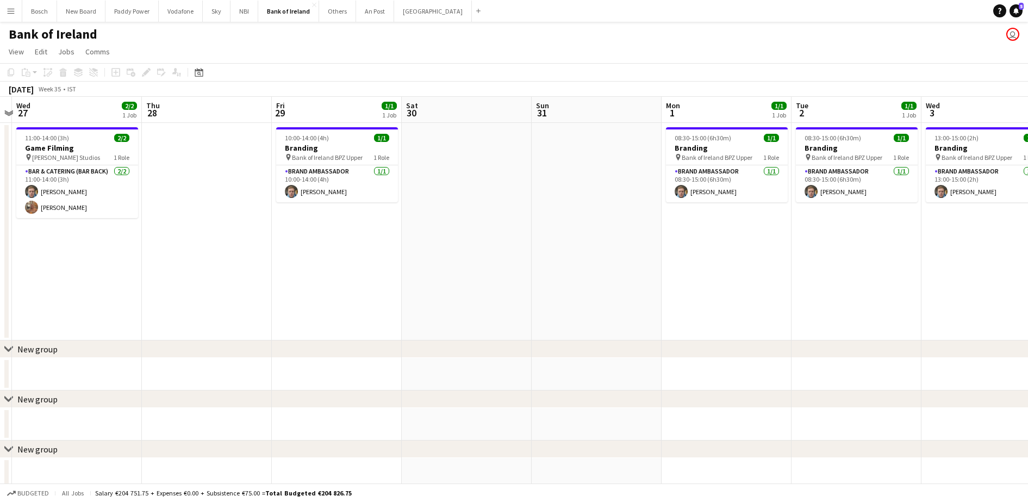
drag, startPoint x: 400, startPoint y: 244, endPoint x: 474, endPoint y: 240, distance: 74.1
click at [409, 9] on button "[GEOGRAPHIC_DATA] Close" at bounding box center [433, 11] width 78 height 21
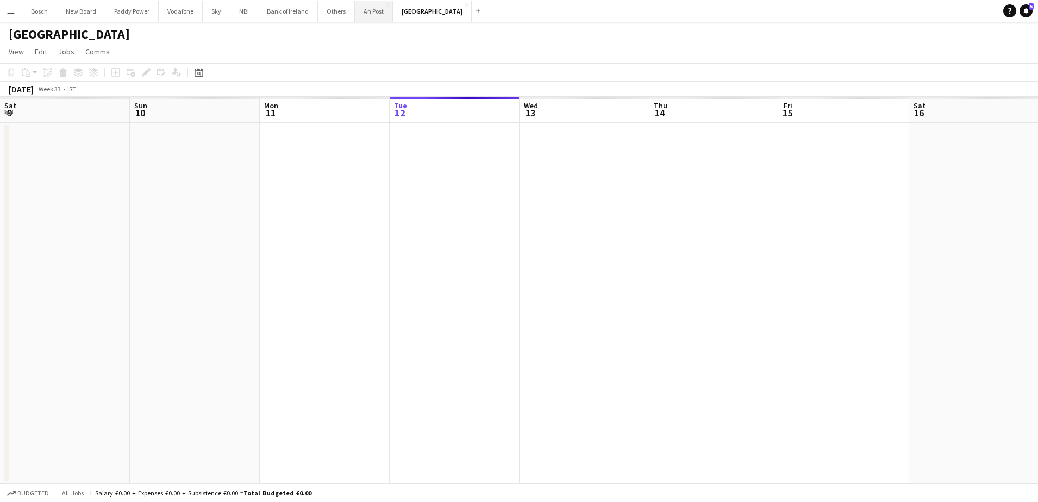
scroll to position [0, 260]
